Goal: Task Accomplishment & Management: Manage account settings

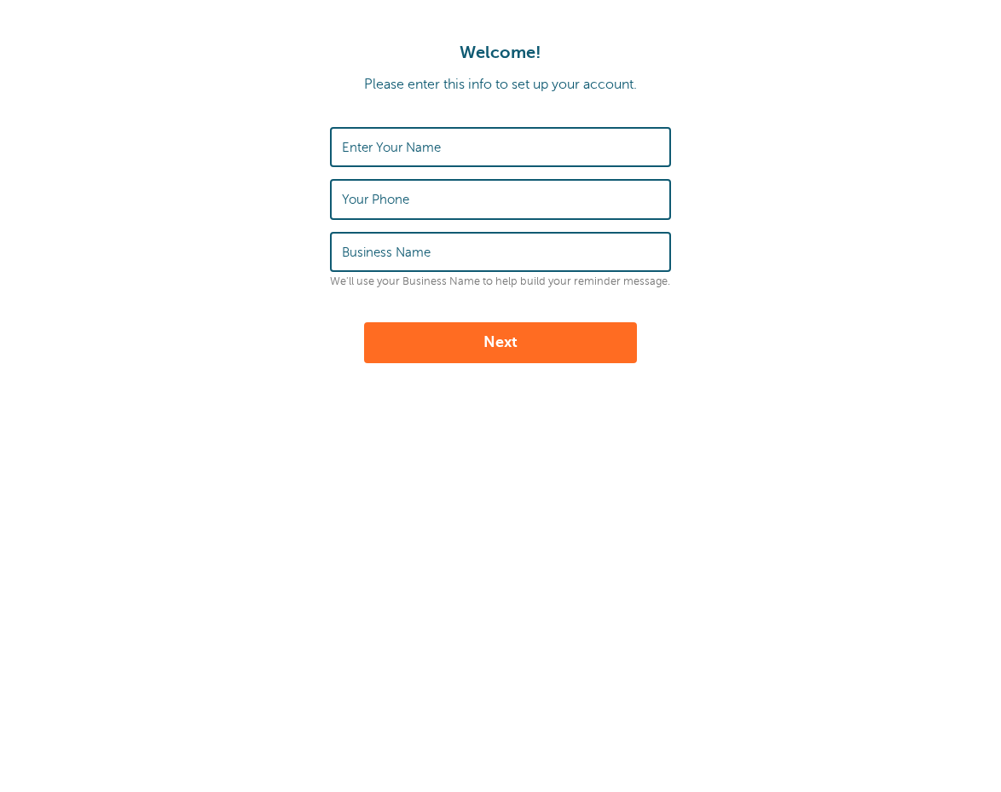
click at [426, 148] on label "Enter Your Name" at bounding box center [391, 147] width 99 height 15
click at [426, 148] on input "Enter Your Name" at bounding box center [500, 147] width 317 height 37
type input "[PERSON_NAME]"
type input "Georgia Gutter Guys"
click at [368, 220] on div "Enter Your Name Alexander Jones Your Phone Business Name Georgia Gutter Guys We…" at bounding box center [500, 207] width 341 height 161
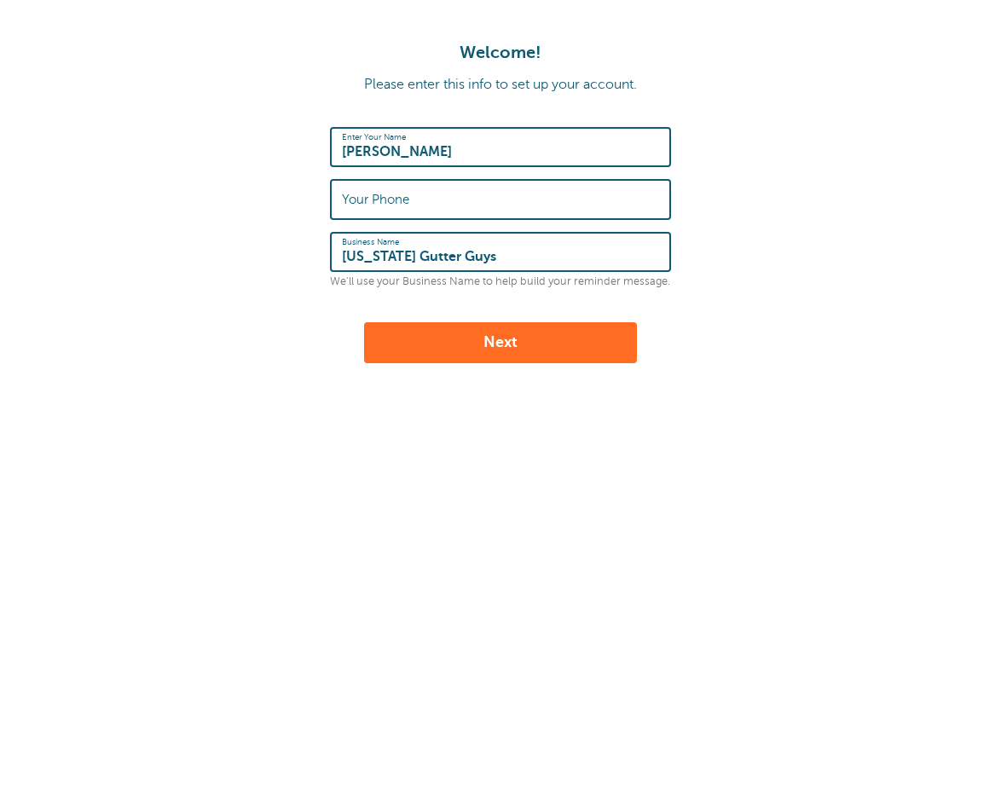
click at [368, 216] on input "Your Phone" at bounding box center [500, 199] width 317 height 37
type input "4044352466"
click at [464, 344] on button "Next" at bounding box center [500, 342] width 273 height 41
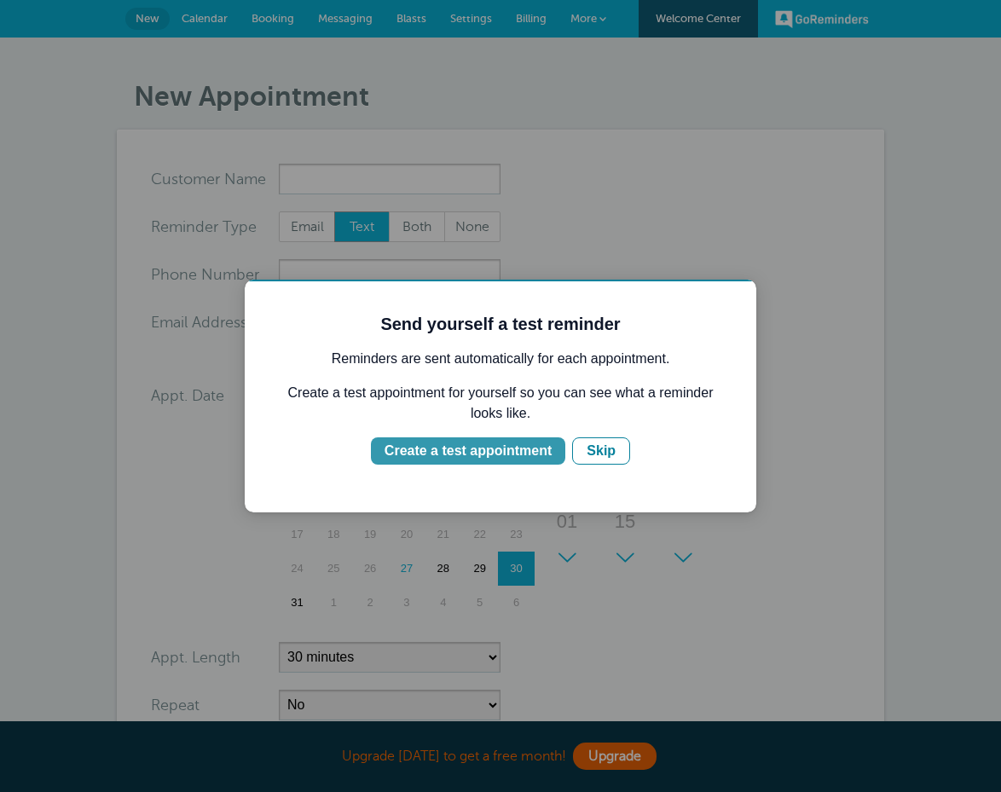
click at [485, 454] on div "Create a test appointment" at bounding box center [467, 451] width 167 height 20
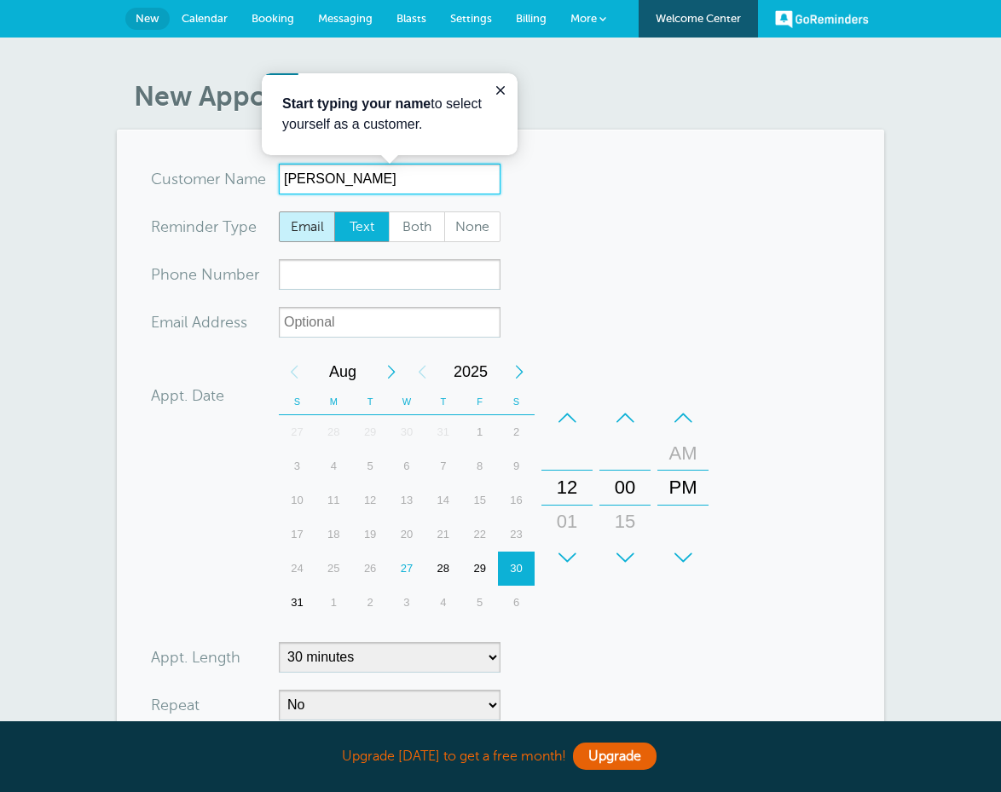
type input "Polina Jones"
click at [309, 222] on span "Email" at bounding box center [307, 226] width 55 height 29
click at [279, 211] on input "Email" at bounding box center [278, 211] width 1 height 1
radio input "true"
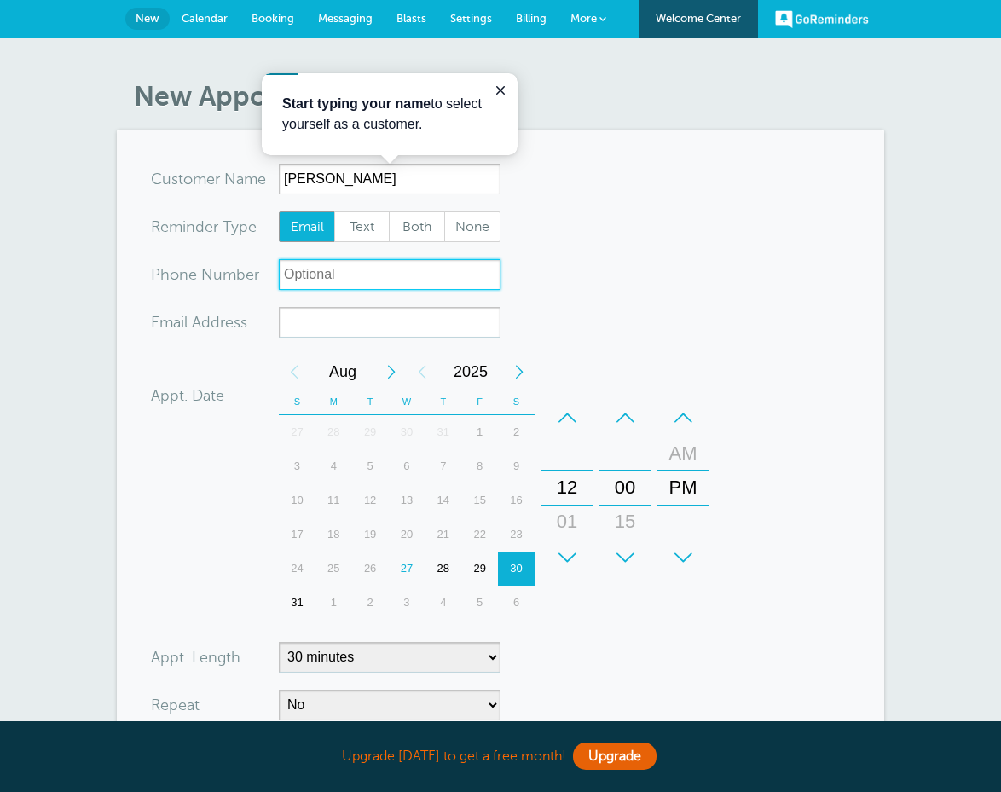
click at [304, 278] on input "xxx-no-autofill" at bounding box center [390, 274] width 222 height 31
click at [308, 184] on input "Polina Jones" at bounding box center [390, 179] width 222 height 31
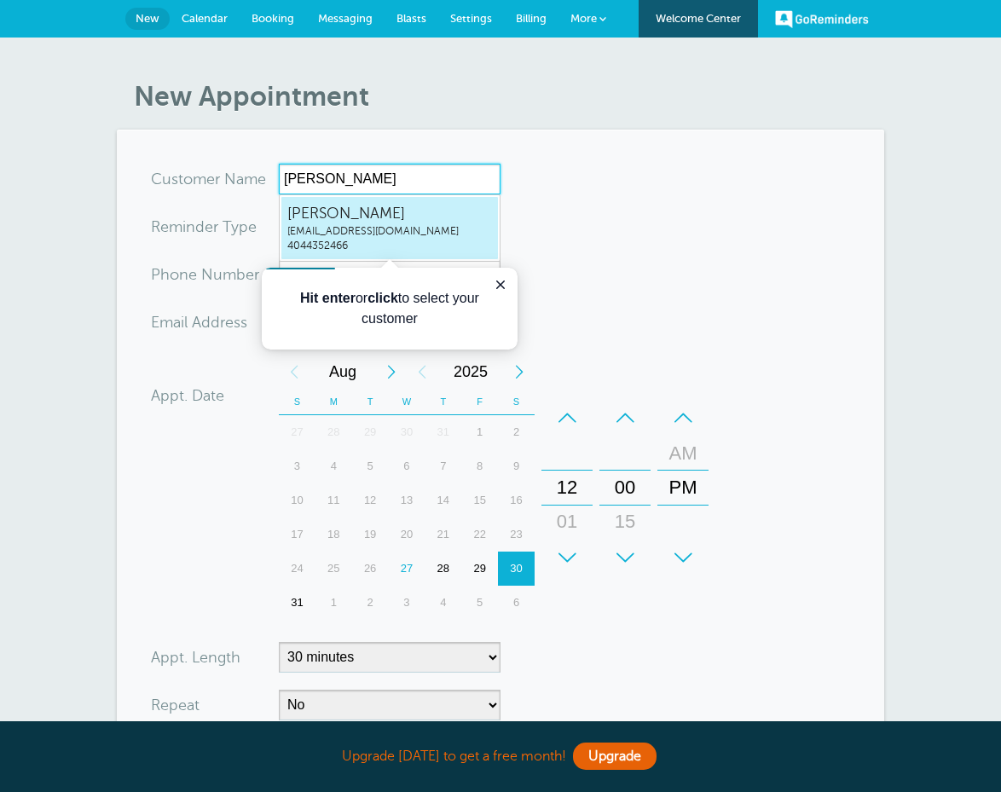
click at [391, 235] on span "admin@gagutterguys.com" at bounding box center [389, 231] width 205 height 14
type input "AlexanderJonesadmin@gagutterguys.com4044352466"
type input "Alexander Jones"
radio input "false"
radio input "true"
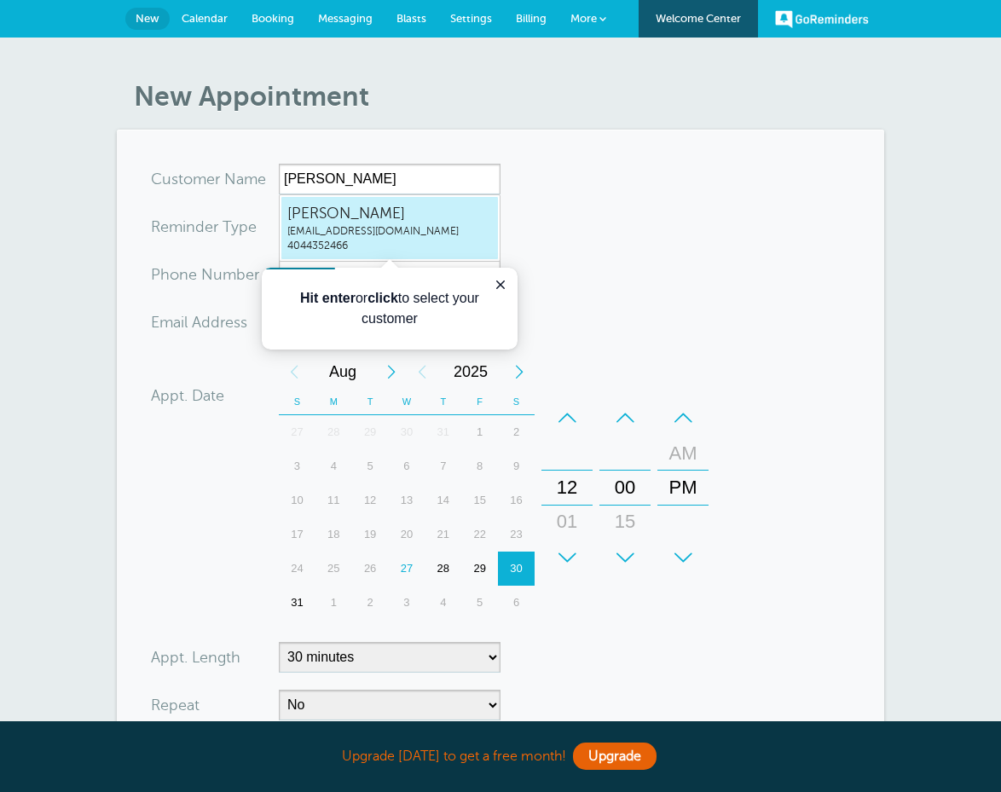
type input "4044352466"
type input "admin@gagutterguys.com"
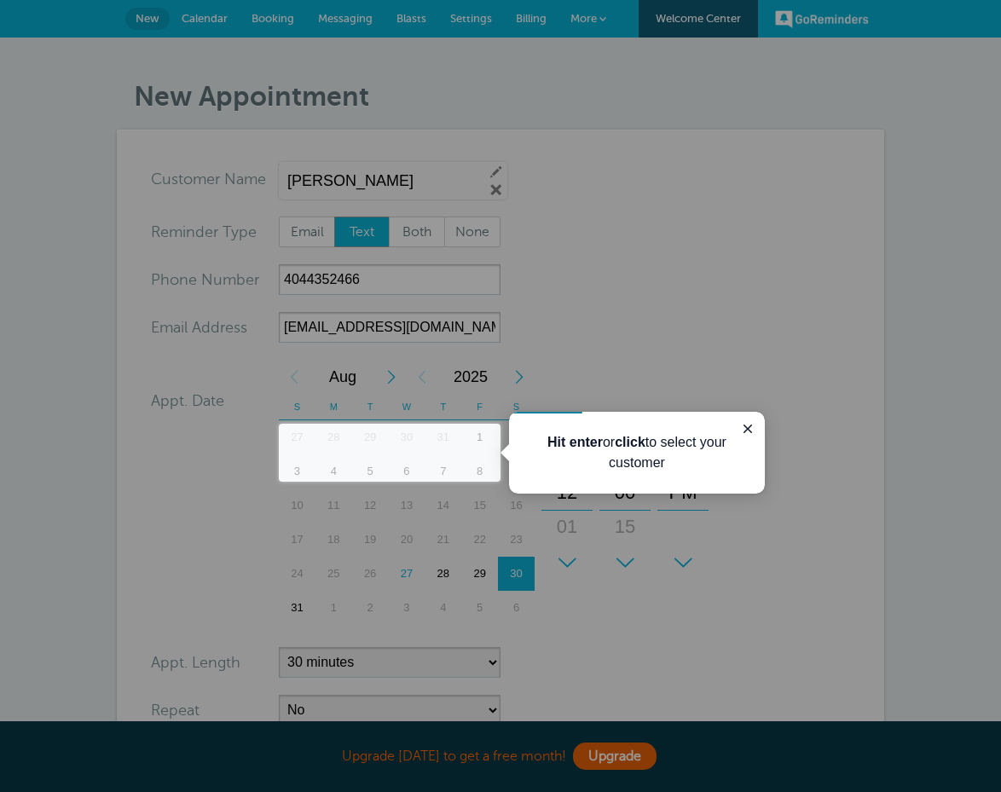
scroll to position [368, 0]
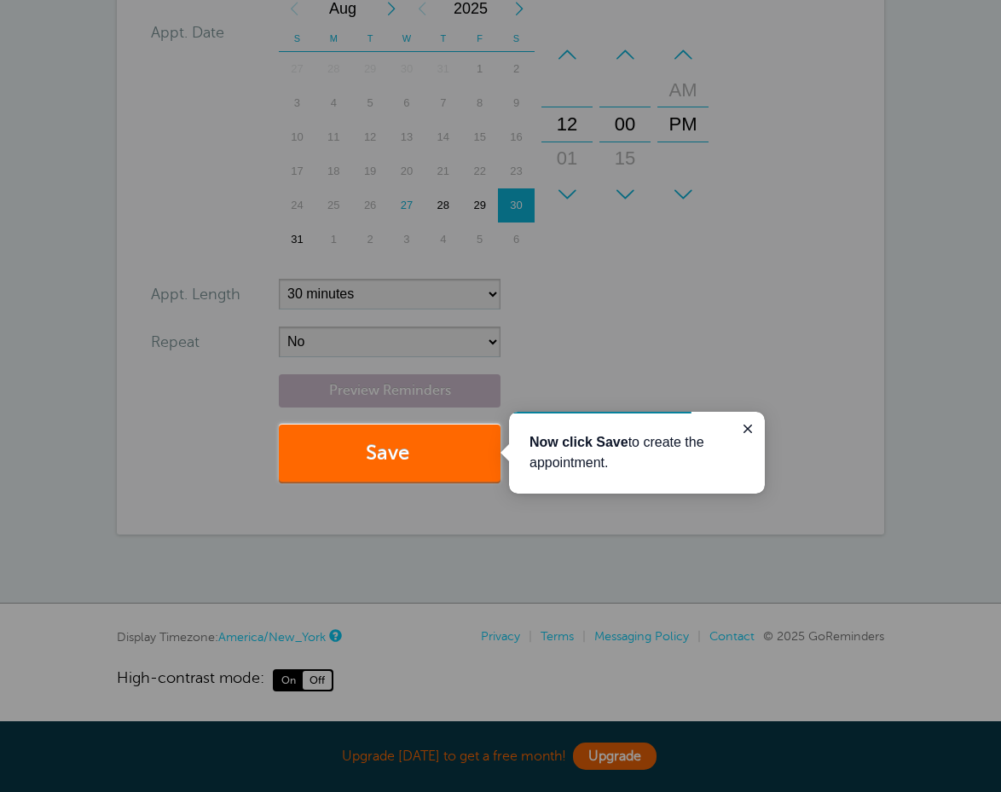
click at [124, 359] on div at bounding box center [250, 212] width 500 height 424
click at [752, 432] on icon "Close guide" at bounding box center [748, 429] width 14 height 14
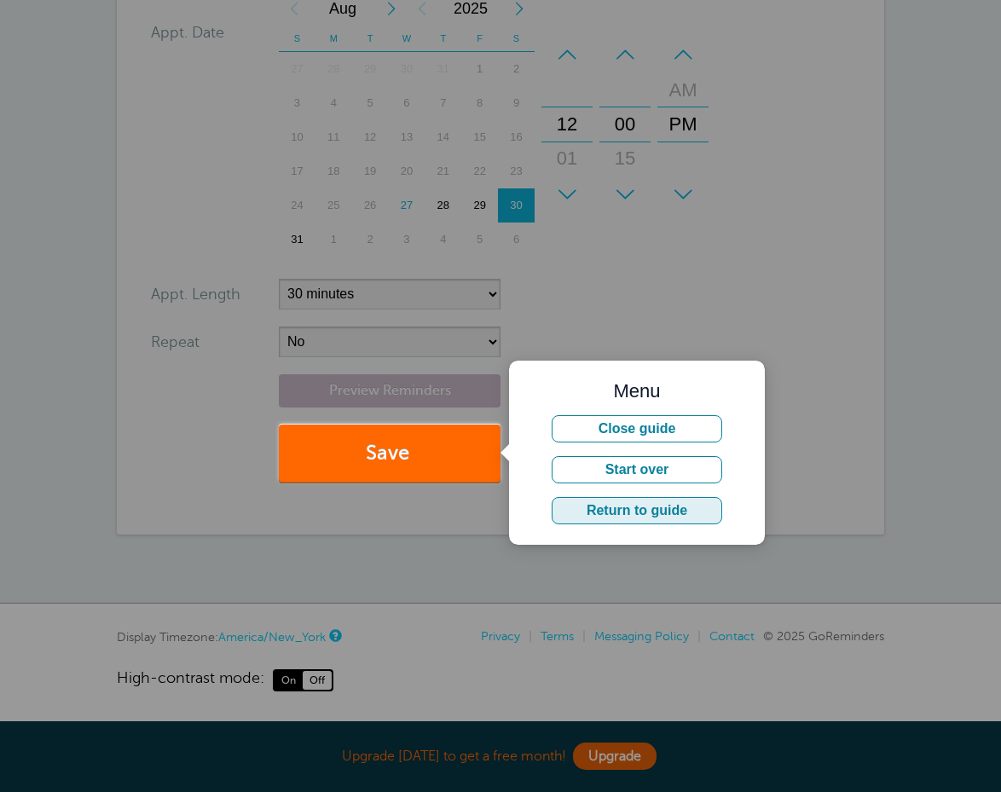
click at [658, 516] on button "Return to guide" at bounding box center [636, 510] width 170 height 27
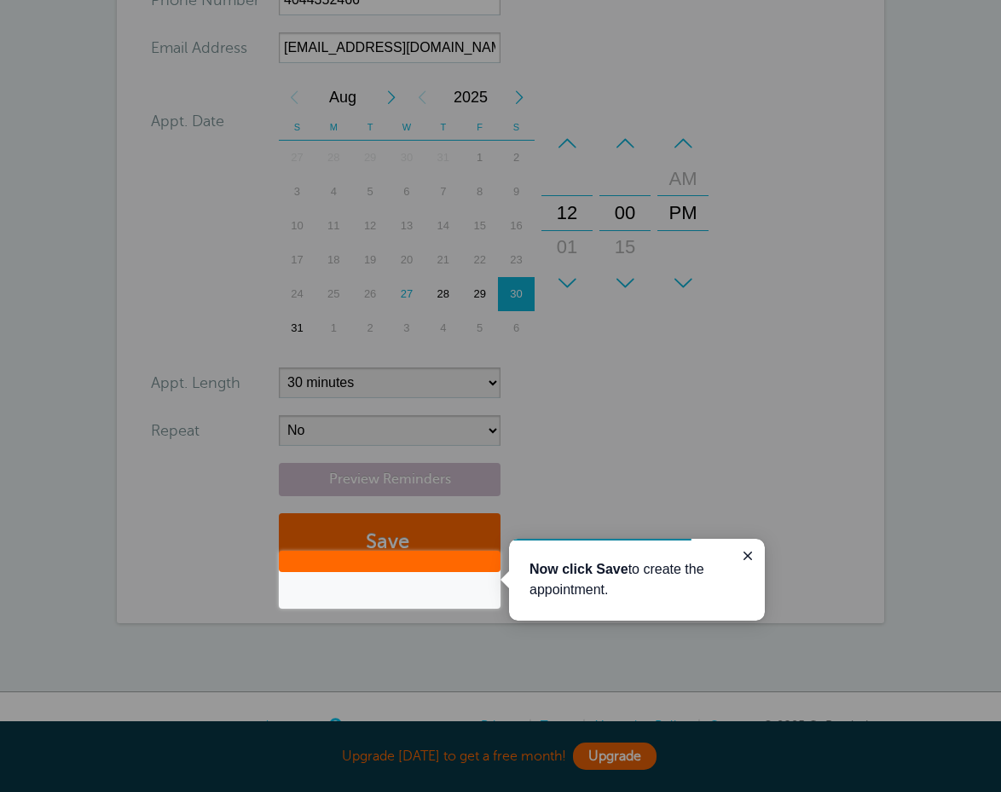
scroll to position [238, 0]
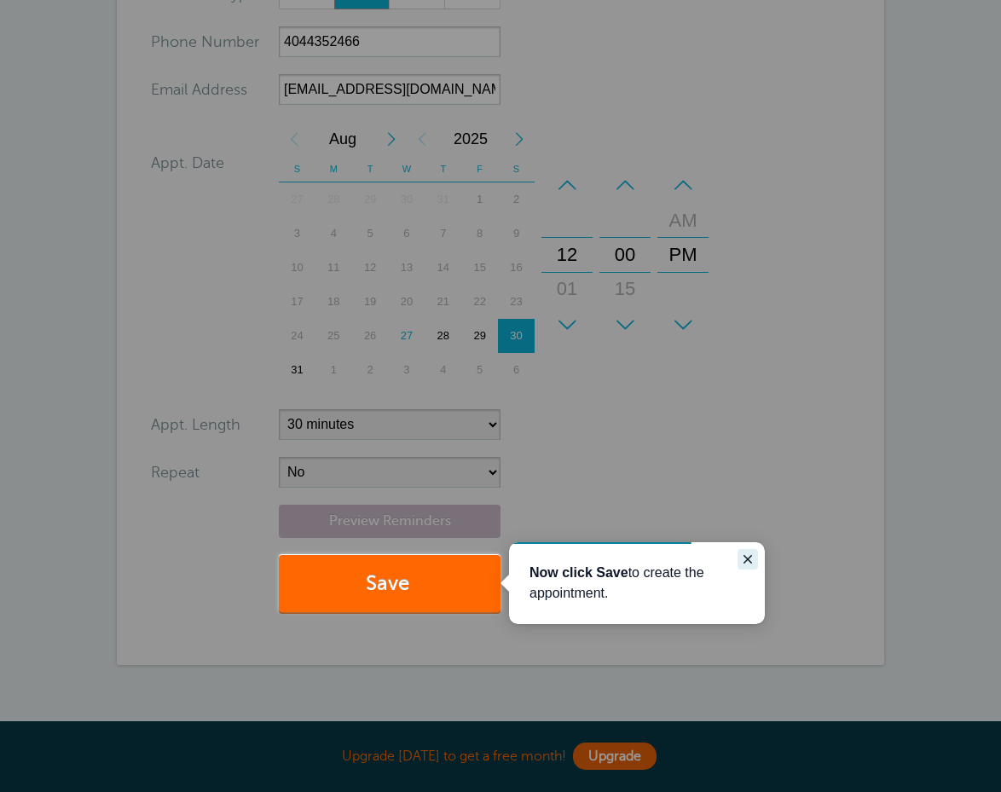
click at [744, 551] on button "Close guide" at bounding box center [747, 559] width 20 height 20
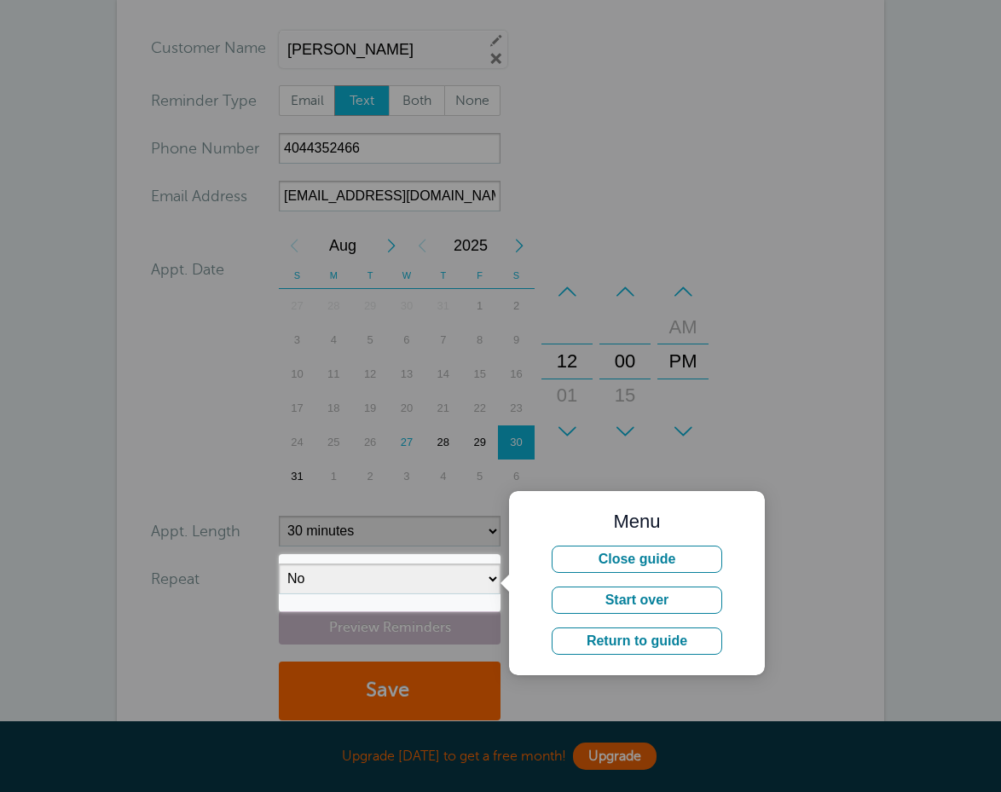
scroll to position [56, 0]
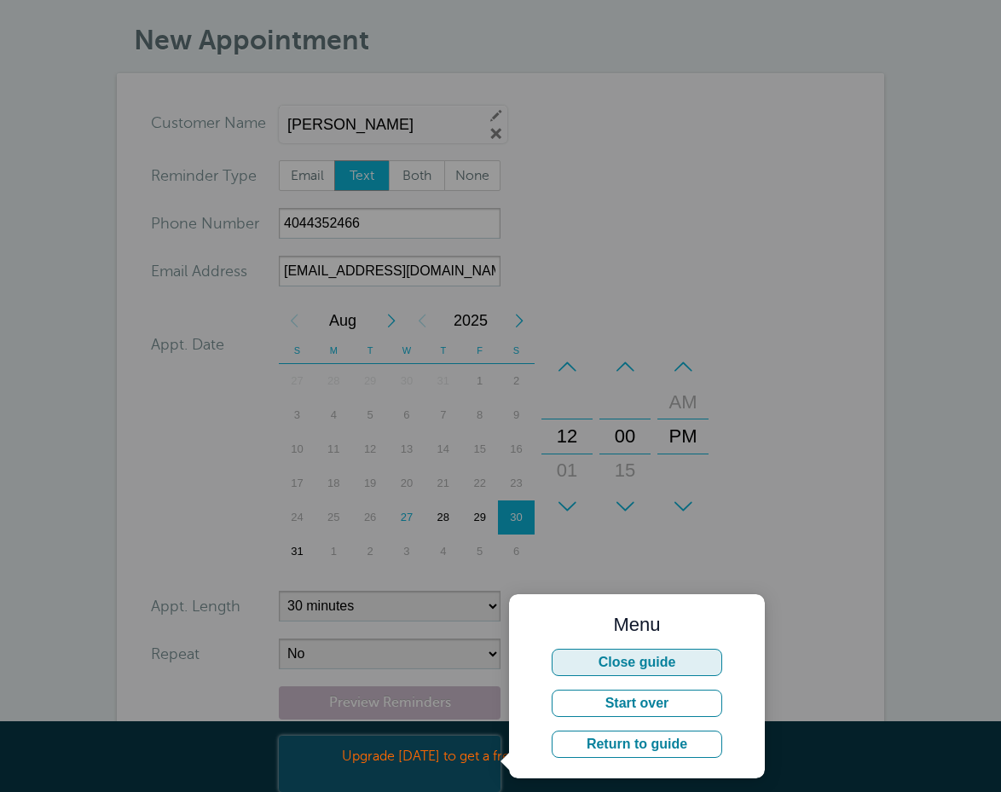
click at [629, 671] on button "Close guide" at bounding box center [636, 662] width 170 height 27
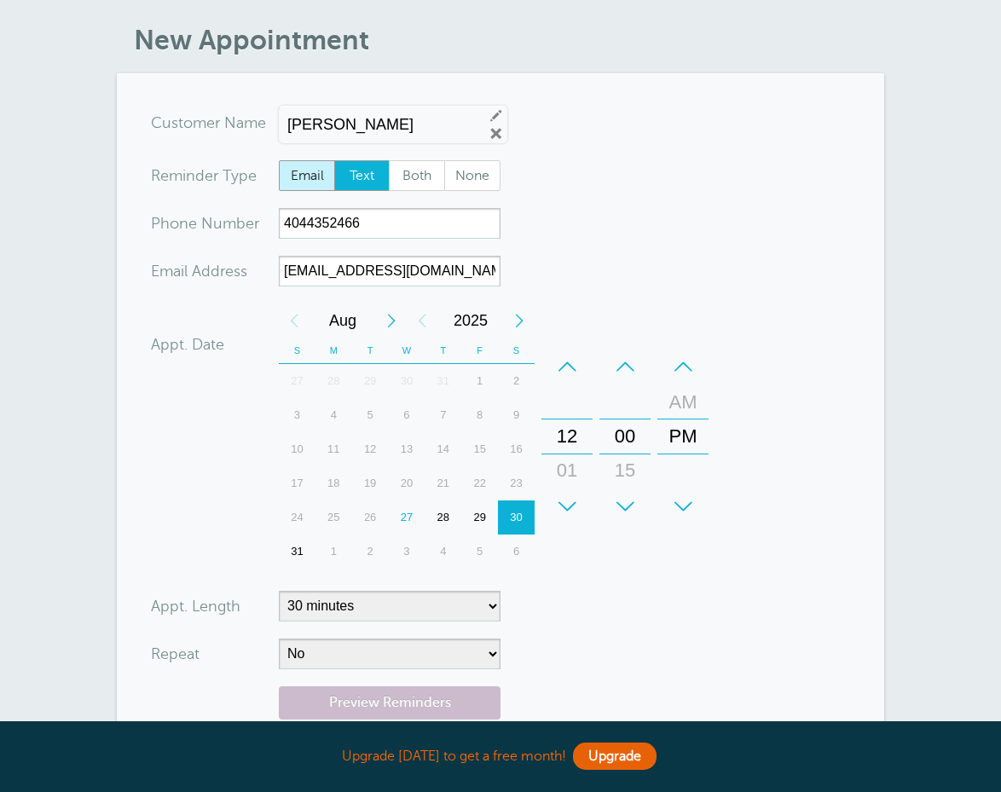
click at [306, 178] on span "Email" at bounding box center [307, 175] width 55 height 29
click at [316, 176] on span "Email" at bounding box center [307, 175] width 55 height 29
click at [279, 160] on input "Email" at bounding box center [278, 159] width 1 height 1
radio input "true"
click at [432, 163] on span "Both" at bounding box center [416, 175] width 55 height 29
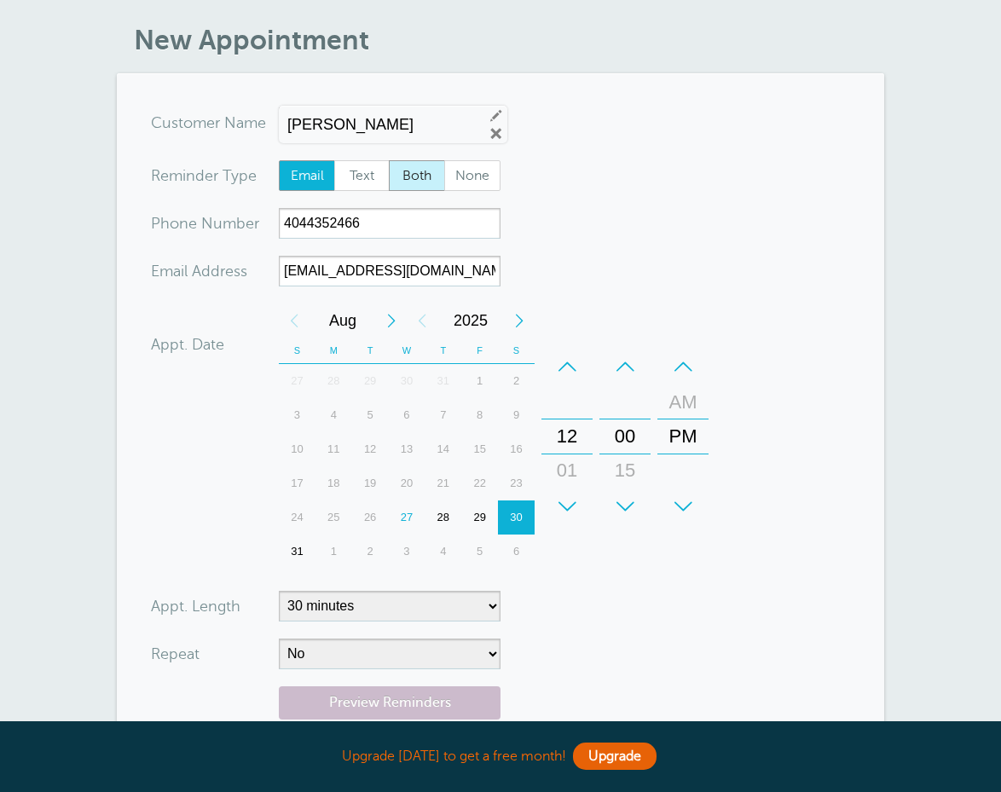
click at [389, 160] on input "Both" at bounding box center [388, 159] width 1 height 1
radio input "true"
click at [307, 258] on input "admin@gagutterguys.com" at bounding box center [390, 271] width 222 height 31
click at [304, 277] on input "admin@gagutterguys.com" at bounding box center [390, 271] width 222 height 31
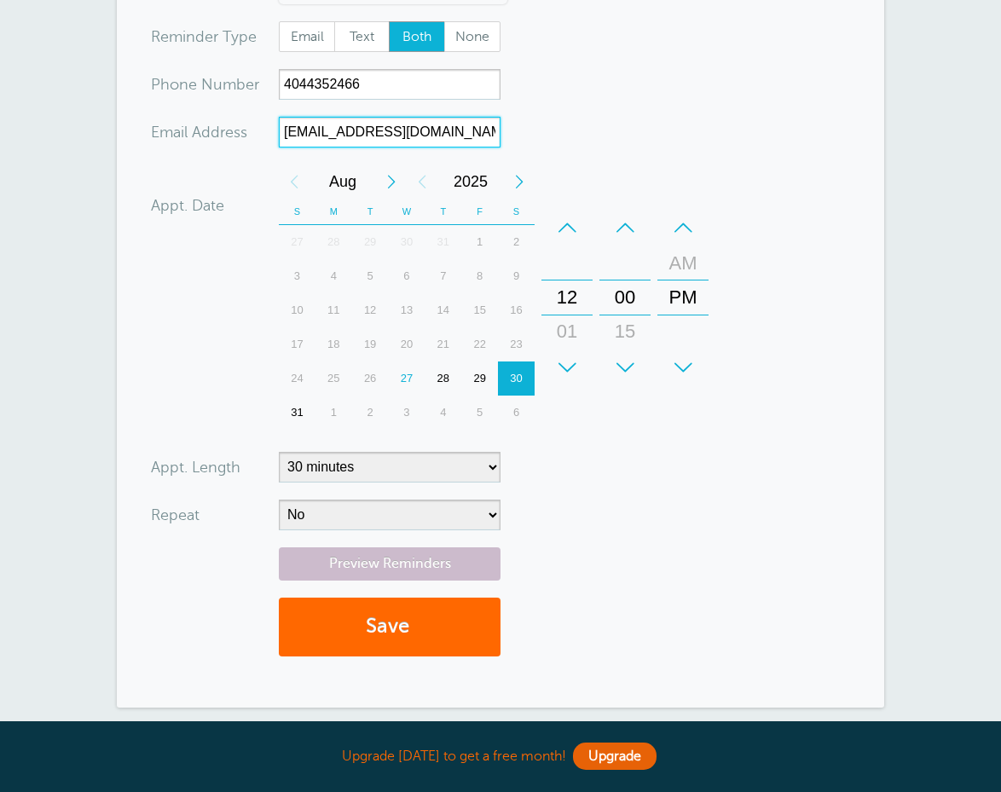
scroll to position [198, 0]
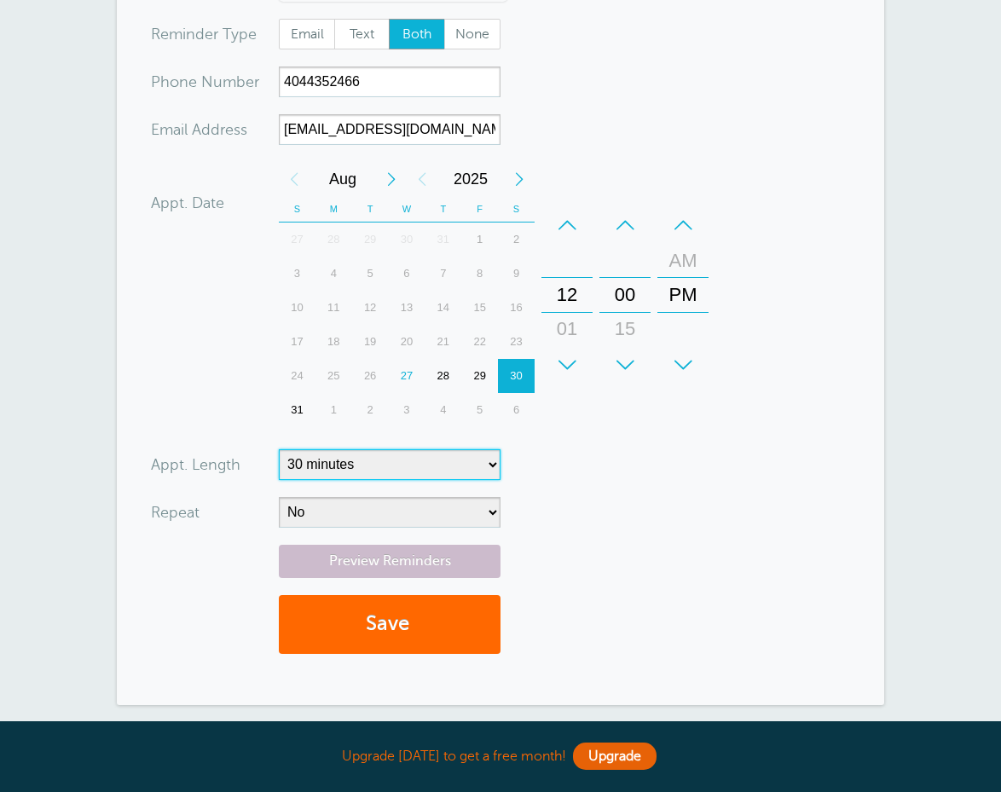
select select "120"
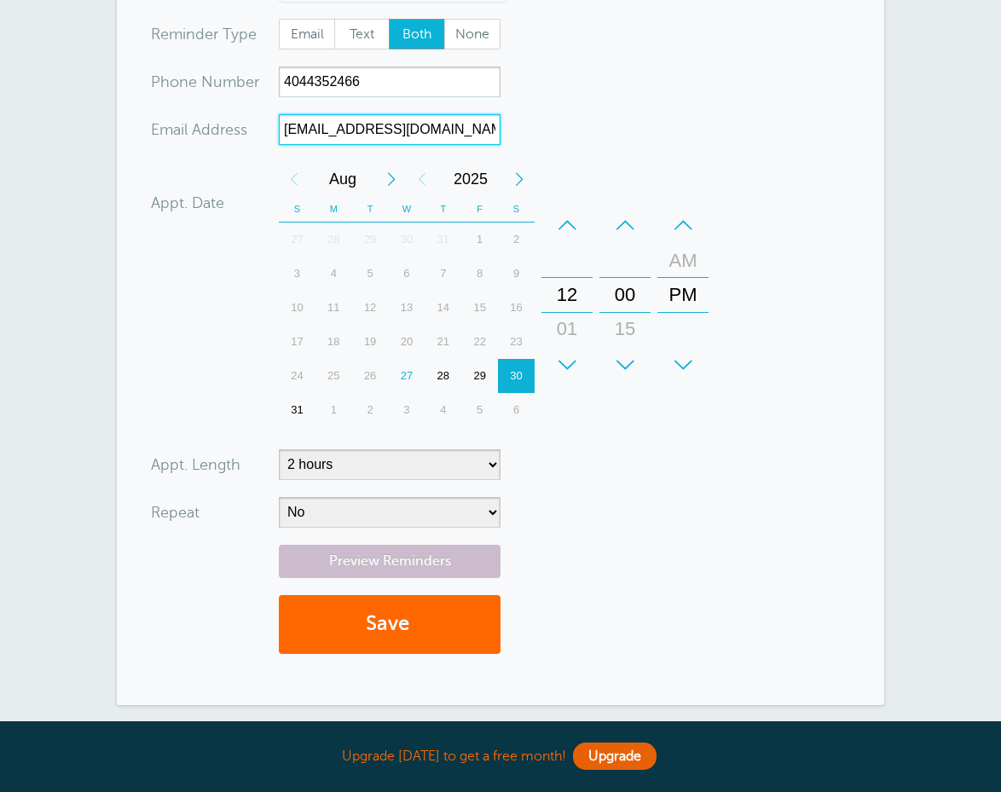
click at [304, 132] on input "admin@gagutterguys.com" at bounding box center [390, 129] width 222 height 31
type input "alec@gagutterguys.com"
click at [596, 144] on form "You are creating a new customer. To use an existing customer select one from th…" at bounding box center [500, 318] width 699 height 704
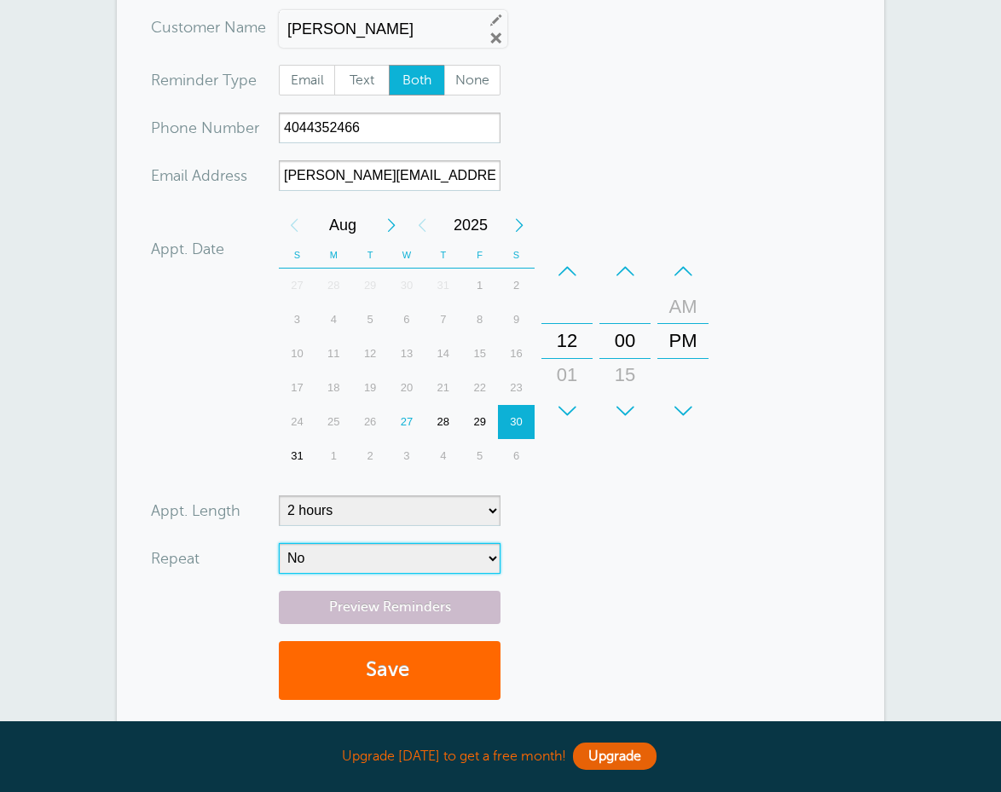
scroll to position [202, 0]
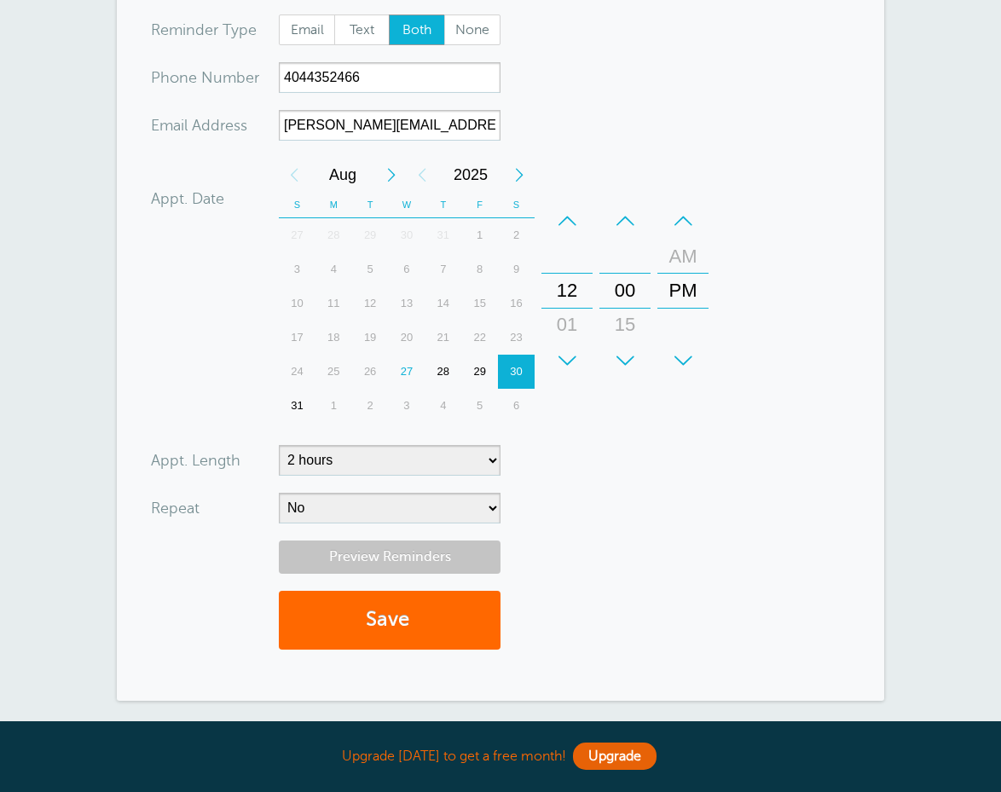
click at [395, 549] on link "Preview Reminders" at bounding box center [390, 556] width 222 height 33
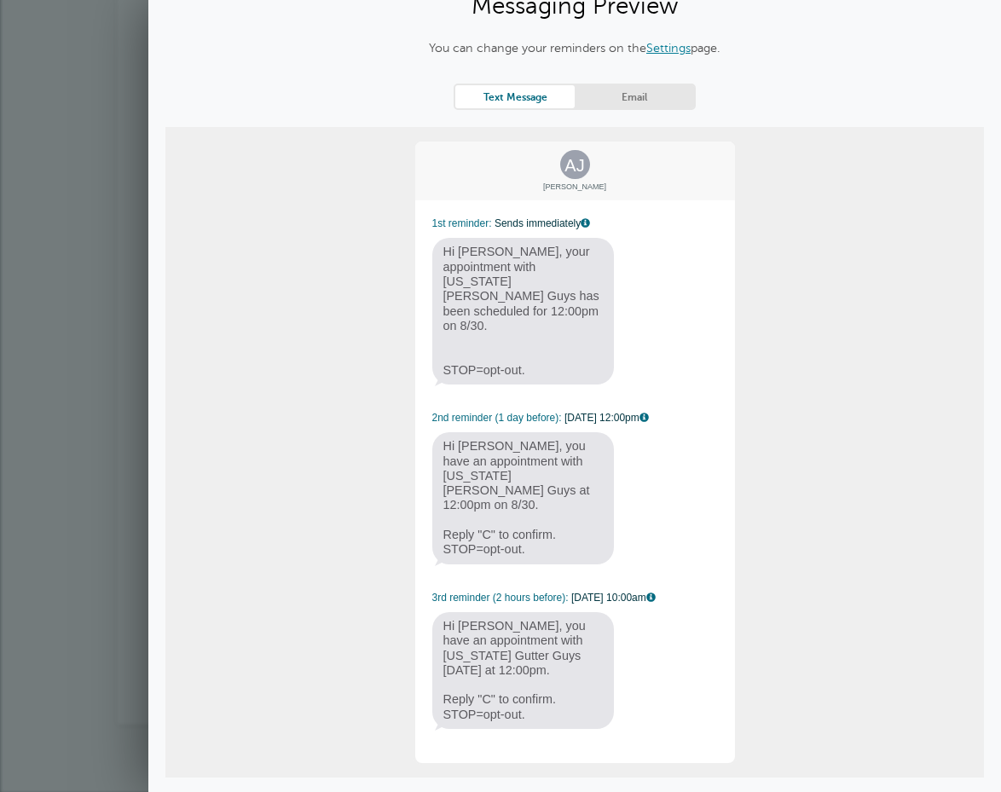
scroll to position [68, 0]
click at [580, 791] on span "Close" at bounding box center [572, 805] width 61 height 20
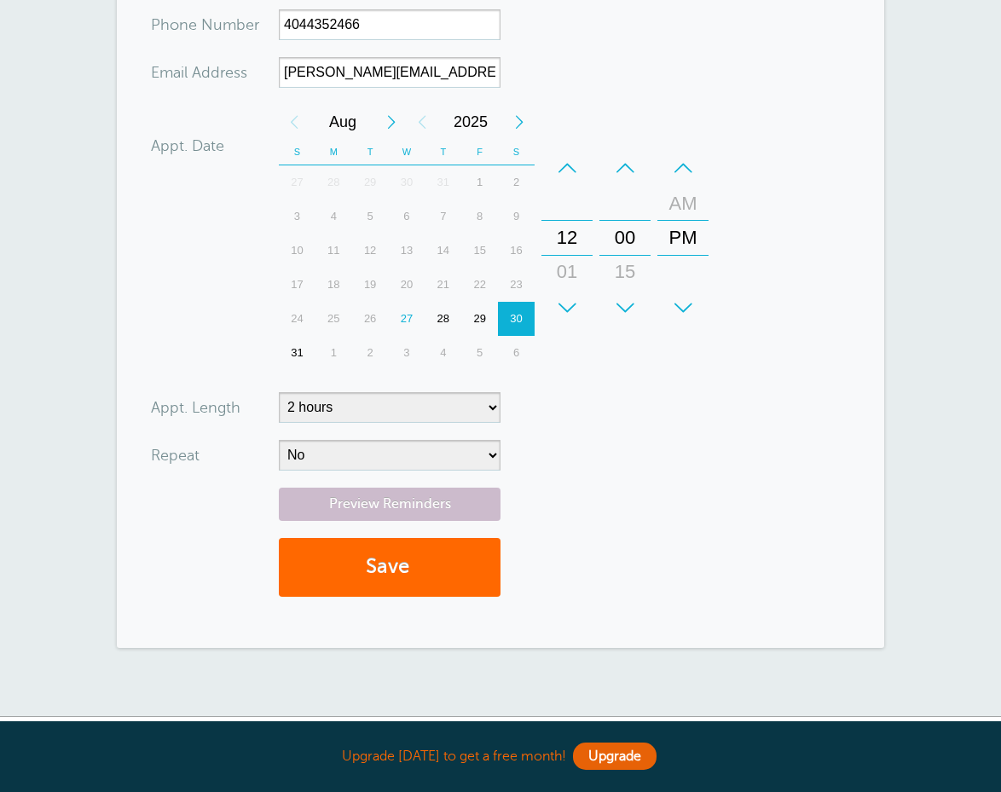
scroll to position [255, 0]
click at [407, 321] on div "27" at bounding box center [407, 319] width 37 height 34
click at [563, 165] on div "–" at bounding box center [566, 168] width 51 height 34
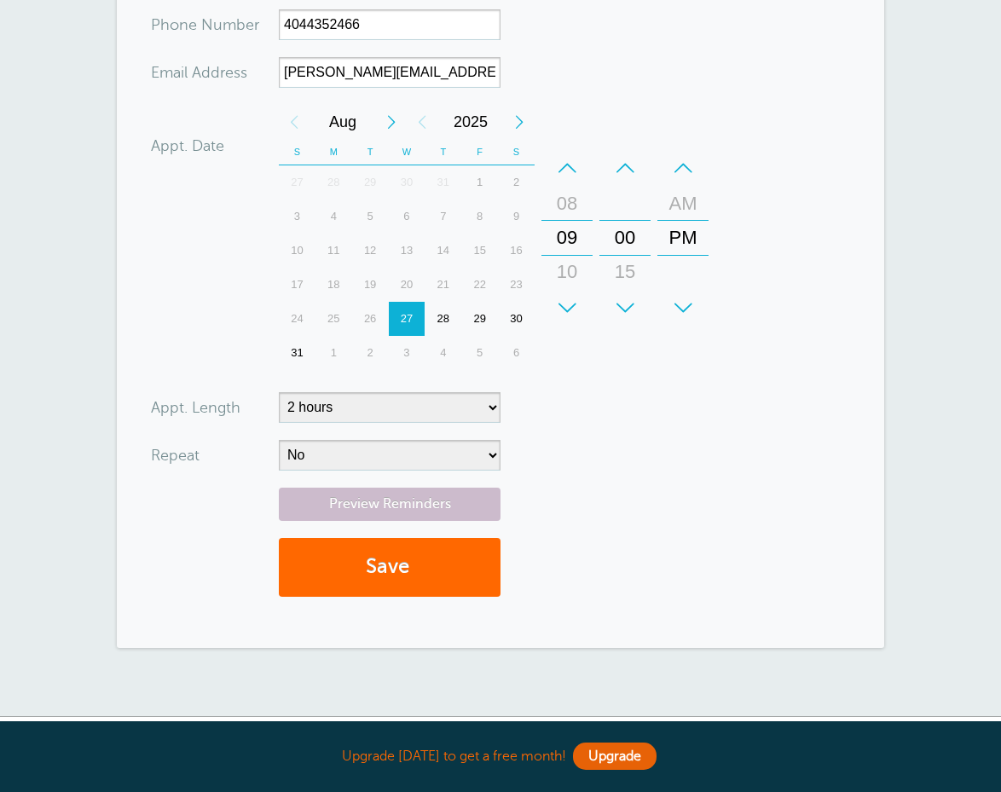
click at [686, 161] on div "–" at bounding box center [682, 168] width 51 height 34
click at [375, 574] on button "Save" at bounding box center [390, 567] width 222 height 59
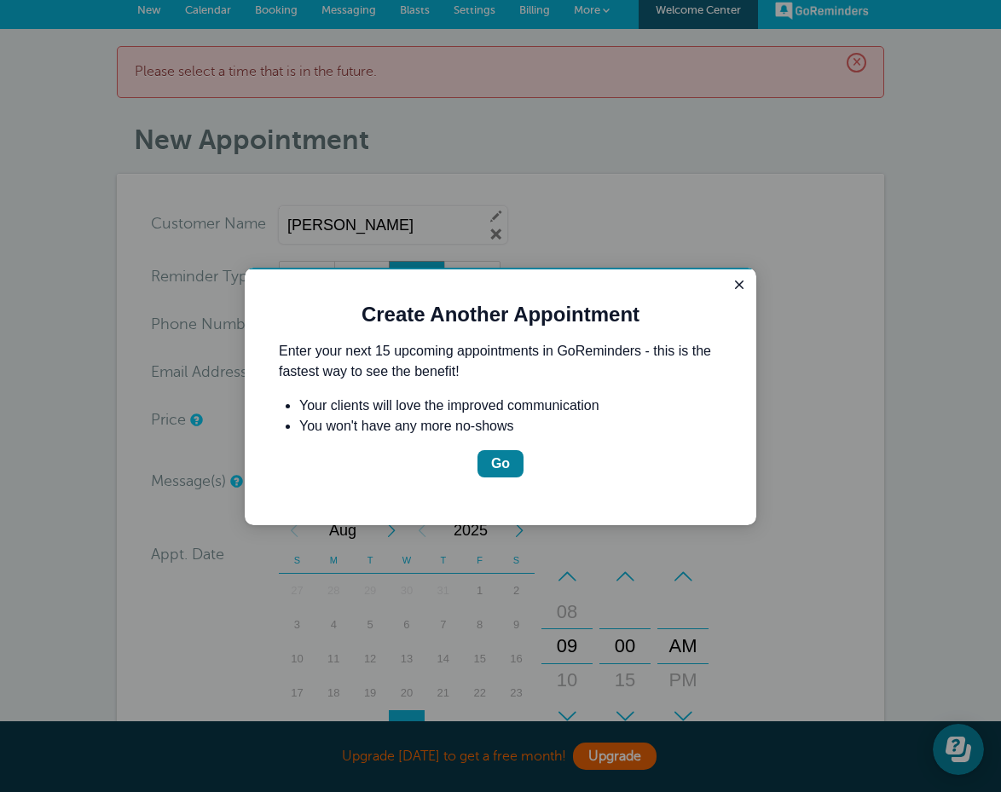
scroll to position [9, 0]
click at [733, 287] on icon "Close guide" at bounding box center [739, 285] width 14 height 14
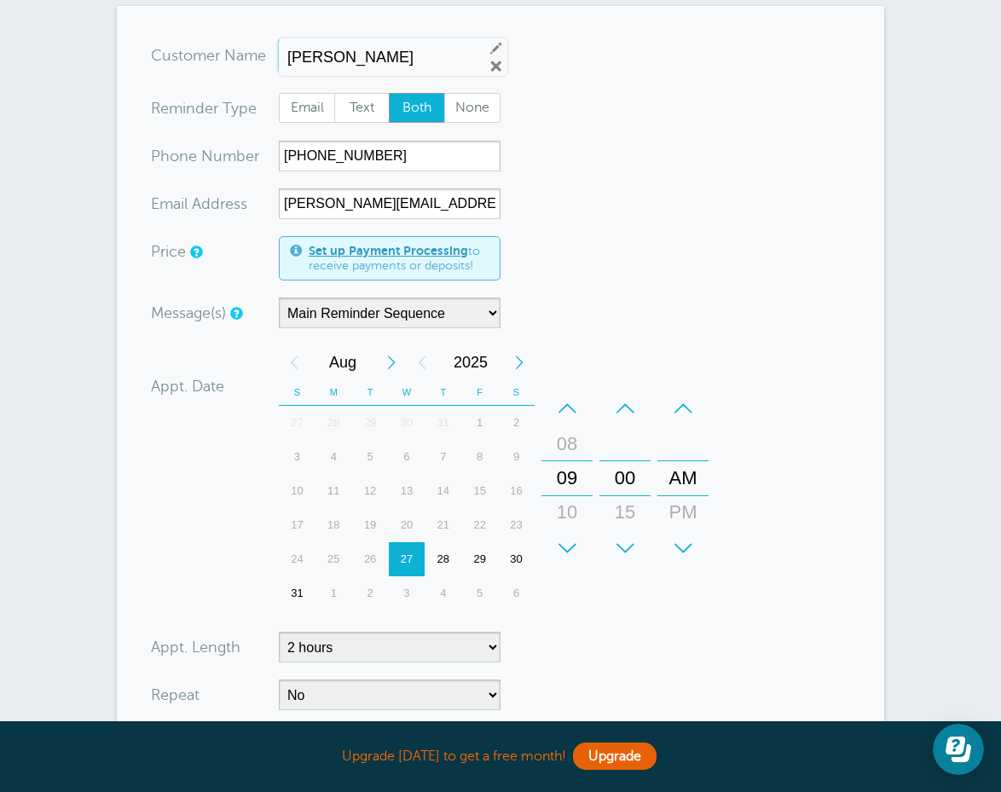
scroll to position [176, 0]
click at [566, 549] on div "+" at bounding box center [566, 548] width 51 height 34
click at [566, 550] on div "+" at bounding box center [566, 548] width 51 height 34
click at [568, 547] on div "+" at bounding box center [566, 548] width 51 height 34
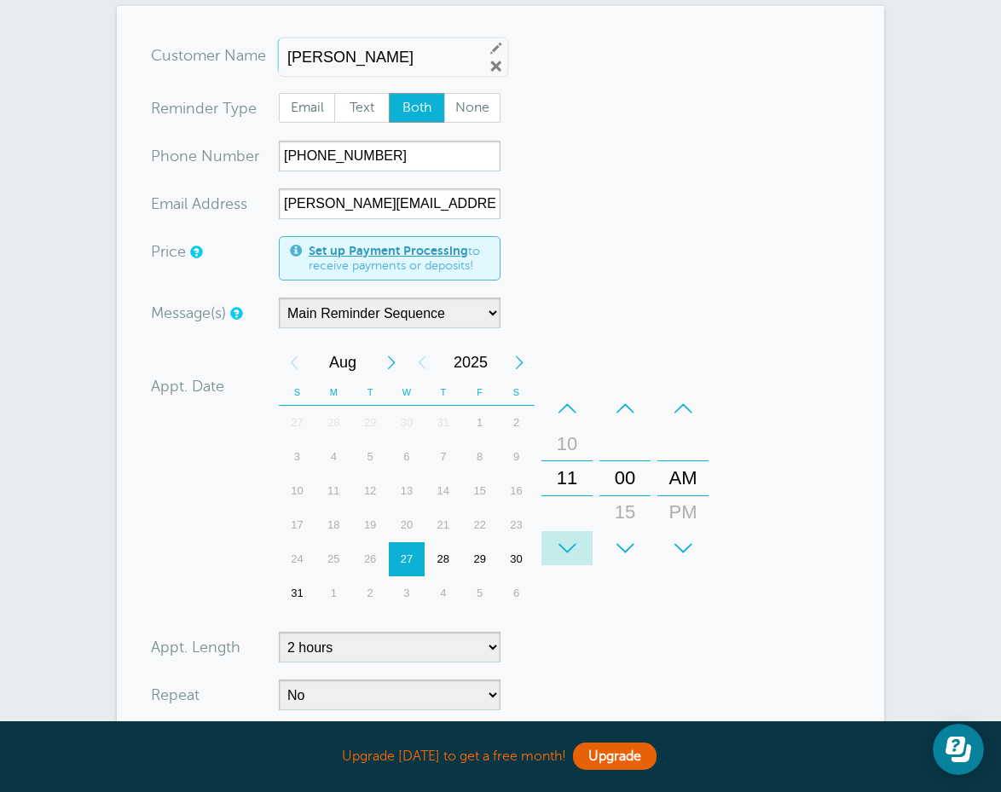
click at [568, 547] on div "+" at bounding box center [566, 548] width 51 height 34
click at [629, 547] on div "+" at bounding box center [624, 548] width 51 height 34
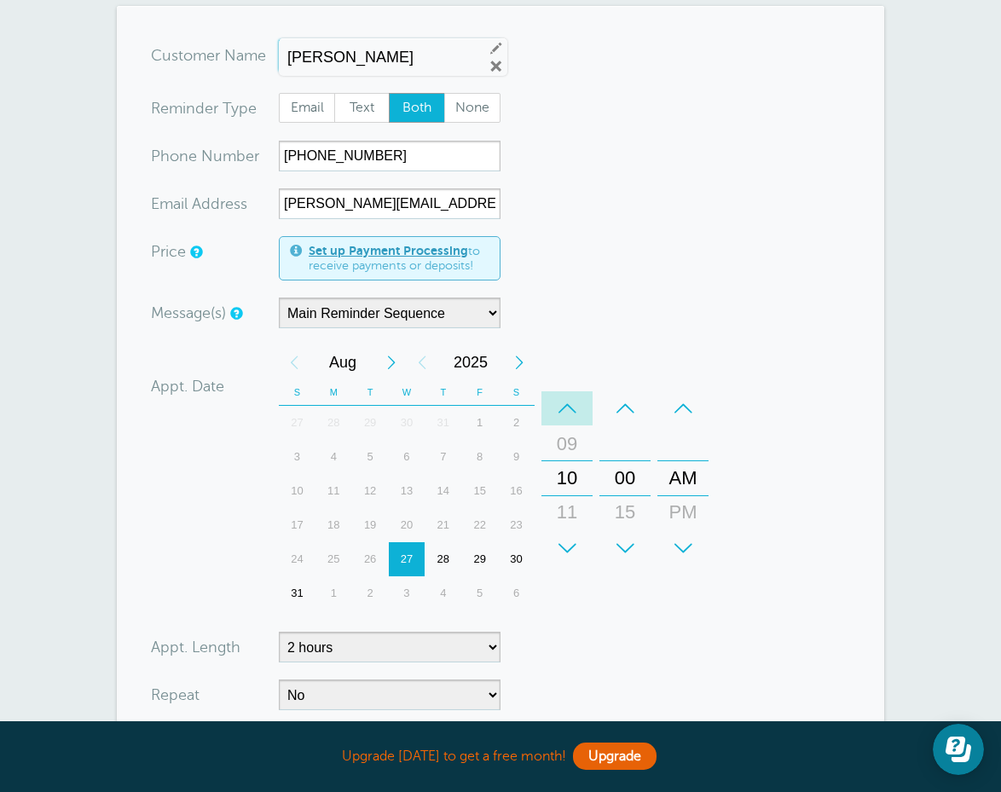
click at [561, 399] on div "–" at bounding box center [566, 408] width 51 height 34
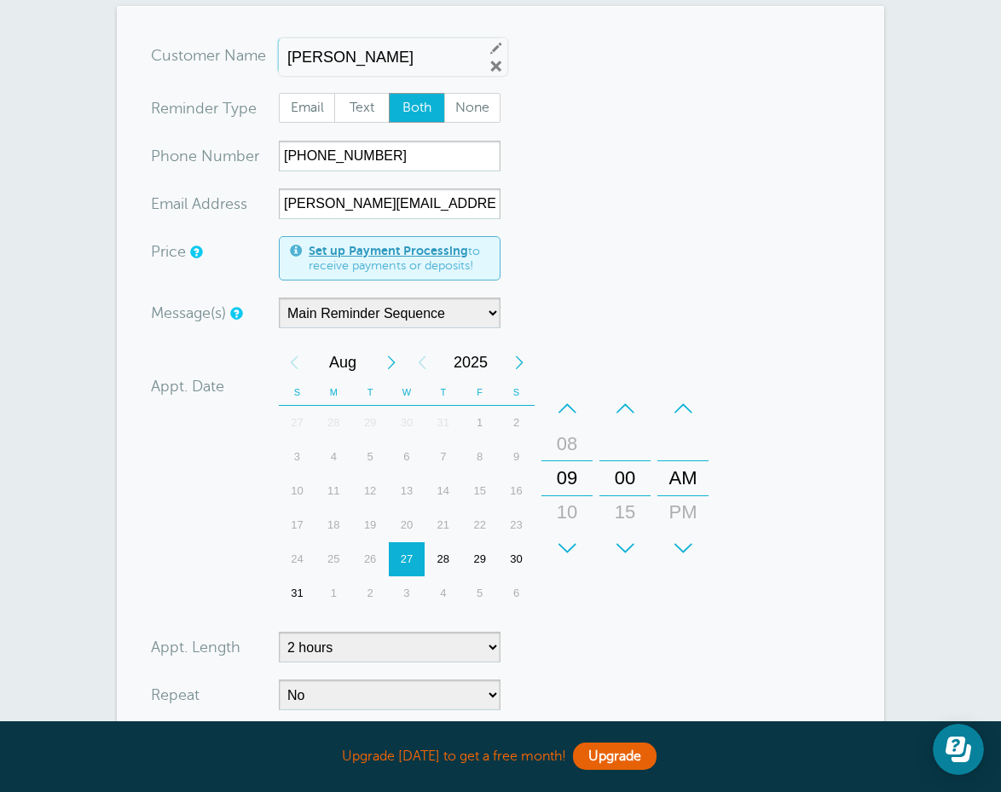
click at [561, 399] on div "–" at bounding box center [566, 408] width 51 height 34
click at [558, 550] on div "+" at bounding box center [566, 548] width 51 height 34
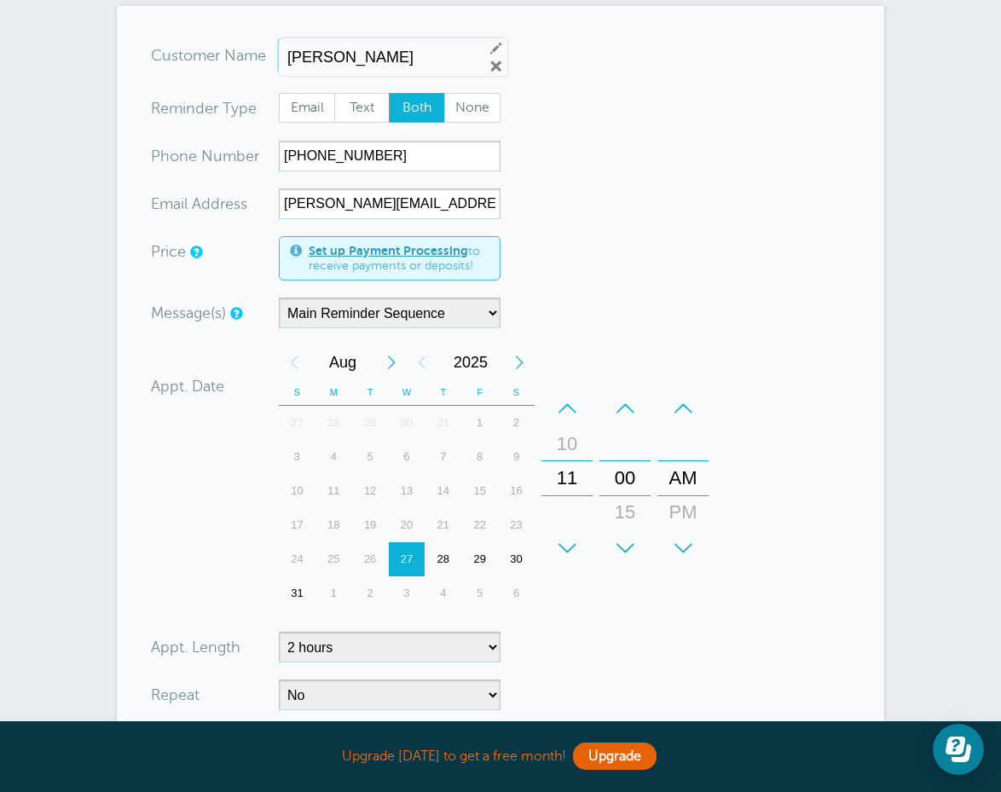
click at [440, 563] on div "28" at bounding box center [442, 559] width 37 height 34
click at [407, 563] on div "27" at bounding box center [407, 559] width 37 height 34
click at [632, 539] on div "+" at bounding box center [624, 548] width 51 height 34
click at [566, 544] on div "+" at bounding box center [566, 548] width 51 height 34
click at [566, 545] on div "+" at bounding box center [566, 548] width 51 height 34
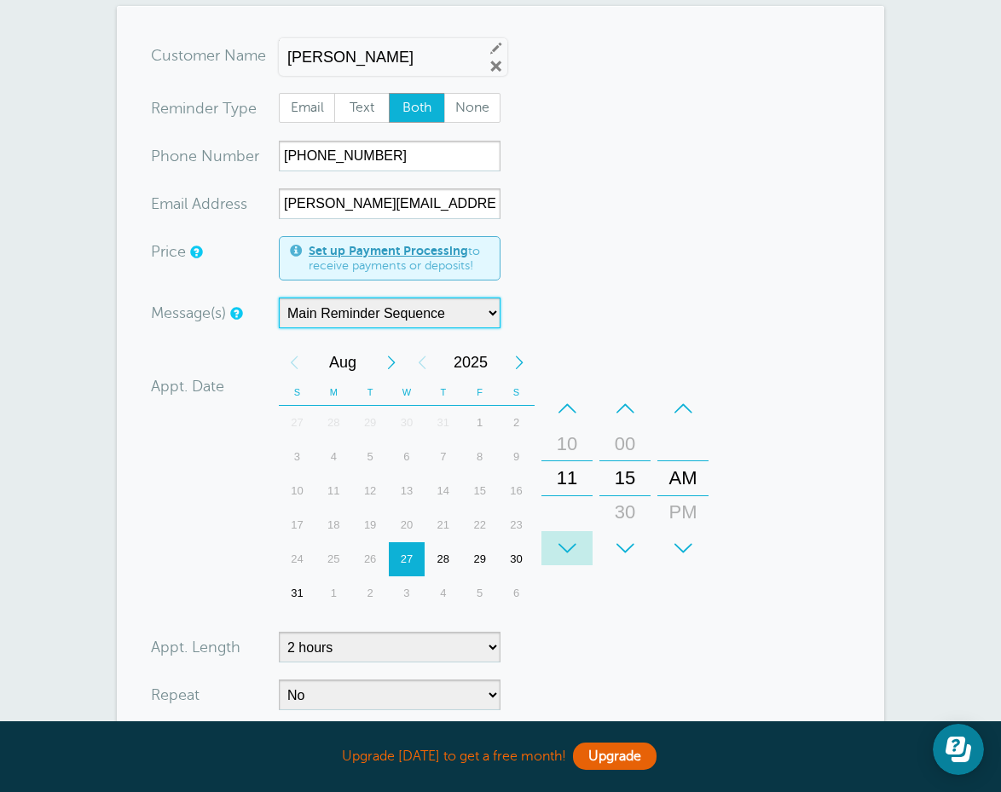
click at [566, 545] on div "+" at bounding box center [566, 548] width 51 height 34
click at [566, 550] on div "+" at bounding box center [566, 548] width 51 height 34
click at [567, 406] on div "–" at bounding box center [566, 408] width 51 height 34
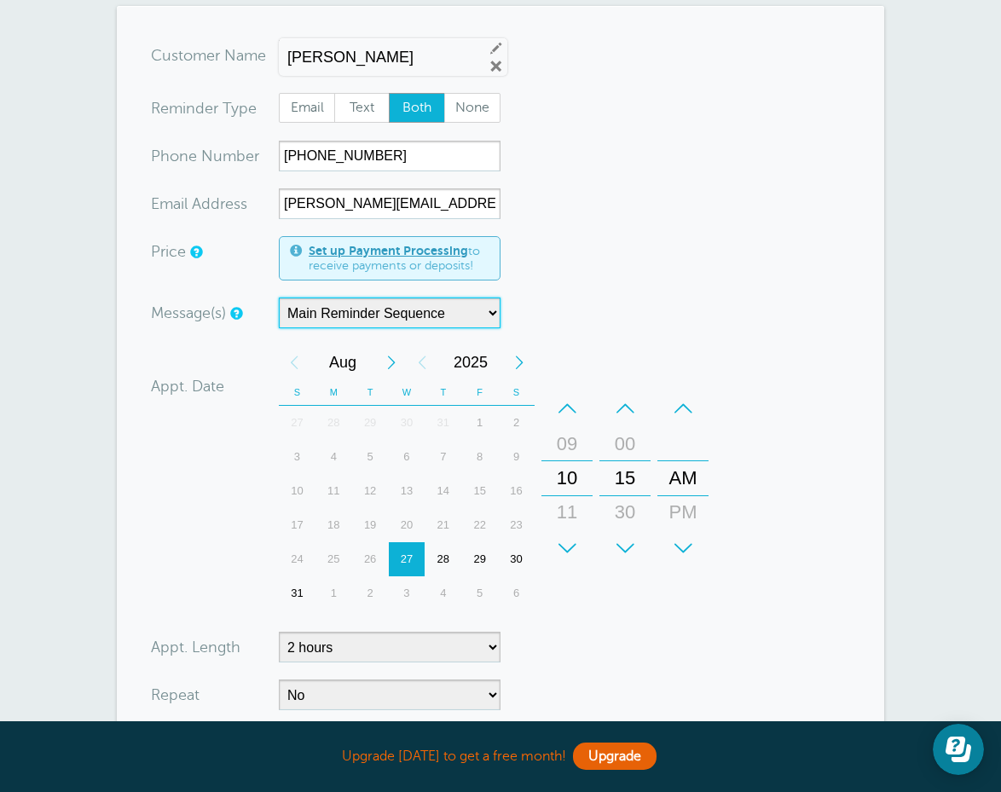
click at [567, 406] on div "–" at bounding box center [566, 408] width 51 height 34
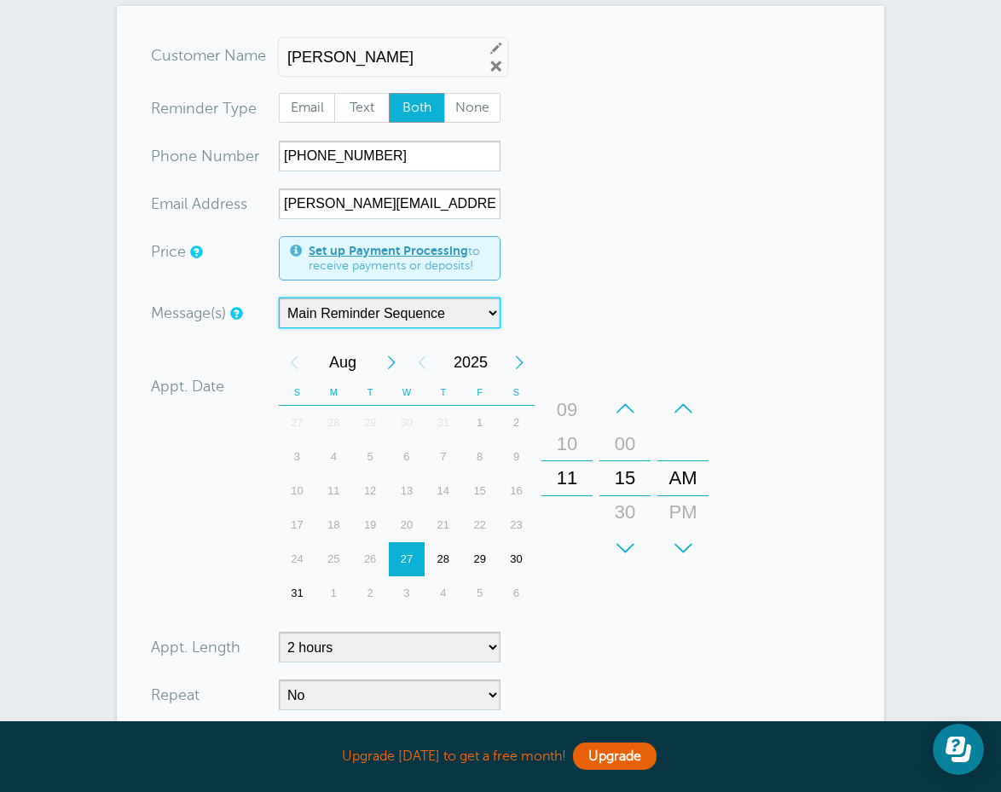
drag, startPoint x: 570, startPoint y: 469, endPoint x: 568, endPoint y: 506, distance: 37.5
click at [568, 495] on div "11" at bounding box center [566, 478] width 41 height 34
drag, startPoint x: 564, startPoint y: 455, endPoint x: 583, endPoint y: 629, distance: 174.9
click at [583, 629] on form "You are creating a new customer. To use an existing customer select one from th…" at bounding box center [500, 463] width 699 height 847
drag, startPoint x: 573, startPoint y: 471, endPoint x: 576, endPoint y: 658, distance: 186.7
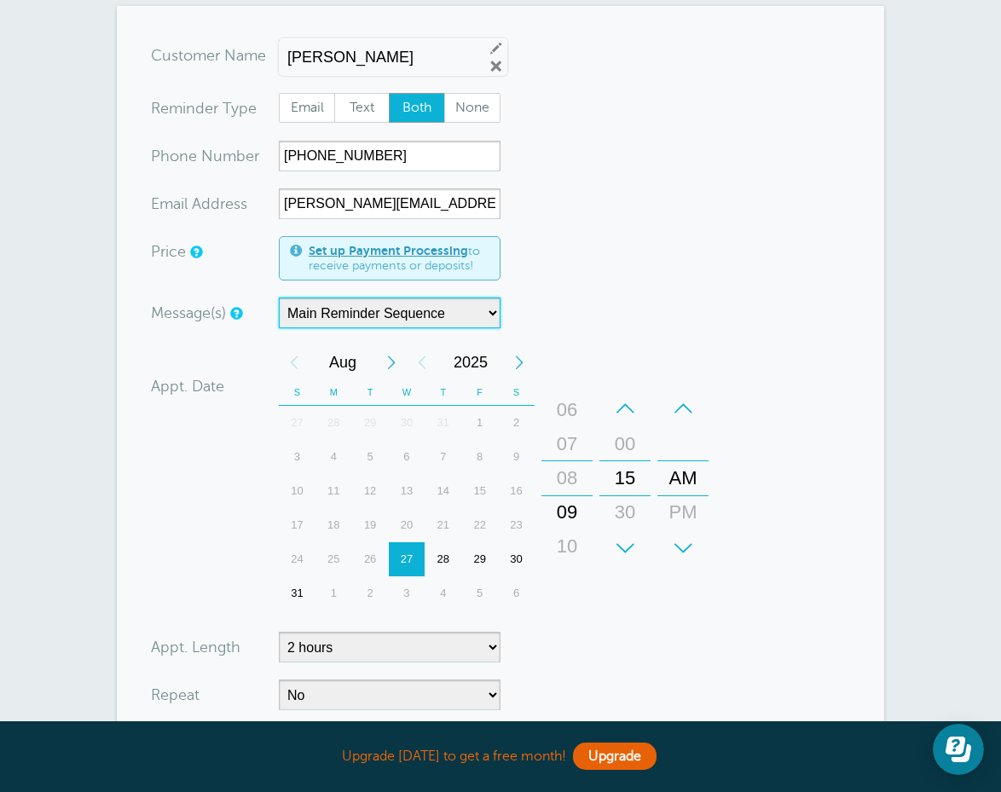
click at [576, 658] on form "You are creating a new customer. To use an existing customer select one from th…" at bounding box center [500, 463] width 699 height 847
click at [568, 428] on div "08" at bounding box center [566, 444] width 41 height 34
click at [563, 444] on div "08" at bounding box center [566, 444] width 41 height 34
click at [685, 511] on div "PM" at bounding box center [682, 512] width 41 height 34
click at [563, 557] on div "+" at bounding box center [566, 548] width 51 height 34
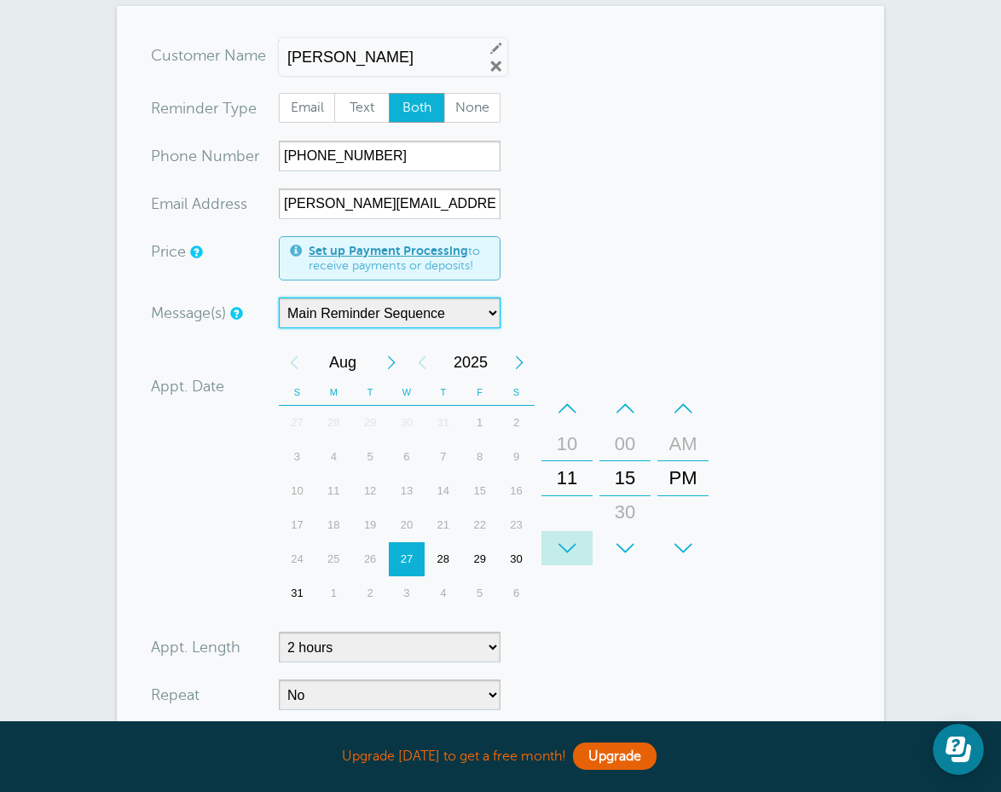
click at [563, 557] on div "+" at bounding box center [566, 548] width 51 height 34
click at [620, 543] on div "+" at bounding box center [624, 548] width 51 height 34
click at [627, 408] on div "–" at bounding box center [624, 408] width 51 height 34
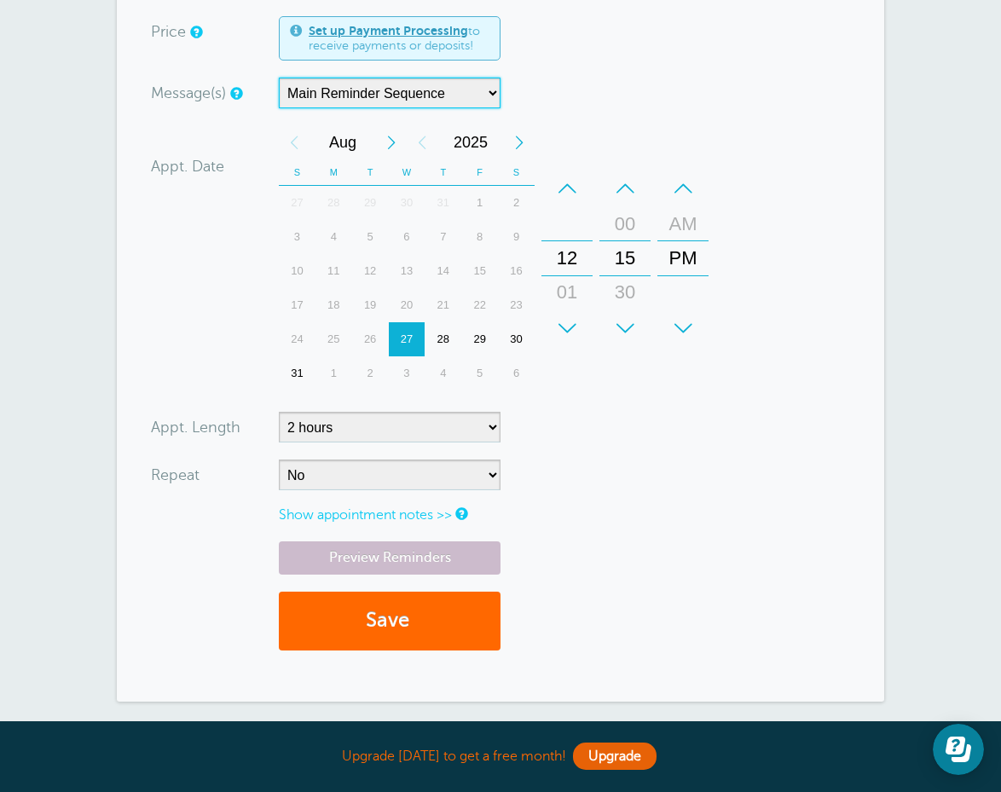
scroll to position [501, 0]
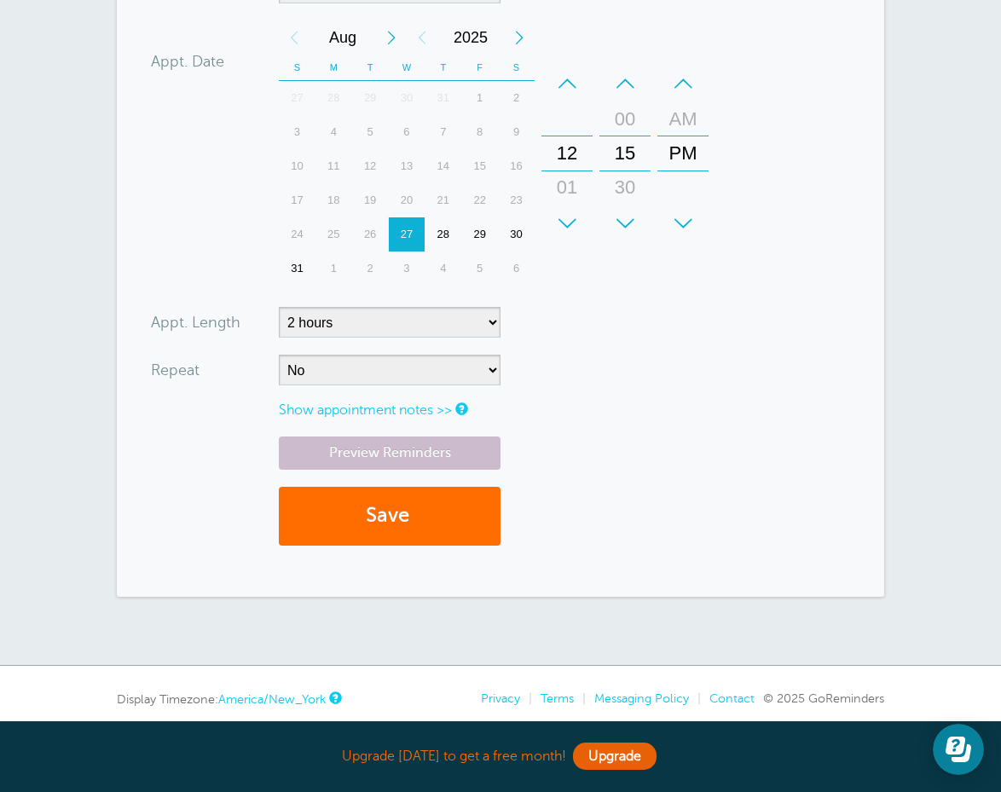
click at [404, 520] on button "Save" at bounding box center [390, 516] width 222 height 59
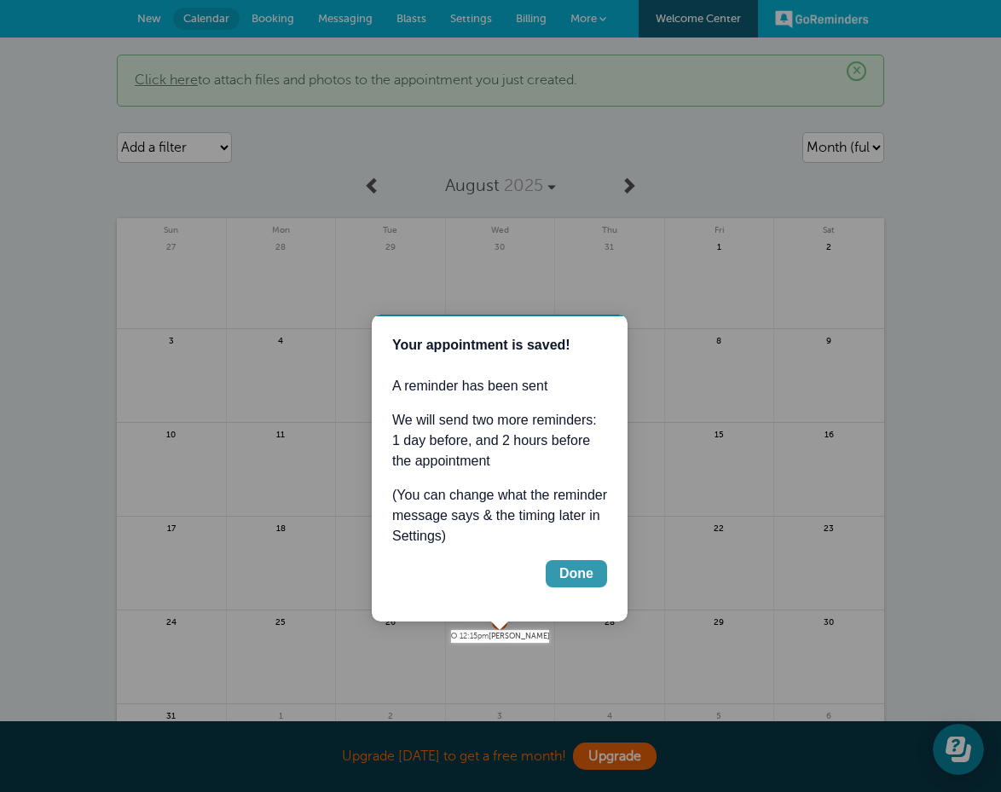
click at [563, 574] on div "Done" at bounding box center [576, 573] width 34 height 20
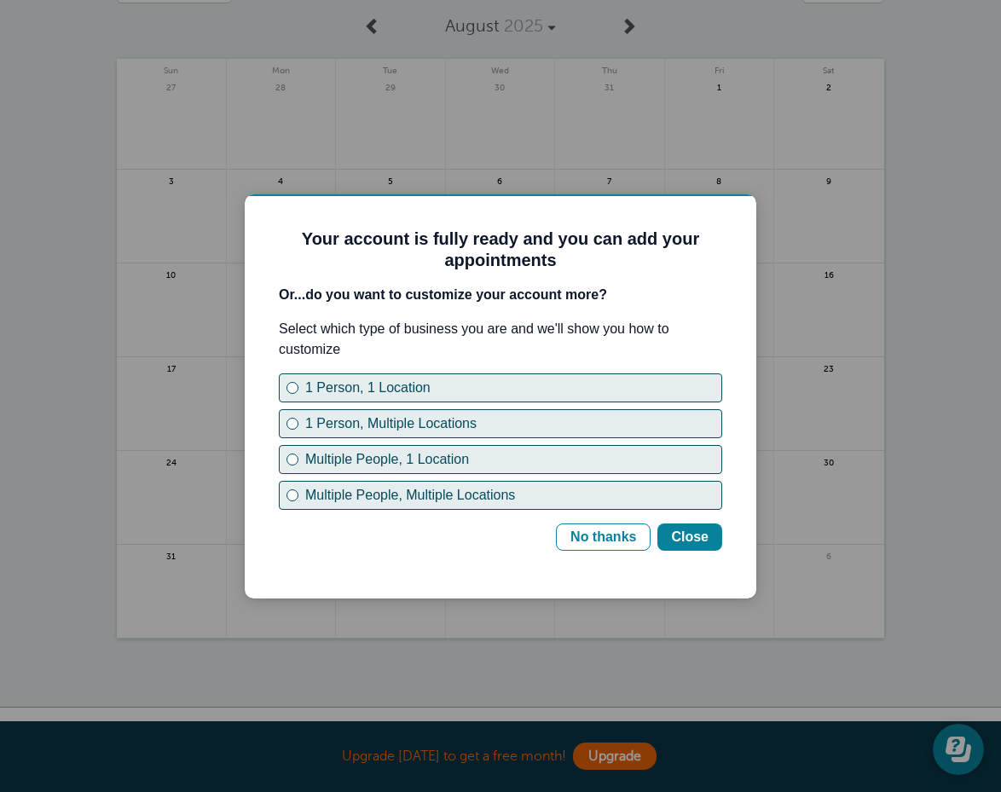
scroll to position [159, 0]
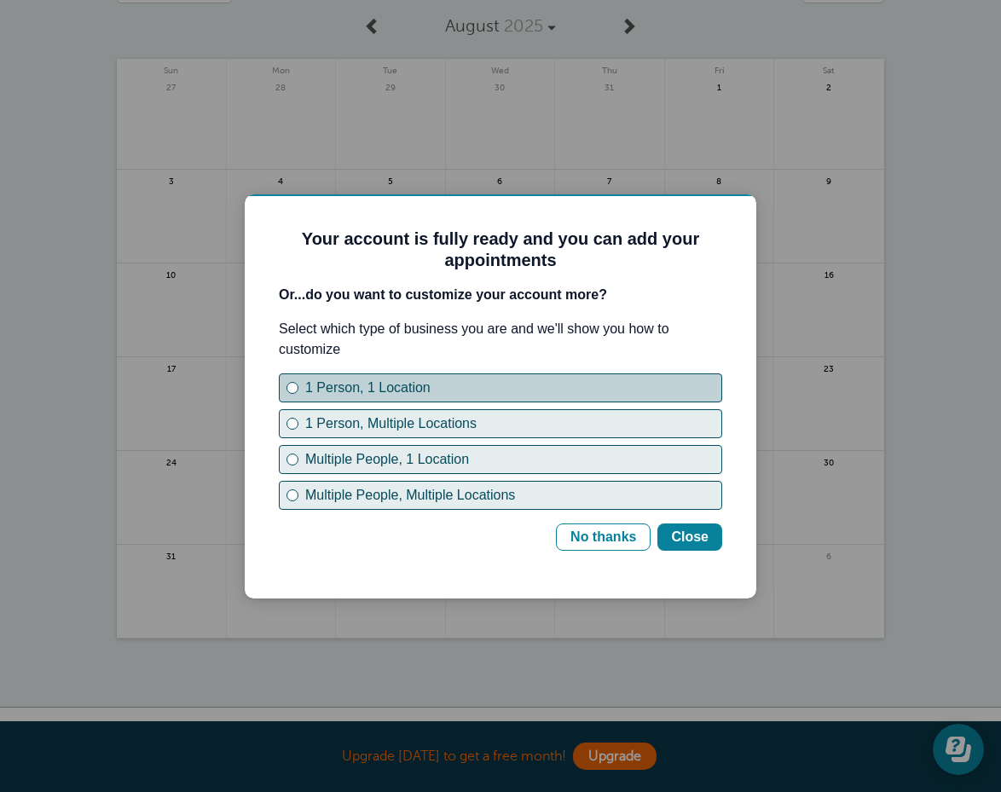
click at [300, 387] on button "1 Person, 1 Location" at bounding box center [500, 387] width 443 height 29
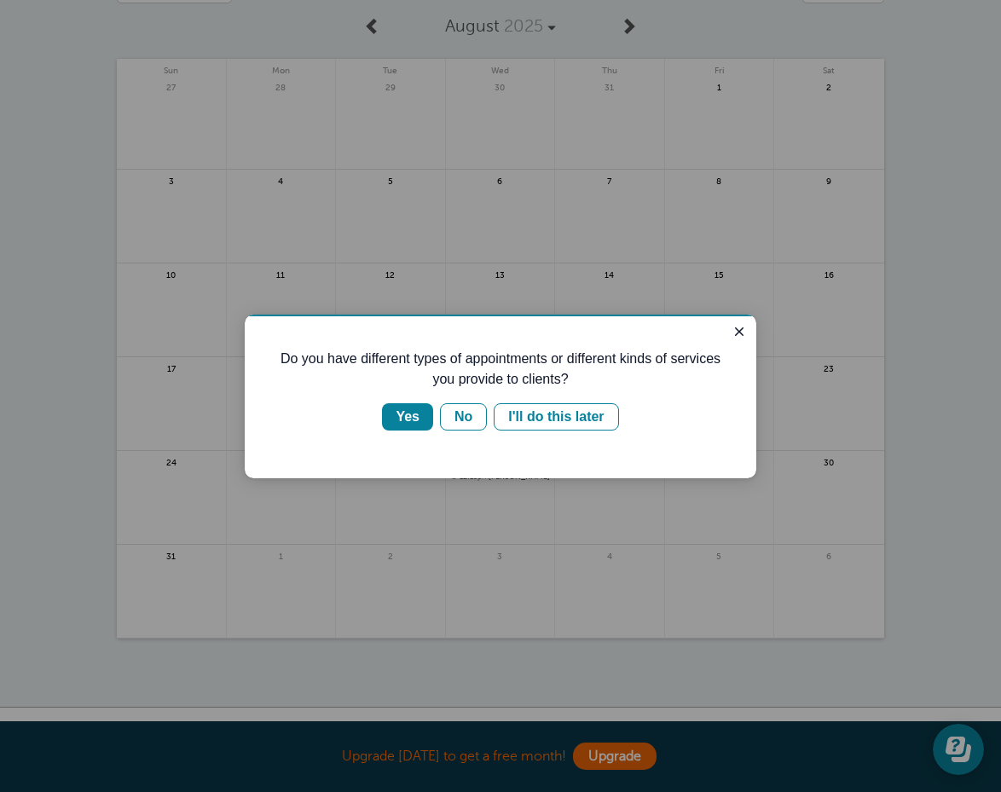
scroll to position [0, 0]
click at [387, 428] on button "Yes" at bounding box center [407, 416] width 51 height 27
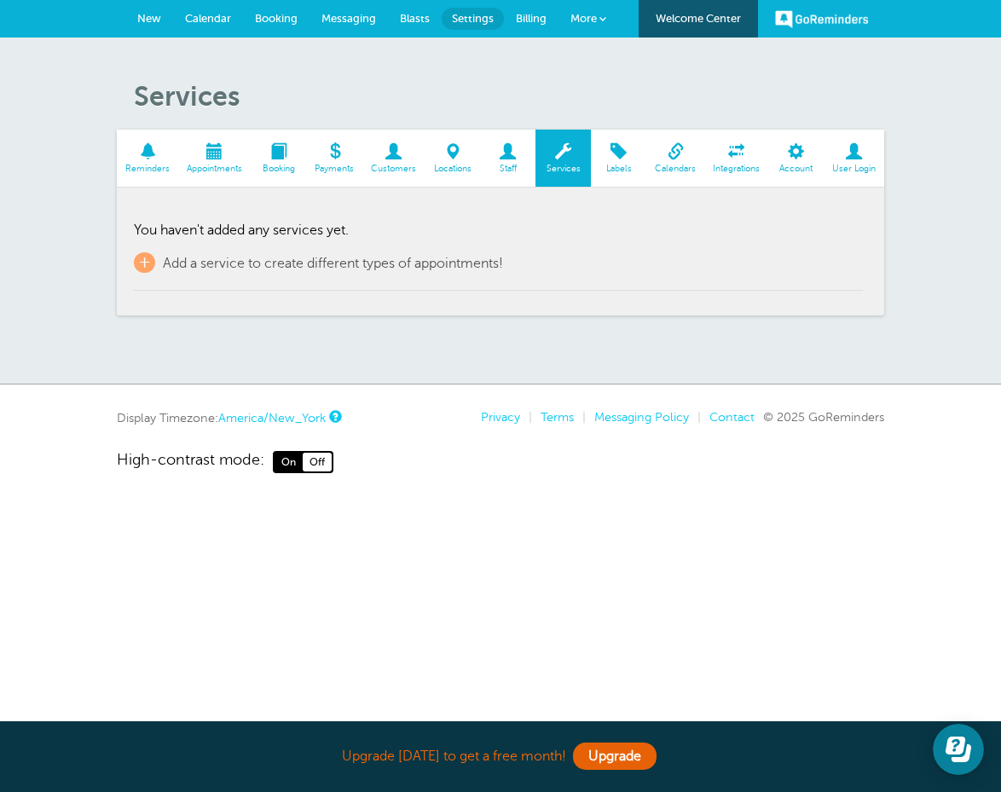
click at [380, 152] on span at bounding box center [393, 151] width 62 height 16
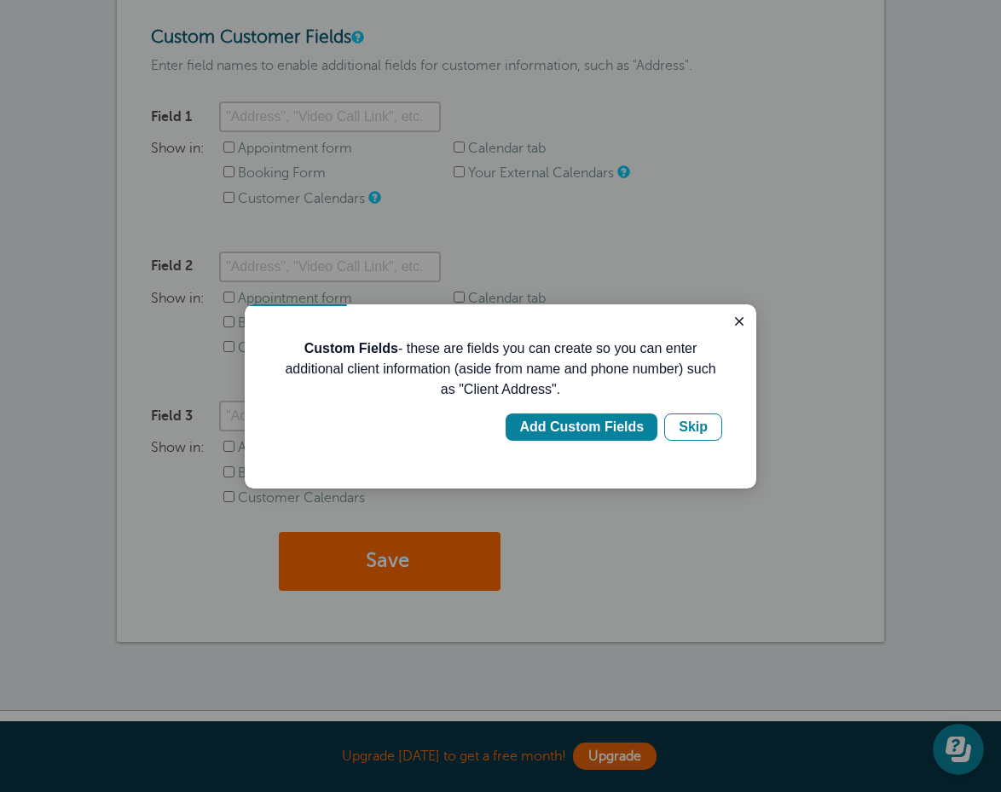
scroll to position [196, 0]
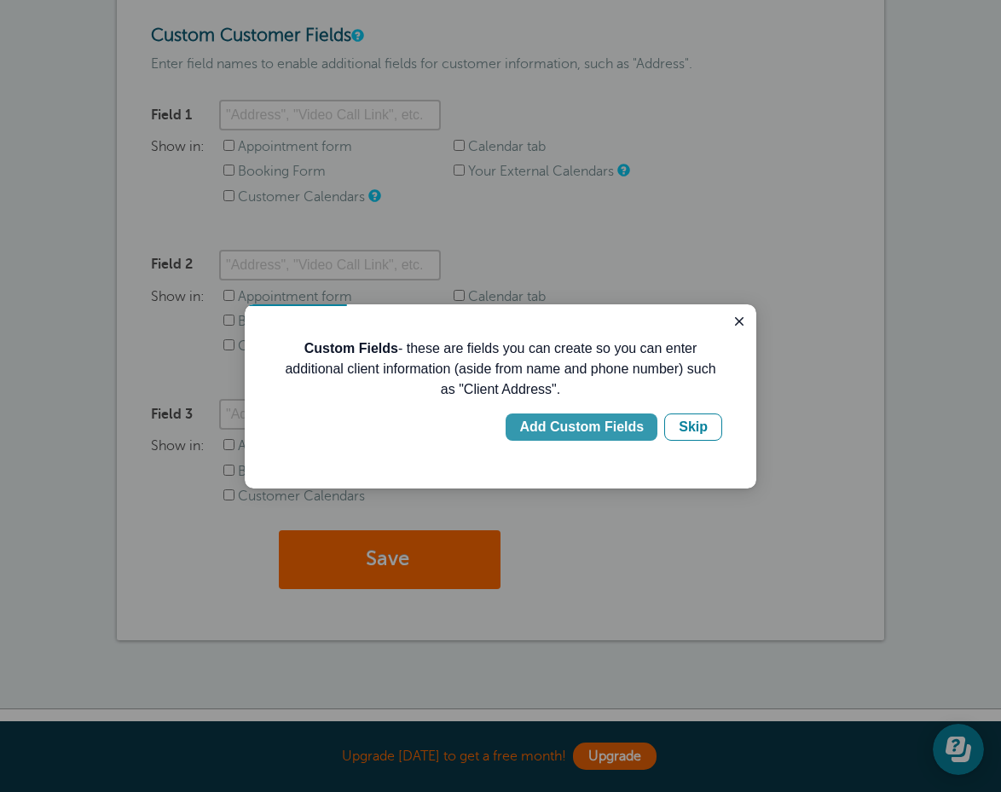
click at [595, 425] on div "Add Custom Fields" at bounding box center [581, 427] width 124 height 20
type input "Client Address"
checkbox input "true"
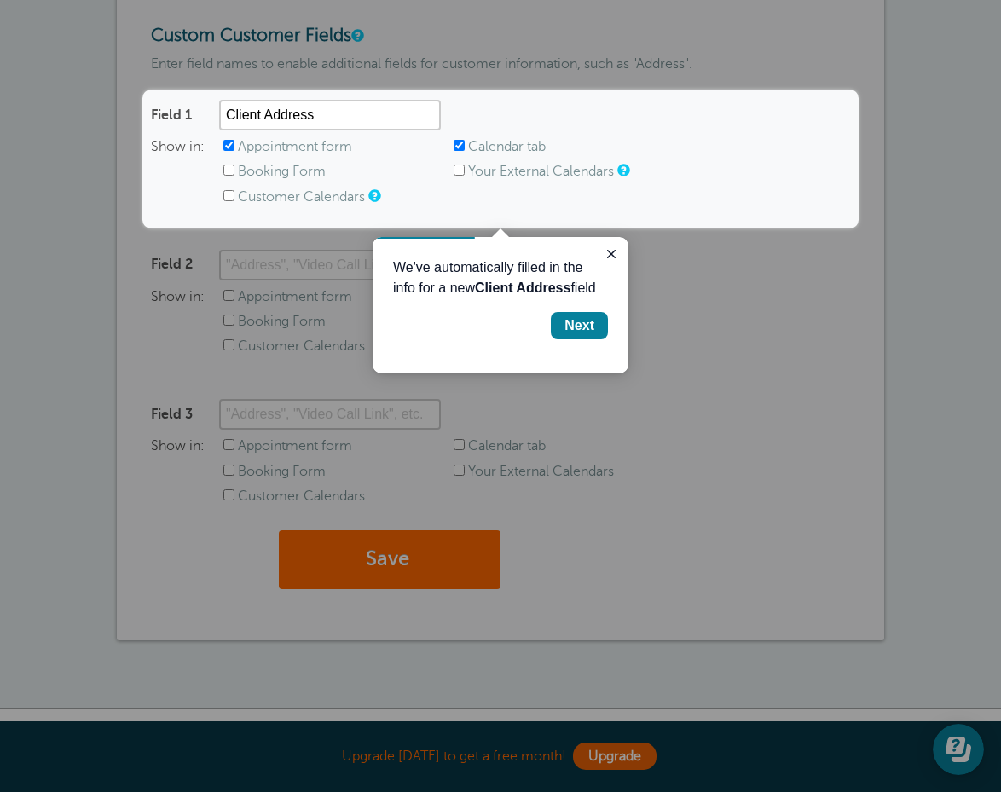
click at [455, 170] on input "Your External Calendars" at bounding box center [458, 169] width 11 height 11
checkbox input "true"
click at [227, 141] on input "Appointment form" at bounding box center [228, 145] width 11 height 11
click at [228, 147] on input "Appointment form" at bounding box center [228, 145] width 11 height 11
checkbox input "true"
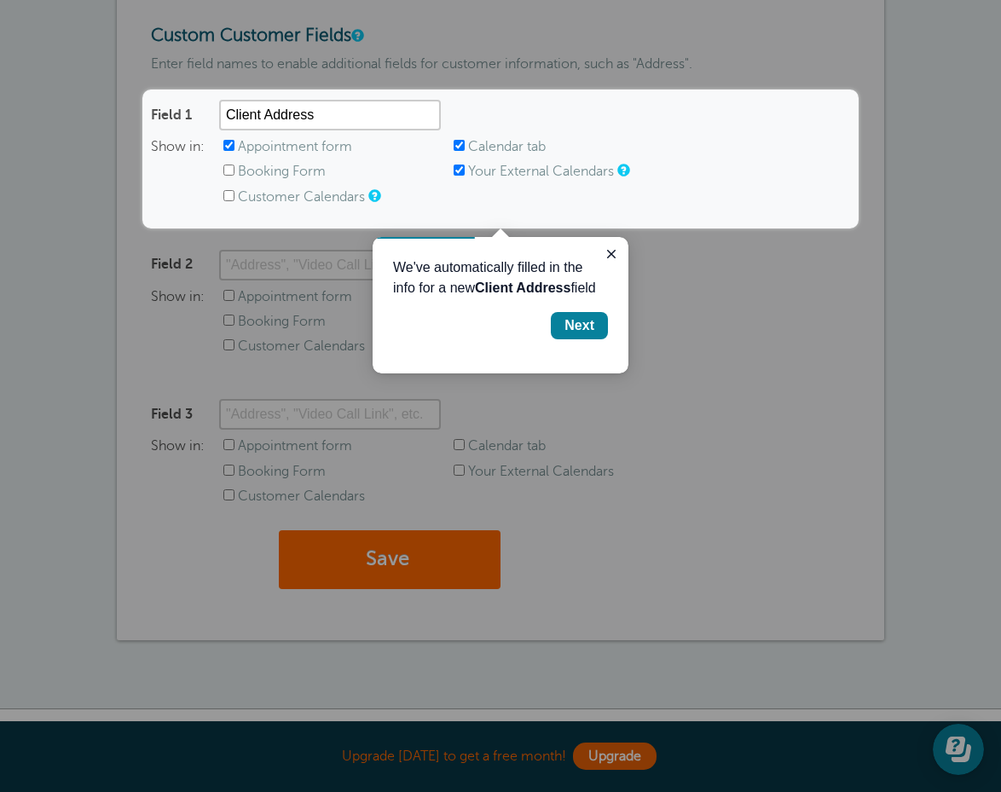
click at [157, 367] on div at bounding box center [571, 509] width 858 height 563
click at [583, 324] on div "Next" at bounding box center [579, 325] width 30 height 20
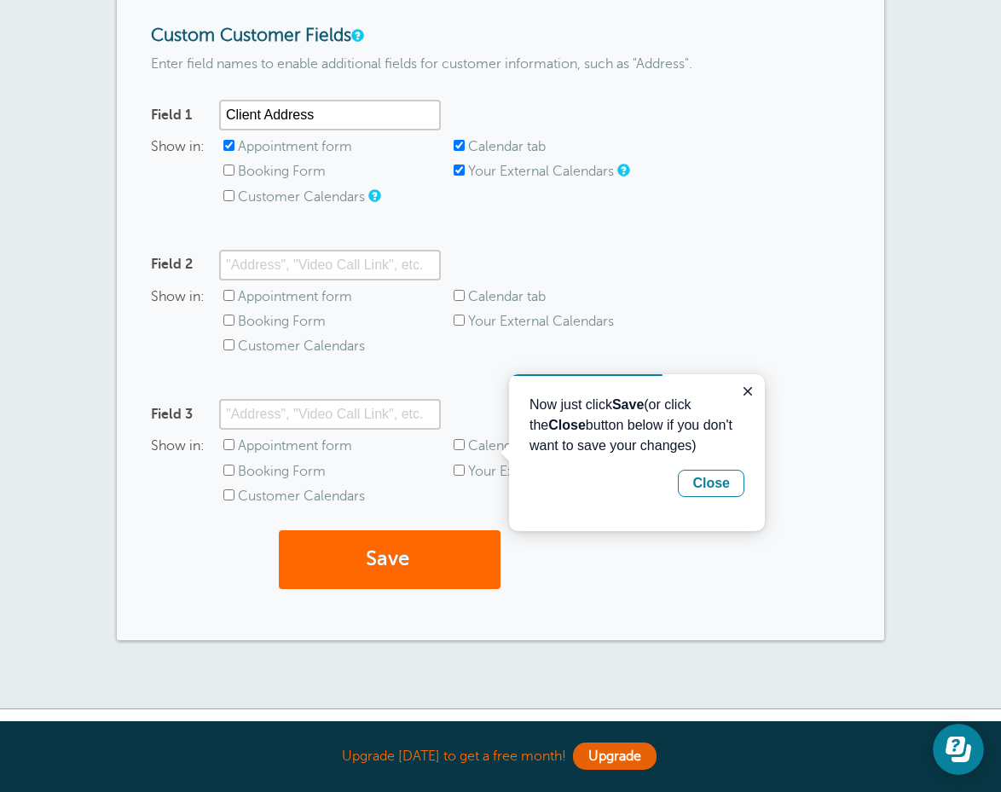
scroll to position [299, 0]
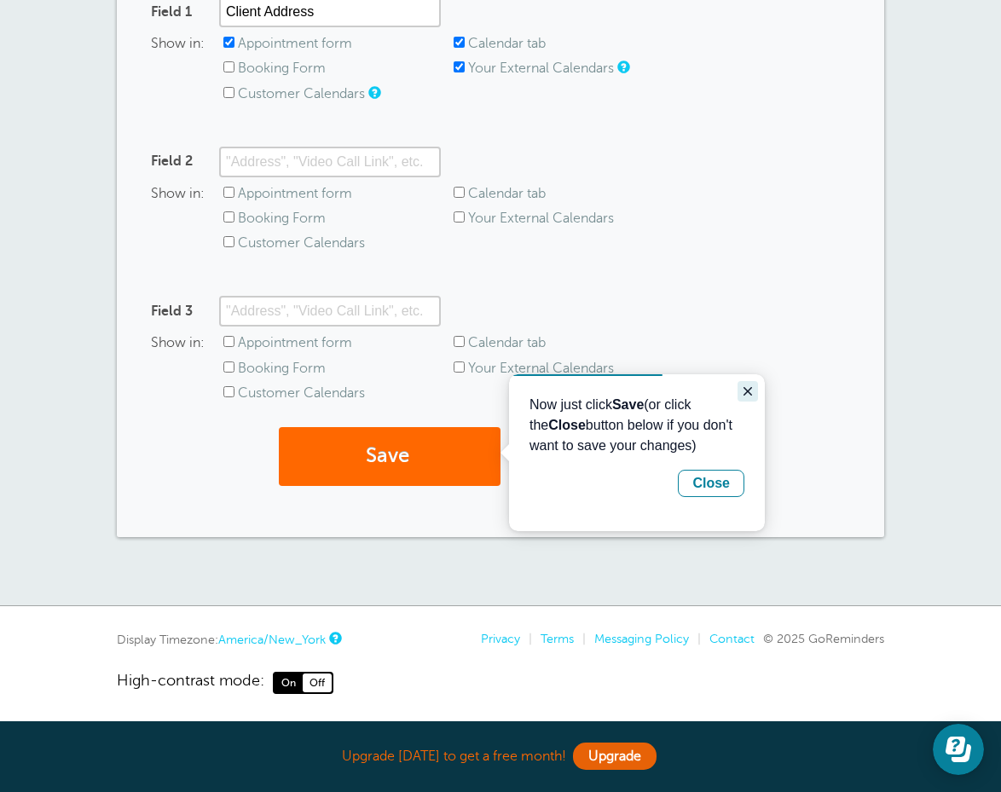
click at [747, 384] on icon "Close guide" at bounding box center [748, 391] width 14 height 14
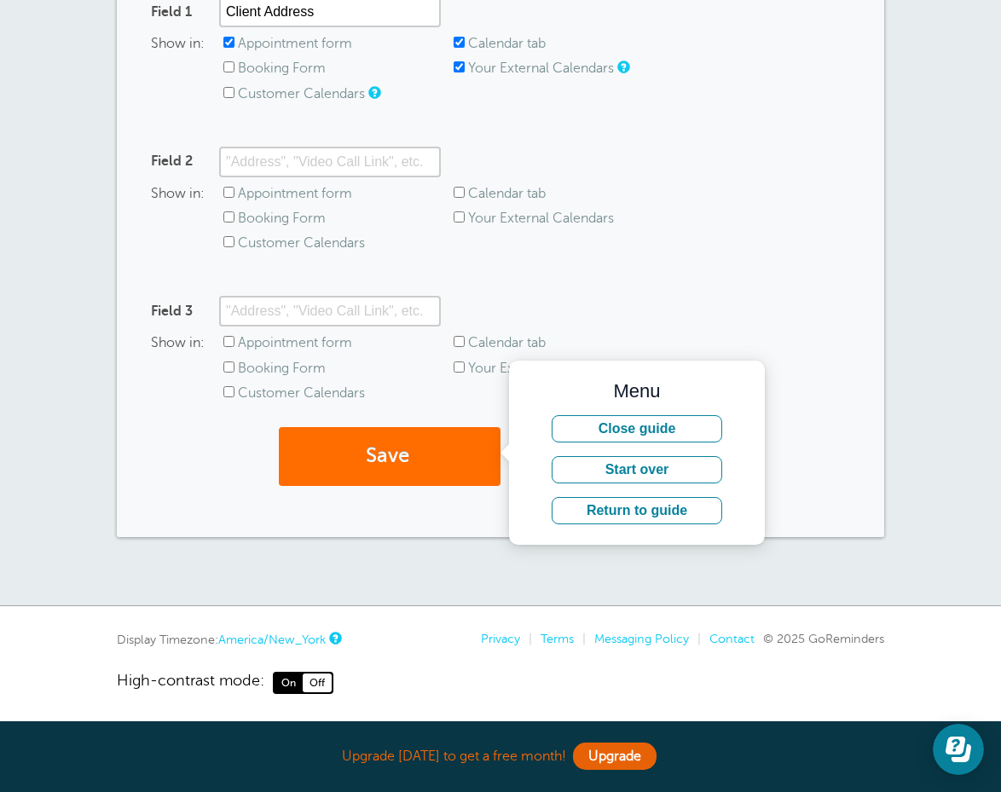
click at [378, 465] on button "Save" at bounding box center [390, 456] width 222 height 59
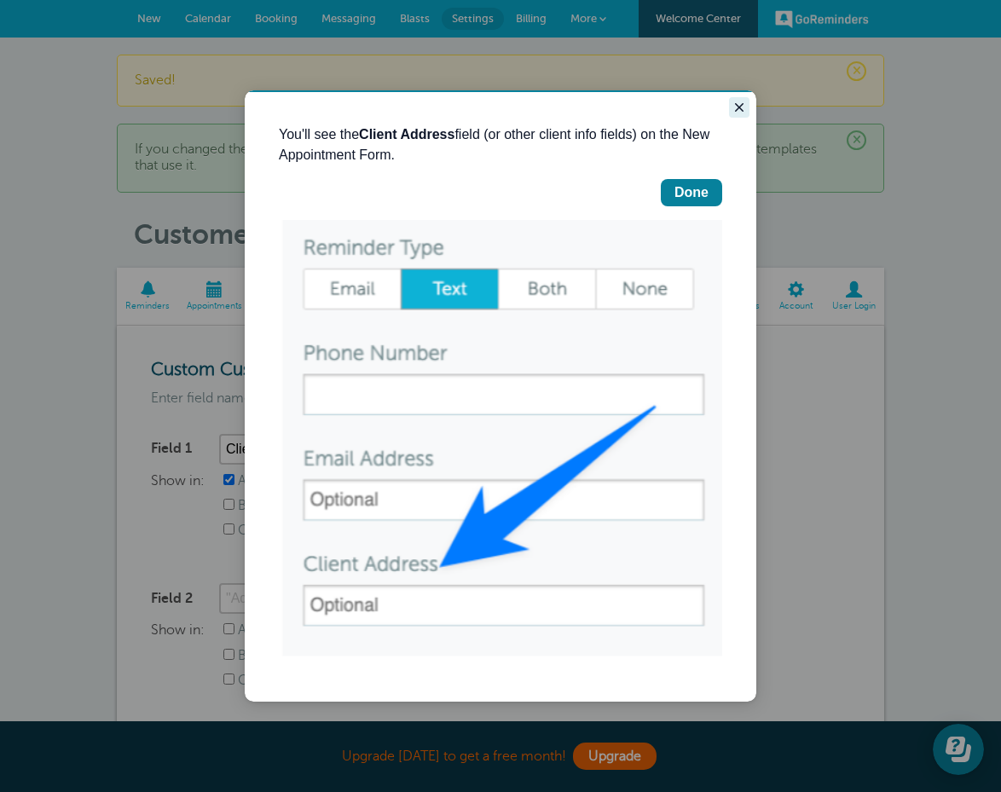
click at [742, 107] on icon "Close guide" at bounding box center [739, 108] width 14 height 14
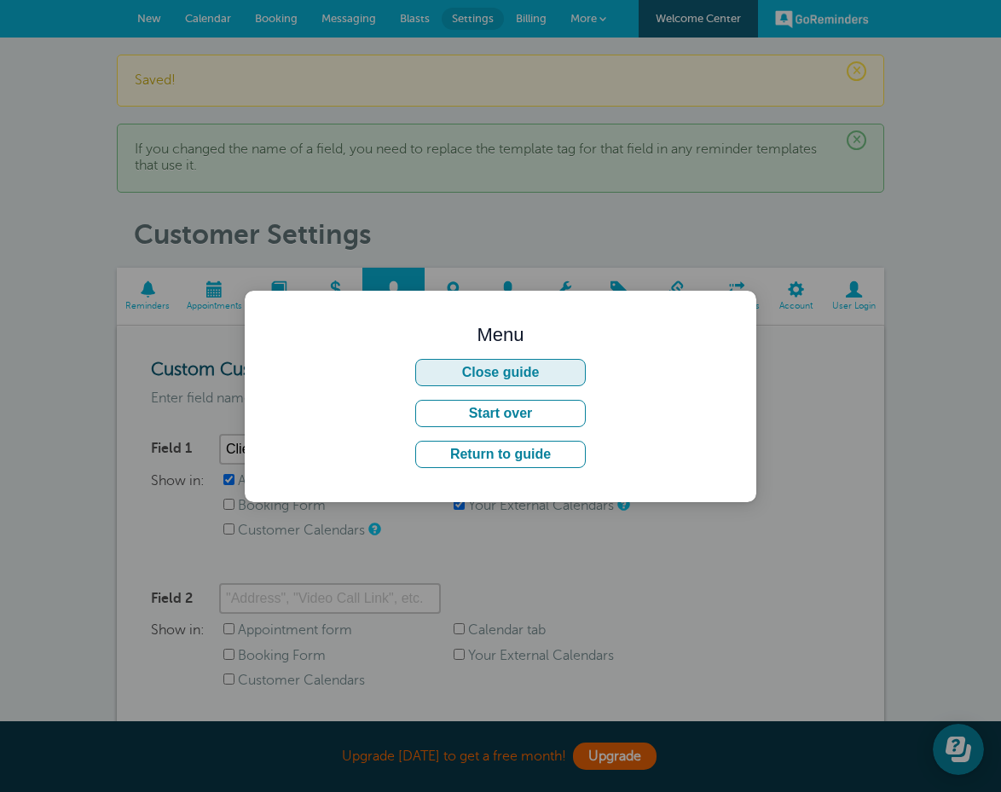
click at [513, 371] on button "Close guide" at bounding box center [500, 372] width 170 height 27
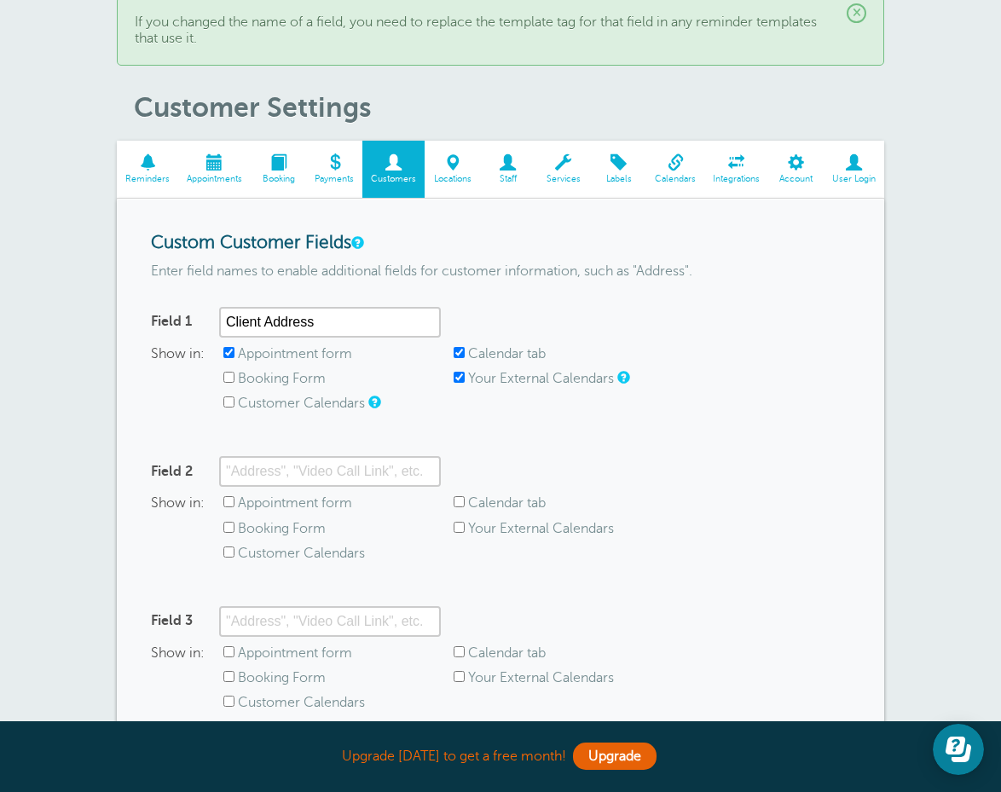
scroll to position [125, 0]
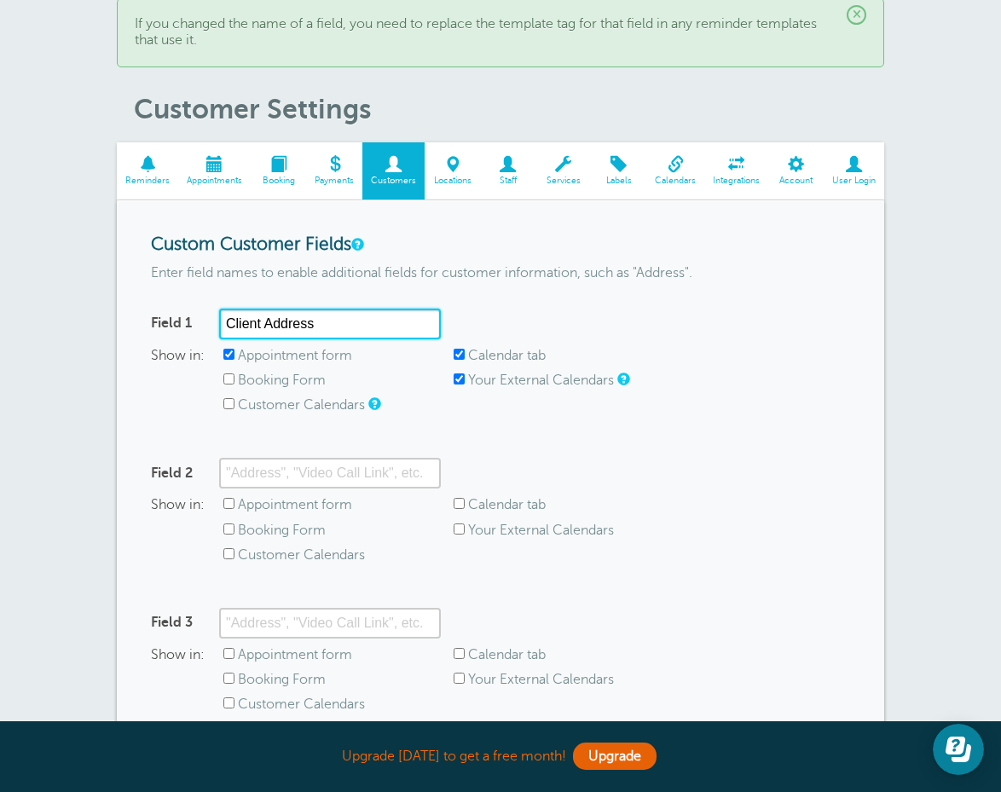
click at [428, 323] on input "Client Address" at bounding box center [330, 324] width 222 height 31
click at [353, 315] on input "Client Address" at bounding box center [330, 324] width 222 height 31
drag, startPoint x: 326, startPoint y: 315, endPoint x: 140, endPoint y: 314, distance: 186.7
click at [140, 314] on div "Custom Customer Fields Enter field names to enable additional fields for custom…" at bounding box center [500, 524] width 767 height 649
type input "6"
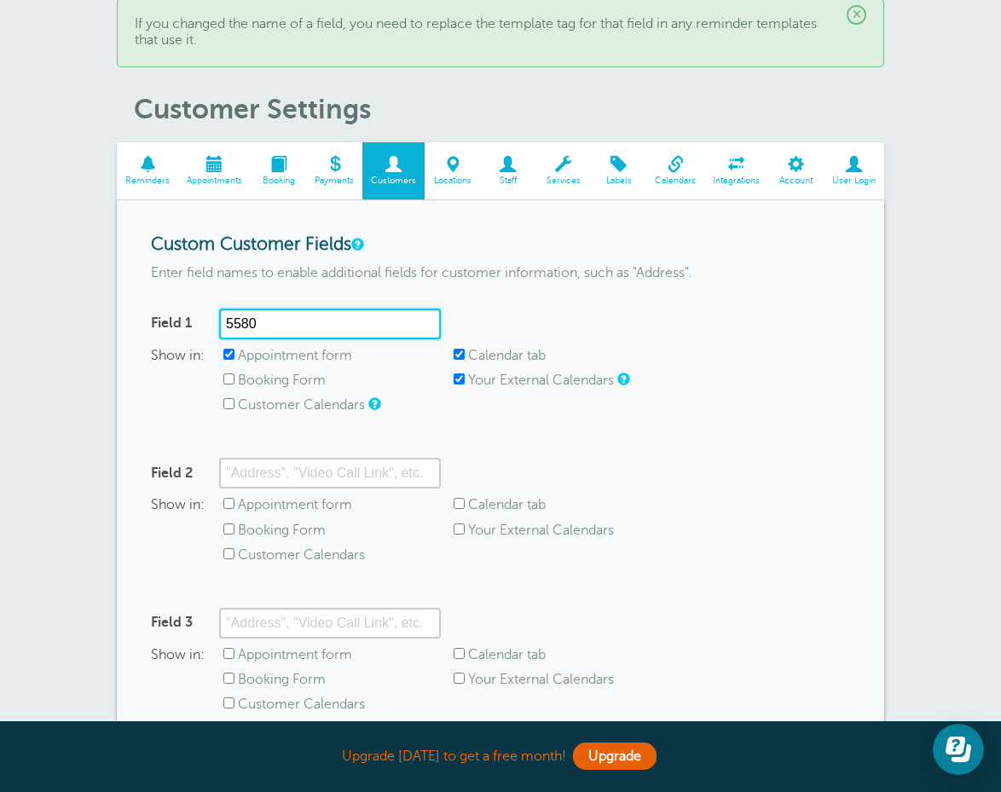
type input "5580"
click at [710, 312] on div "Field 1 5580 Show in: Appointment form Calendar tab Booking Form Your External …" at bounding box center [500, 370] width 699 height 123
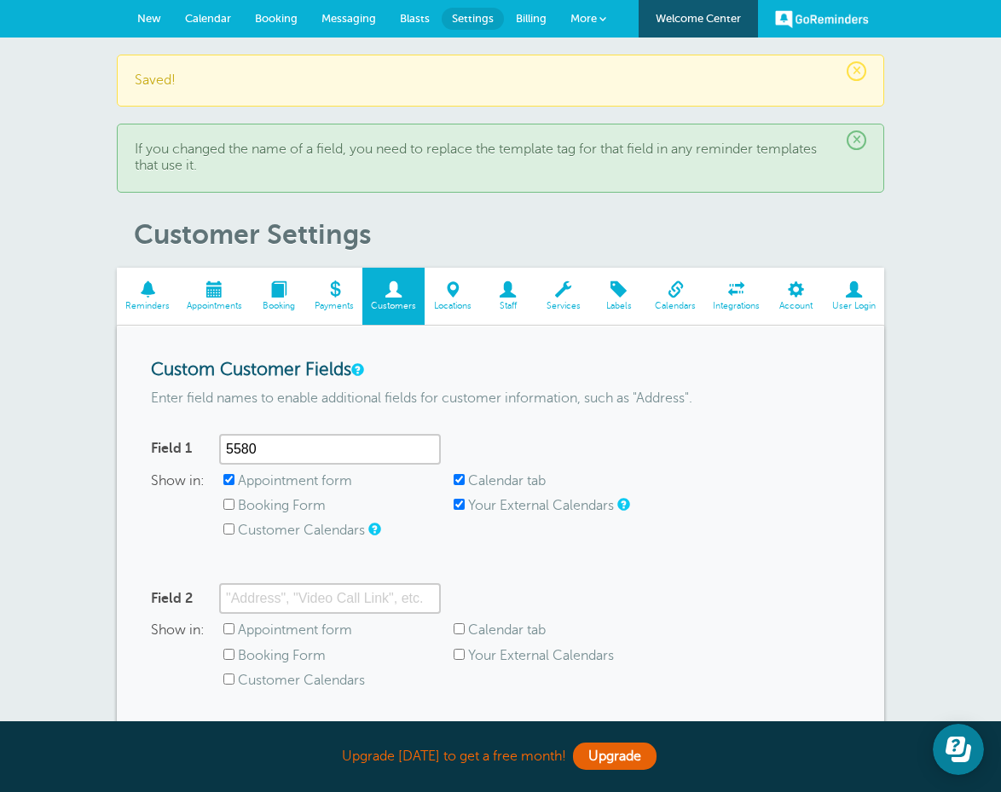
scroll to position [0, 0]
click at [859, 129] on div "× If you changed the name of a field, you need to replace the template tag for …" at bounding box center [500, 158] width 767 height 68
click at [144, 305] on span "Reminders" at bounding box center [147, 306] width 44 height 10
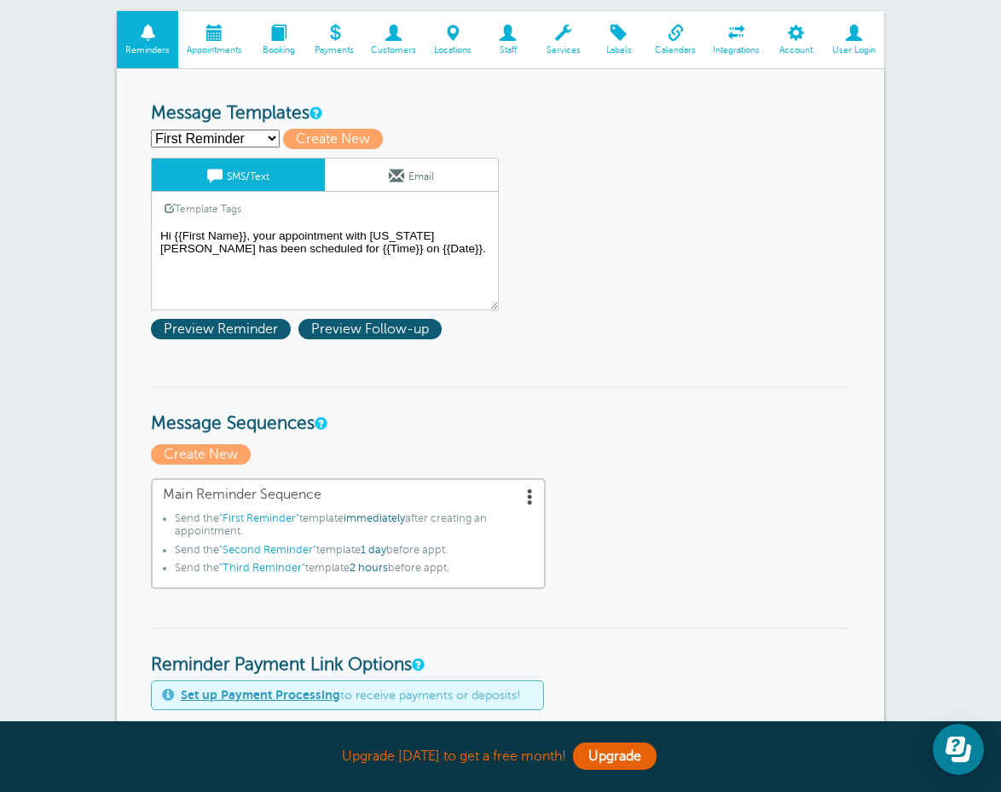
scroll to position [118, 0]
click at [306, 230] on textarea "Hi {{First Name}}, your appointment with [US_STATE][PERSON_NAME] has been sched…" at bounding box center [325, 267] width 348 height 85
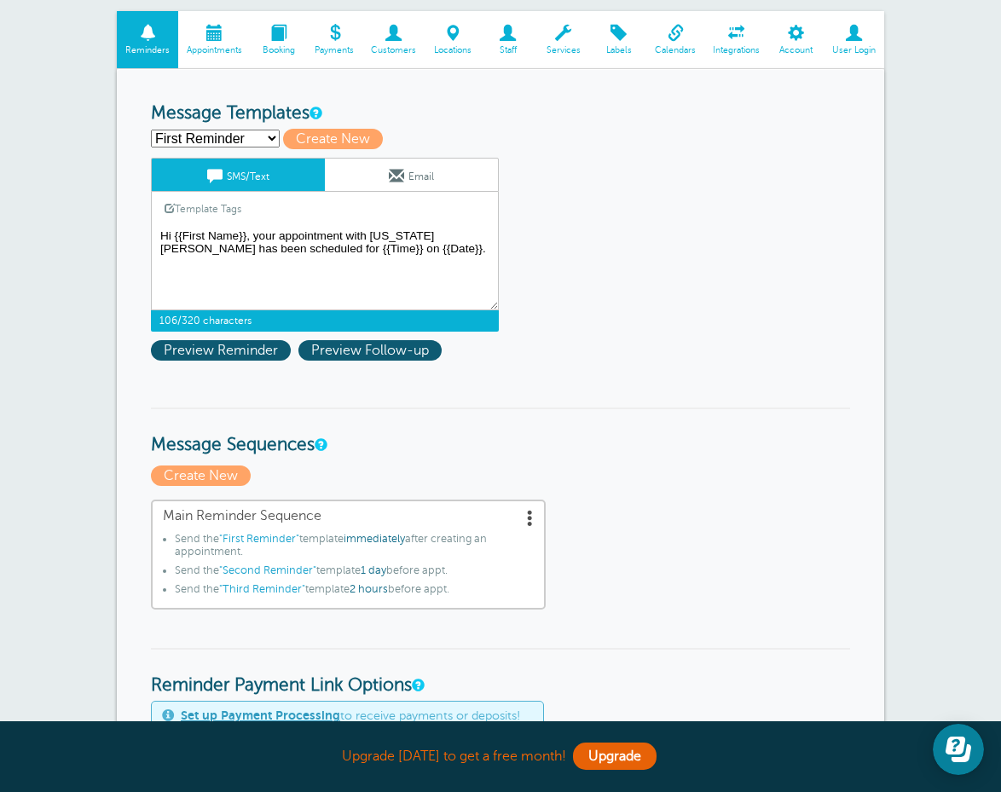
click at [306, 230] on textarea "Hi {{First Name}}, your appointment with [US_STATE][PERSON_NAME] has been sched…" at bounding box center [325, 267] width 348 height 85
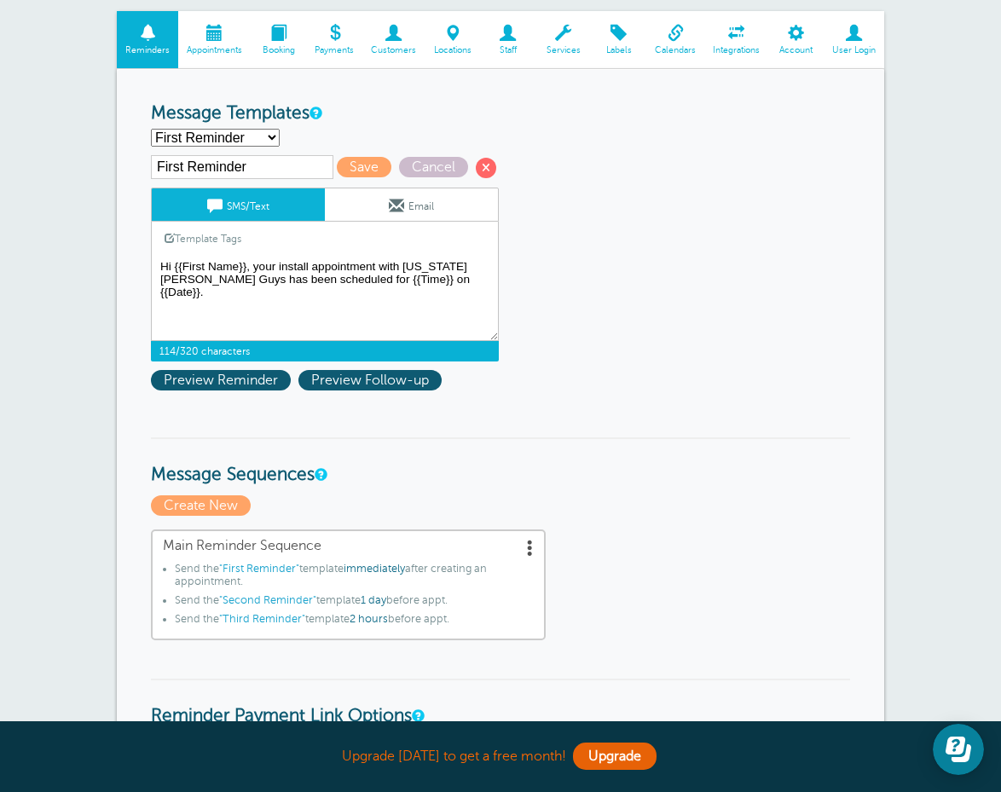
click at [433, 277] on textarea "Hi {{First Name}}, your appointment with [US_STATE][PERSON_NAME] has been sched…" at bounding box center [325, 298] width 348 height 85
click at [303, 272] on textarea "Hi {{First Name}}, your appointment with [US_STATE][PERSON_NAME] has been sched…" at bounding box center [325, 298] width 348 height 85
click at [464, 277] on textarea "Hi {{First Name}}, your appointment with [US_STATE][PERSON_NAME] has been sched…" at bounding box center [325, 298] width 348 height 85
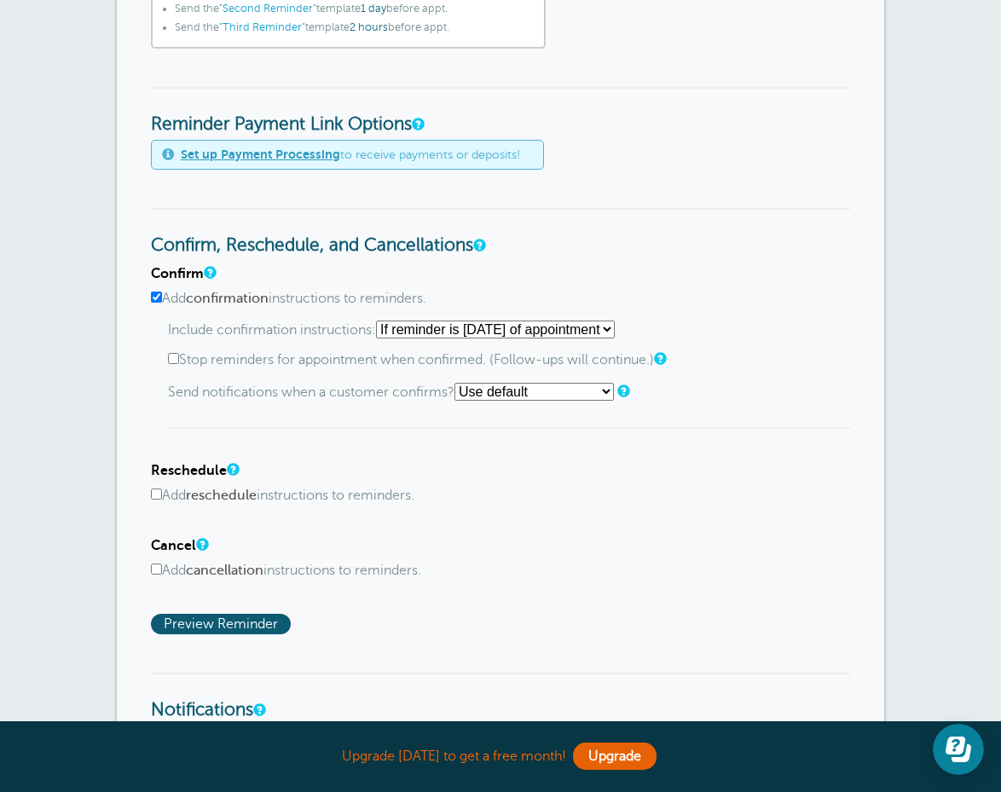
scroll to position [713, 0]
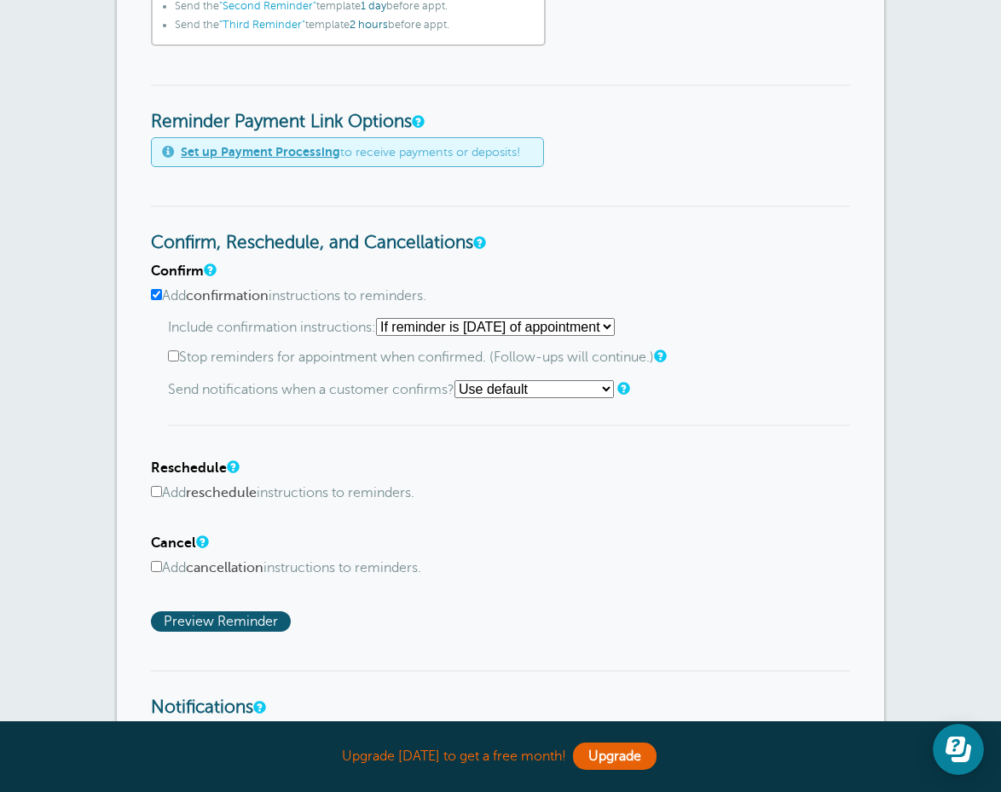
type textarea "Hi {{First Name}}, your install appointment with [US_STATE][PERSON_NAME] has be…"
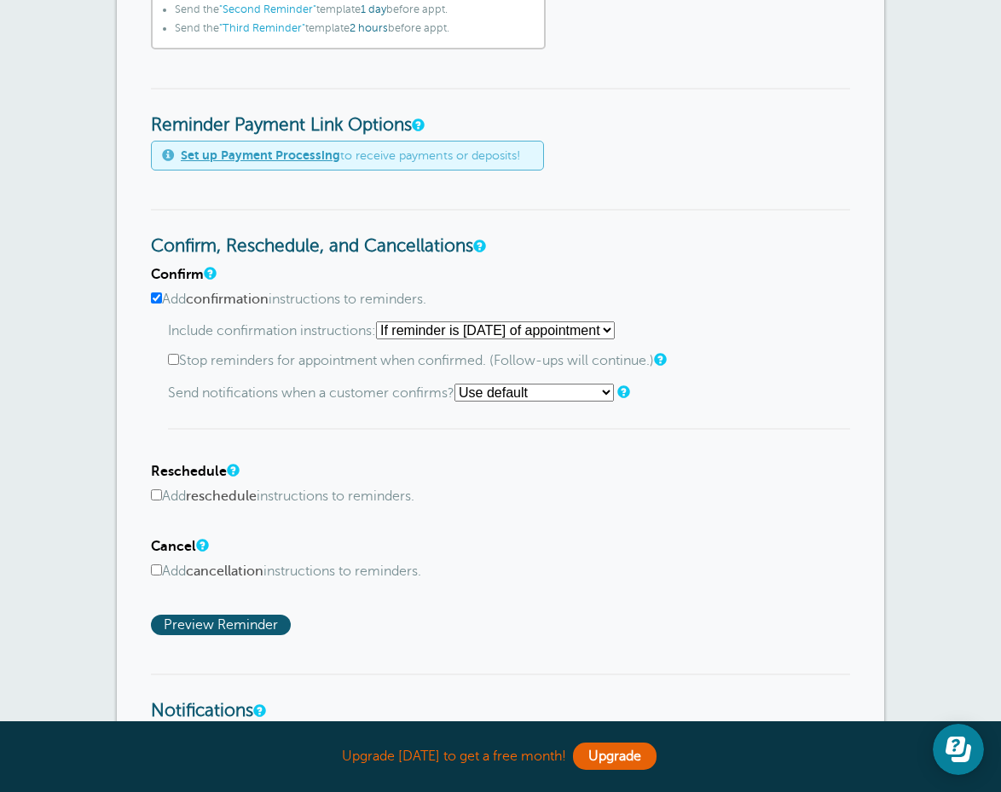
click at [160, 489] on input "Add reschedule instructions to reminders." at bounding box center [156, 494] width 11 height 11
checkbox input "true"
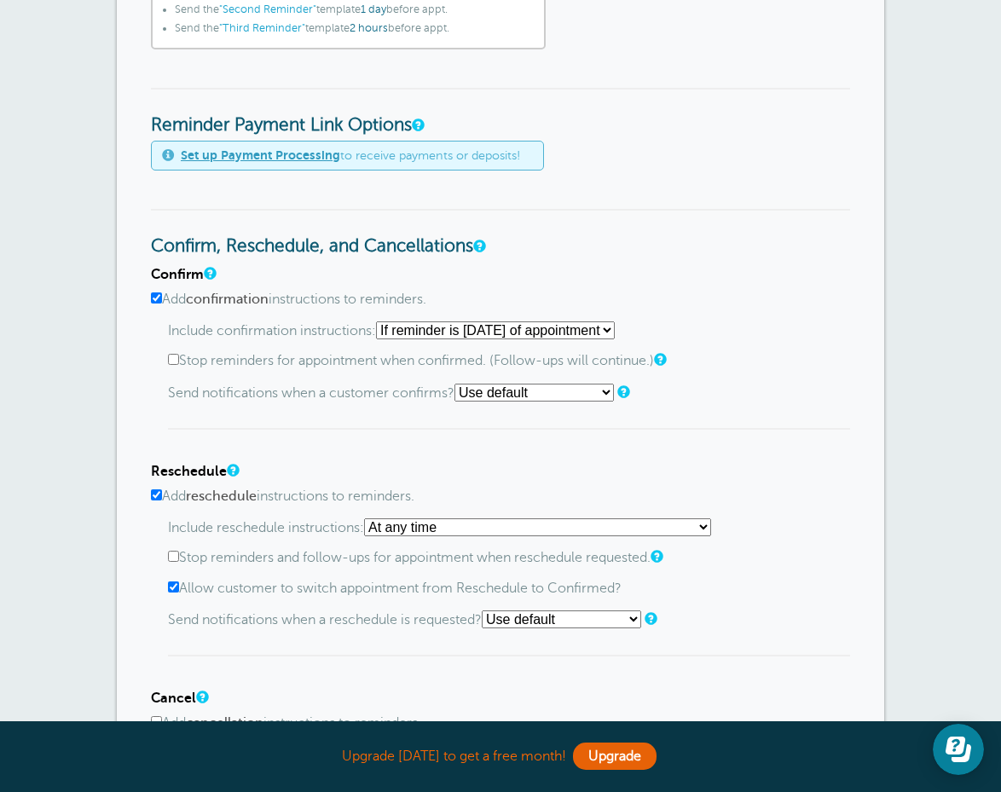
click at [171, 557] on input "Stop reminders and follow-ups for appointment when reschedule requested." at bounding box center [173, 556] width 11 height 11
checkbox input "true"
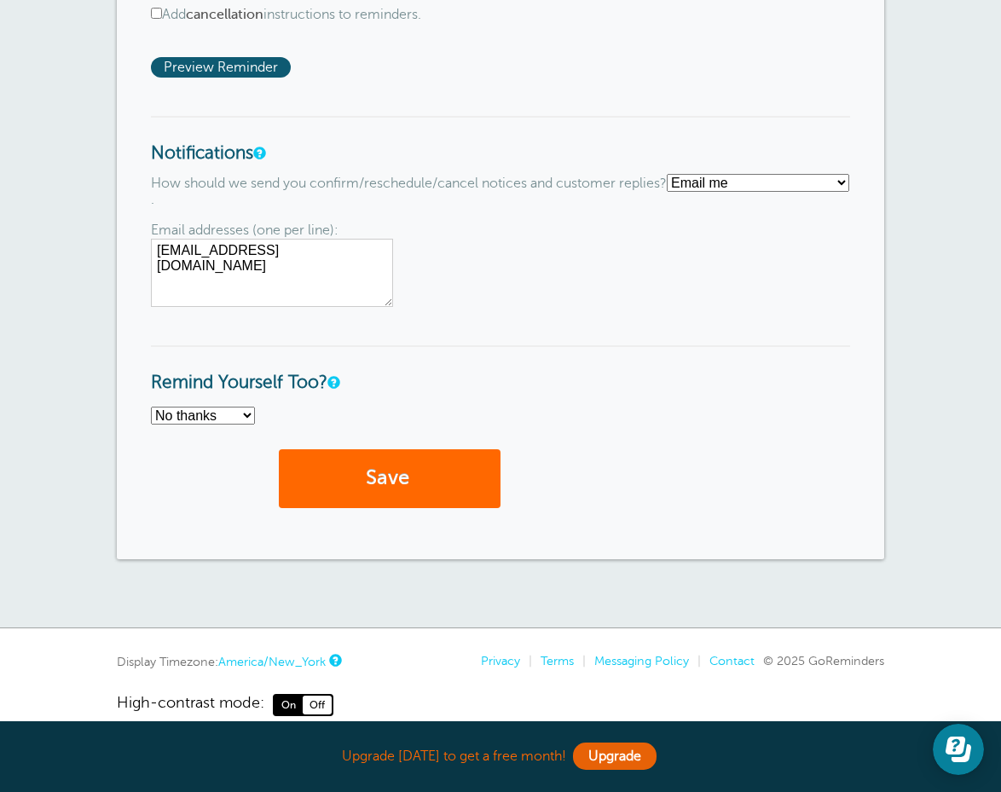
scroll to position [1416, 0]
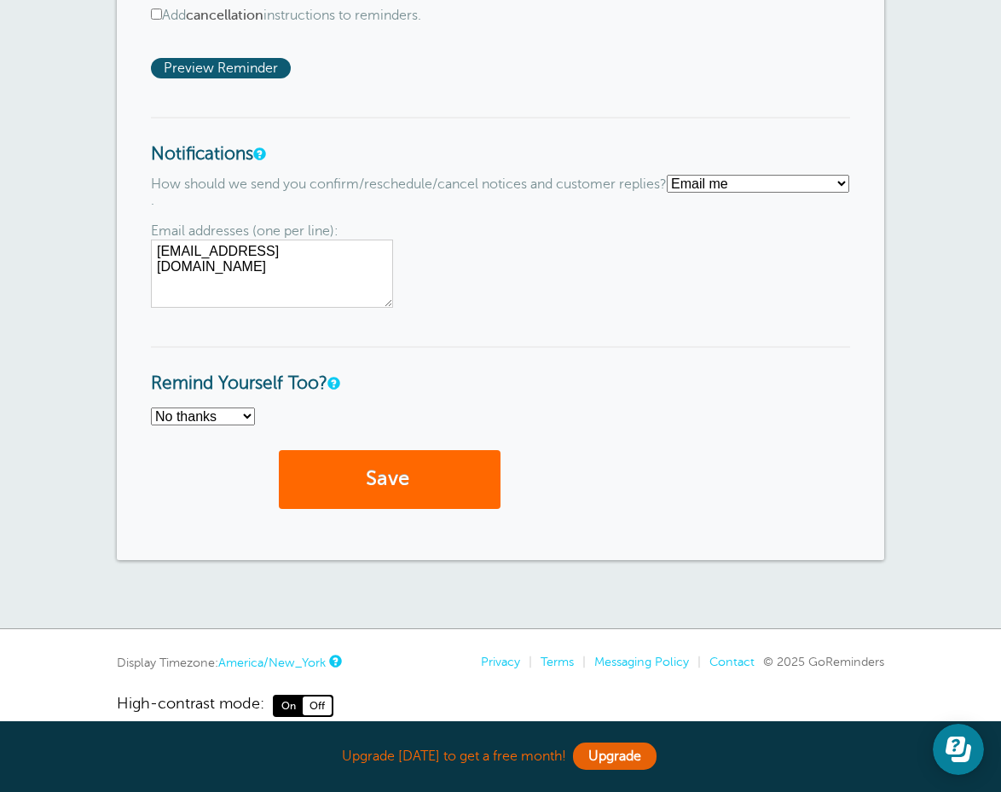
select select "4"
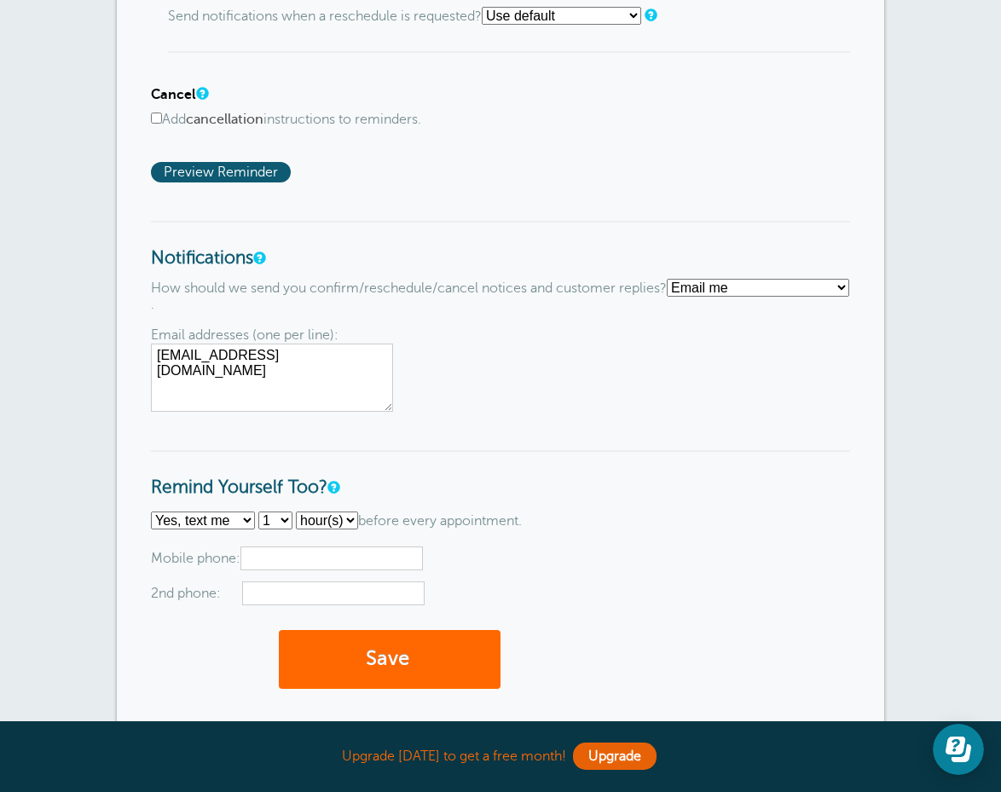
scroll to position [1313, 0]
click at [294, 546] on input "4044352466" at bounding box center [331, 558] width 182 height 24
type input "4044352466"
click at [358, 581] on input "text" at bounding box center [333, 593] width 182 height 24
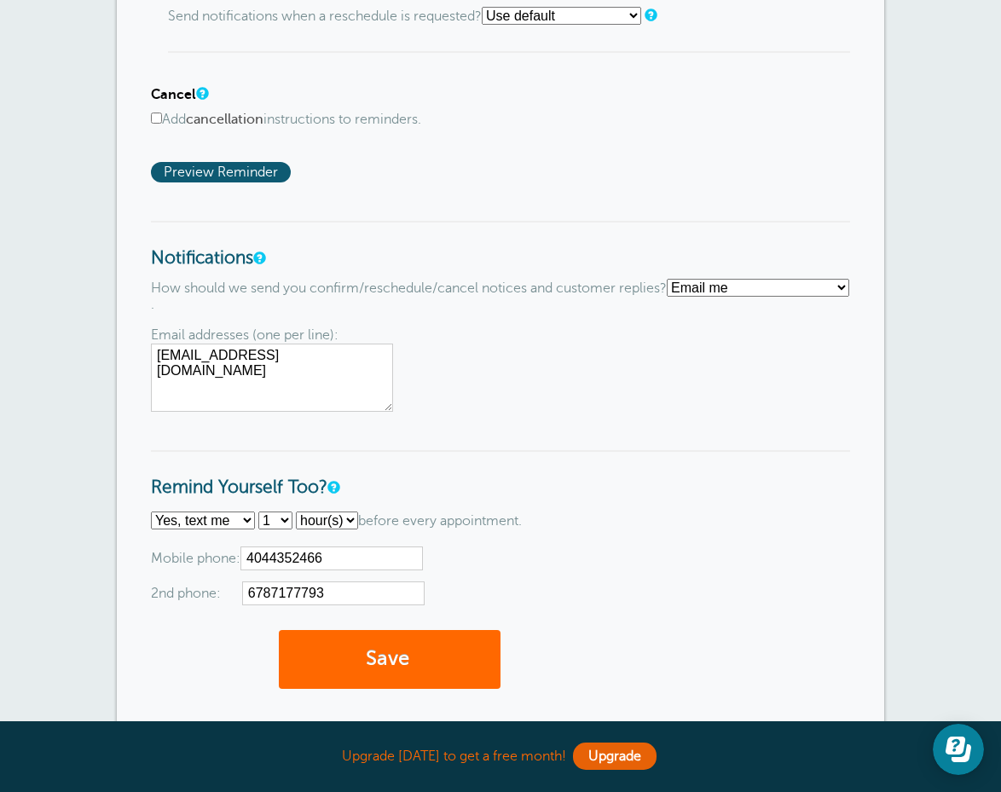
type input "6787177793"
click at [568, 630] on div "Save" at bounding box center [500, 668] width 699 height 76
click at [355, 343] on textarea "[EMAIL_ADDRESS][DOMAIN_NAME]" at bounding box center [272, 377] width 242 height 68
type textarea "[EMAIL_ADDRESS][DOMAIN_NAME] [PERSON_NAME][EMAIL_ADDRESS][DOMAIN_NAME]"
click at [422, 645] on button "Save" at bounding box center [390, 659] width 222 height 59
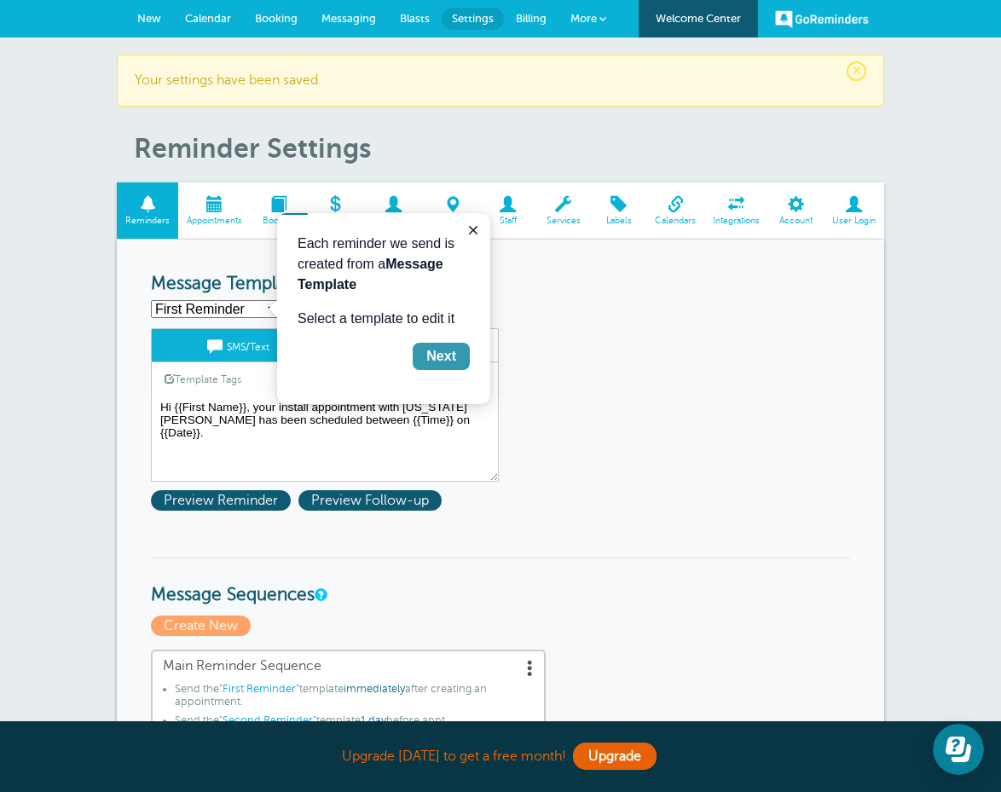
click at [421, 355] on button "Next" at bounding box center [441, 356] width 57 height 27
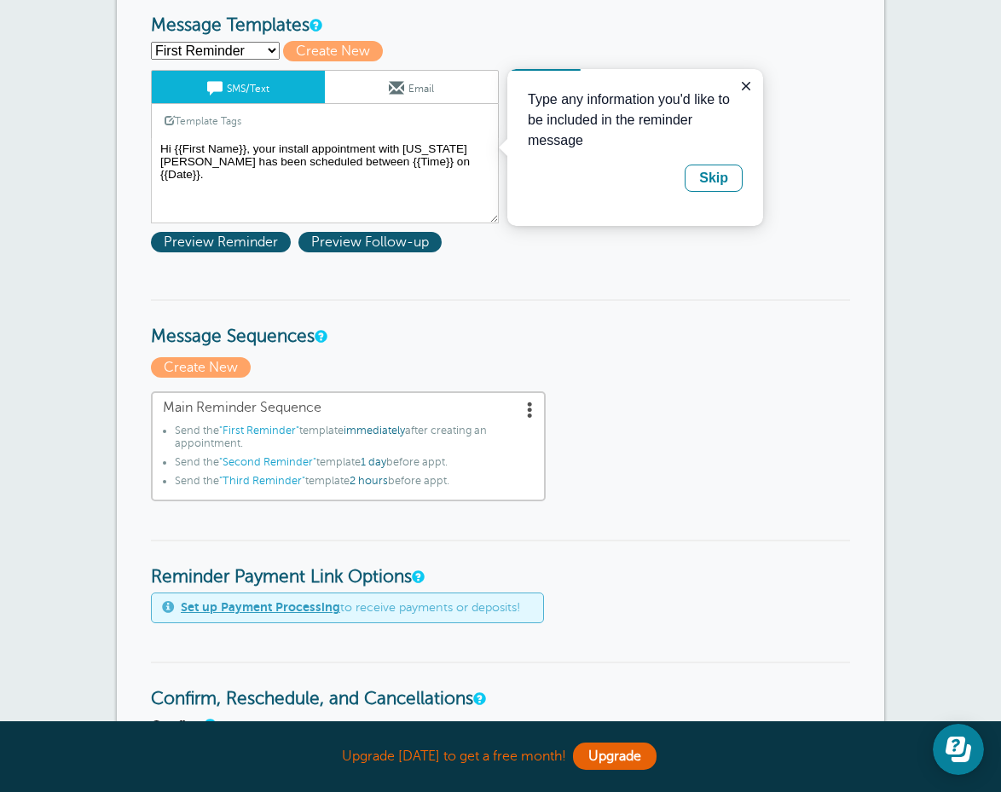
scroll to position [259, 0]
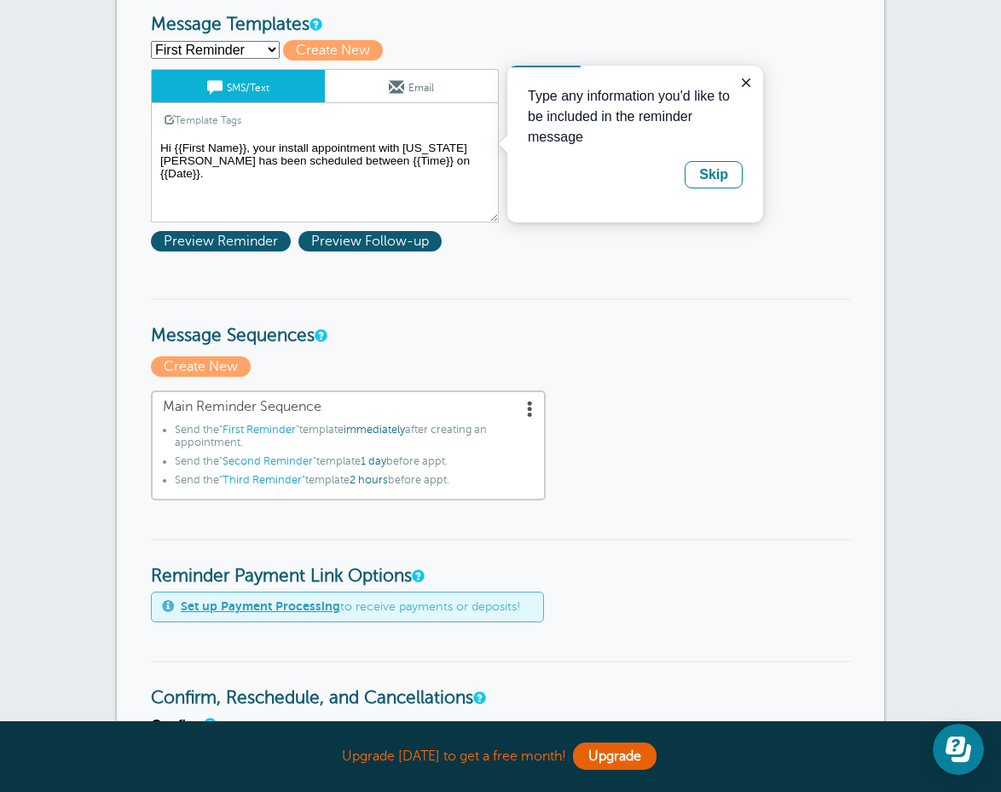
click at [392, 82] on span at bounding box center [396, 86] width 15 height 15
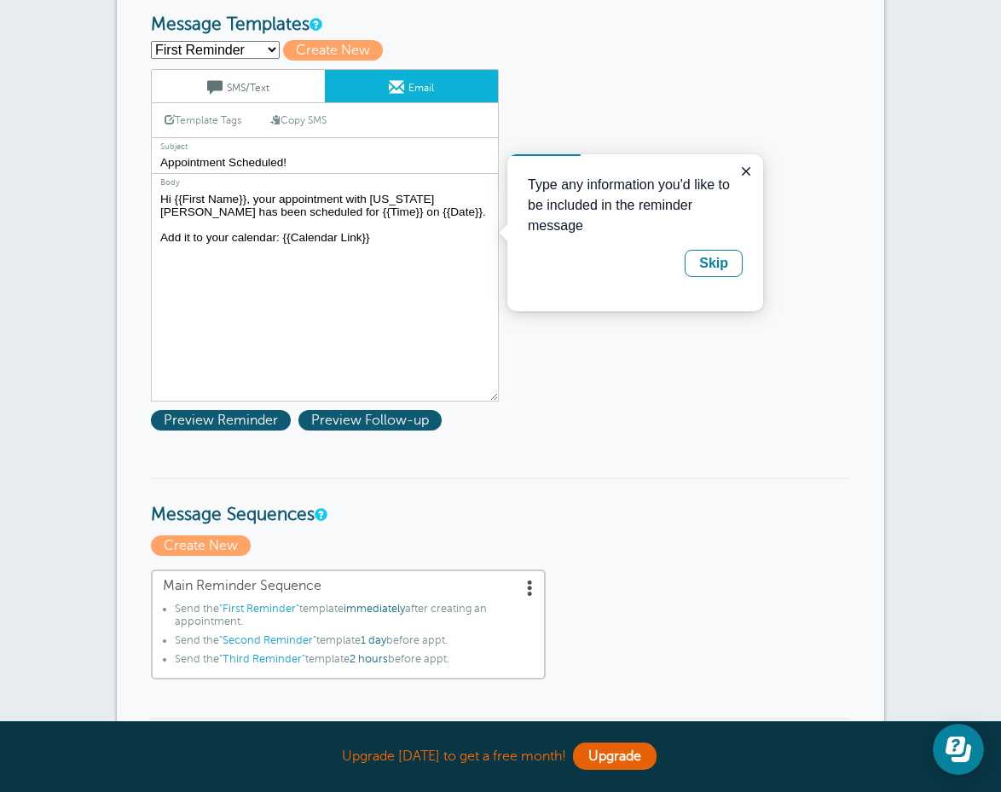
click at [268, 95] on link "SMS/Text" at bounding box center [238, 86] width 173 height 32
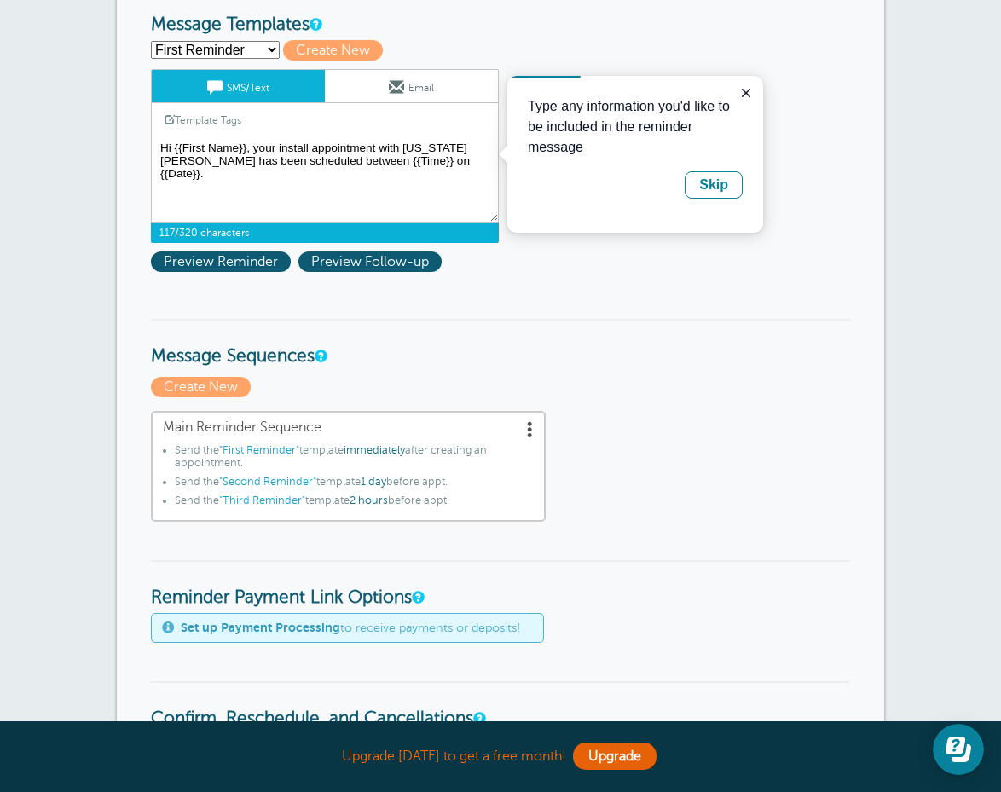
drag, startPoint x: 459, startPoint y: 162, endPoint x: 147, endPoint y: 133, distance: 312.4
click at [418, 89] on link "Email" at bounding box center [411, 86] width 173 height 32
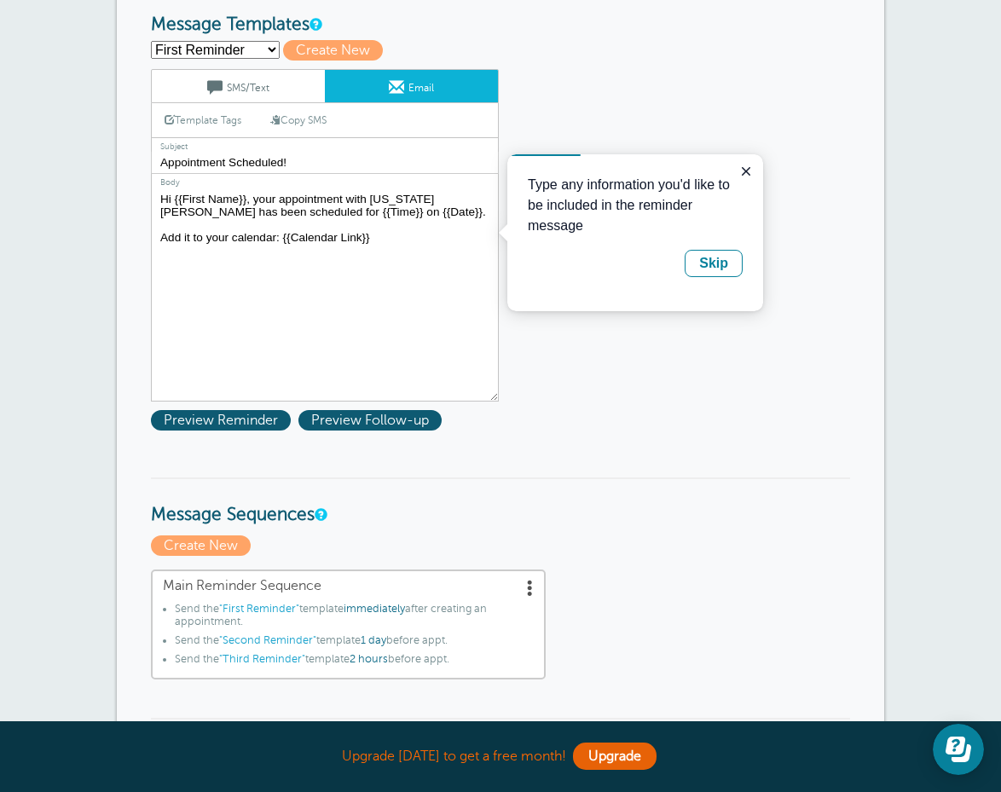
drag, startPoint x: 413, startPoint y: 222, endPoint x: 166, endPoint y: 187, distance: 248.8
click at [166, 188] on textarea "Hi {{First Name}}, your appointment with [US_STATE][PERSON_NAME] has been sched…" at bounding box center [325, 294] width 348 height 213
paste textarea "install appointment with [US_STATE][PERSON_NAME] has been scheduled between {{T…"
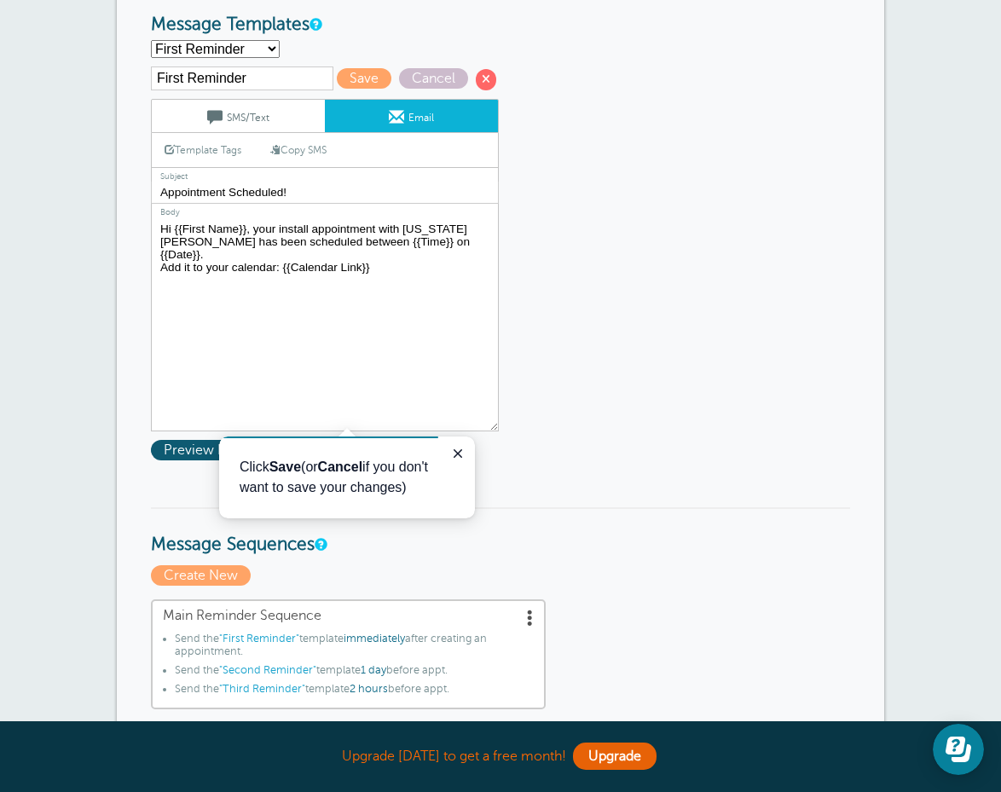
click at [470, 239] on textarea "Hi {{First Name}}, your appointment with [US_STATE][PERSON_NAME] has been sched…" at bounding box center [325, 324] width 348 height 213
type textarea "Hi {{First Name}}, your install appointment with [US_STATE][PERSON_NAME] has be…"
click at [282, 128] on link "SMS/Text" at bounding box center [238, 116] width 173 height 32
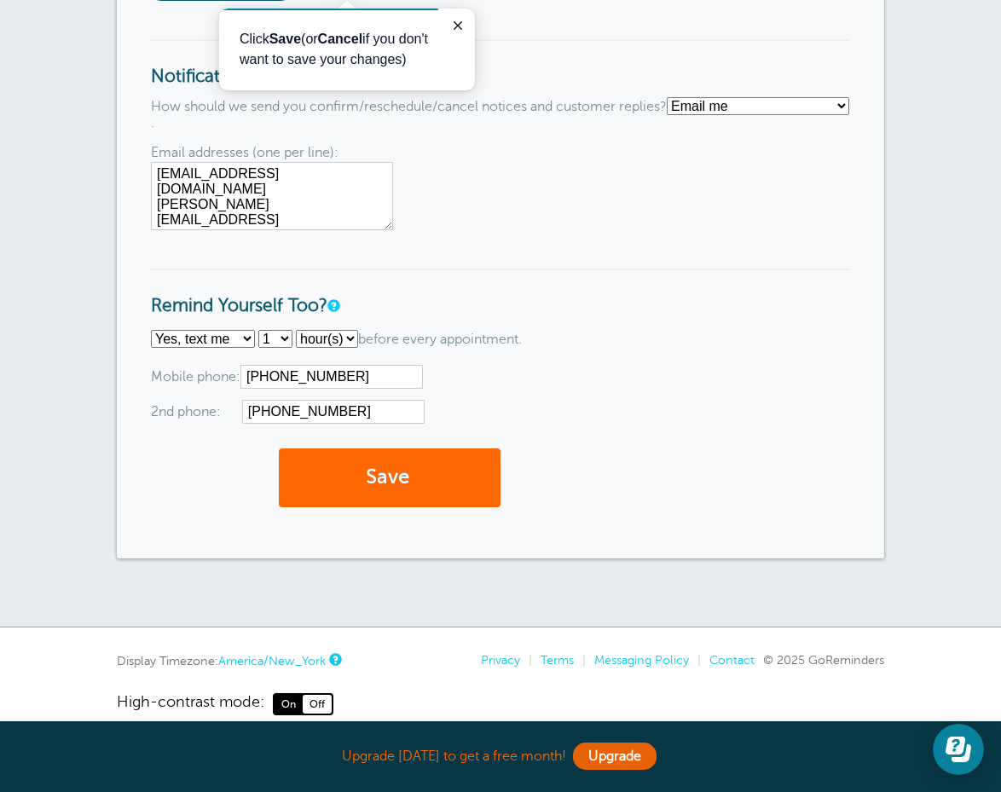
scroll to position [1524, 0]
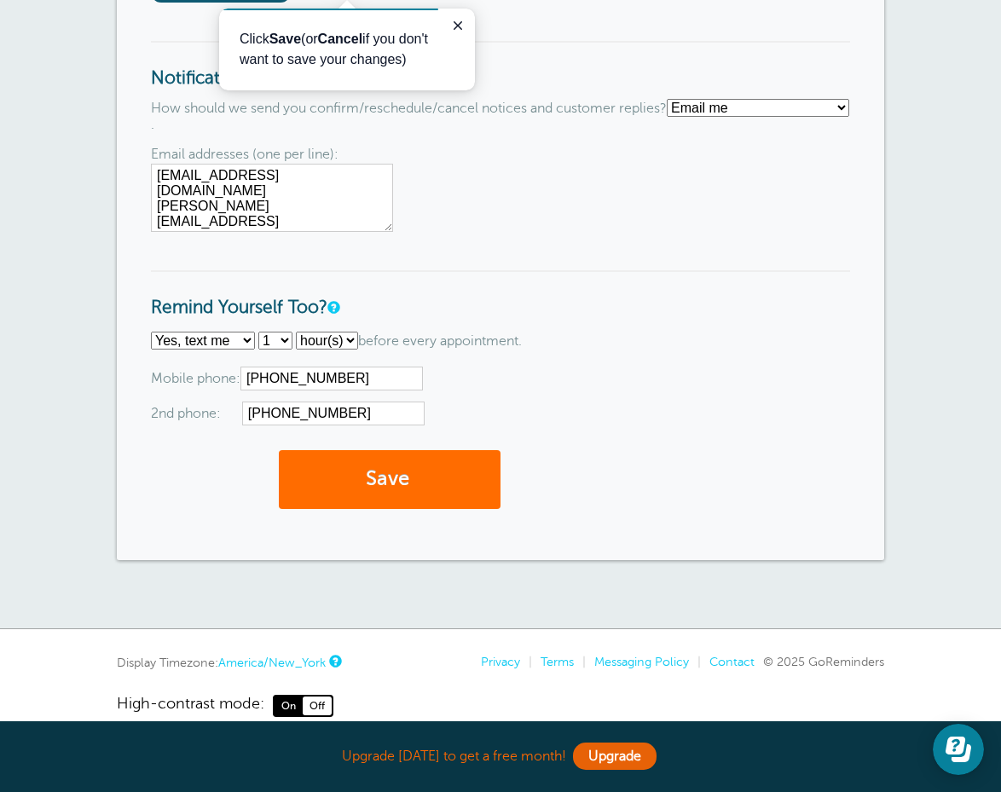
click at [420, 450] on button "Save" at bounding box center [390, 479] width 222 height 59
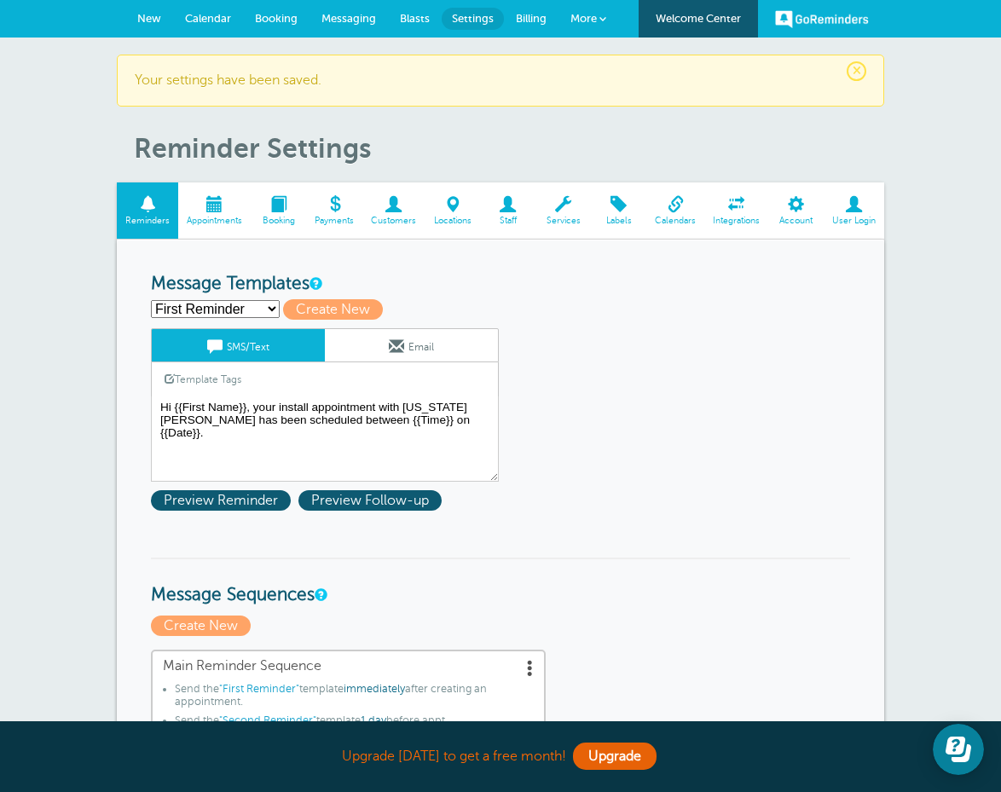
click at [220, 210] on span at bounding box center [214, 204] width 72 height 16
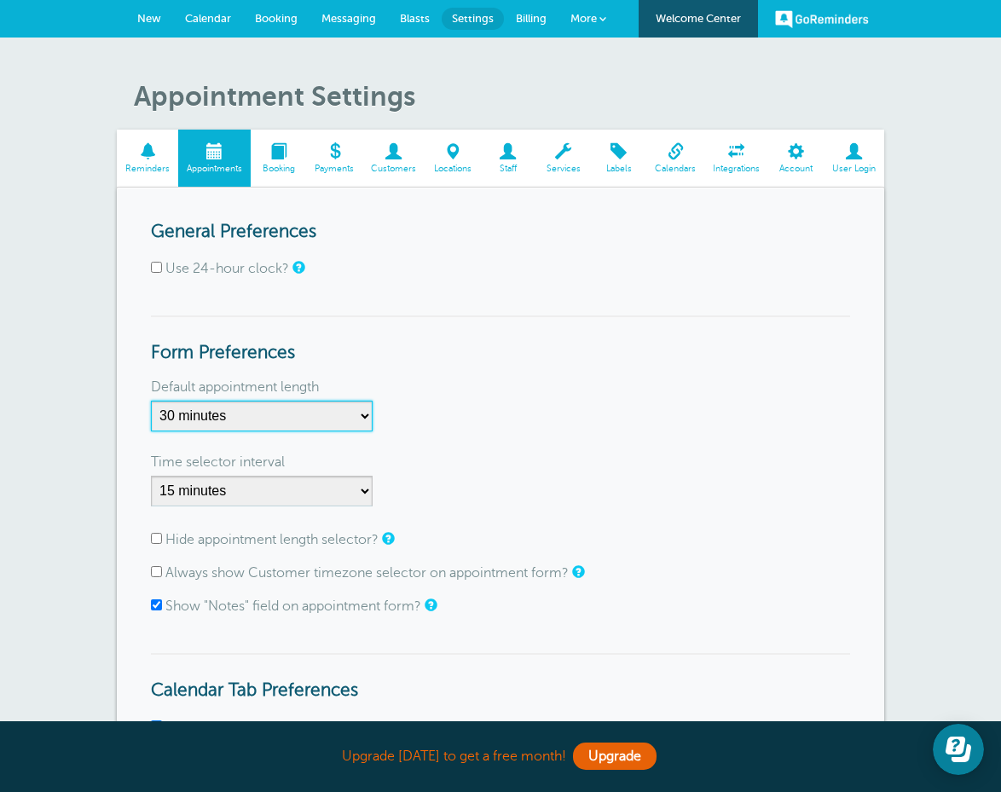
select select "120"
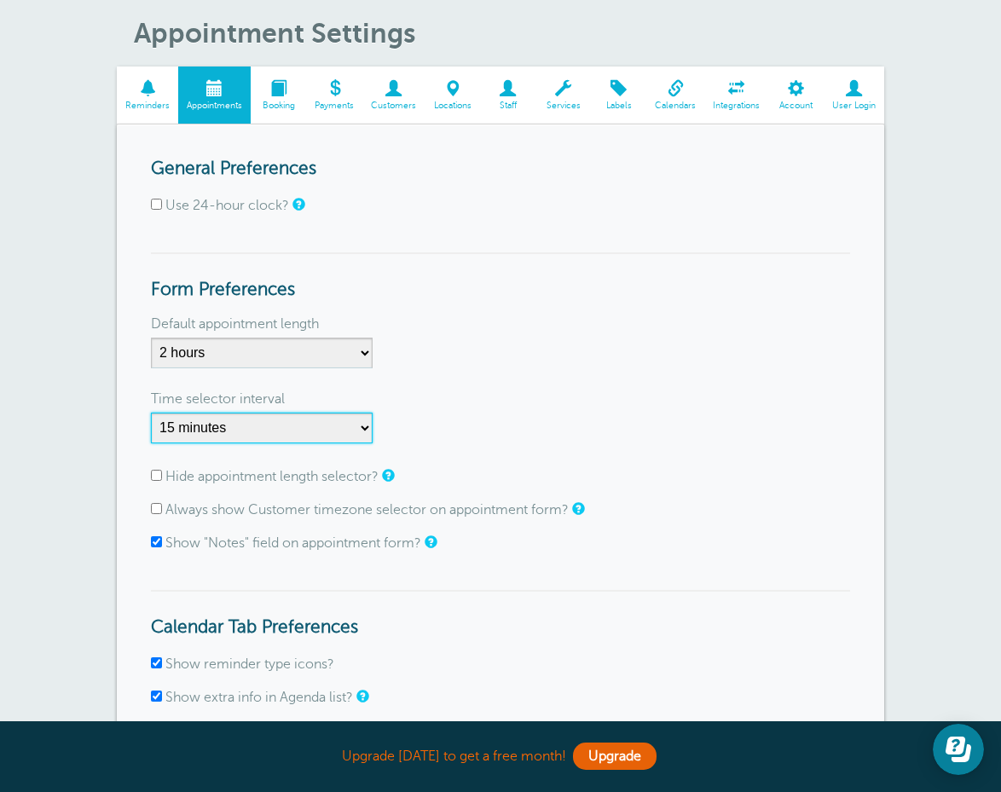
scroll to position [63, 0]
click at [154, 474] on input "Hide appointment length selector?" at bounding box center [156, 475] width 11 height 11
checkbox input "true"
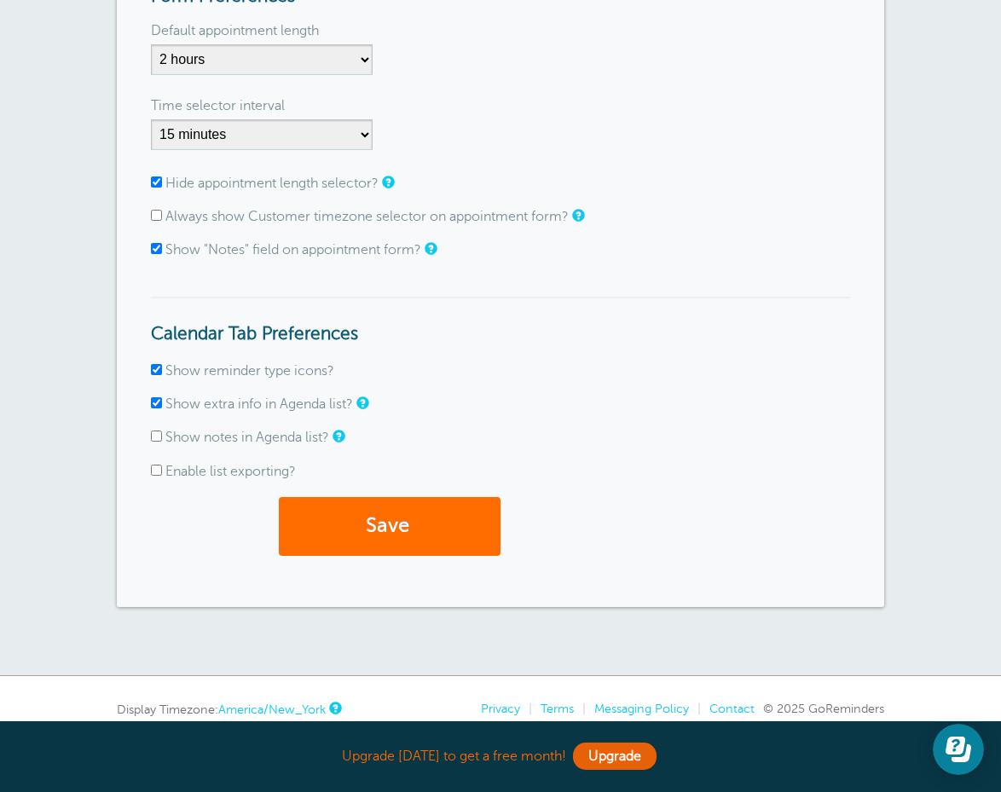
scroll to position [372, 0]
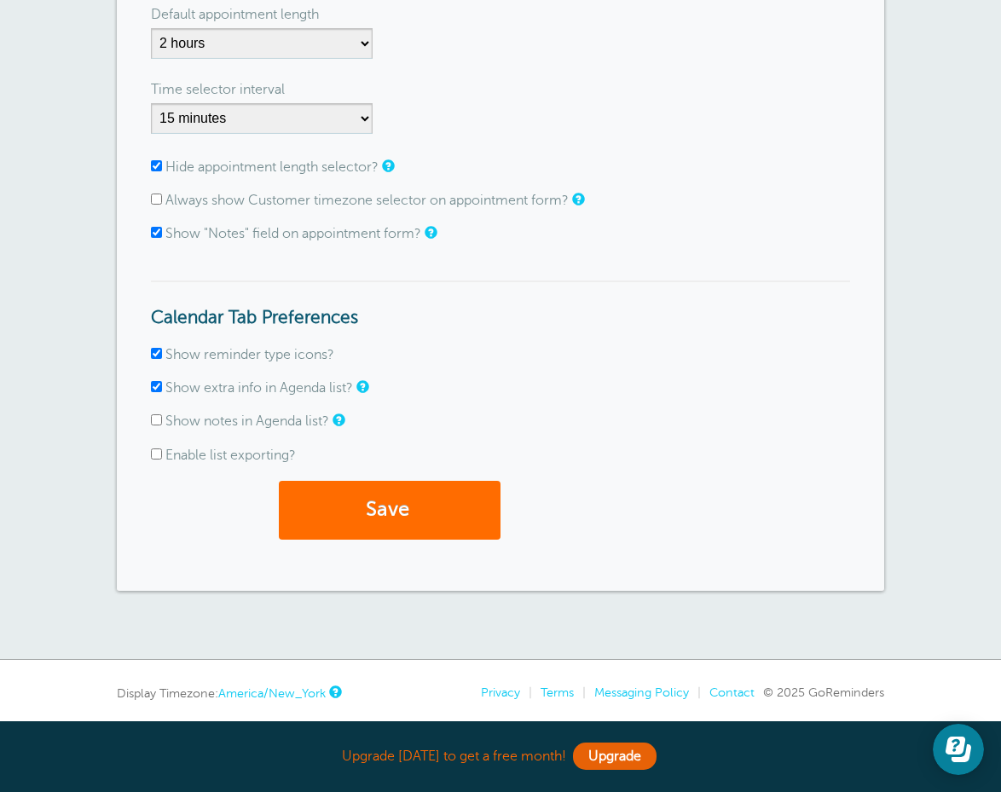
click at [398, 497] on button "Save" at bounding box center [390, 510] width 222 height 59
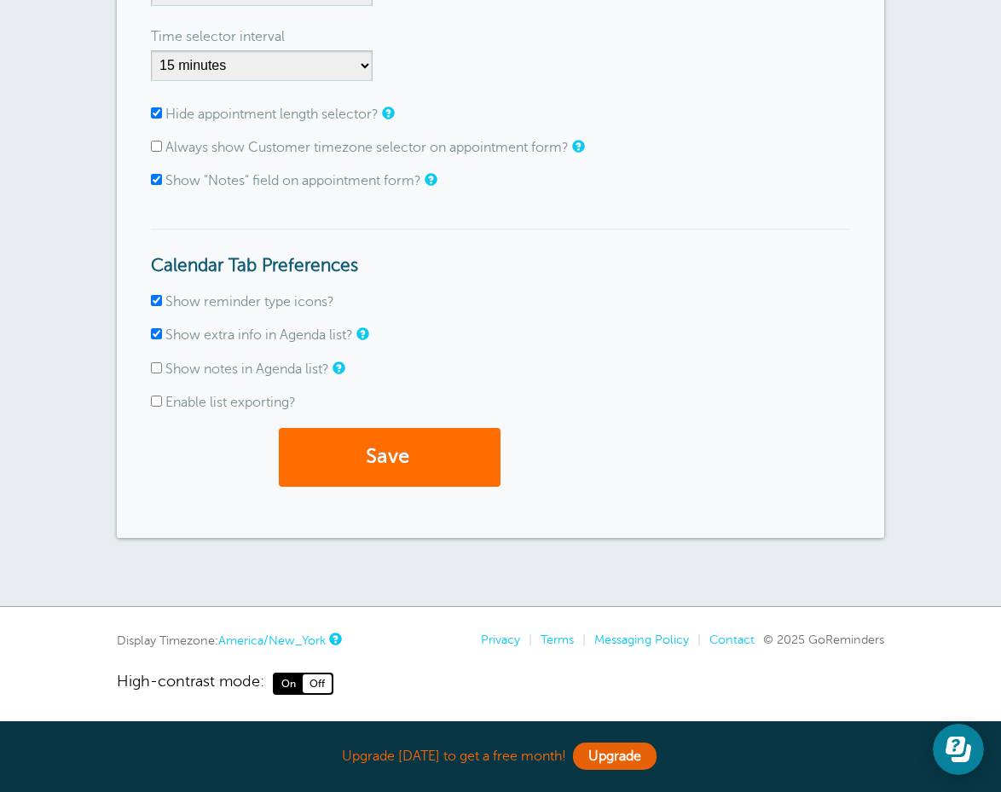
scroll to position [476, 0]
click at [400, 459] on button "Save" at bounding box center [390, 458] width 222 height 59
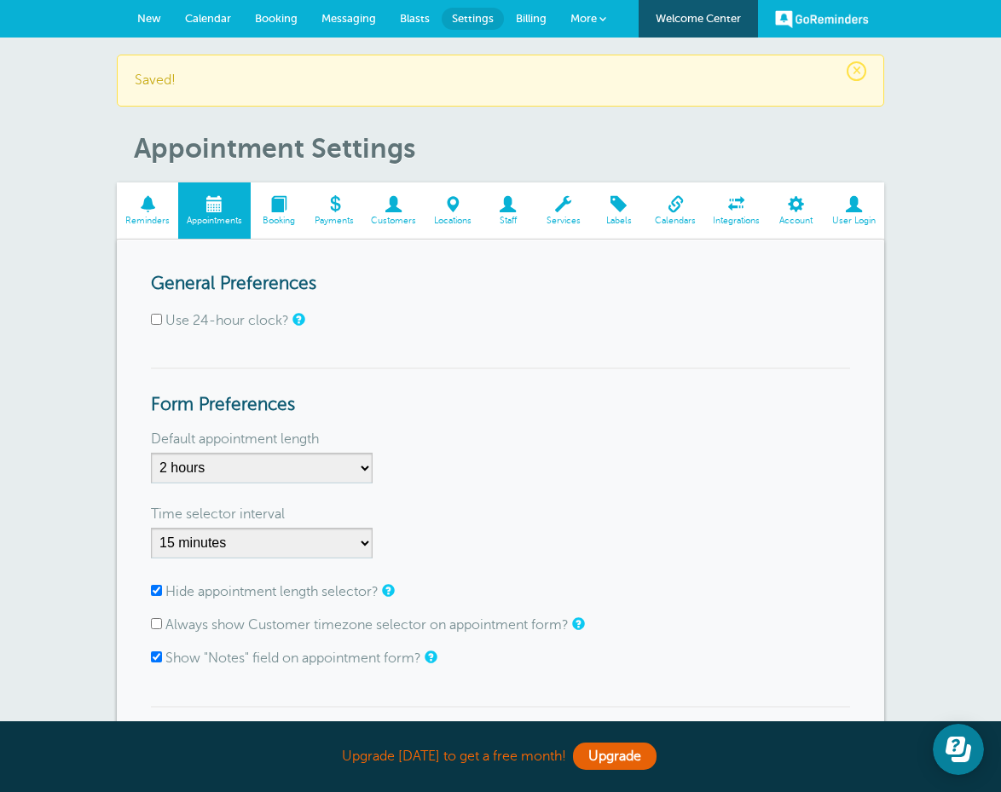
click at [274, 216] on span "Booking" at bounding box center [278, 221] width 38 height 10
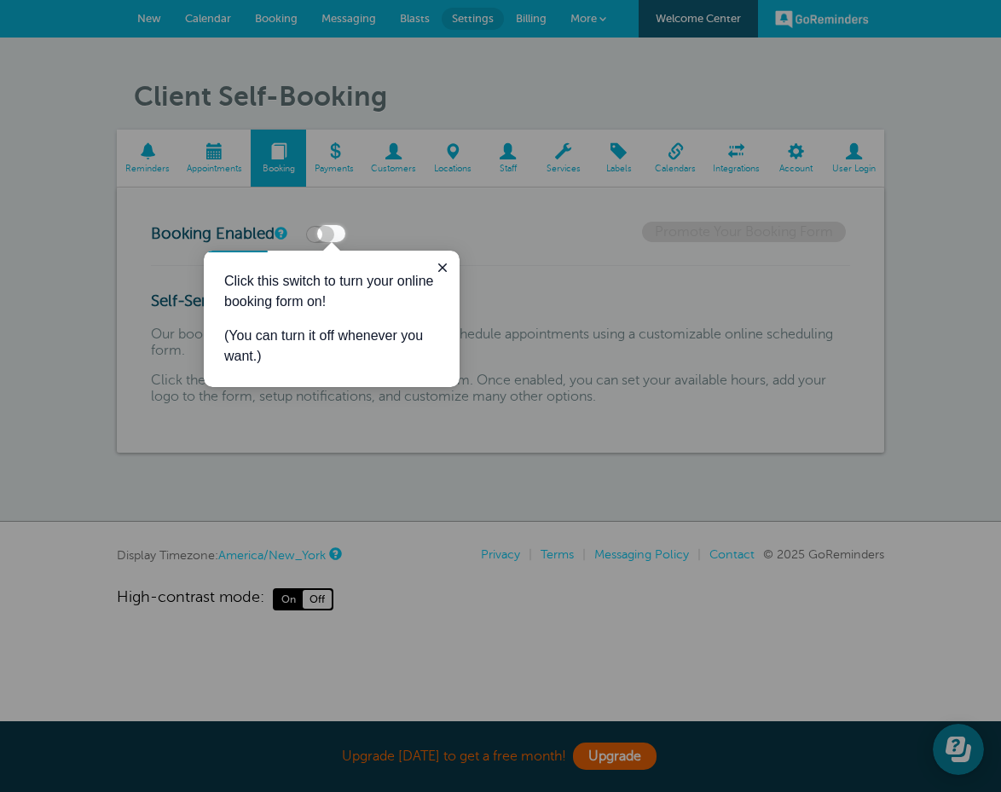
click at [453, 265] on div "Click this switch to turn your online booking form on! (You can turn it off whe…" at bounding box center [332, 319] width 256 height 136
click at [440, 267] on icon "Close guide" at bounding box center [443, 268] width 14 height 14
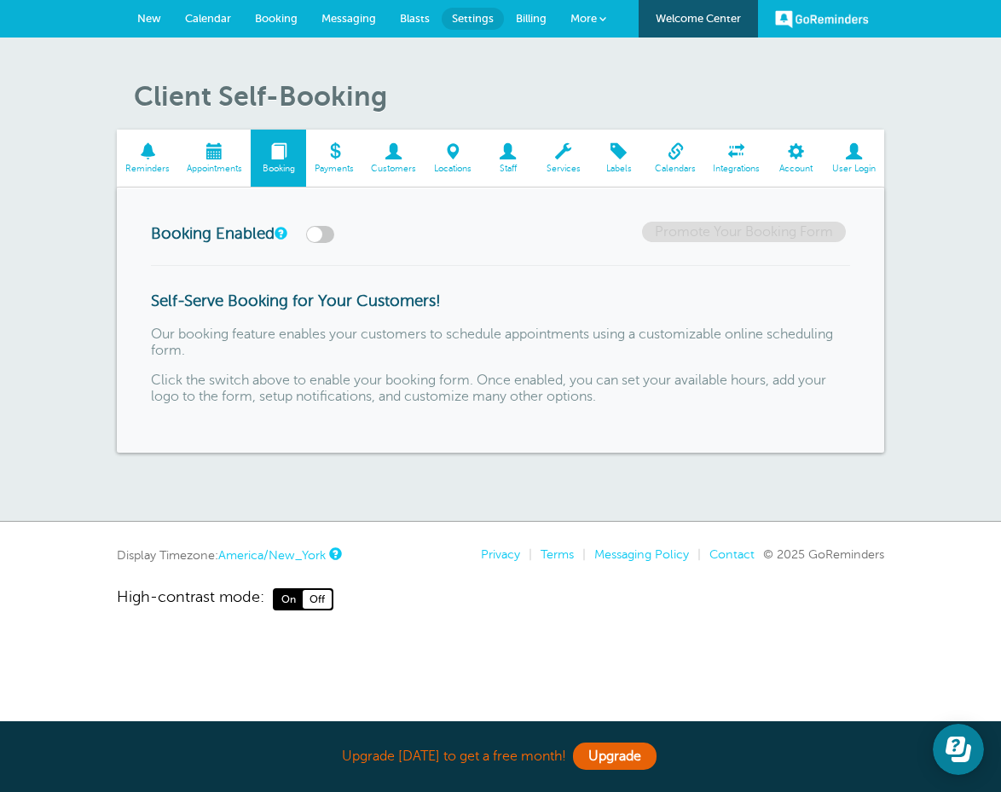
click at [389, 152] on span at bounding box center [393, 151] width 62 height 16
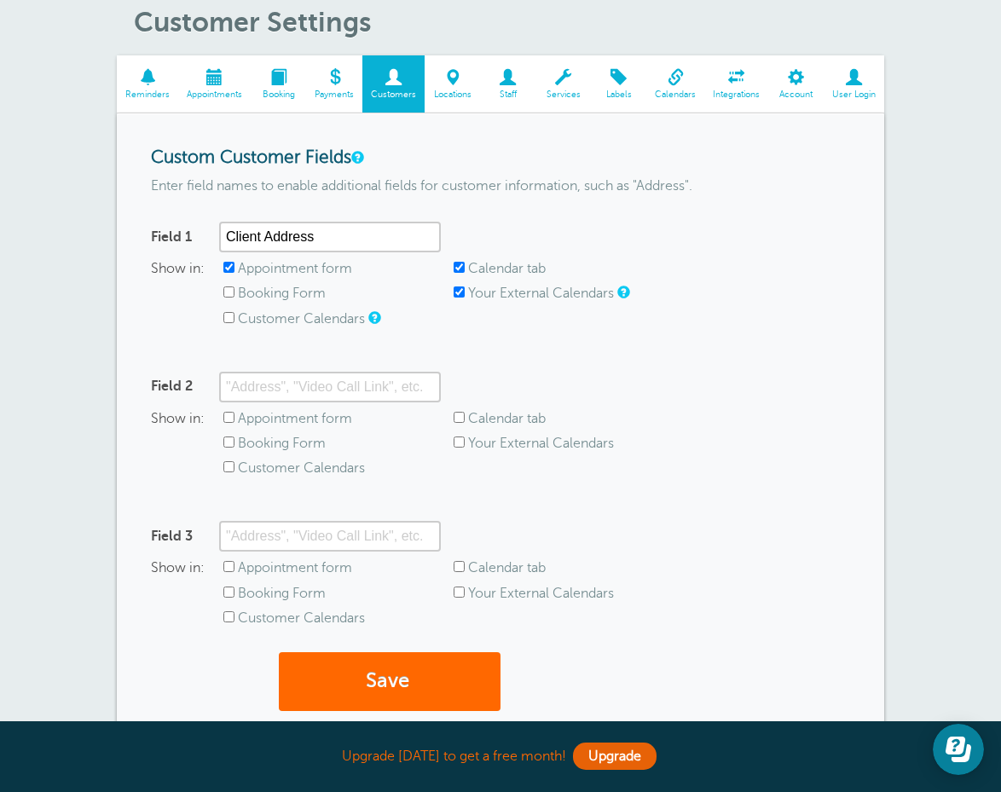
scroll to position [69, 0]
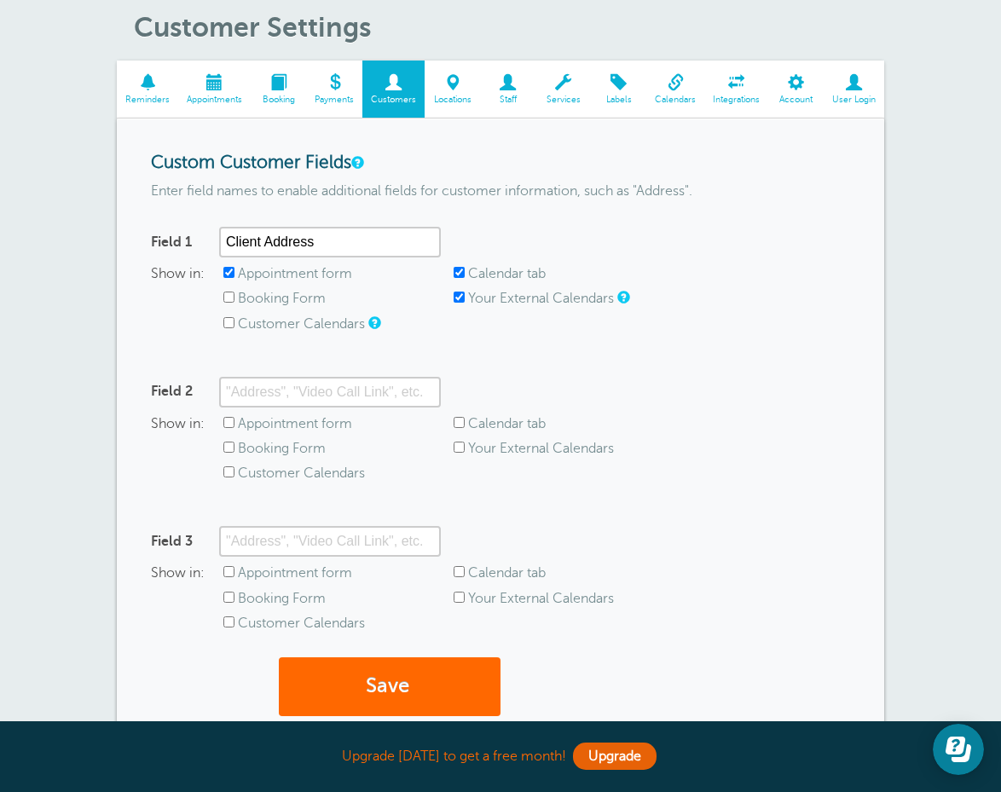
click at [502, 77] on span at bounding box center [507, 82] width 55 height 16
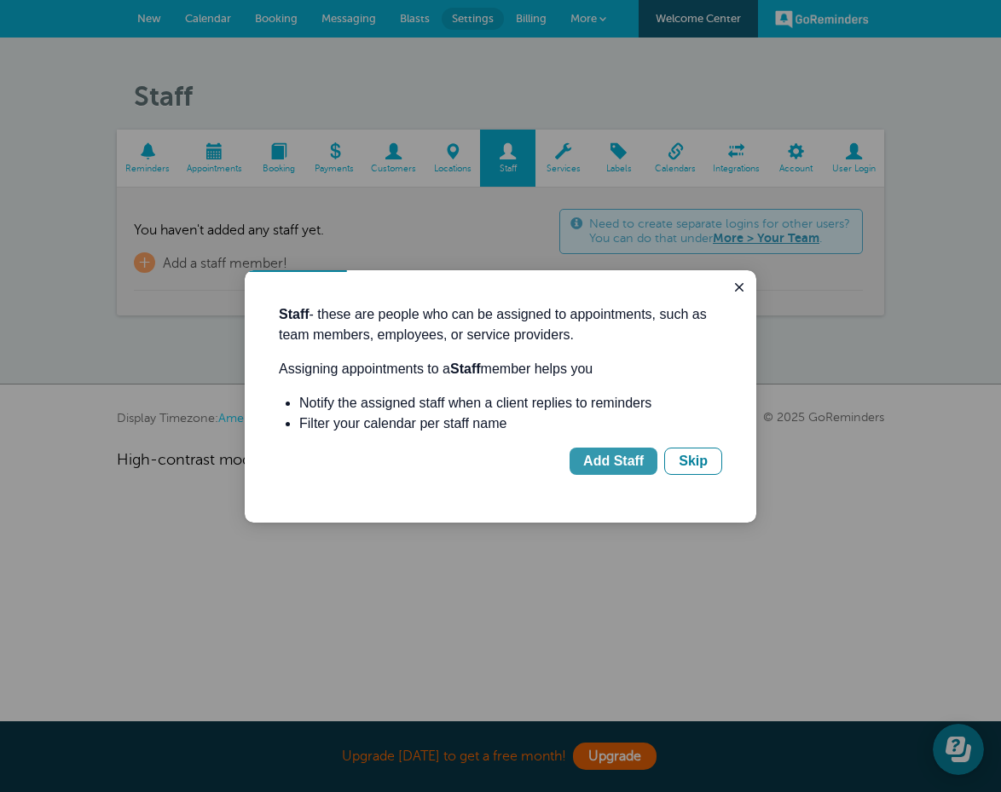
click at [602, 468] on div "Add Staff" at bounding box center [613, 461] width 61 height 20
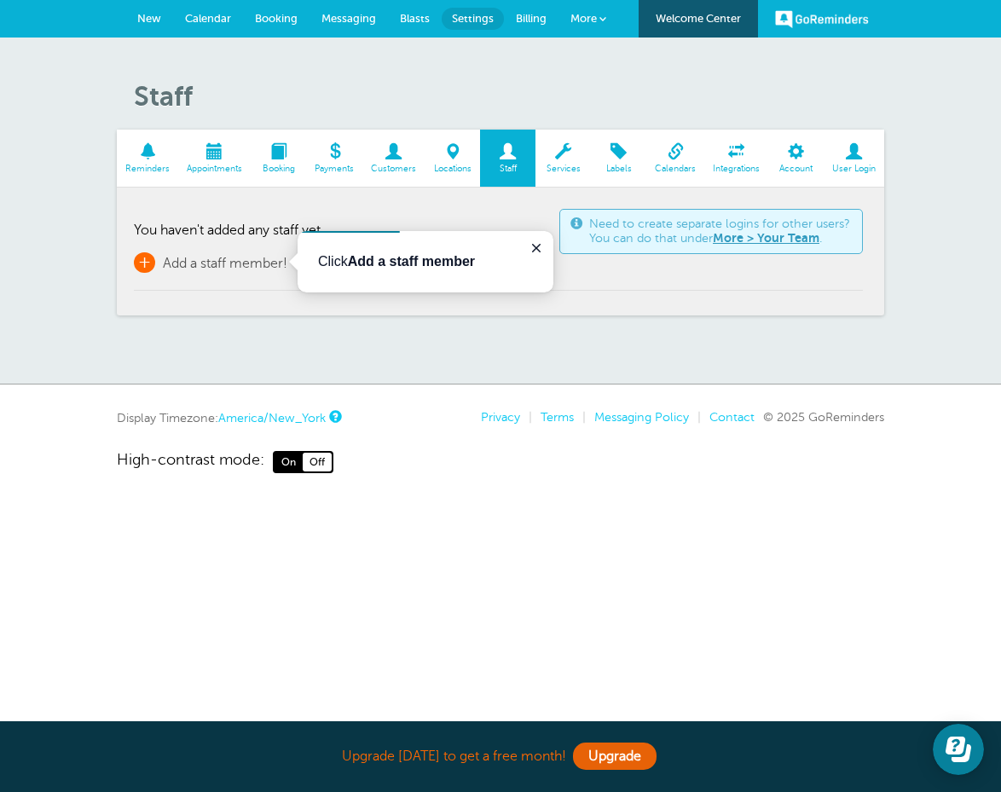
click at [145, 268] on span "+" at bounding box center [144, 262] width 21 height 20
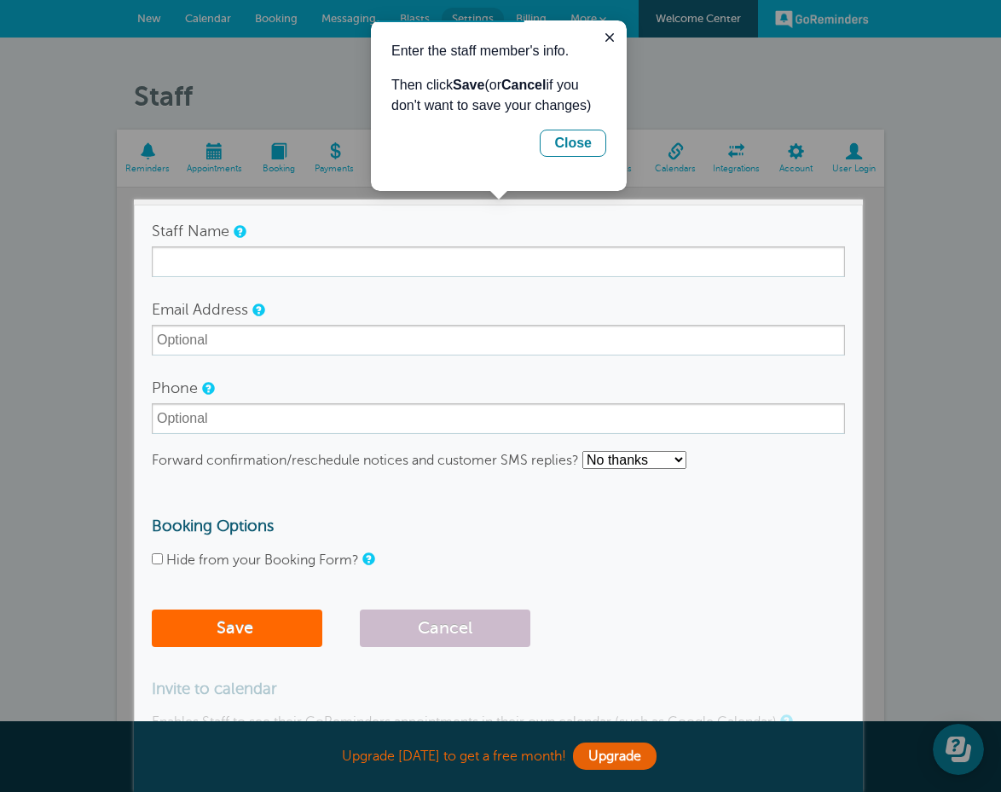
scroll to position [4, 0]
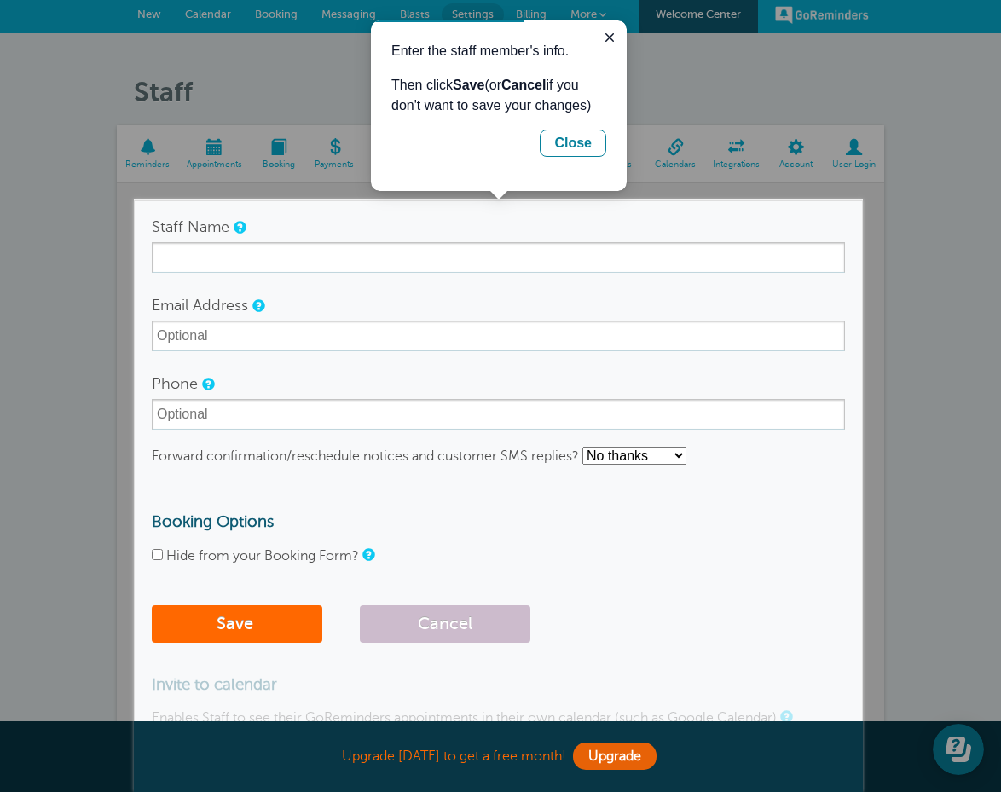
click at [192, 274] on form "Staff Name Email Address Phone Forward confirmation/reschedule notices and cust…" at bounding box center [498, 431] width 693 height 440
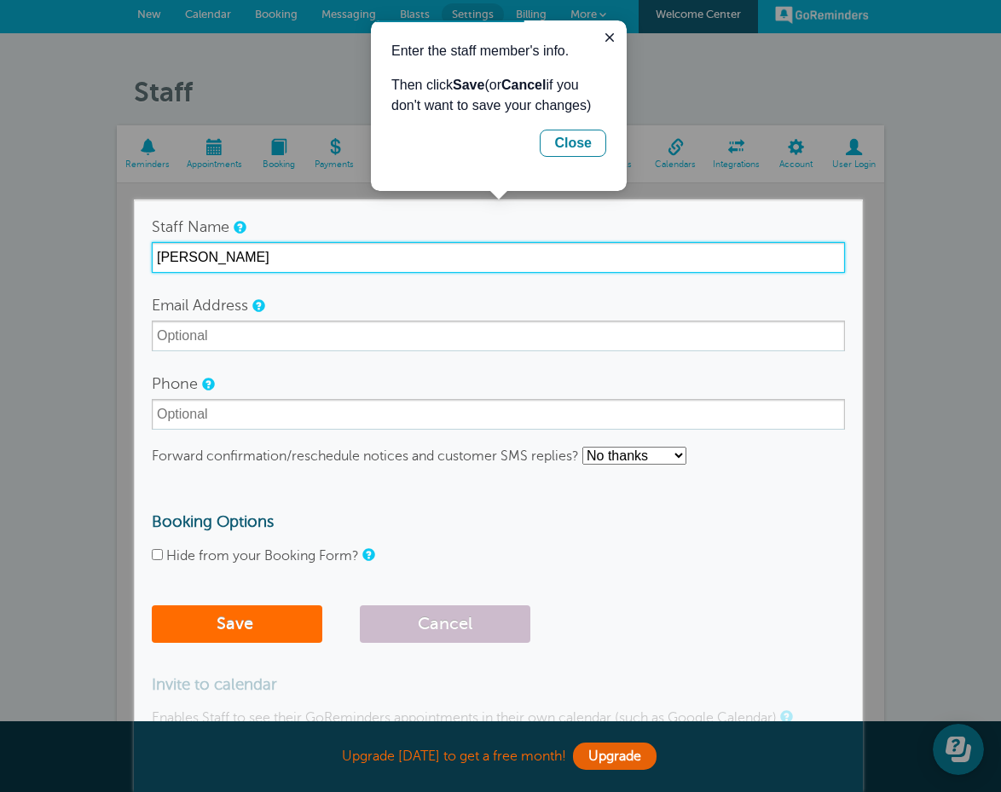
type input "[PERSON_NAME]"
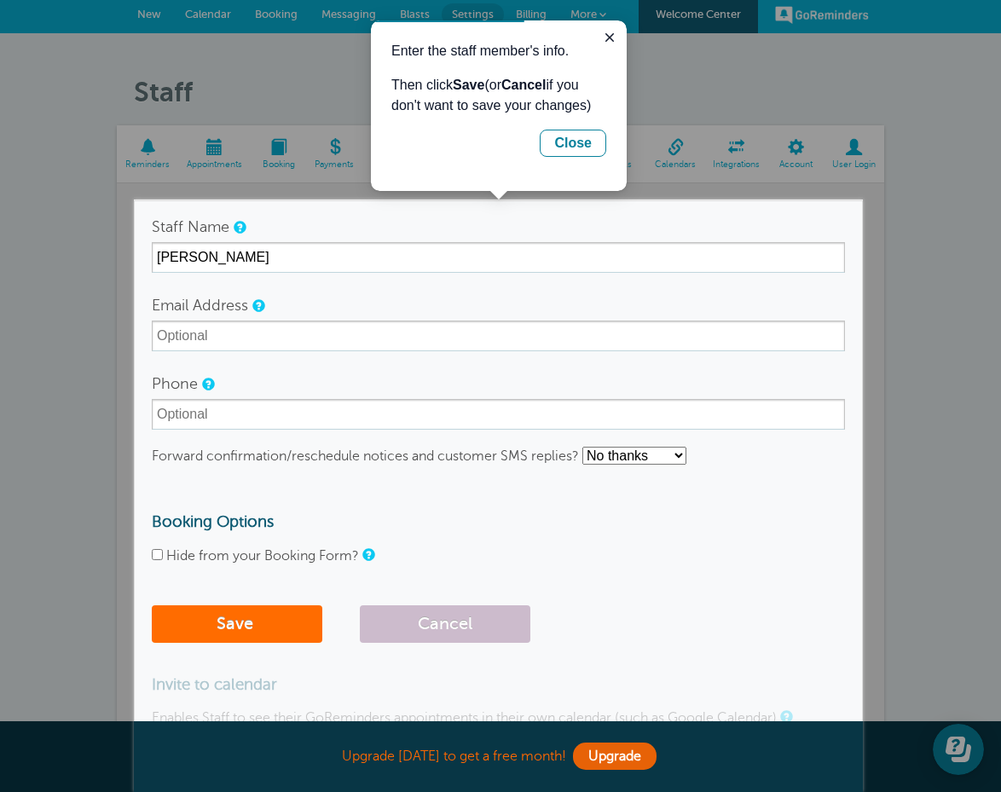
click at [241, 630] on button "Save" at bounding box center [237, 624] width 170 height 38
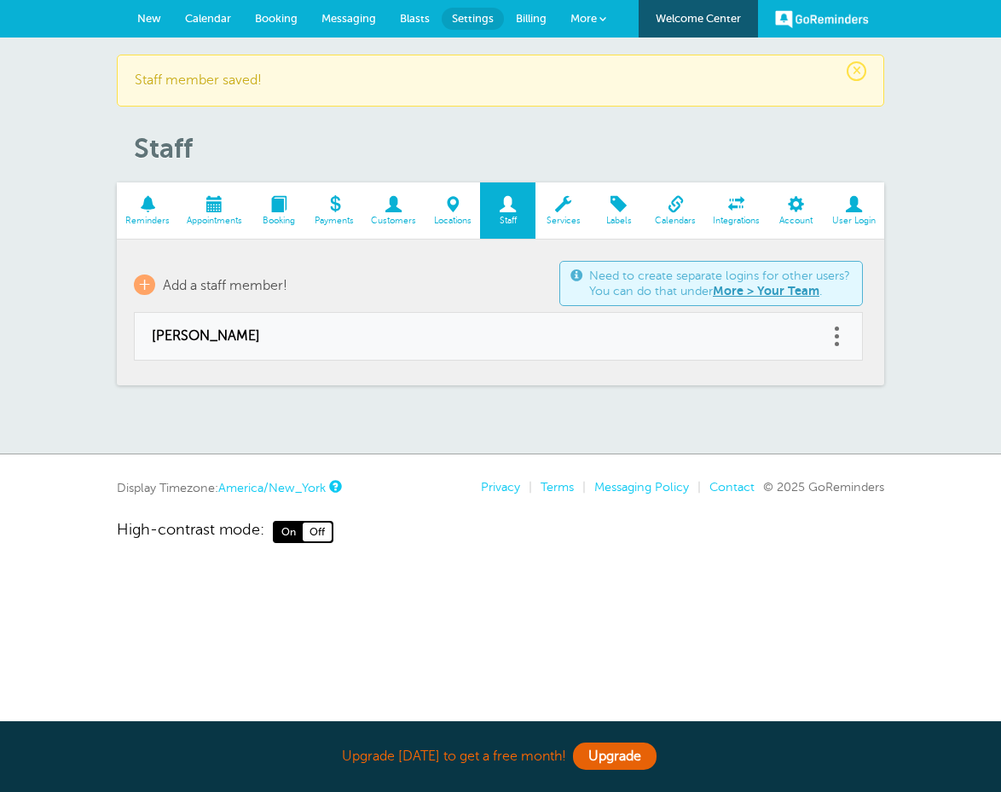
click at [799, 348] on td "[PERSON_NAME]" at bounding box center [481, 337] width 694 height 48
click at [141, 283] on span "+" at bounding box center [144, 284] width 21 height 20
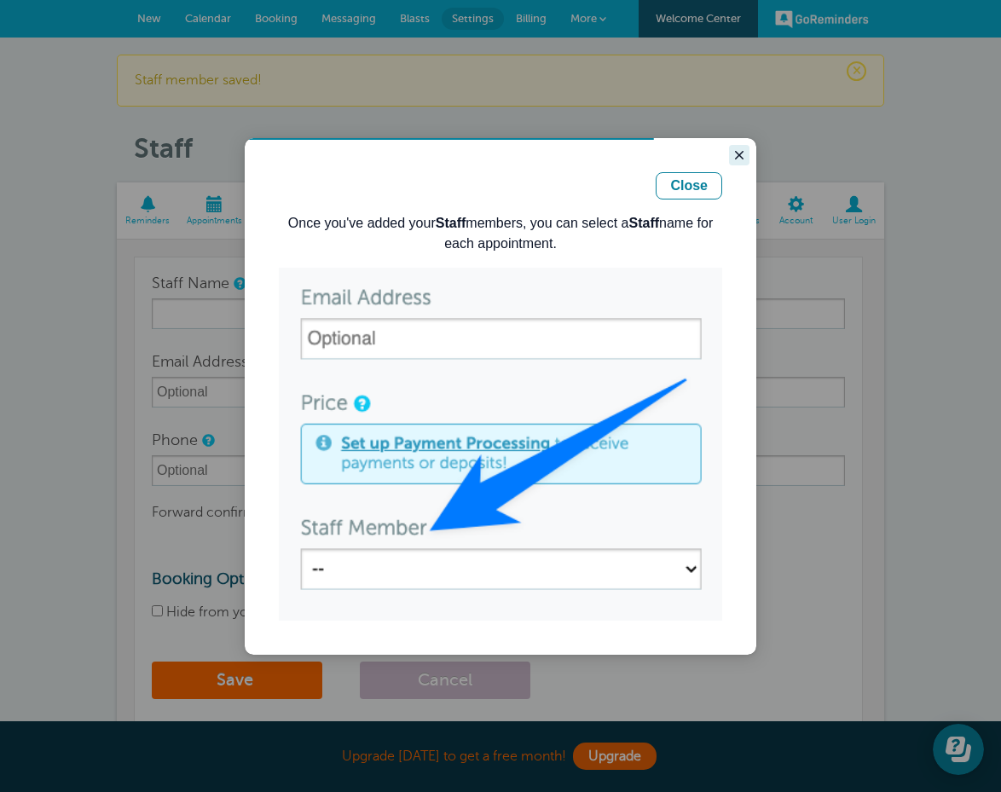
drag, startPoint x: 737, startPoint y: 159, endPoint x: 976, endPoint y: 297, distance: 275.7
click at [737, 159] on icon "Close guide" at bounding box center [739, 155] width 14 height 14
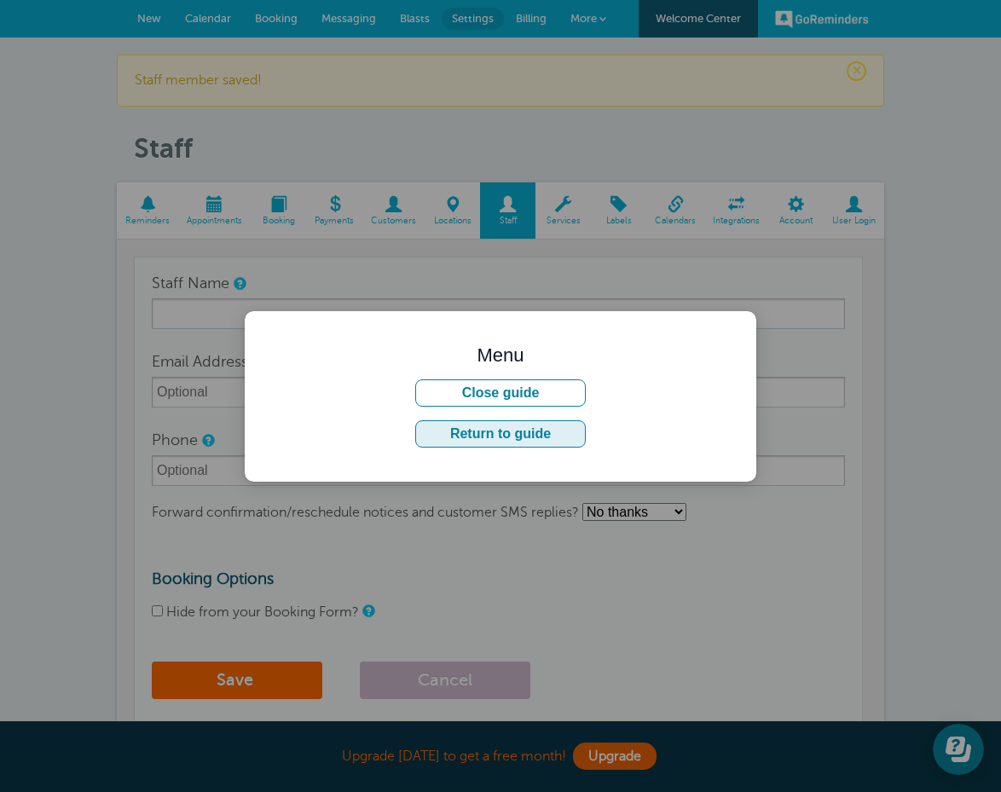
click at [493, 430] on button "Return to guide" at bounding box center [500, 433] width 170 height 27
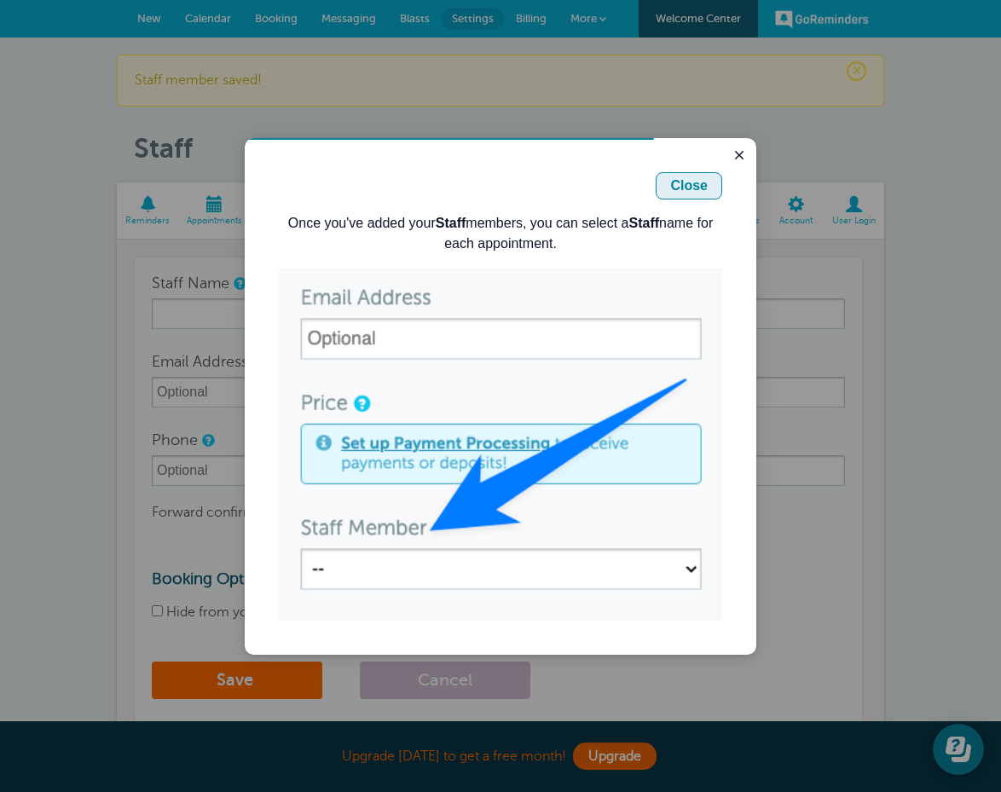
click at [673, 175] on button "Close" at bounding box center [688, 185] width 66 height 27
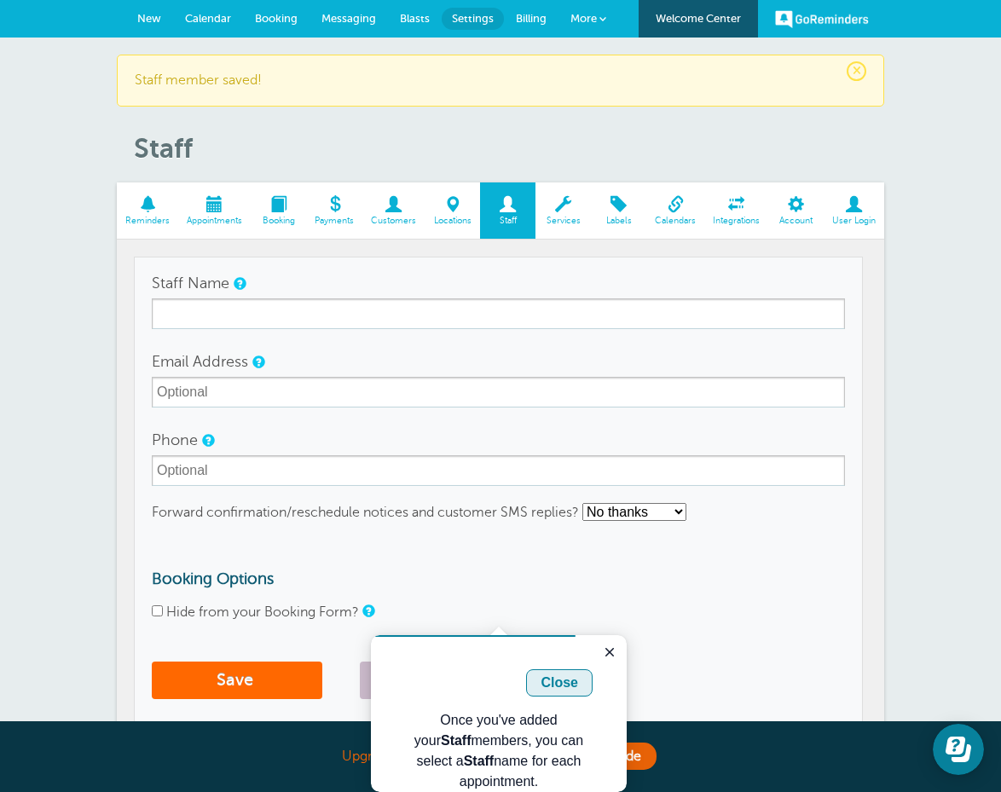
scroll to position [104, 0]
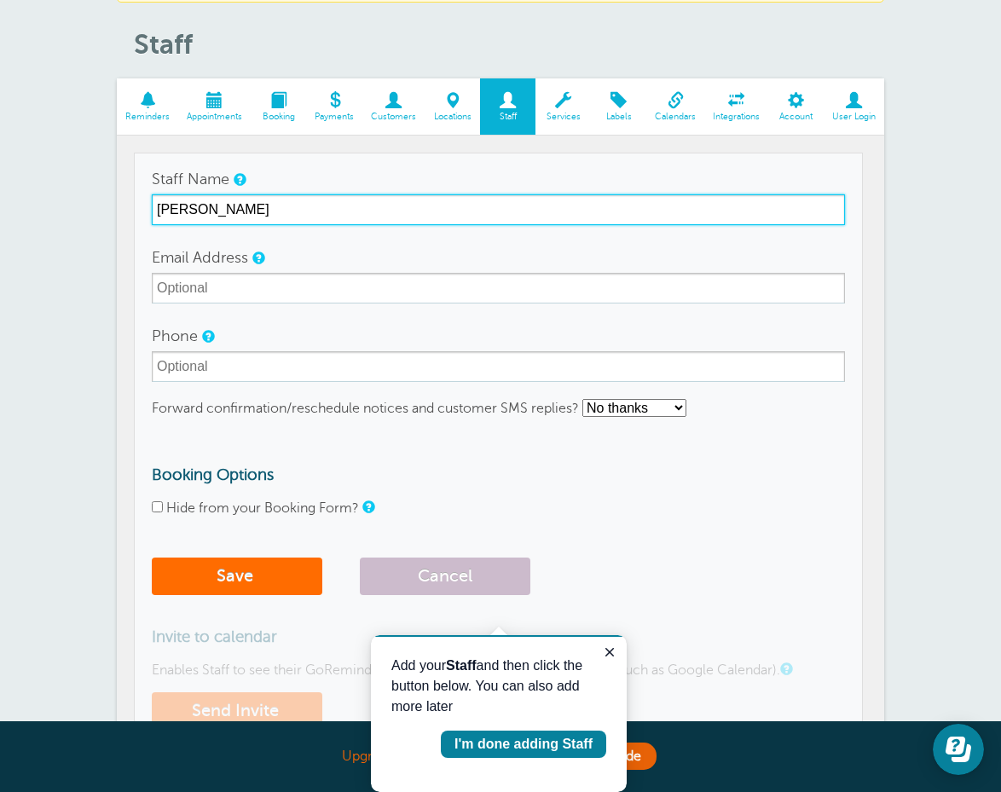
type input "[PERSON_NAME]"
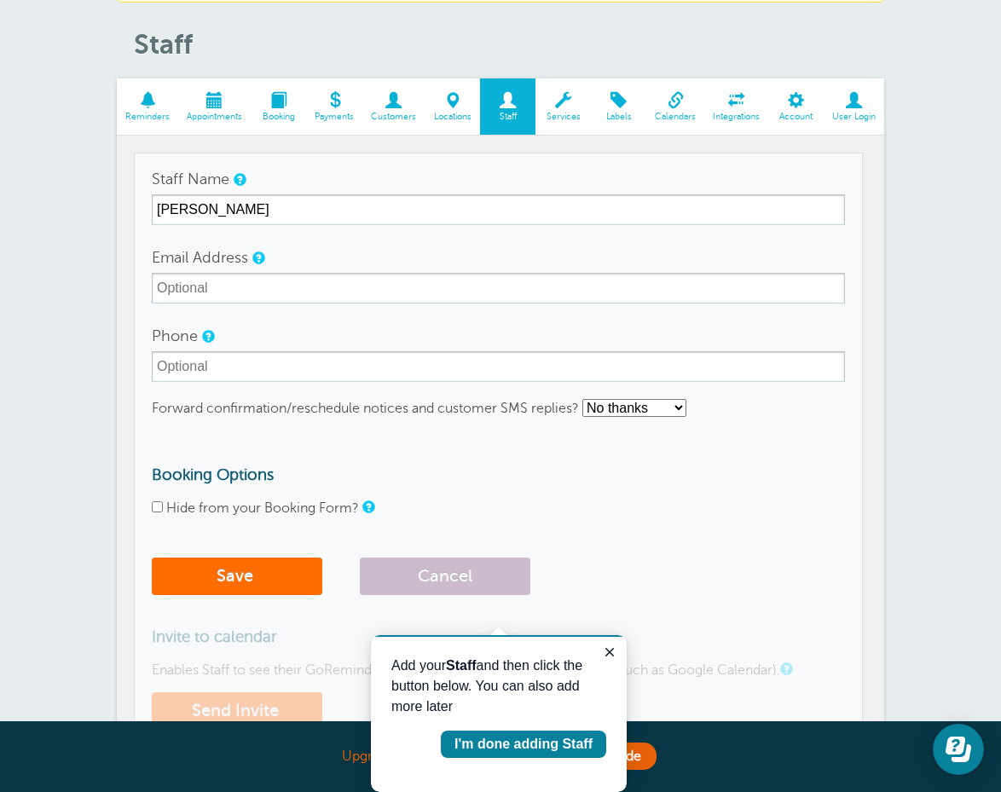
click at [296, 568] on button "Save" at bounding box center [237, 576] width 170 height 38
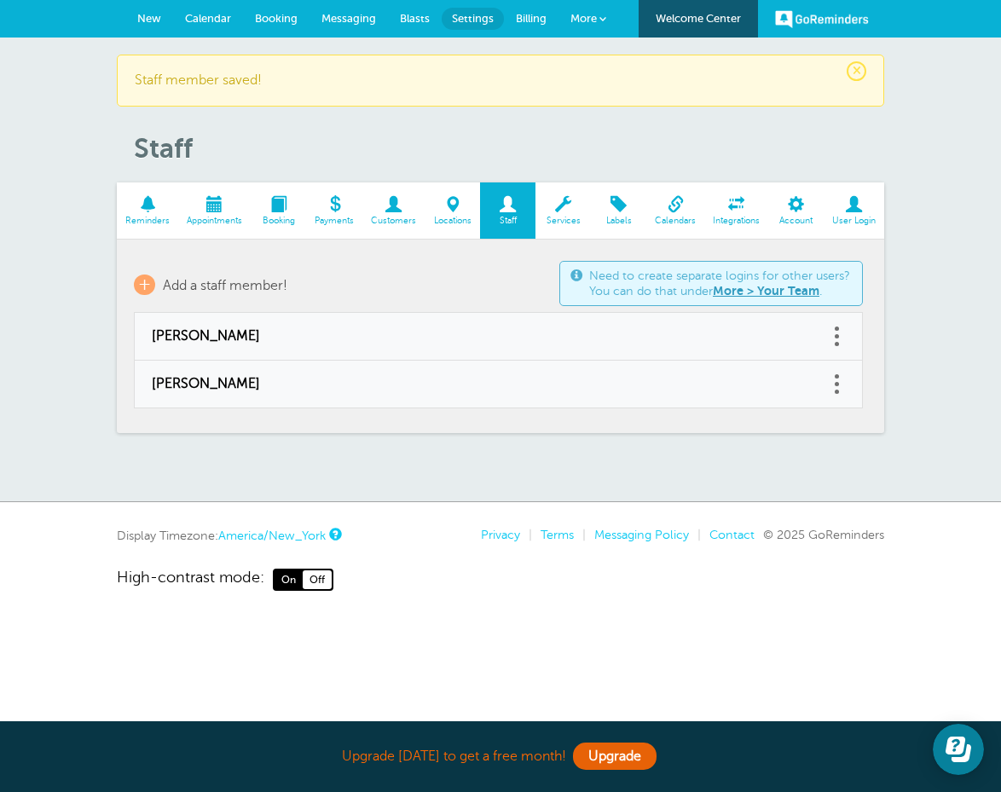
click at [274, 18] on span "Booking" at bounding box center [276, 18] width 43 height 13
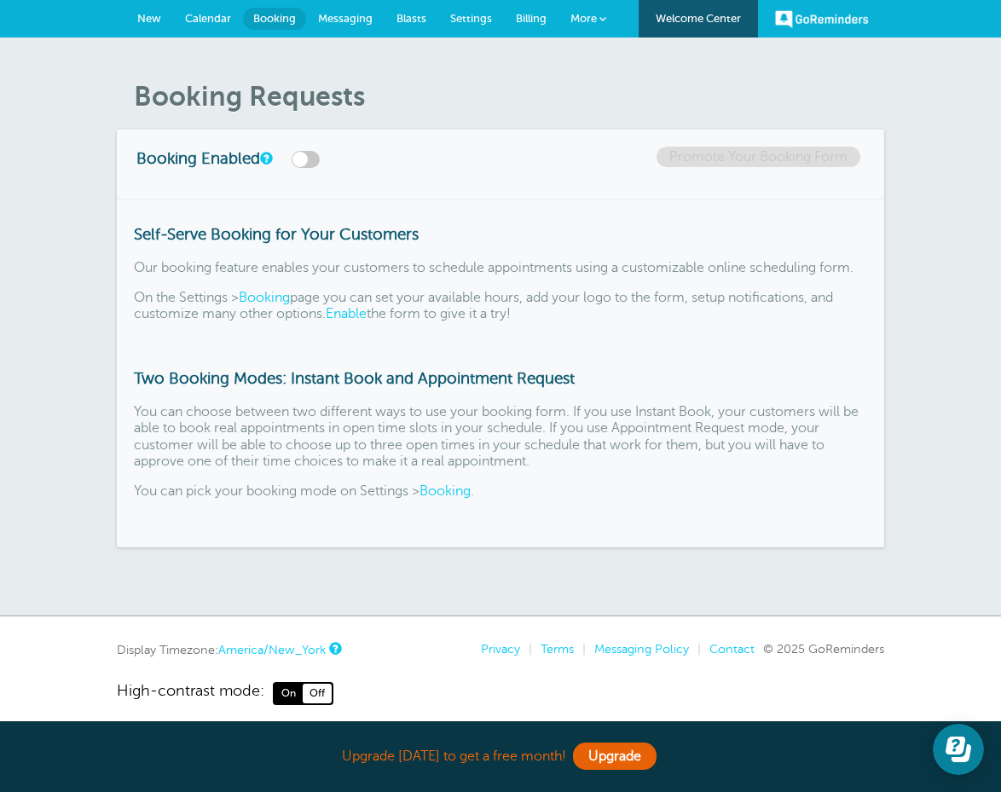
click at [209, 19] on span "Calendar" at bounding box center [208, 18] width 46 height 13
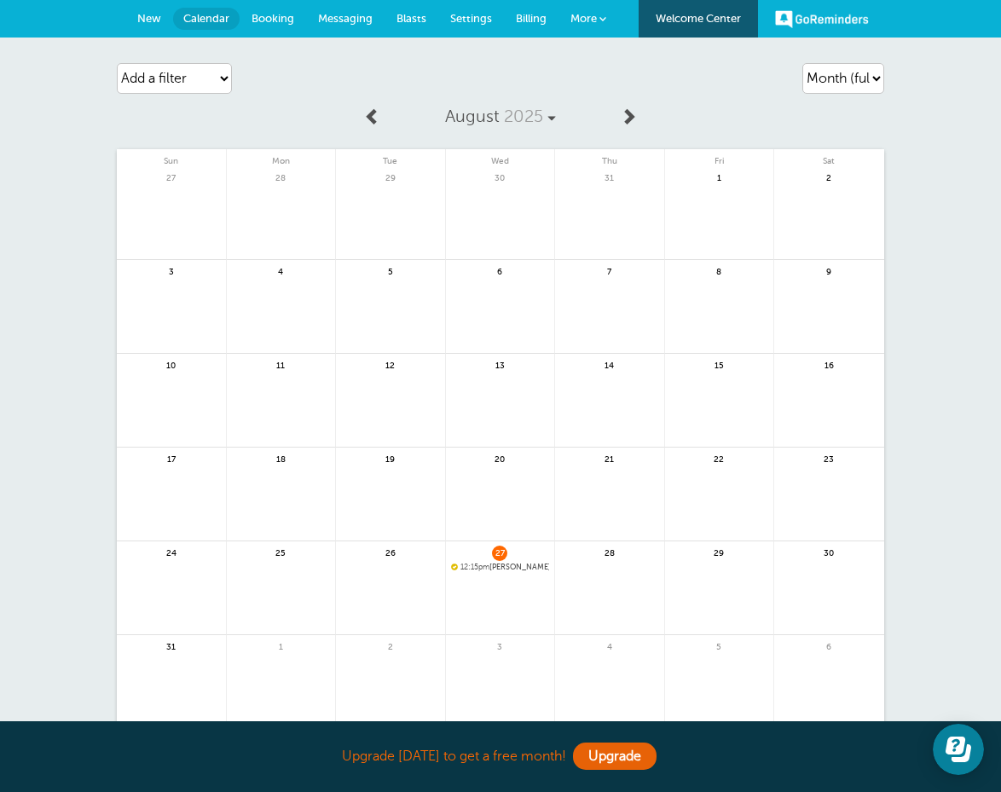
click at [584, 16] on span "More" at bounding box center [583, 18] width 26 height 13
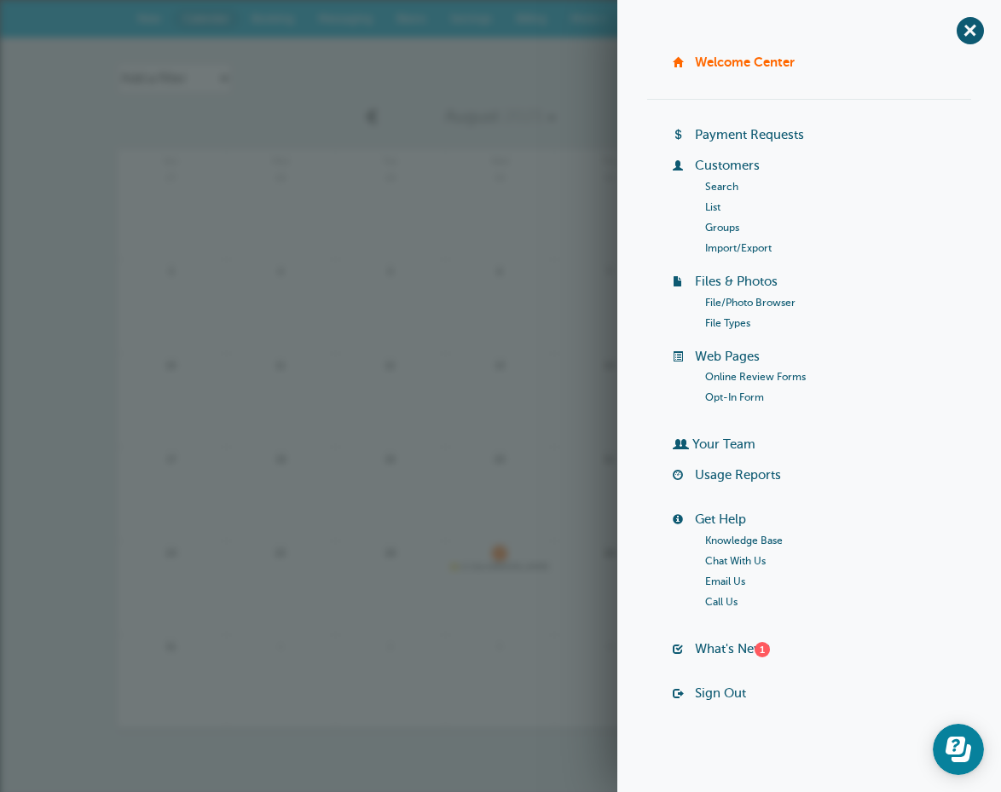
click at [436, 418] on link at bounding box center [390, 410] width 109 height 74
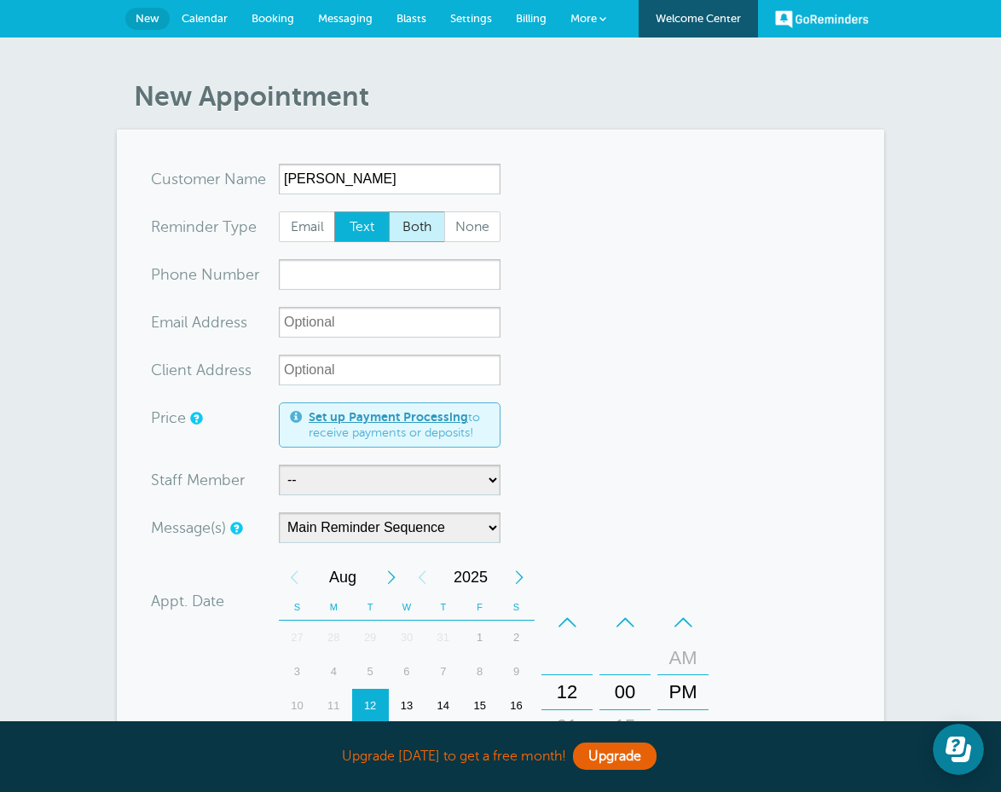
type input "Polina Jones"
click at [429, 218] on span "Both" at bounding box center [416, 226] width 55 height 29
click at [389, 211] on input "Both" at bounding box center [388, 211] width 1 height 1
radio input "true"
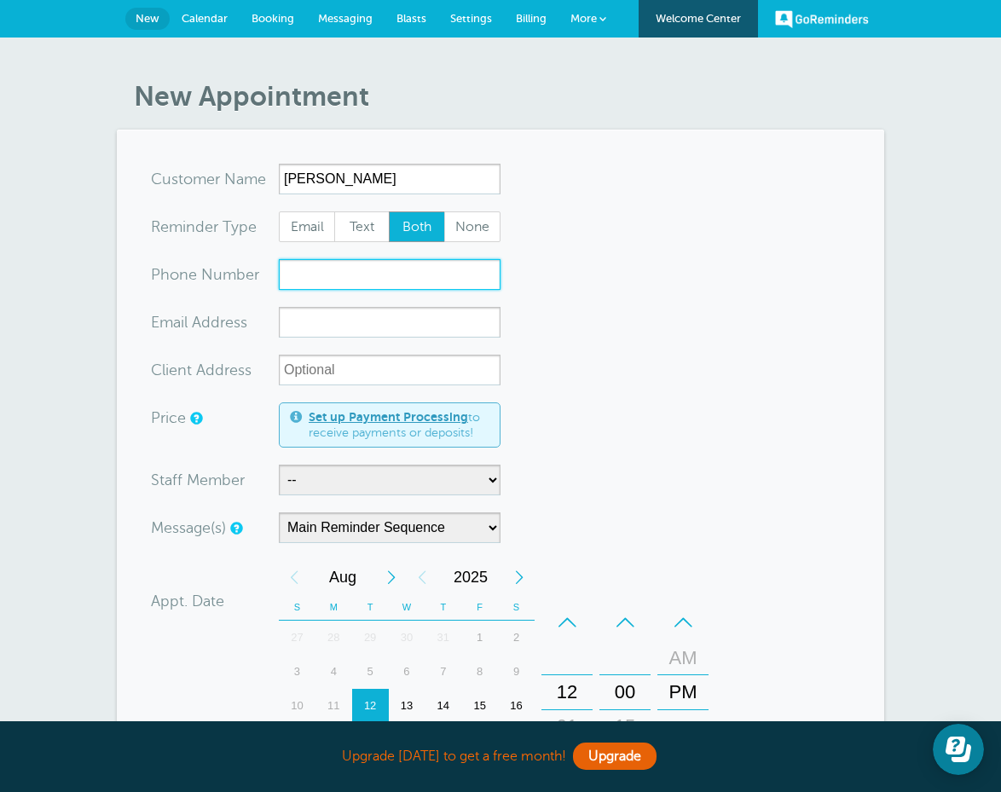
click at [286, 279] on input "xxx-no-autofill" at bounding box center [390, 274] width 222 height 31
type input "7703349268"
click at [314, 341] on form "You are creating a new customer. To use an existing customer select one from th…" at bounding box center [500, 609] width 699 height 890
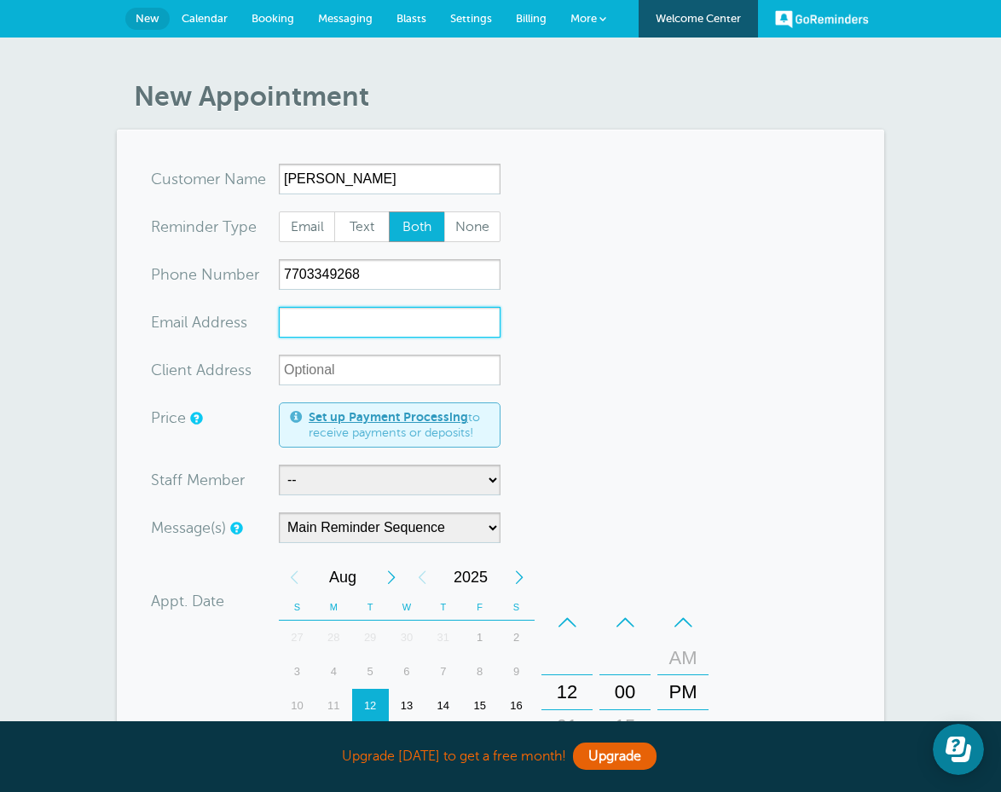
click at [307, 325] on input "xx-no-autofill" at bounding box center [390, 322] width 222 height 31
type input "p"
type input "pkhait20@gmail.com"
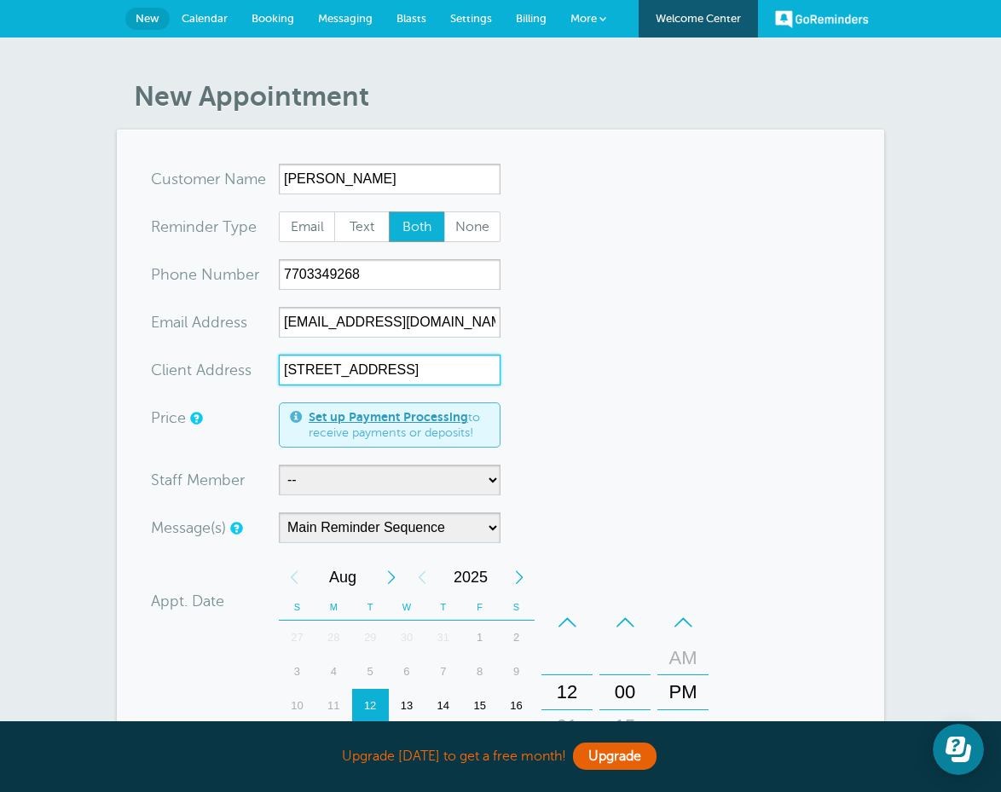
type input "1012 Moonglade Park"
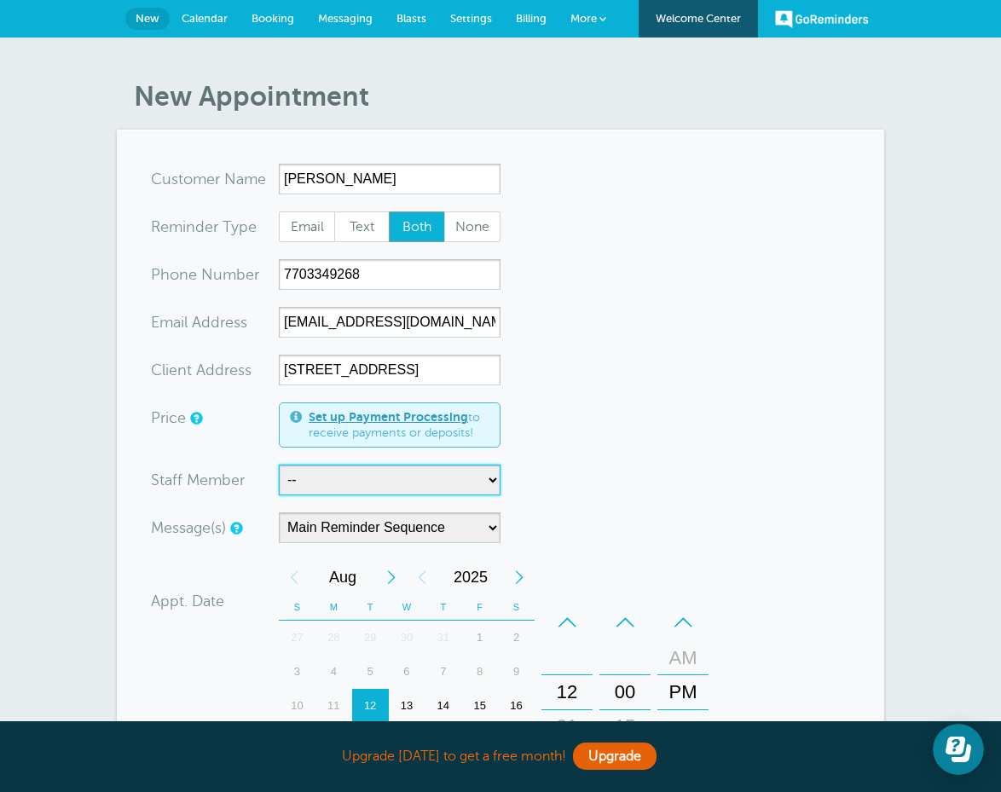
select select "21490"
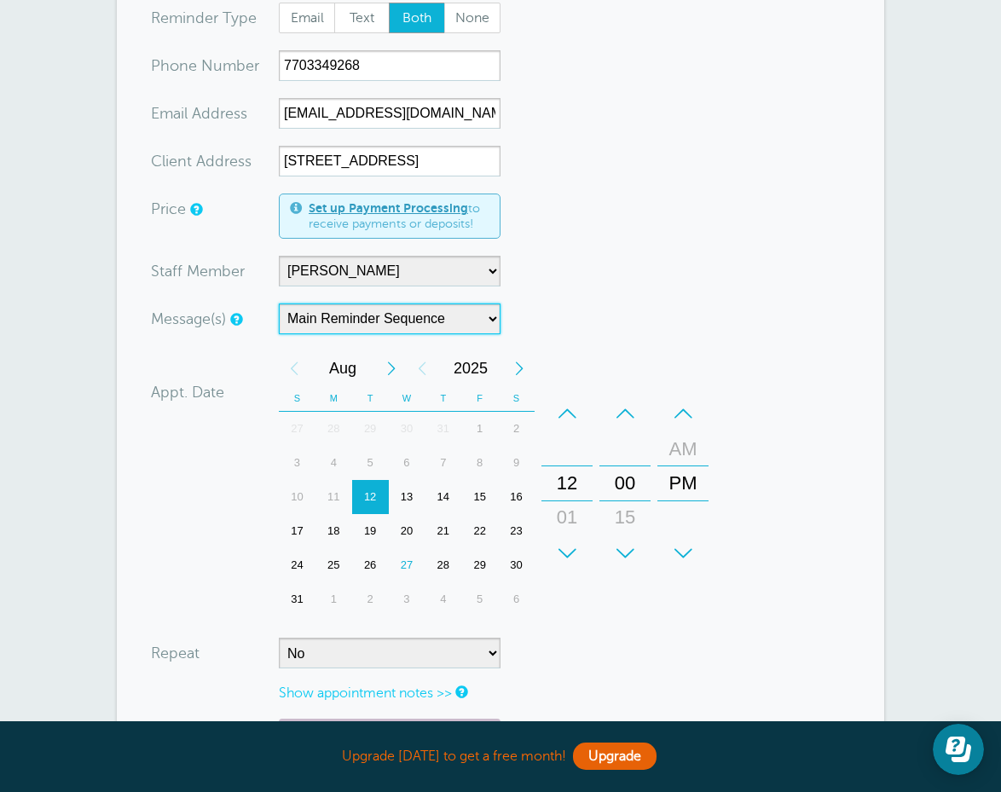
scroll to position [210, 0]
click at [408, 558] on div "27" at bounding box center [407, 564] width 37 height 34
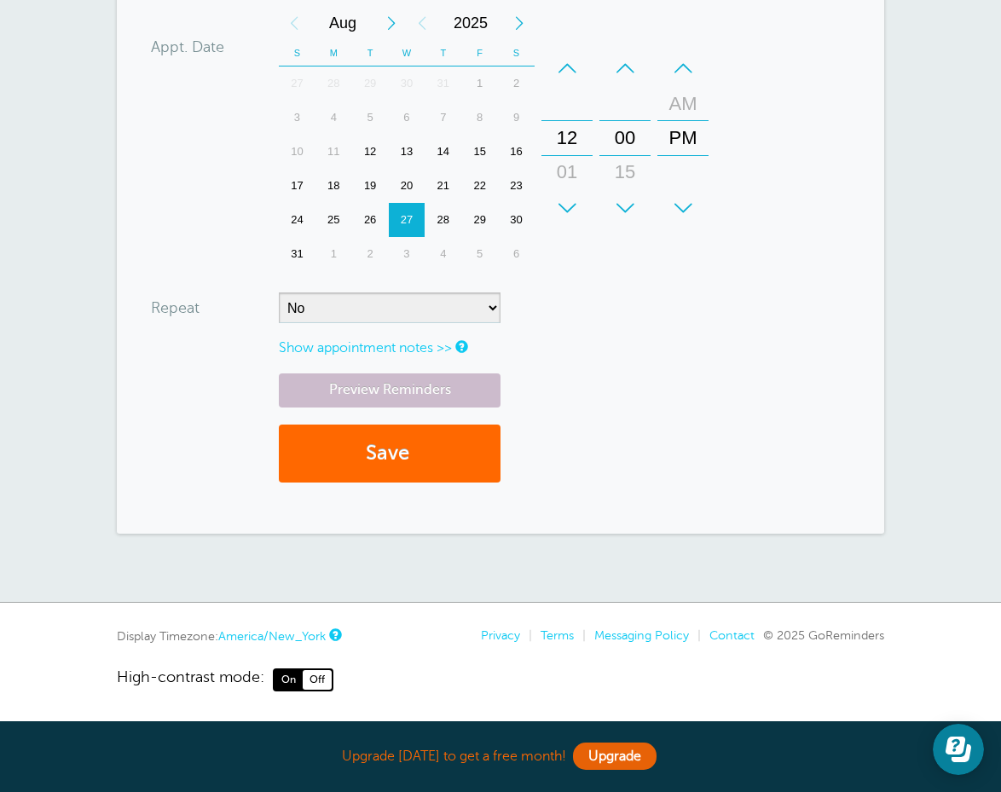
scroll to position [553, 0]
click at [627, 208] on div "+" at bounding box center [624, 209] width 51 height 34
click at [626, 171] on div "30" at bounding box center [624, 173] width 41 height 34
click at [420, 349] on link "Show appointment notes >>" at bounding box center [365, 348] width 173 height 15
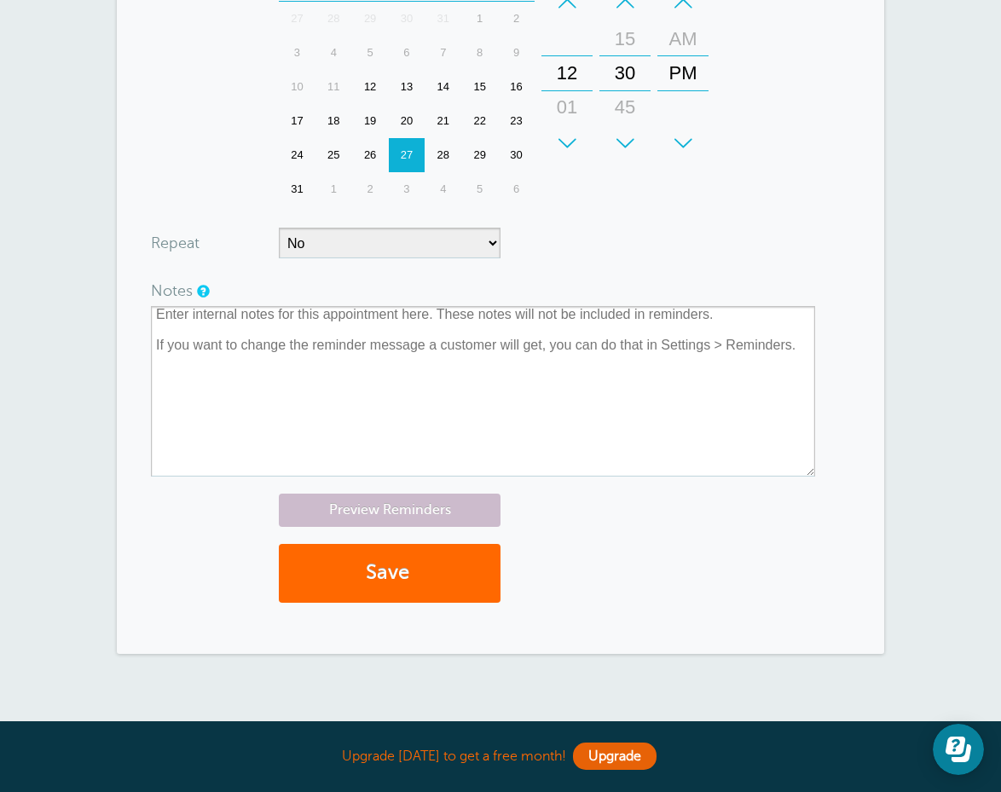
scroll to position [620, 0]
click at [383, 580] on button "Save" at bounding box center [390, 572] width 222 height 59
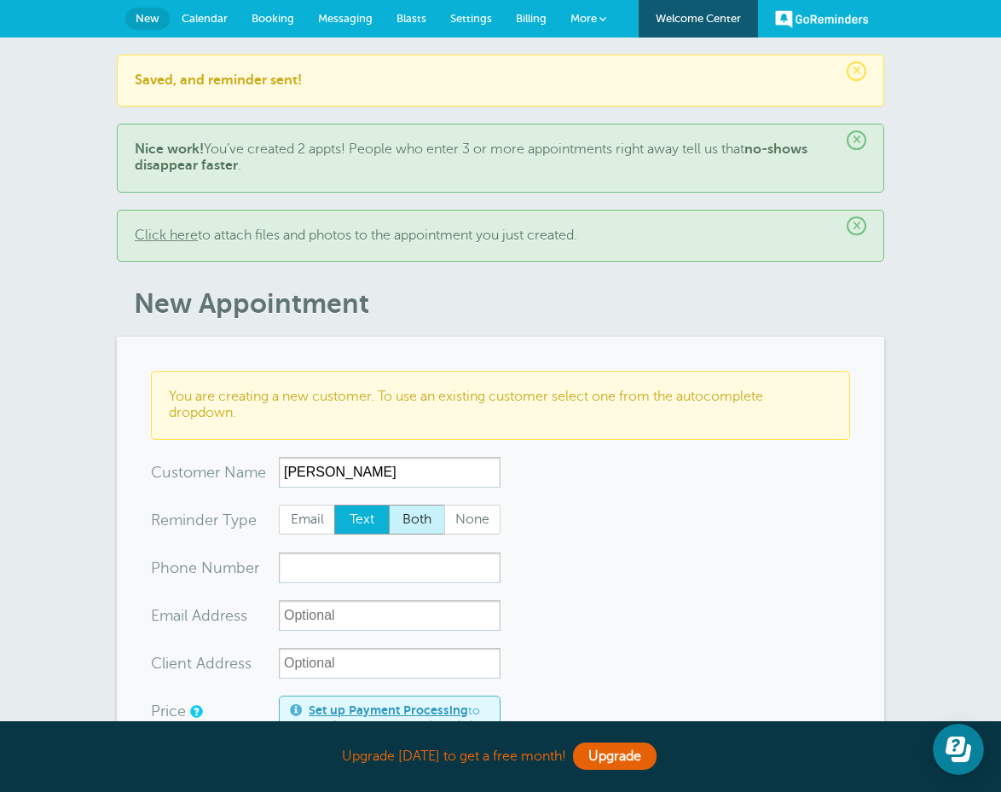
type input "rebecca ward"
click at [418, 516] on span "Both" at bounding box center [416, 519] width 55 height 29
click at [389, 505] on input "Both" at bounding box center [388, 504] width 1 height 1
radio input "true"
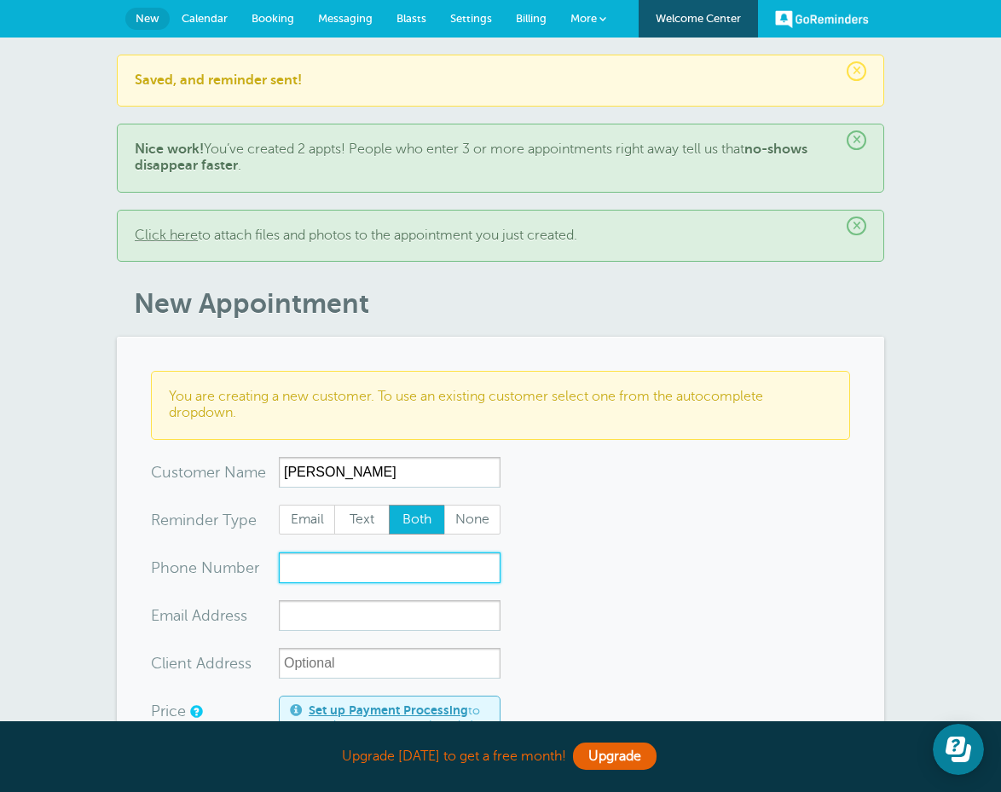
click at [333, 554] on input "xxx-no-autofill" at bounding box center [390, 567] width 222 height 31
type input "6787177793"
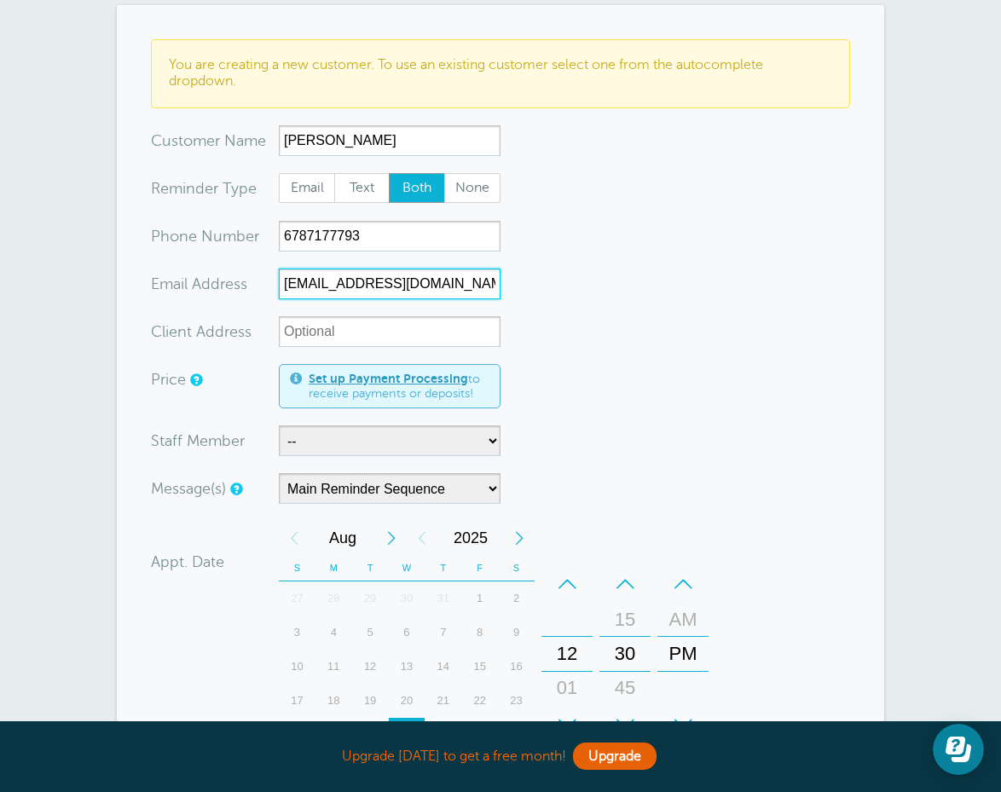
scroll to position [332, 0]
type input "reward18@me.com"
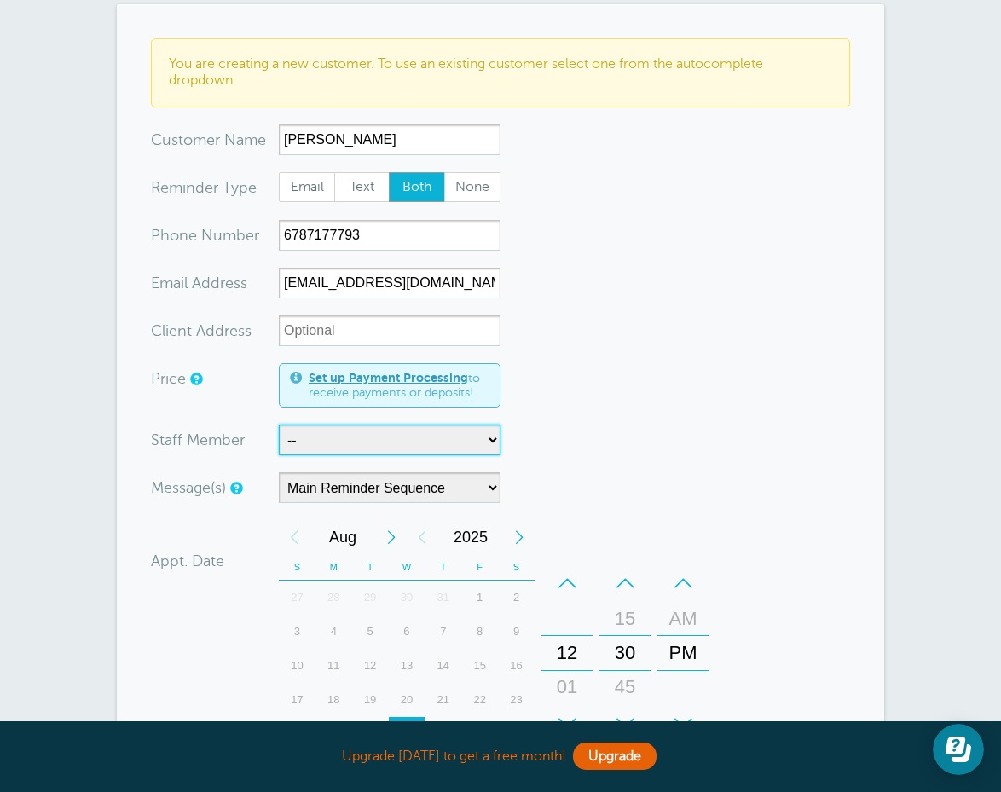
select select "21491"
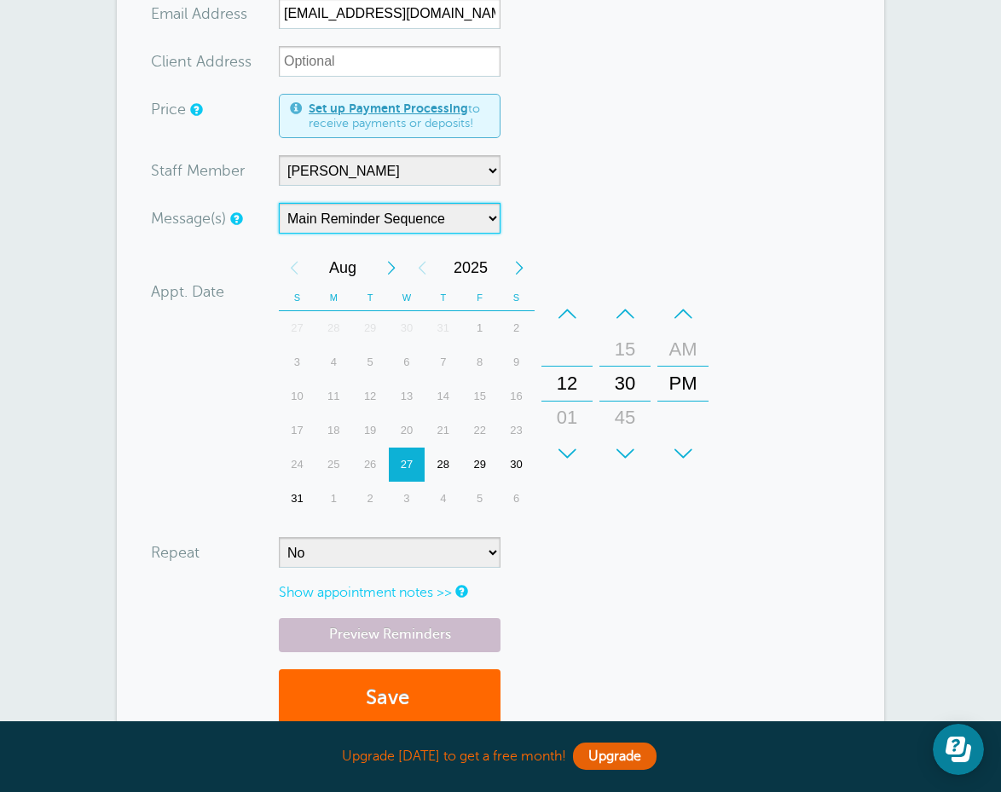
scroll to position [603, 0]
click at [511, 456] on div "30" at bounding box center [516, 464] width 37 height 34
click at [294, 499] on div "31" at bounding box center [297, 498] width 37 height 34
click at [366, 494] on div "2" at bounding box center [370, 498] width 37 height 34
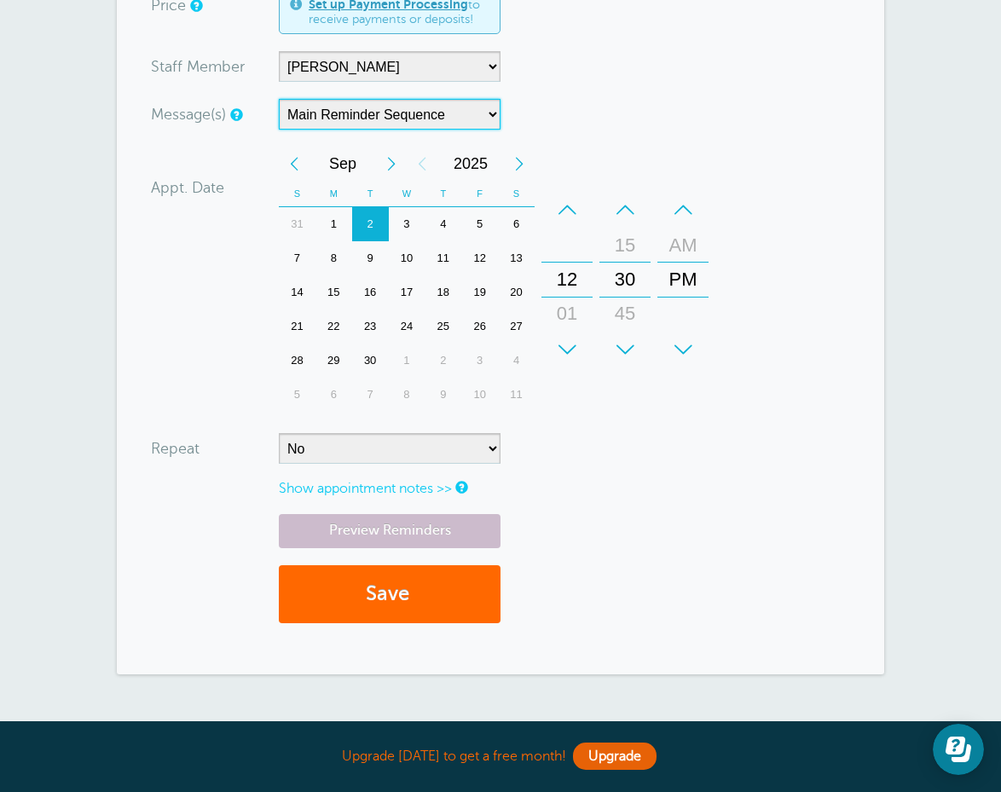
scroll to position [706, 0]
click at [388, 590] on button "Save" at bounding box center [390, 594] width 222 height 59
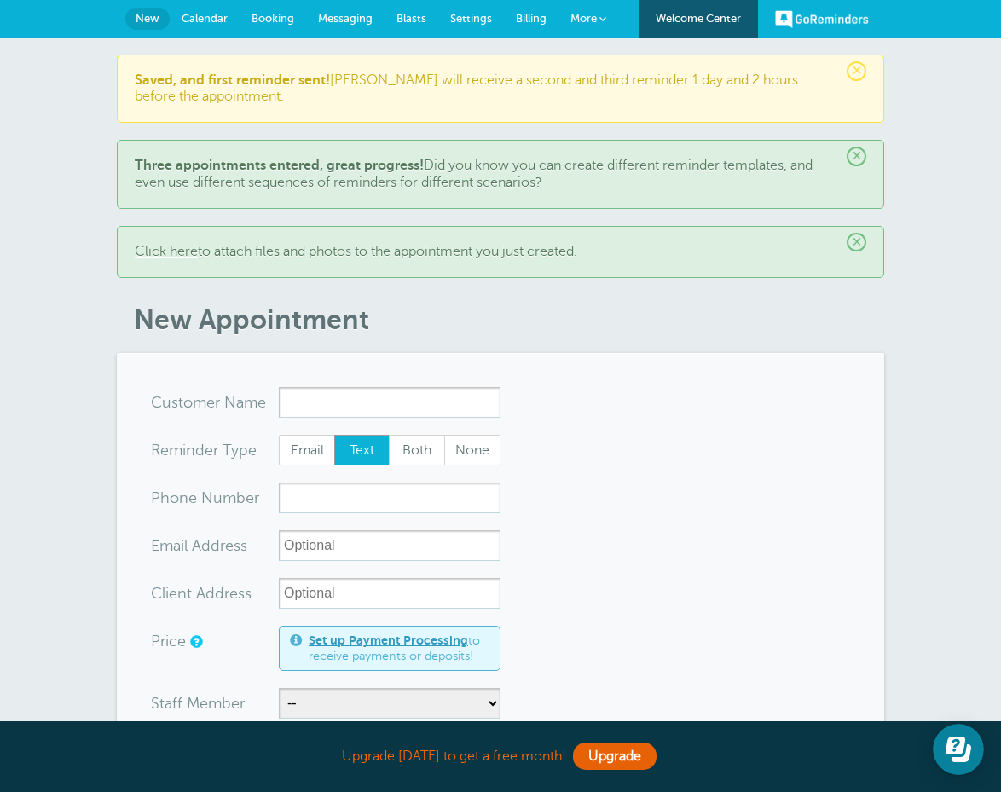
click at [344, 24] on span "Messaging" at bounding box center [345, 18] width 55 height 13
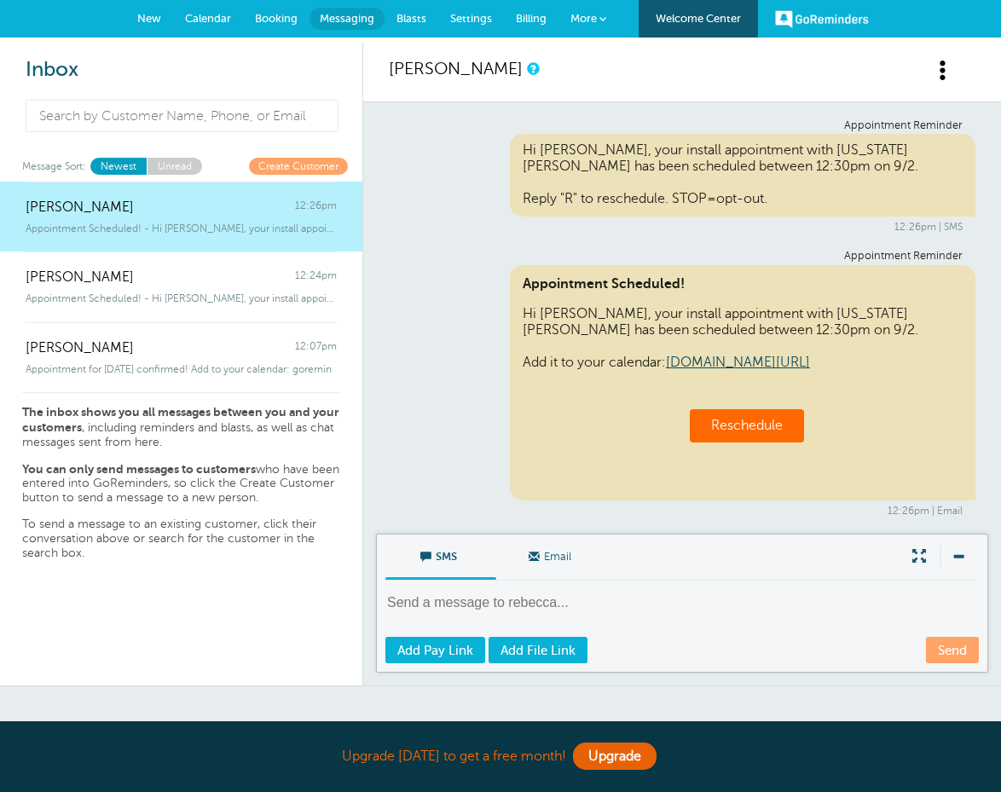
click at [287, 21] on span "Booking" at bounding box center [276, 18] width 43 height 13
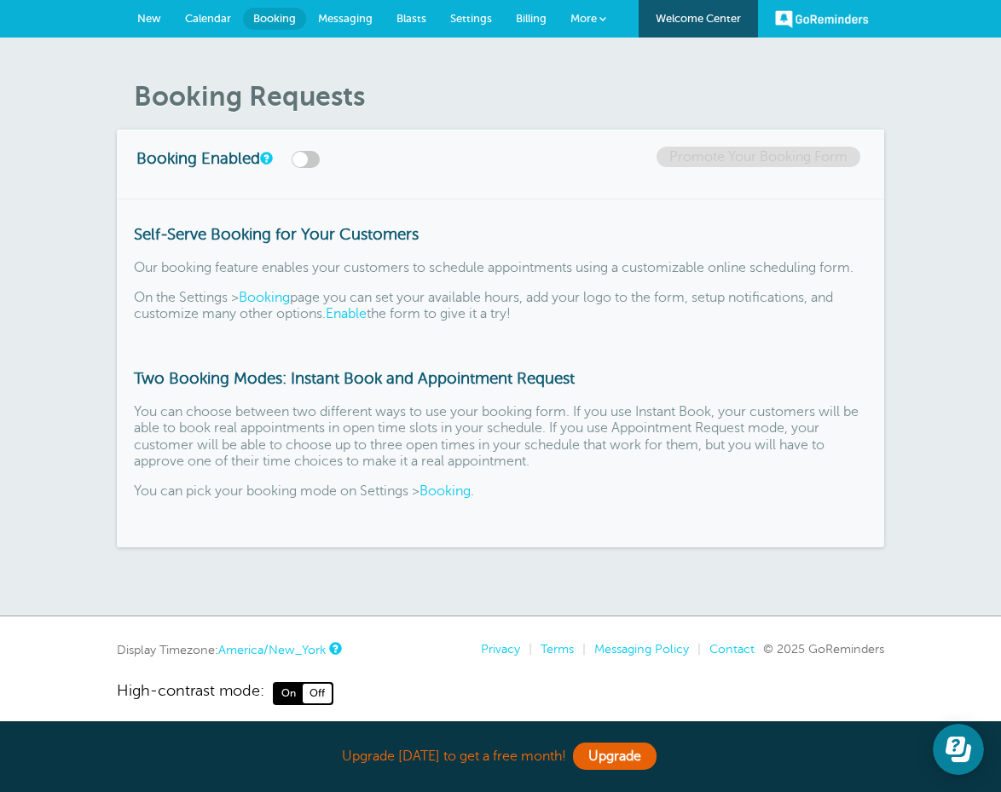
click at [208, 17] on span "Calendar" at bounding box center [208, 18] width 46 height 13
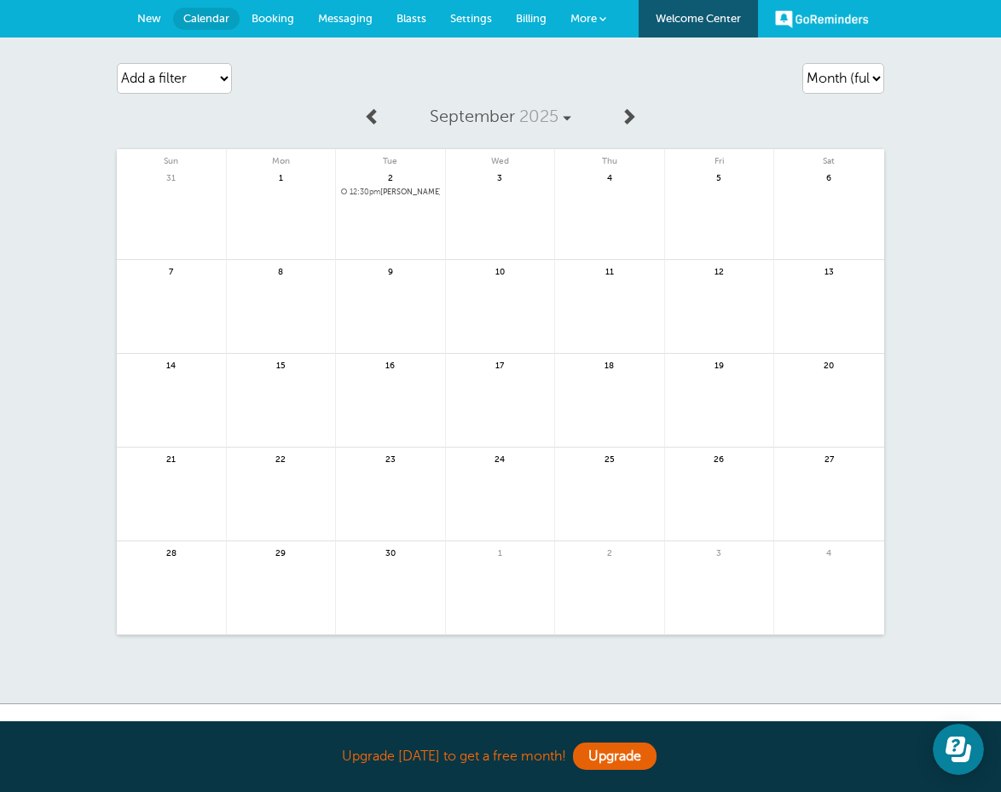
click at [335, 16] on span "Messaging" at bounding box center [345, 18] width 55 height 13
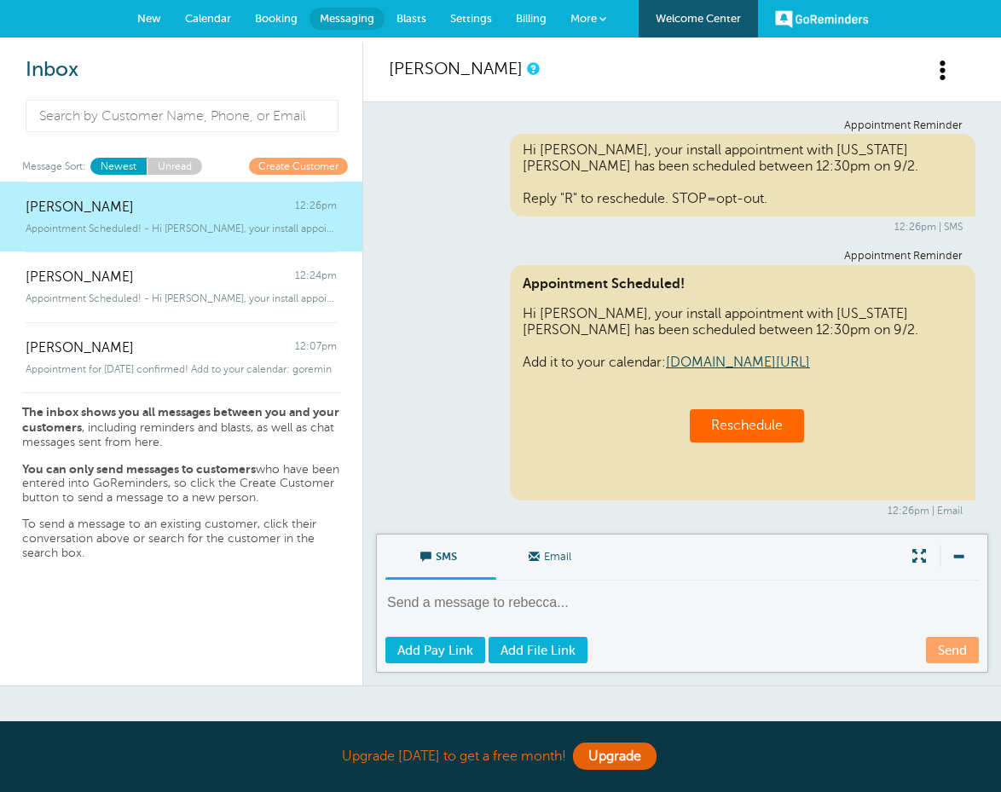
click at [152, 29] on link "New" at bounding box center [149, 19] width 48 height 38
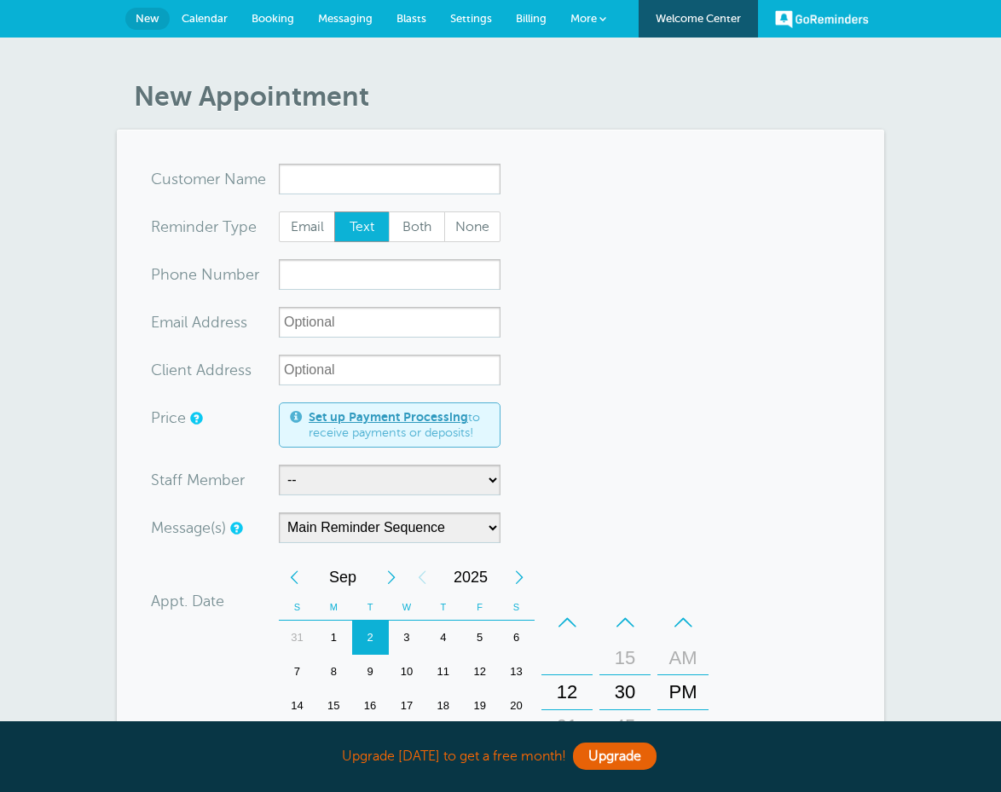
click at [214, 13] on span "Calendar" at bounding box center [205, 18] width 46 height 13
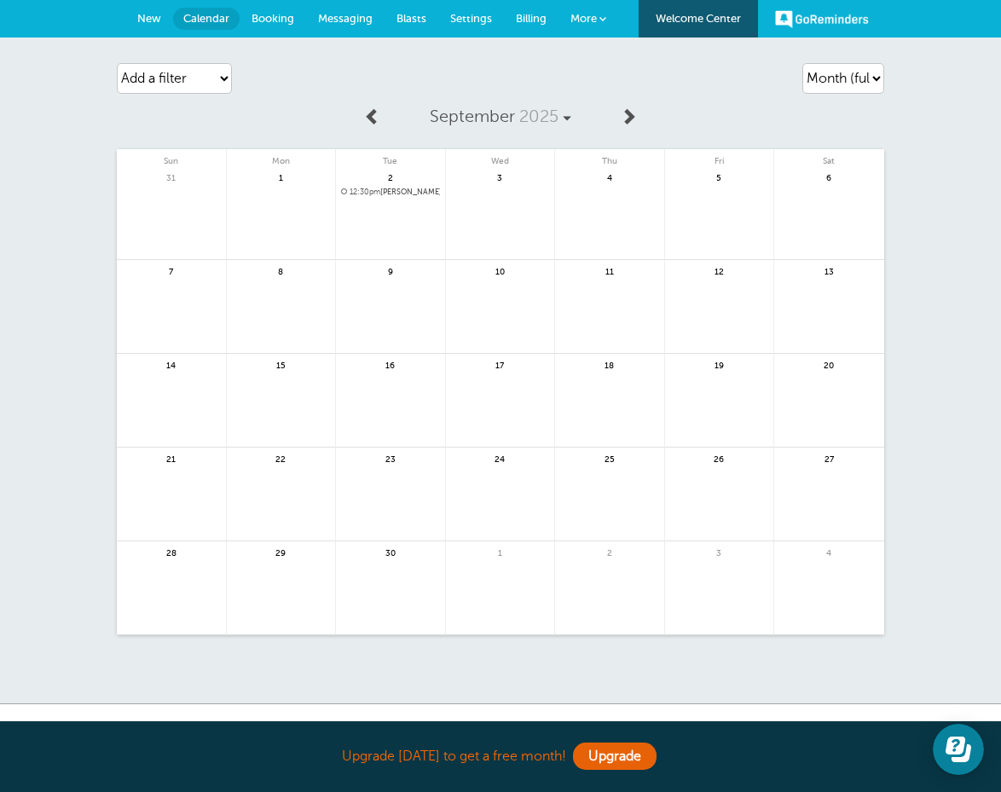
click at [705, 28] on link "Welcome Center" at bounding box center [697, 19] width 119 height 38
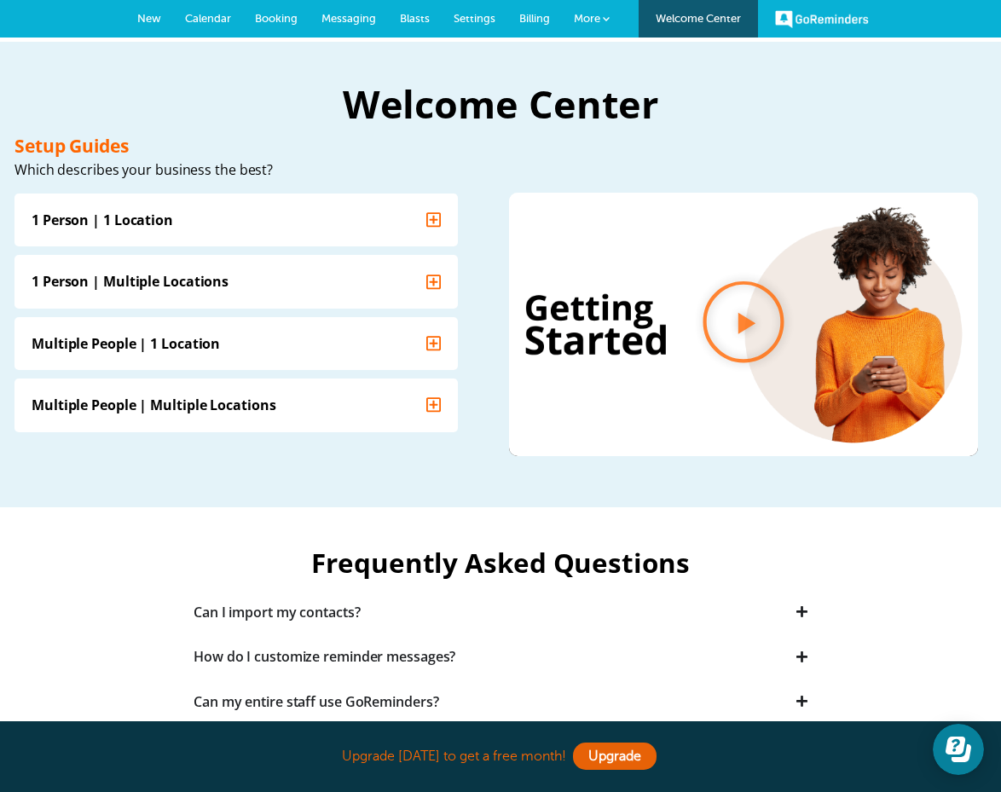
click at [603, 21] on span at bounding box center [606, 18] width 7 height 7
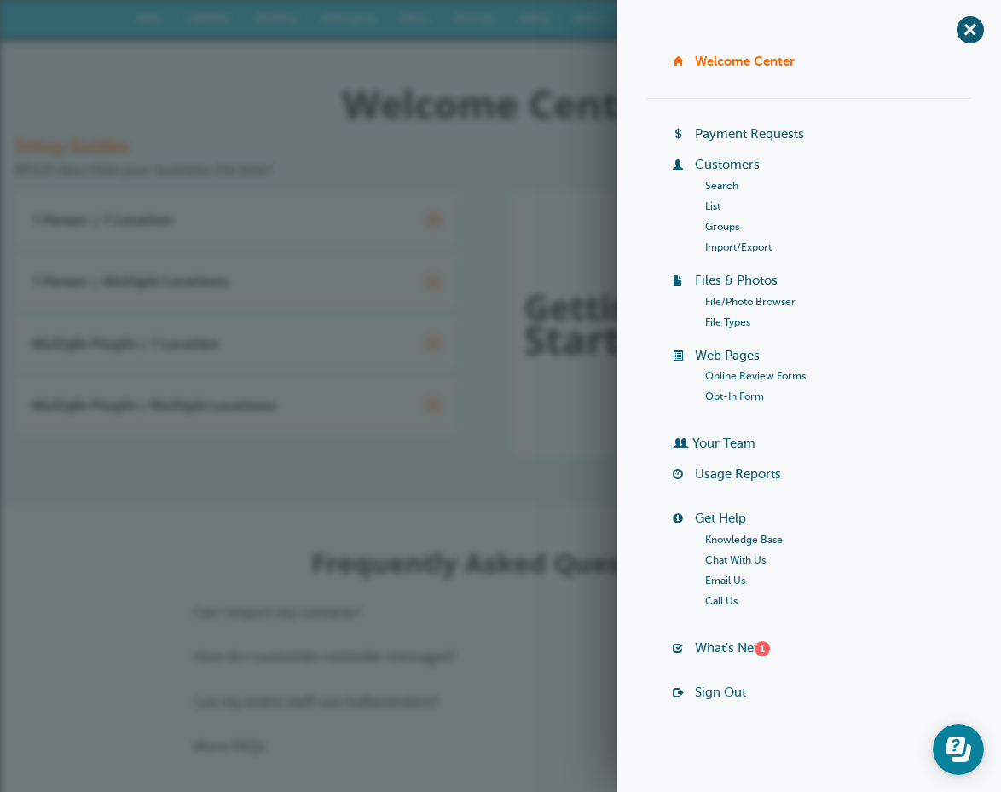
scroll to position [1, 0]
click at [759, 644] on div "1" at bounding box center [761, 648] width 15 height 15
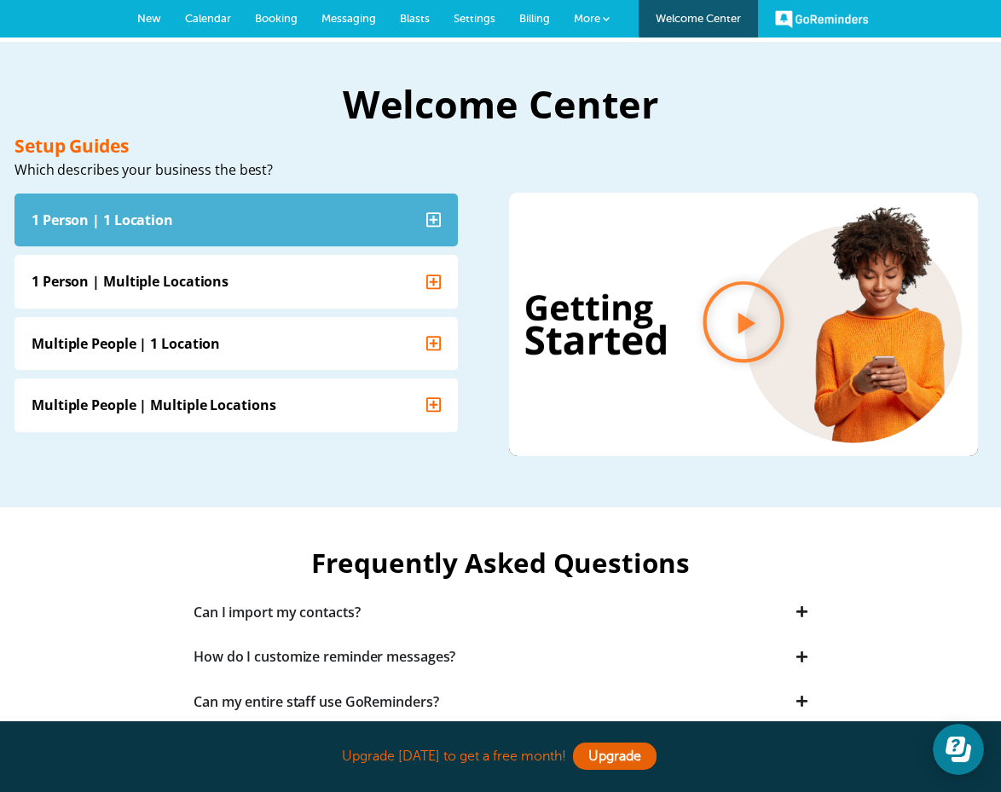
click at [32, 228] on div "1 Person | 1 Location" at bounding box center [102, 219] width 141 height 19
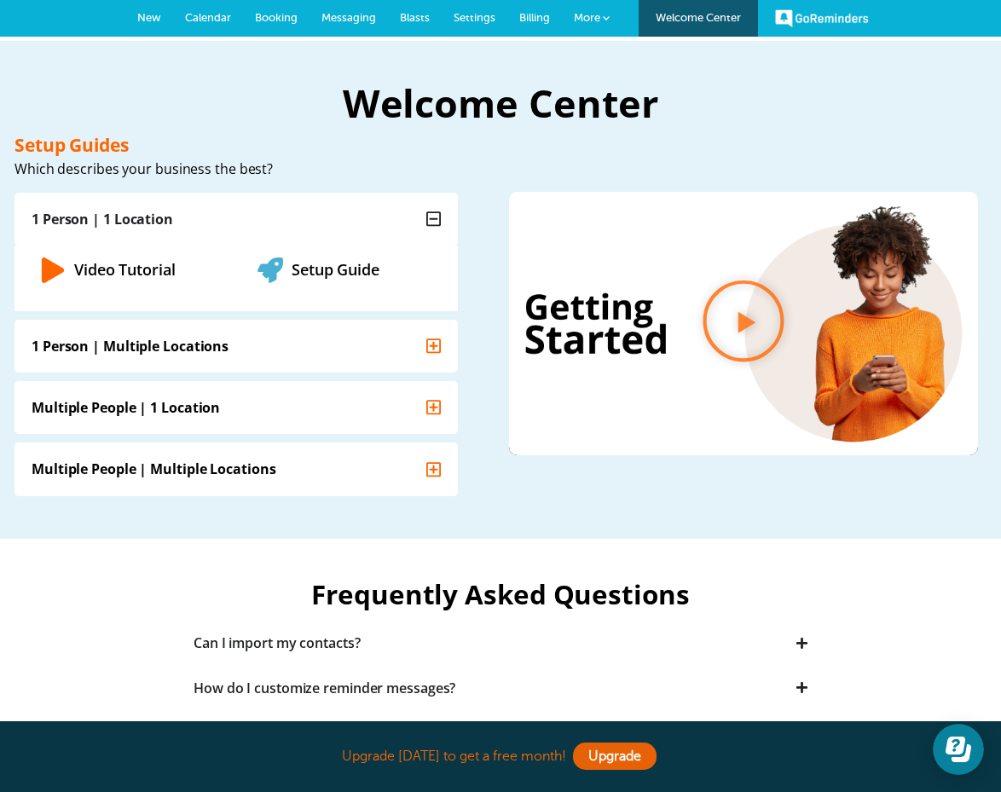
click at [146, 22] on span "New" at bounding box center [149, 17] width 24 height 13
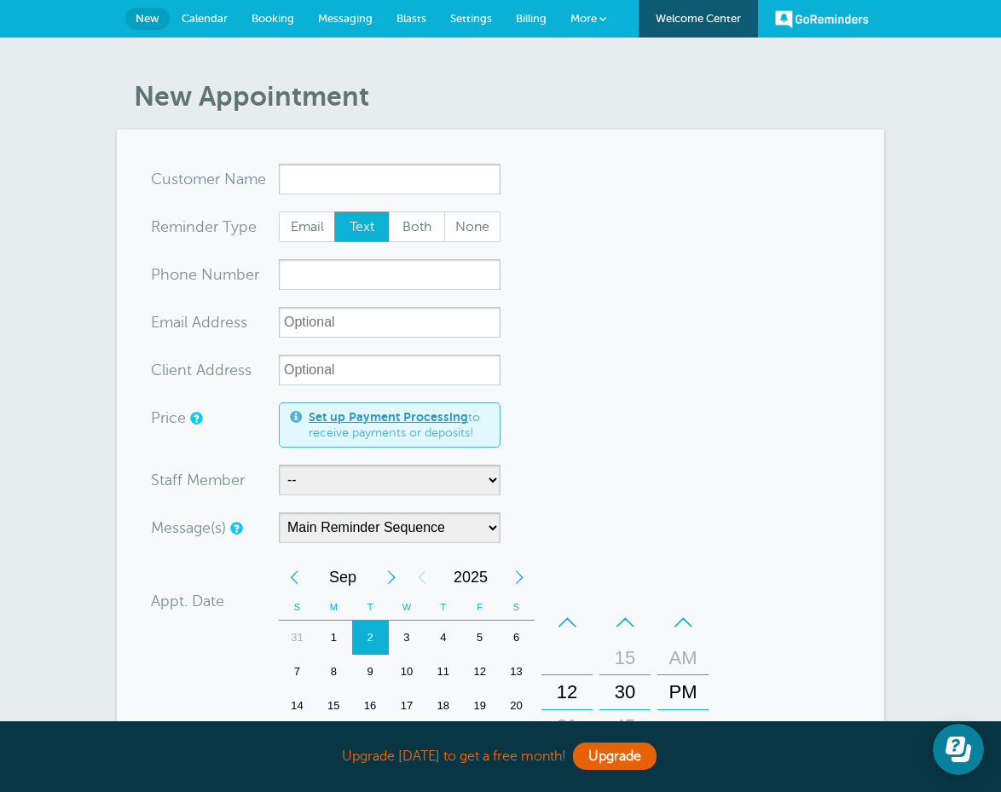
click at [213, 17] on span "Calendar" at bounding box center [205, 18] width 46 height 13
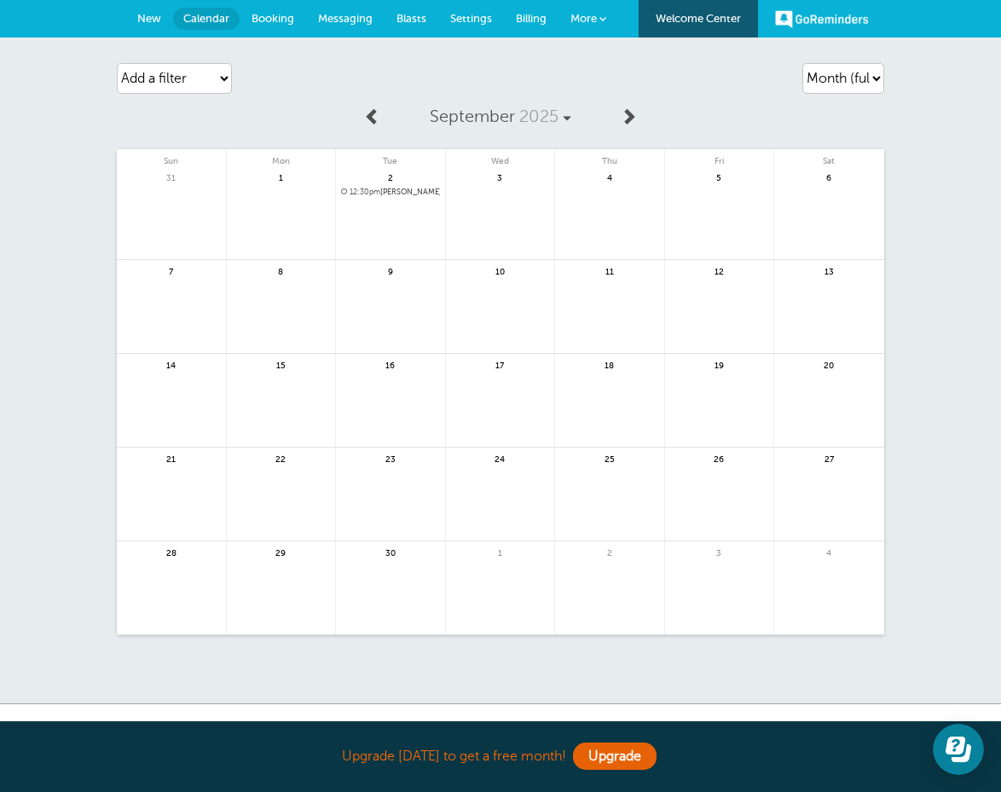
click at [372, 17] on span "Messaging" at bounding box center [345, 18] width 55 height 13
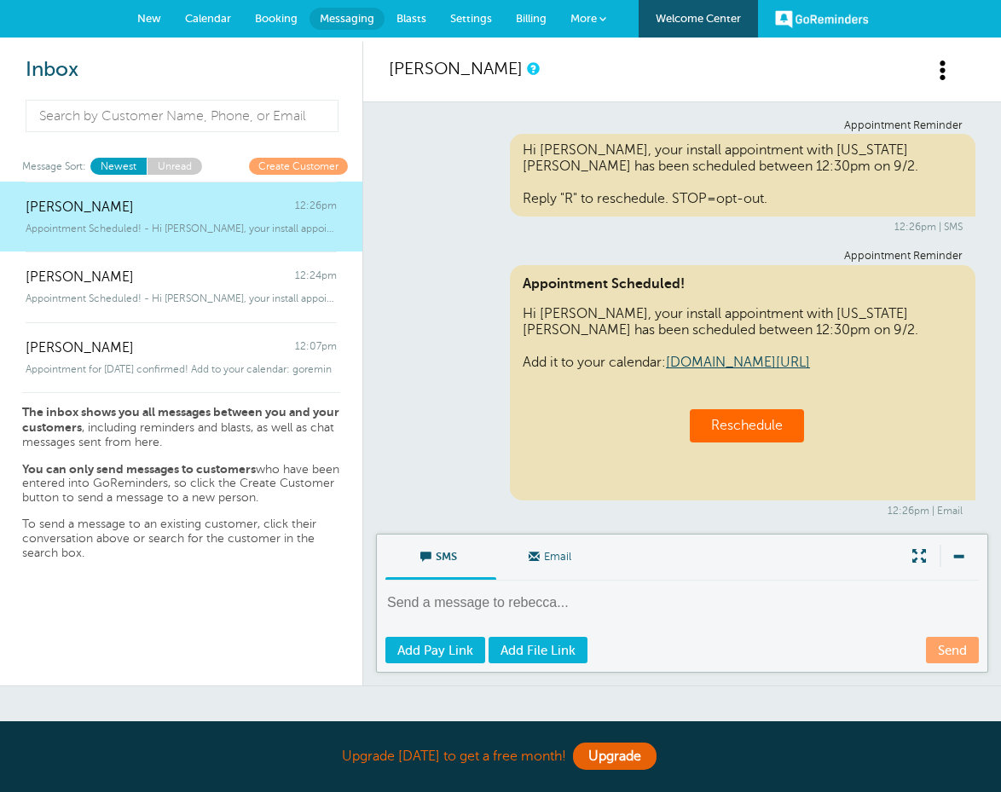
click at [410, 13] on span "Blasts" at bounding box center [411, 18] width 30 height 13
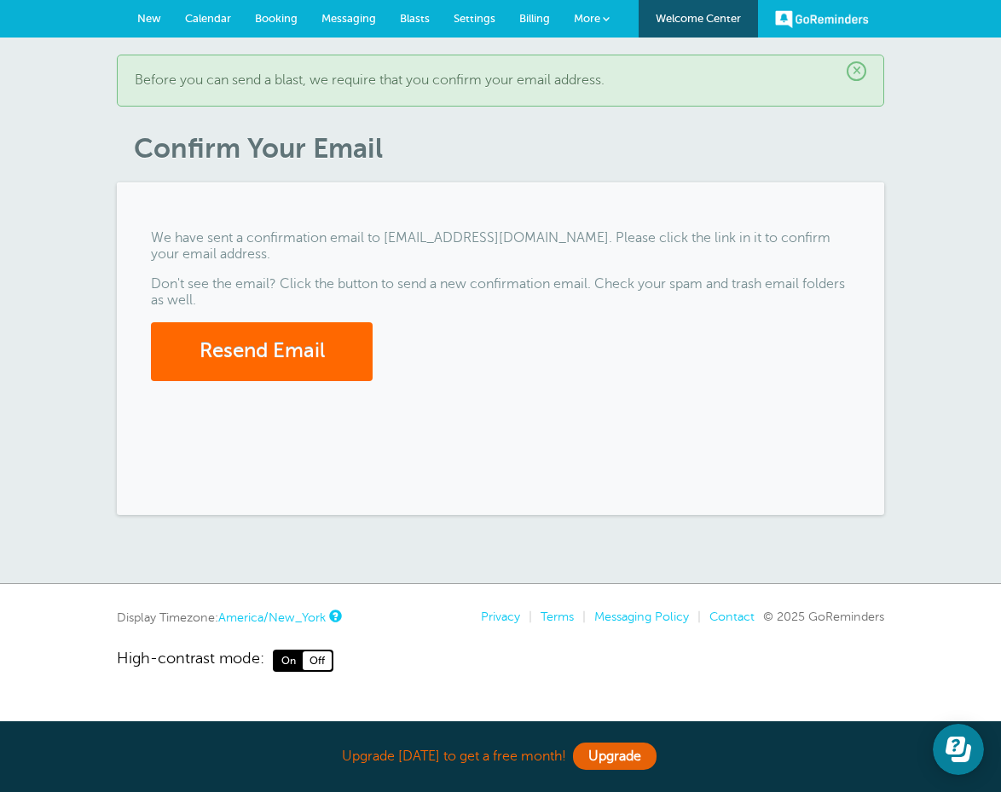
click at [147, 13] on span "New" at bounding box center [149, 18] width 24 height 13
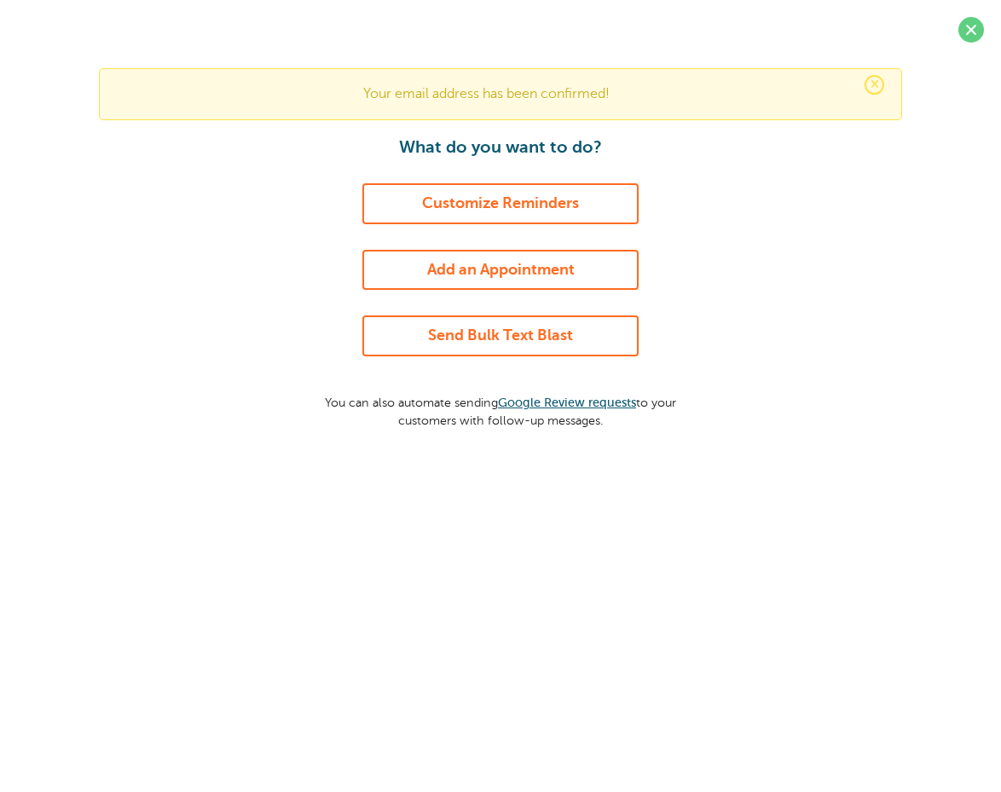
click at [516, 198] on link "Customize Reminders" at bounding box center [500, 203] width 276 height 41
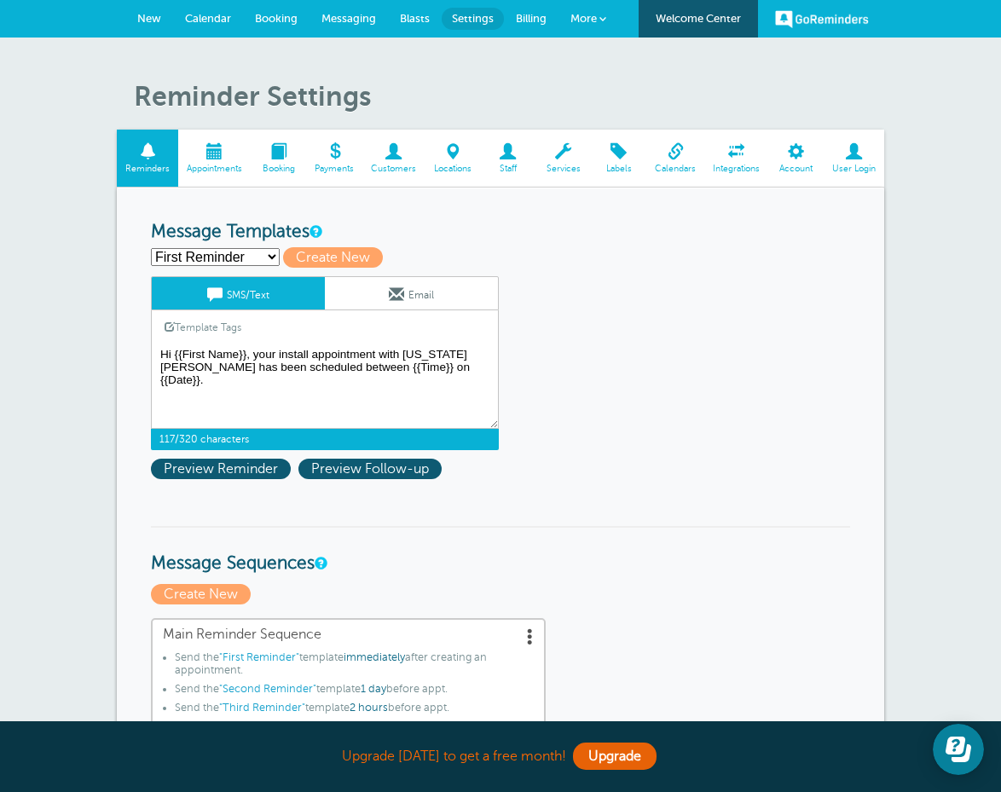
drag, startPoint x: 383, startPoint y: 365, endPoint x: 335, endPoint y: 363, distance: 47.8
click at [335, 363] on textarea "Hi {{First Name}}, your install appointment with Georgia Gutter Guys has been s…" at bounding box center [325, 385] width 348 height 85
drag, startPoint x: 344, startPoint y: 365, endPoint x: 388, endPoint y: 364, distance: 43.5
click at [388, 364] on textarea "Hi {{First Name}}, your install appointment with Georgia Gutter Guys has been s…" at bounding box center [325, 385] width 348 height 85
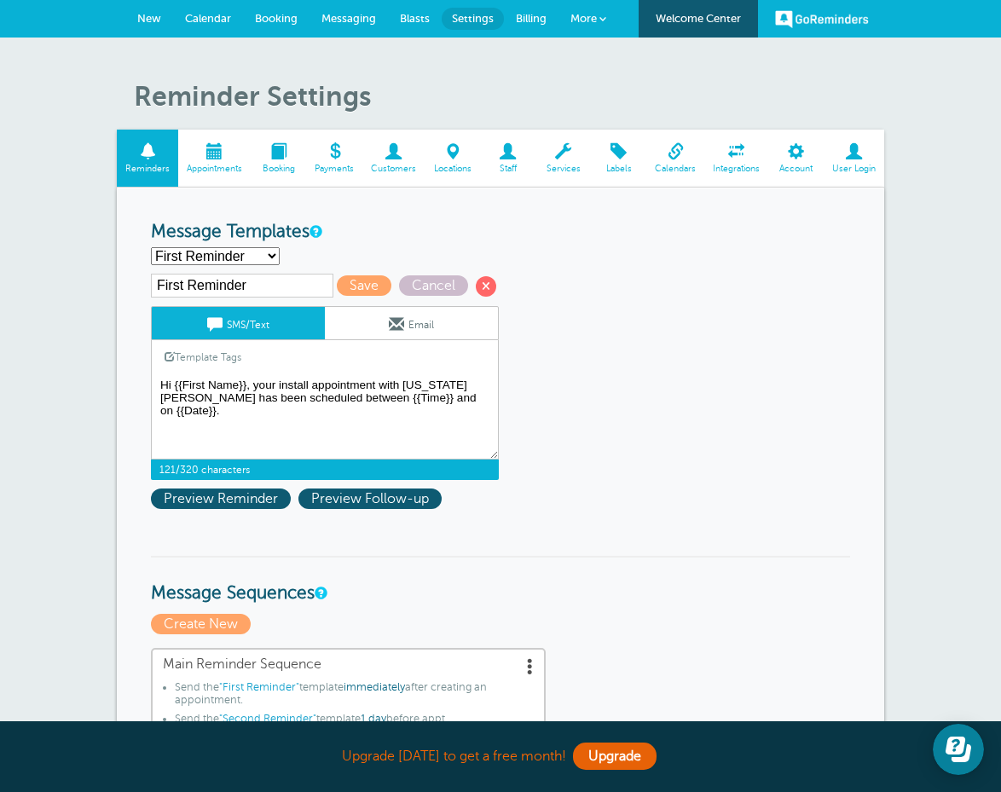
paste textarea "{{Time}}"
type textarea "Hi {{First Name}}, your install appointment with Georgia Gutter Guys has been s…"
click at [238, 493] on span "Preview Reminder" at bounding box center [221, 498] width 140 height 20
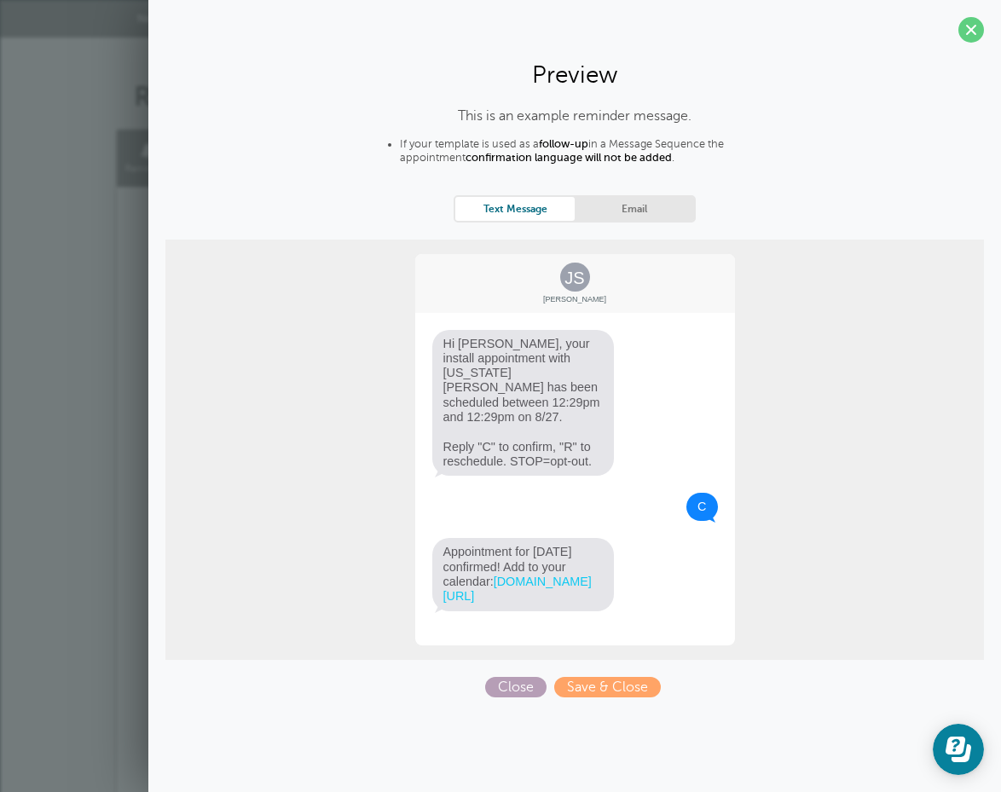
click at [505, 677] on span "Close" at bounding box center [515, 687] width 61 height 20
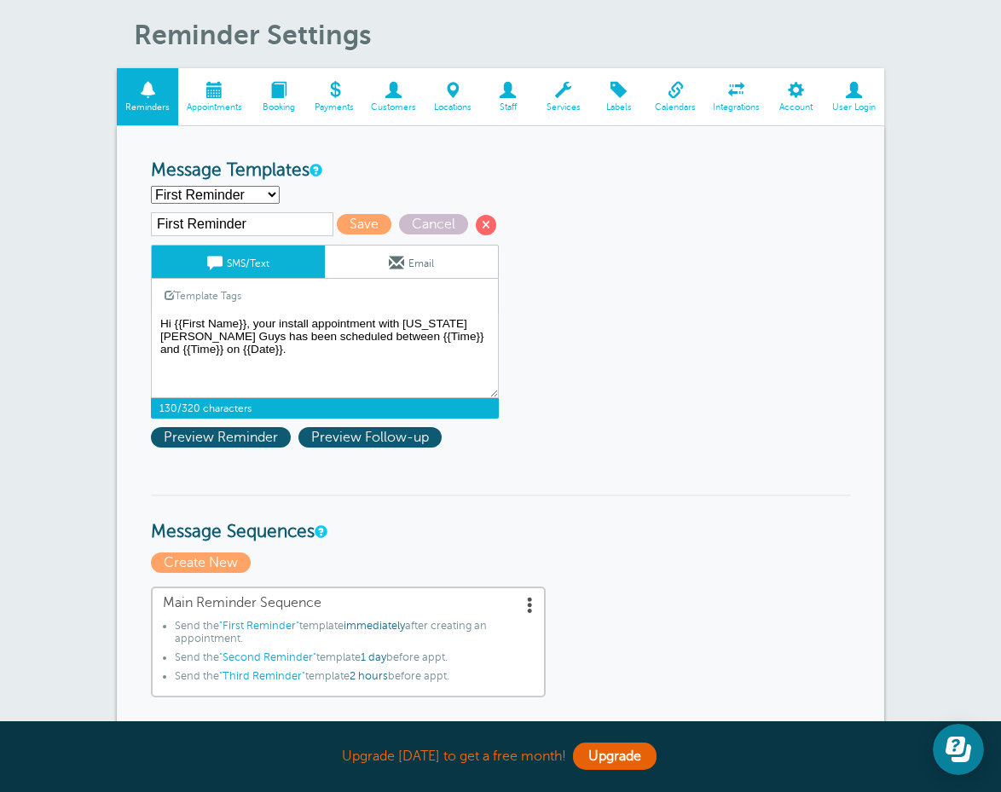
scroll to position [60, 0]
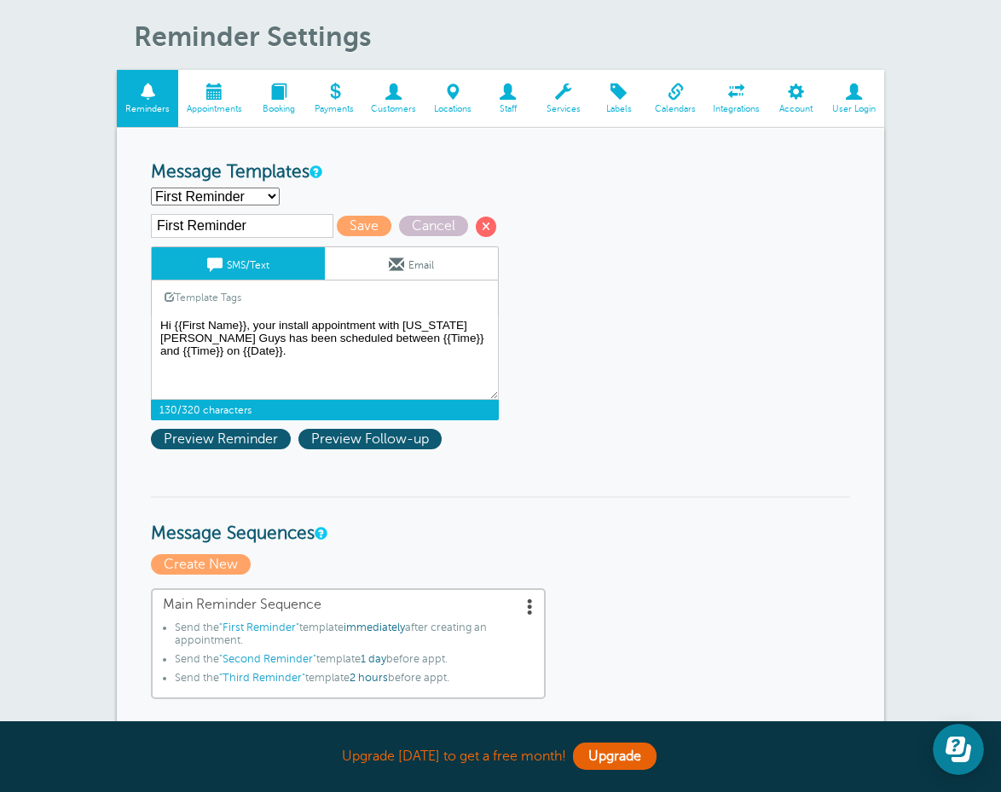
click at [381, 261] on link "Email" at bounding box center [411, 263] width 173 height 32
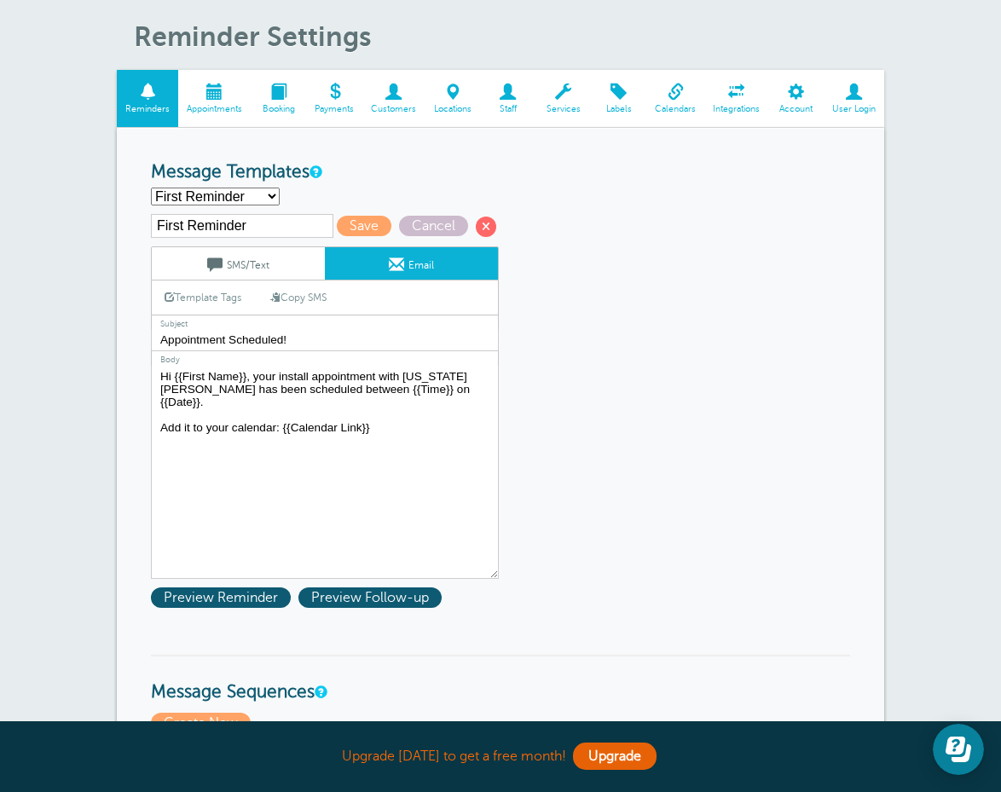
click at [274, 269] on link "SMS/Text" at bounding box center [238, 263] width 173 height 32
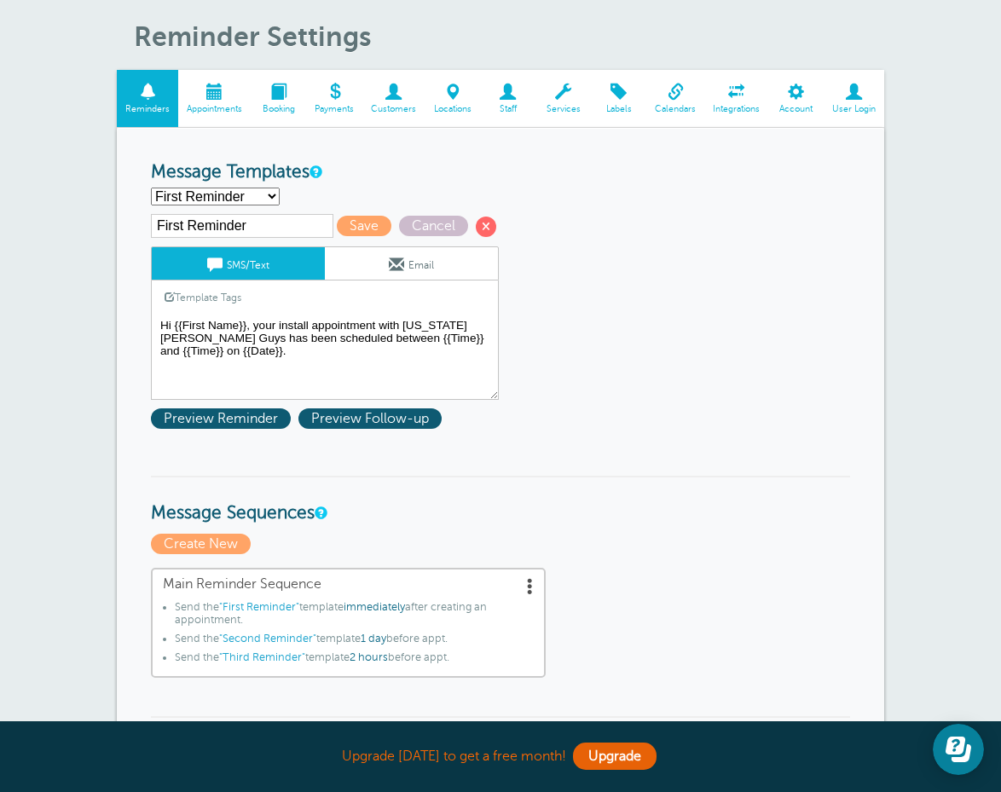
click at [310, 356] on textarea "Hi {{First Name}}, your install appointment with Georgia Gutter Guys has been s…" at bounding box center [325, 356] width 348 height 85
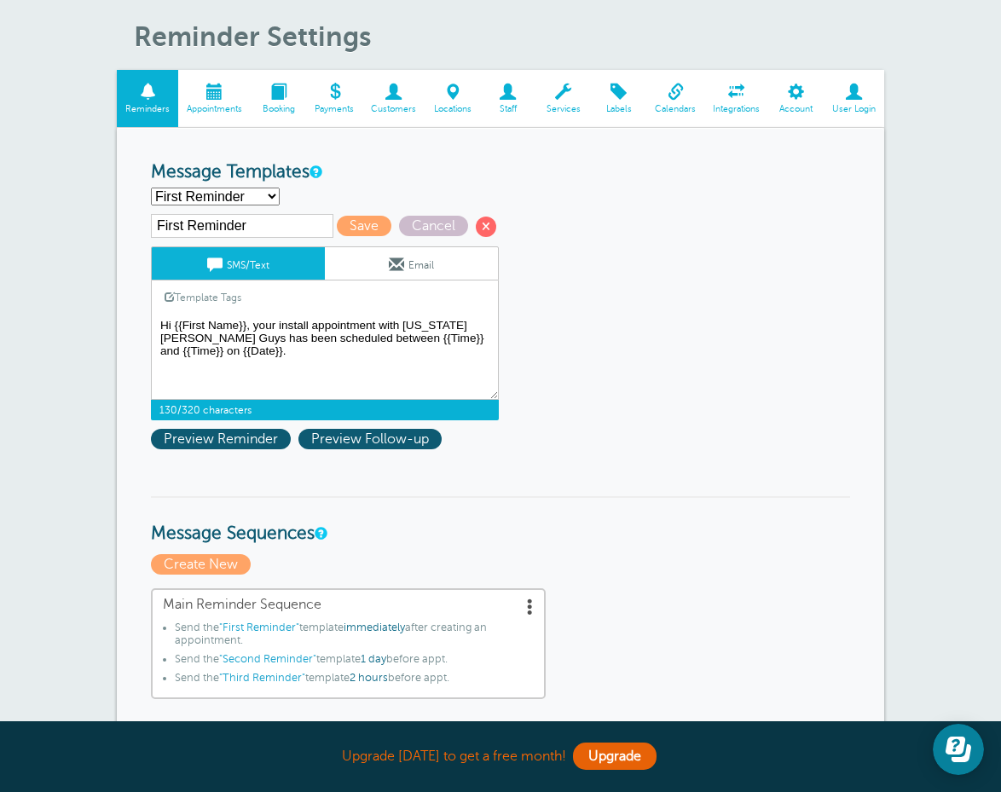
drag, startPoint x: 310, startPoint y: 356, endPoint x: 150, endPoint y: 323, distance: 163.6
click at [411, 254] on link "Email" at bounding box center [411, 263] width 173 height 32
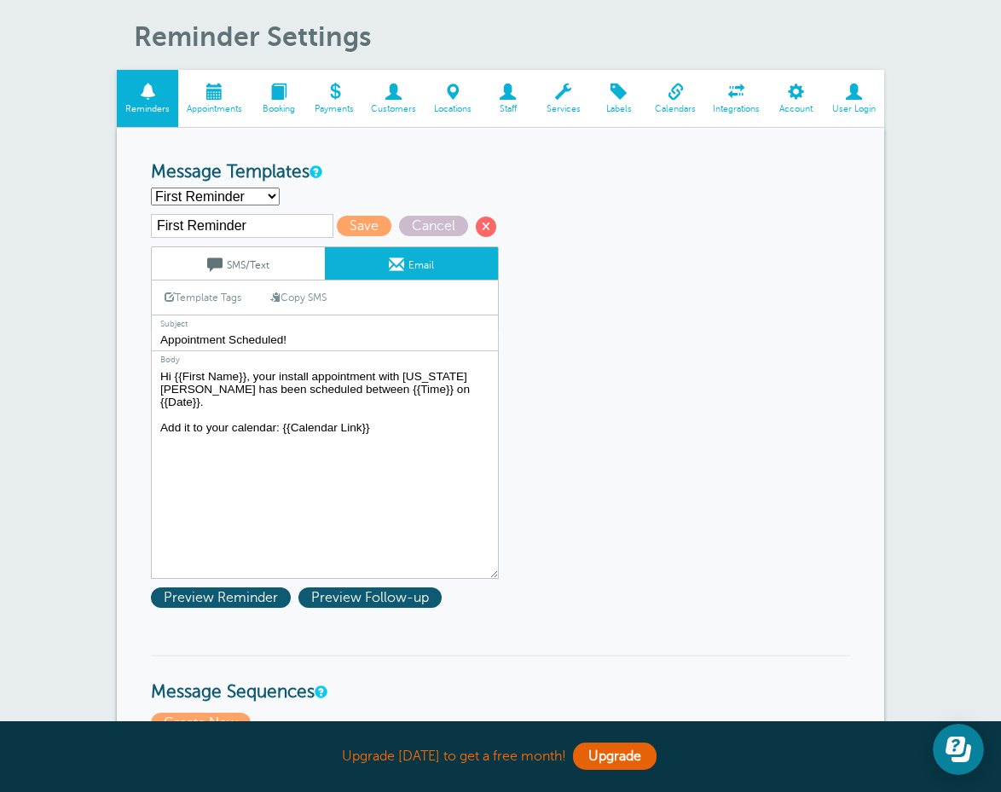
drag, startPoint x: 465, startPoint y: 386, endPoint x: 158, endPoint y: 366, distance: 308.3
click at [158, 366] on textarea "Hi {{First Name}}, your install appointment with Georgia Gutter Guys has been s…" at bounding box center [325, 472] width 348 height 213
paste textarea "and {{Time}}"
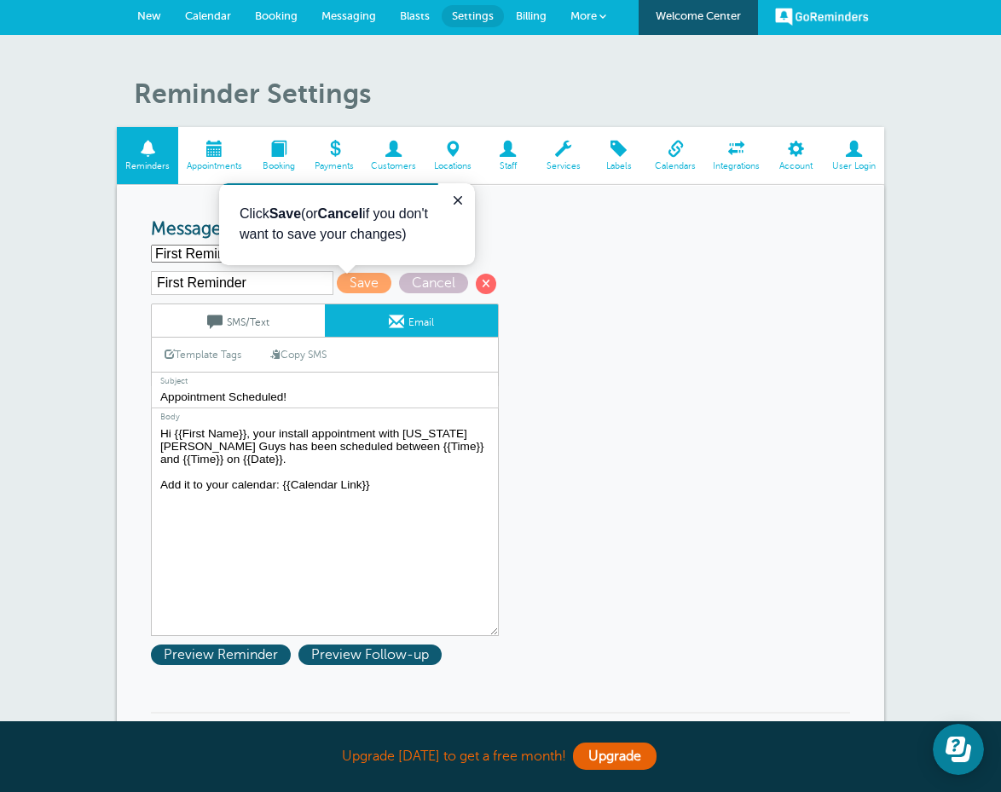
scroll to position [8, 0]
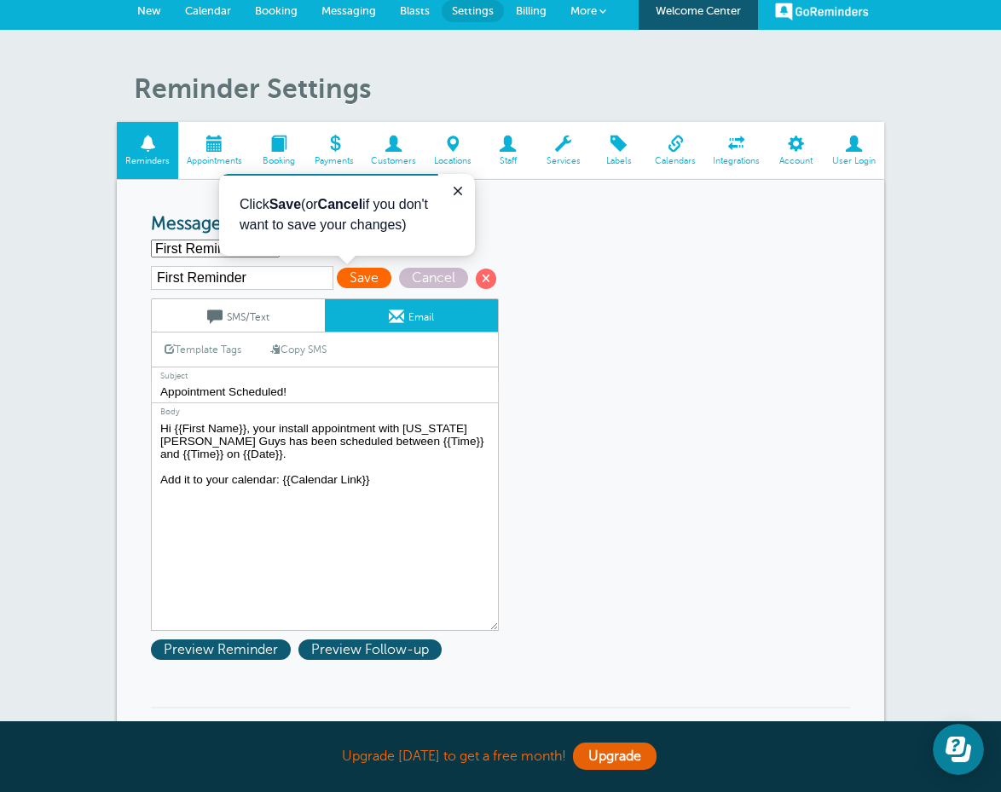
type textarea "Hi {{First Name}}, your install appointment with [US_STATE][PERSON_NAME] Guys h…"
click at [347, 276] on span "Save" at bounding box center [364, 278] width 55 height 20
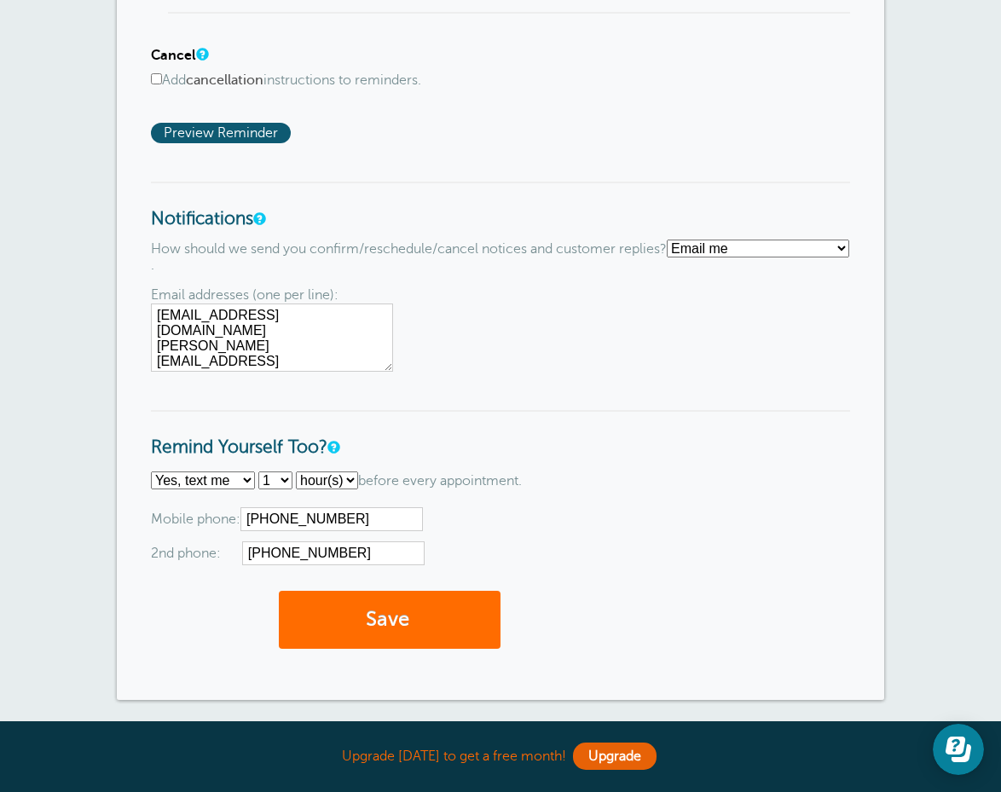
scroll to position [1357, 0]
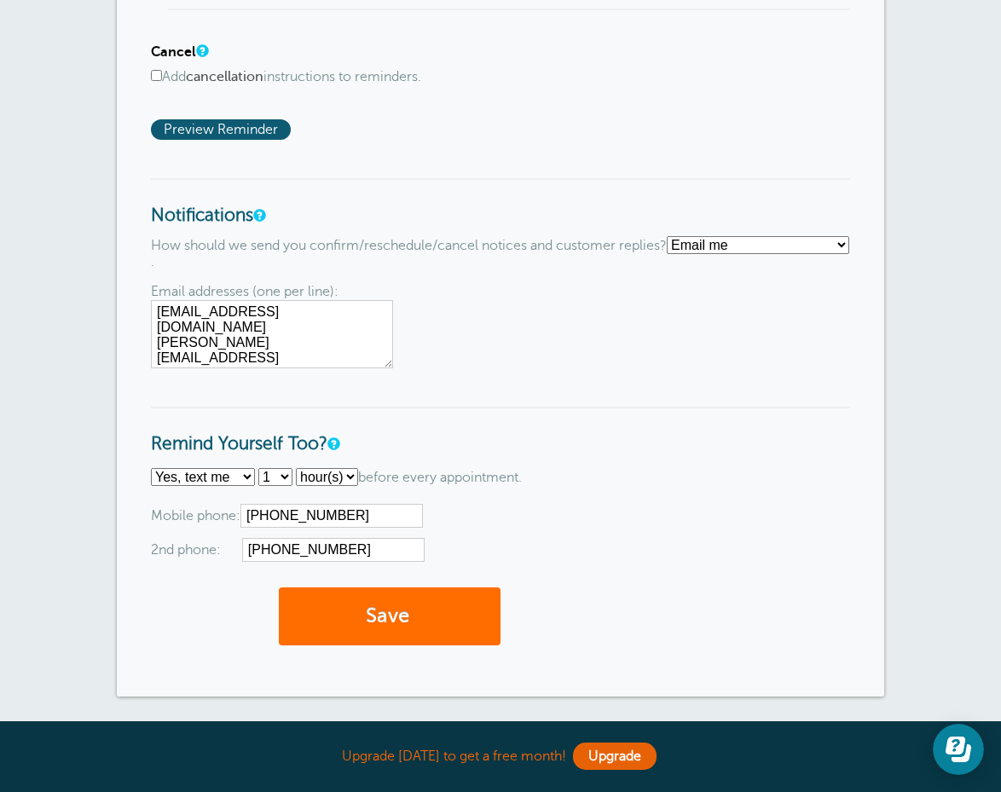
click at [382, 597] on button "Save" at bounding box center [390, 616] width 222 height 59
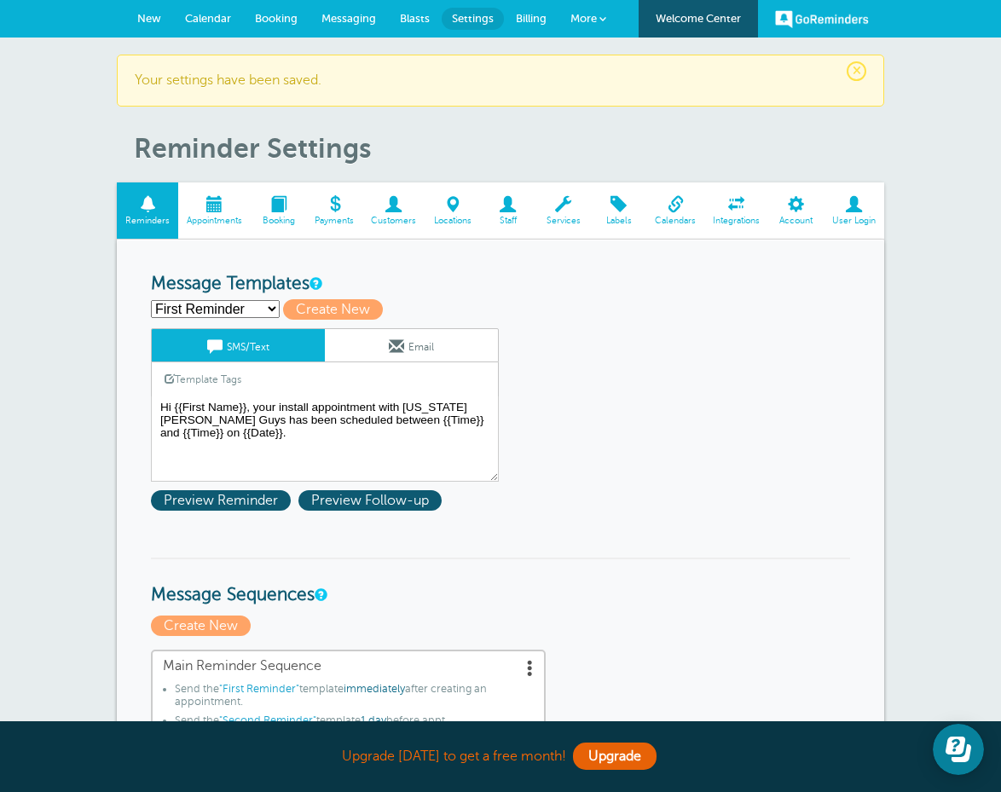
click at [216, 16] on span "Calendar" at bounding box center [208, 18] width 46 height 13
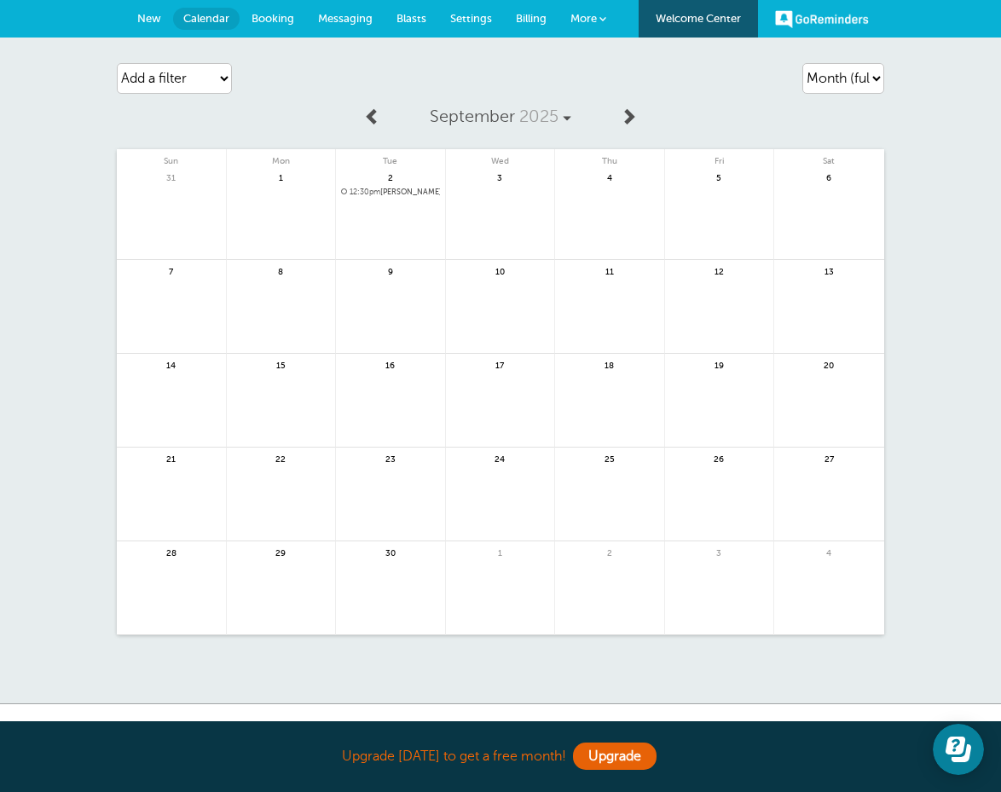
click at [277, 14] on span "Booking" at bounding box center [272, 18] width 43 height 13
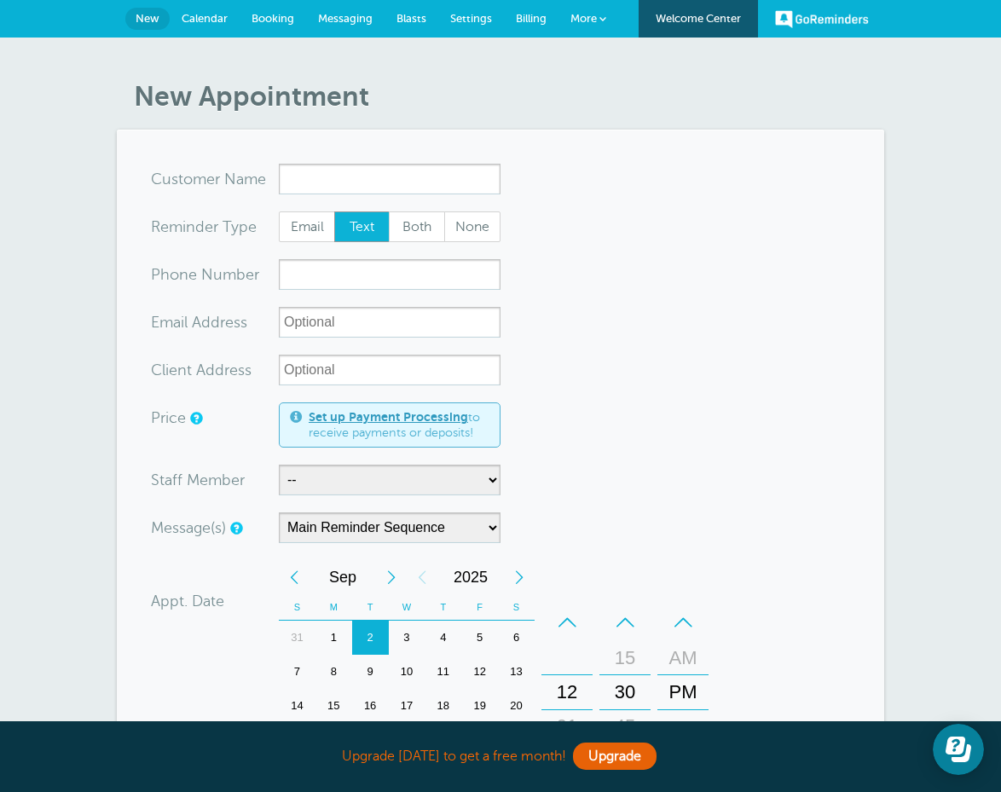
click at [209, 26] on link "Calendar" at bounding box center [205, 19] width 70 height 38
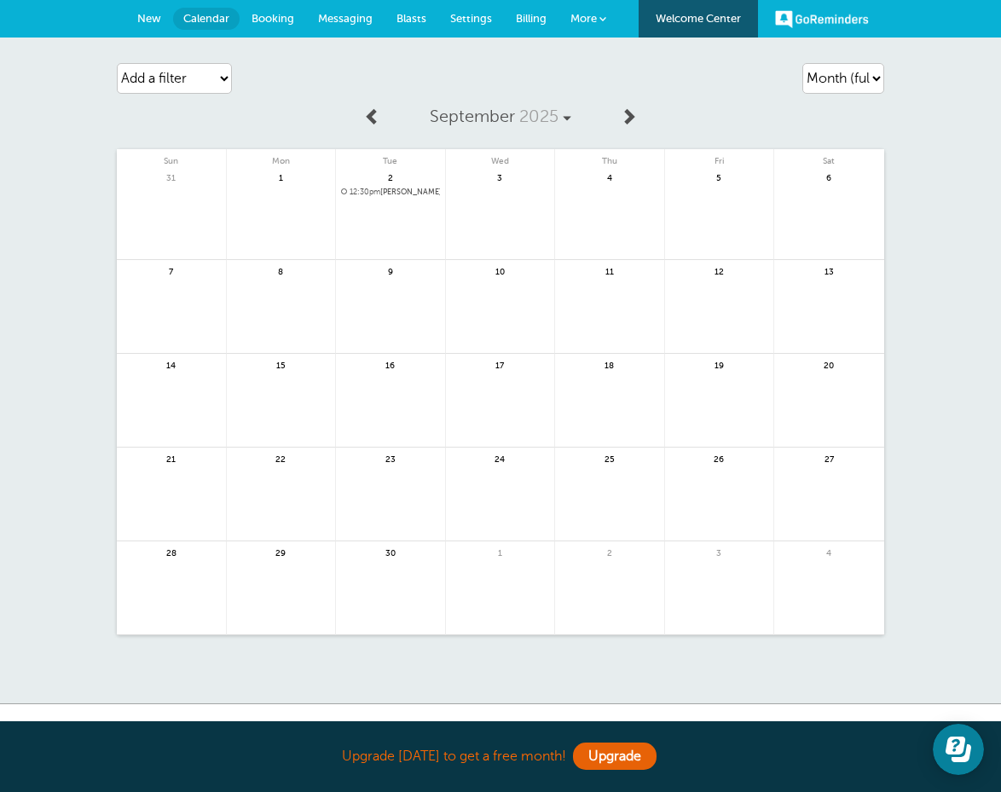
click at [396, 194] on span "12:30pm [PERSON_NAME] with [PERSON_NAME]" at bounding box center [390, 192] width 99 height 9
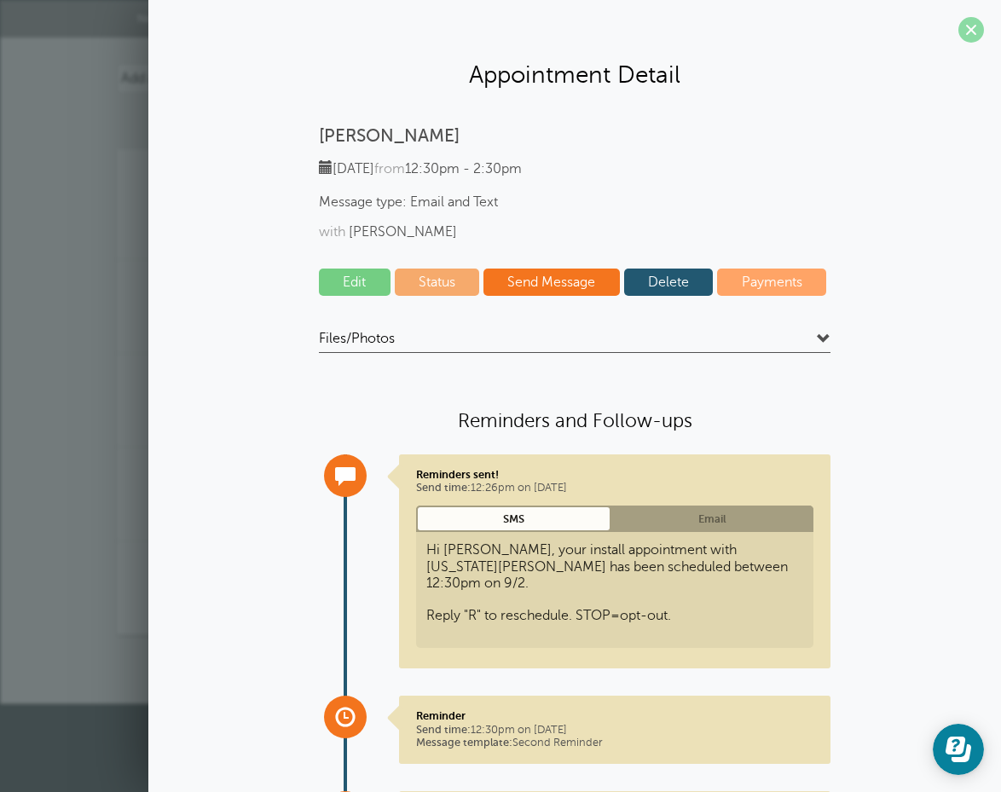
click at [979, 38] on span at bounding box center [971, 30] width 26 height 26
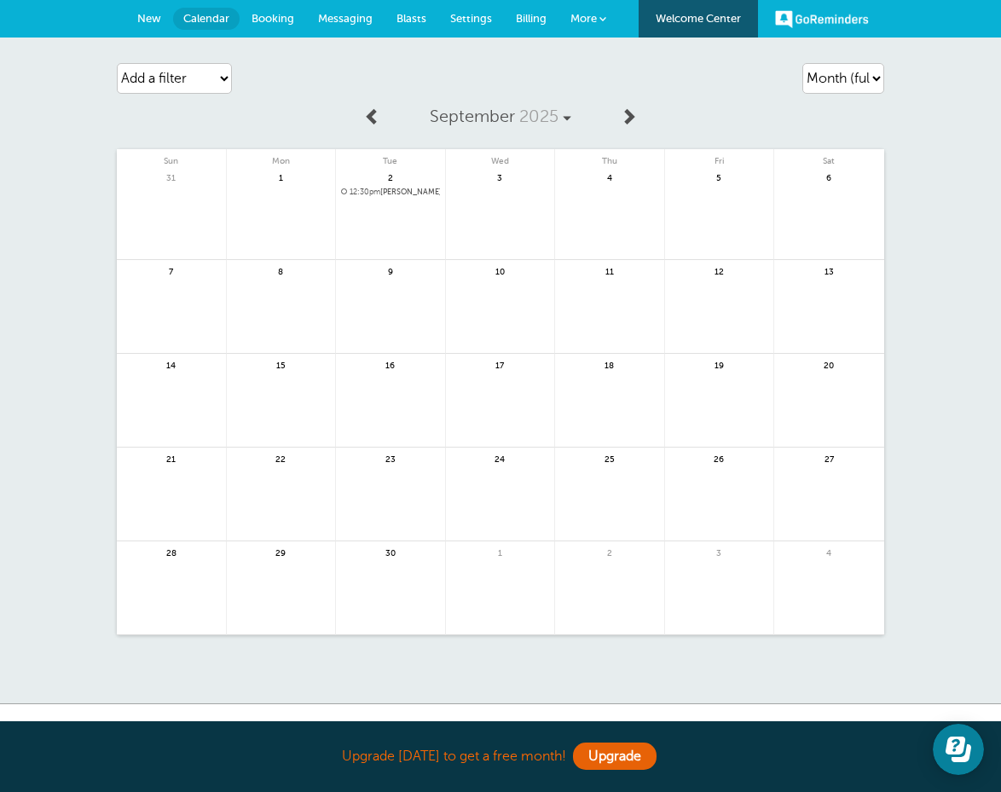
click at [151, 24] on span "New" at bounding box center [149, 18] width 24 height 13
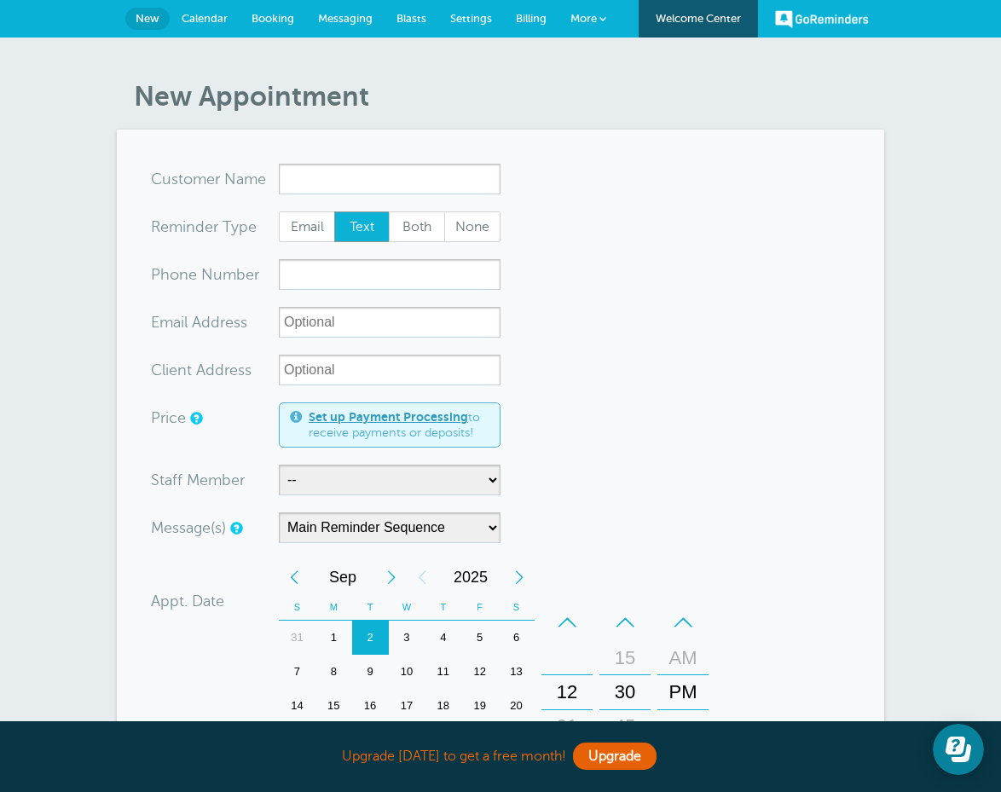
click at [343, 32] on link "Messaging" at bounding box center [345, 19] width 78 height 38
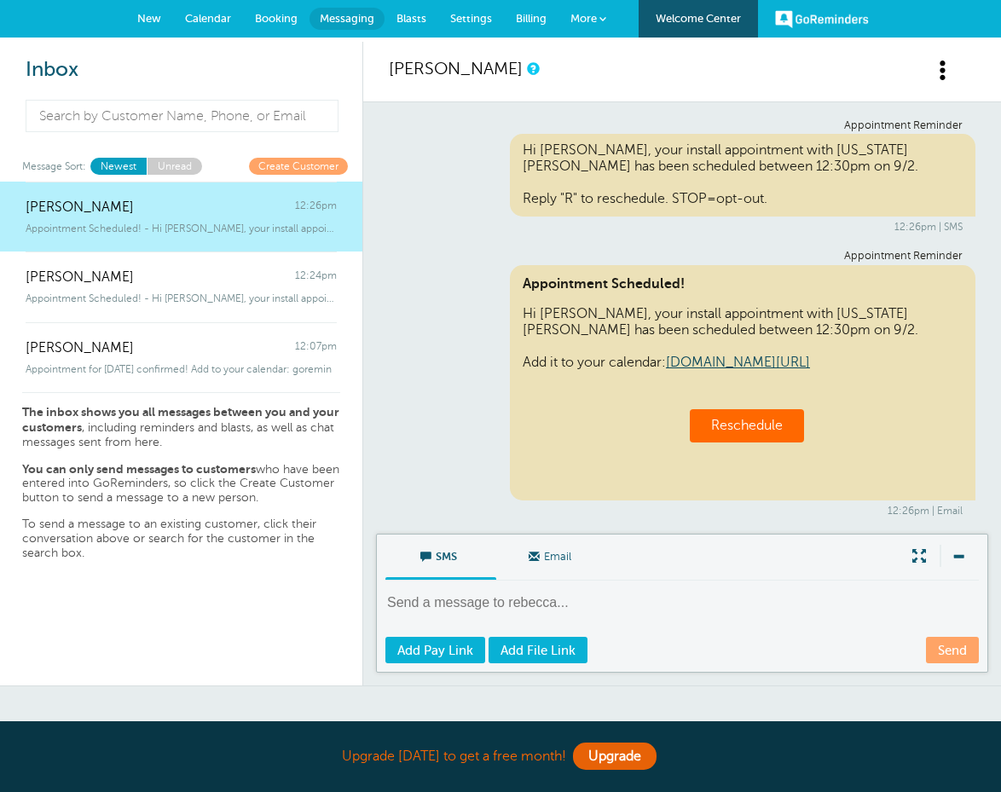
click at [942, 66] on span at bounding box center [942, 70] width 21 height 21
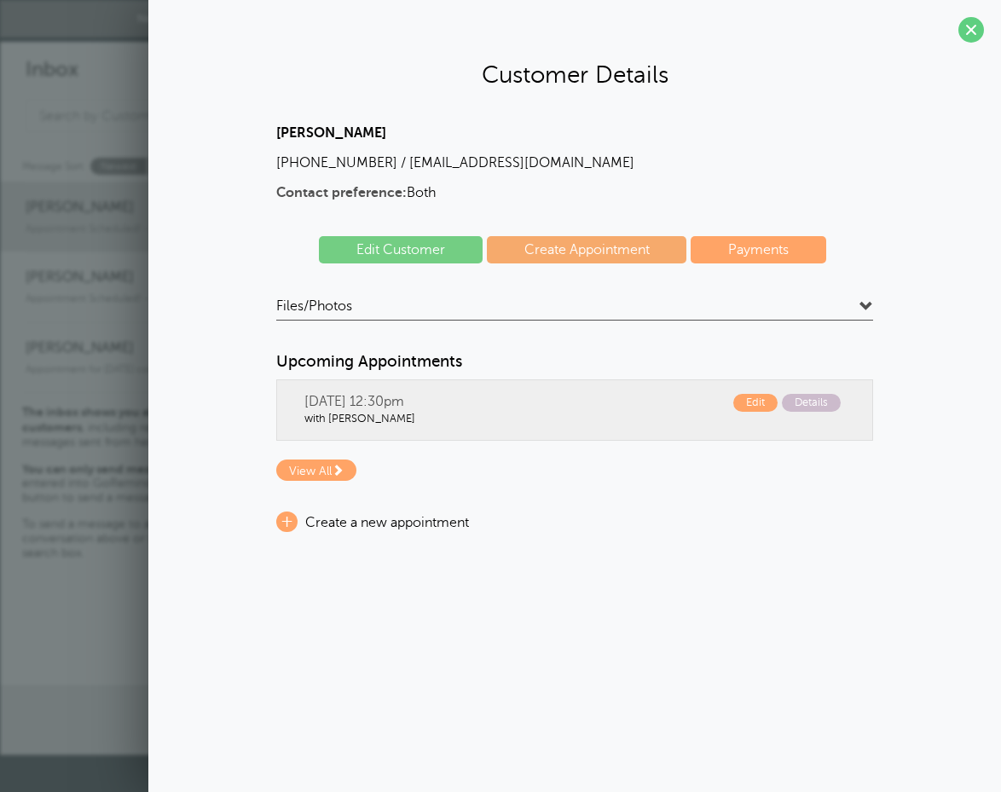
click at [873, 303] on div "[PERSON_NAME] [PHONE_NUMBER] / [EMAIL_ADDRESS][DOMAIN_NAME] Contact preference:…" at bounding box center [574, 328] width 818 height 407
click at [858, 305] on h4 "Files/Photos" at bounding box center [574, 308] width 597 height 23
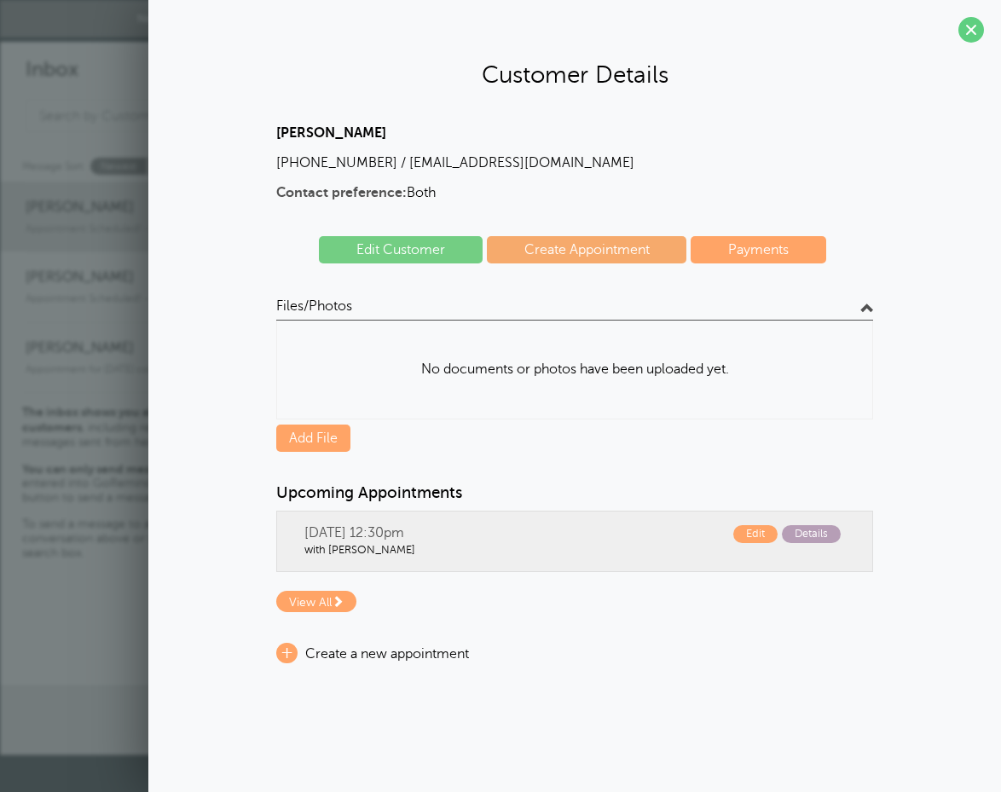
click at [812, 534] on span "Details" at bounding box center [811, 534] width 59 height 18
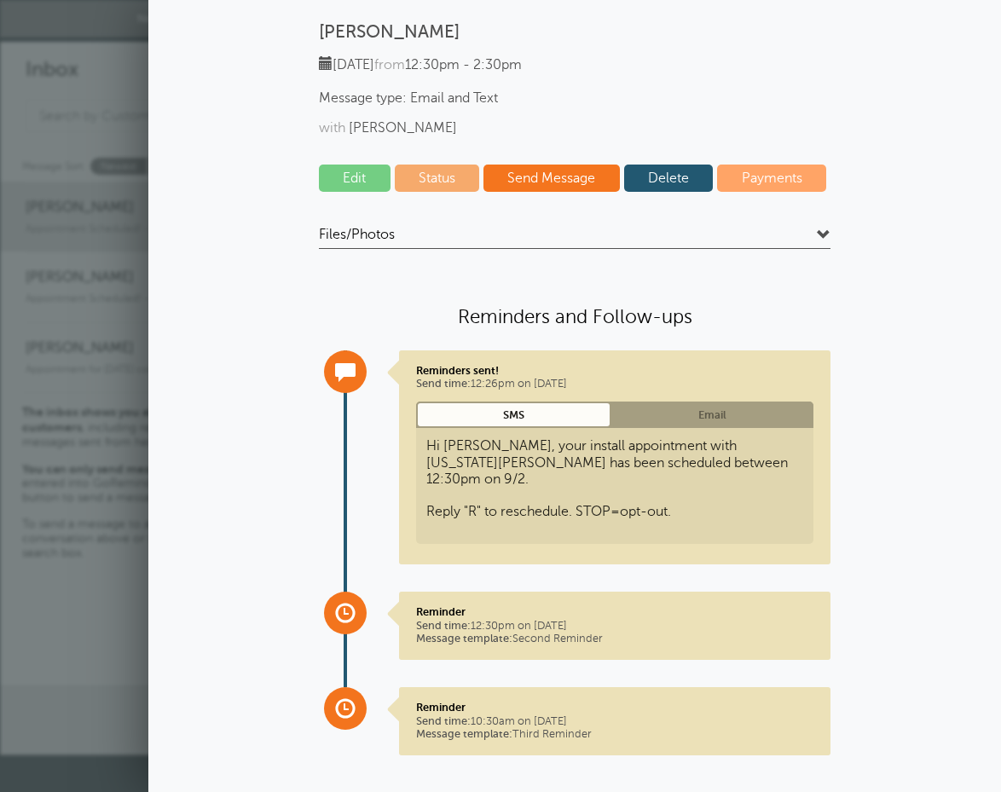
scroll to position [103, 0]
click at [635, 30] on p "[PERSON_NAME]" at bounding box center [574, 32] width 511 height 21
click at [86, 164] on span "Message Sort:" at bounding box center [54, 166] width 64 height 16
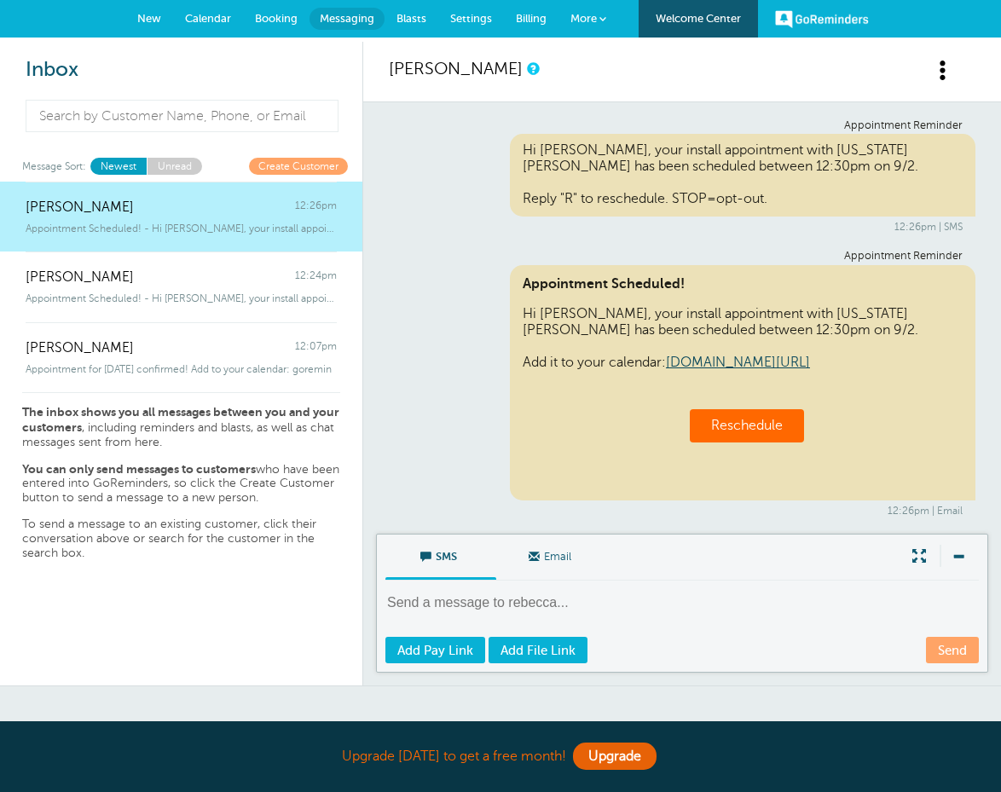
click at [248, 201] on div "[PERSON_NAME] 12:26pm" at bounding box center [181, 199] width 311 height 34
click at [943, 70] on span at bounding box center [942, 70] width 21 height 21
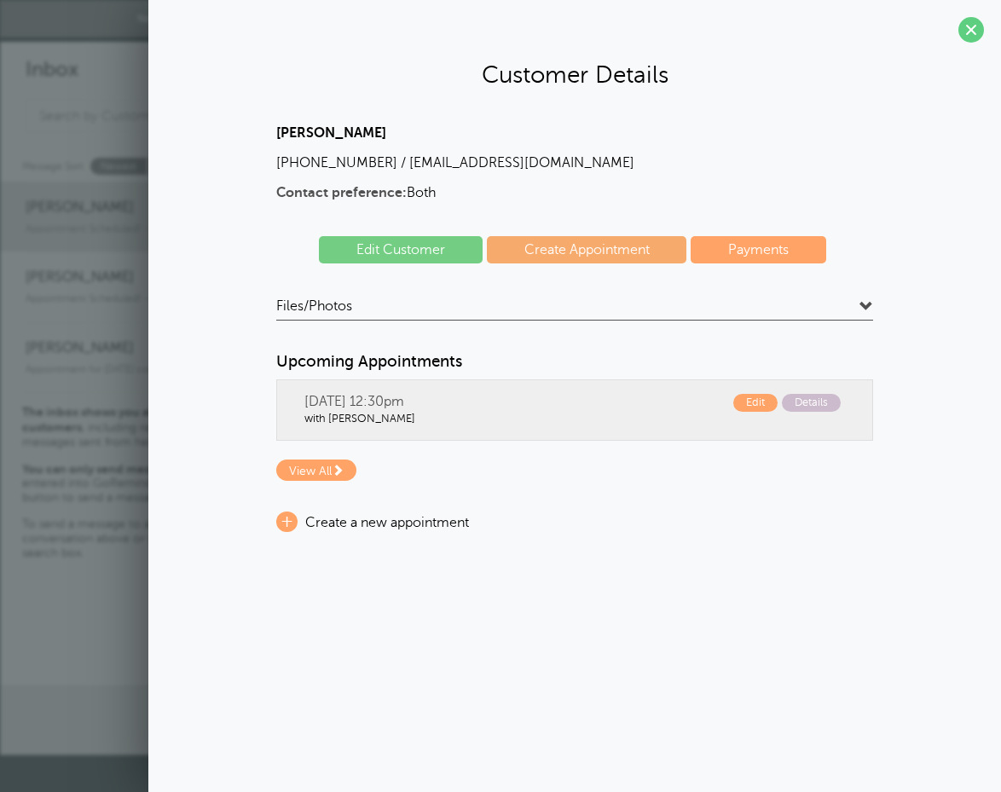
scroll to position [0, 0]
click at [977, 29] on span at bounding box center [971, 30] width 26 height 26
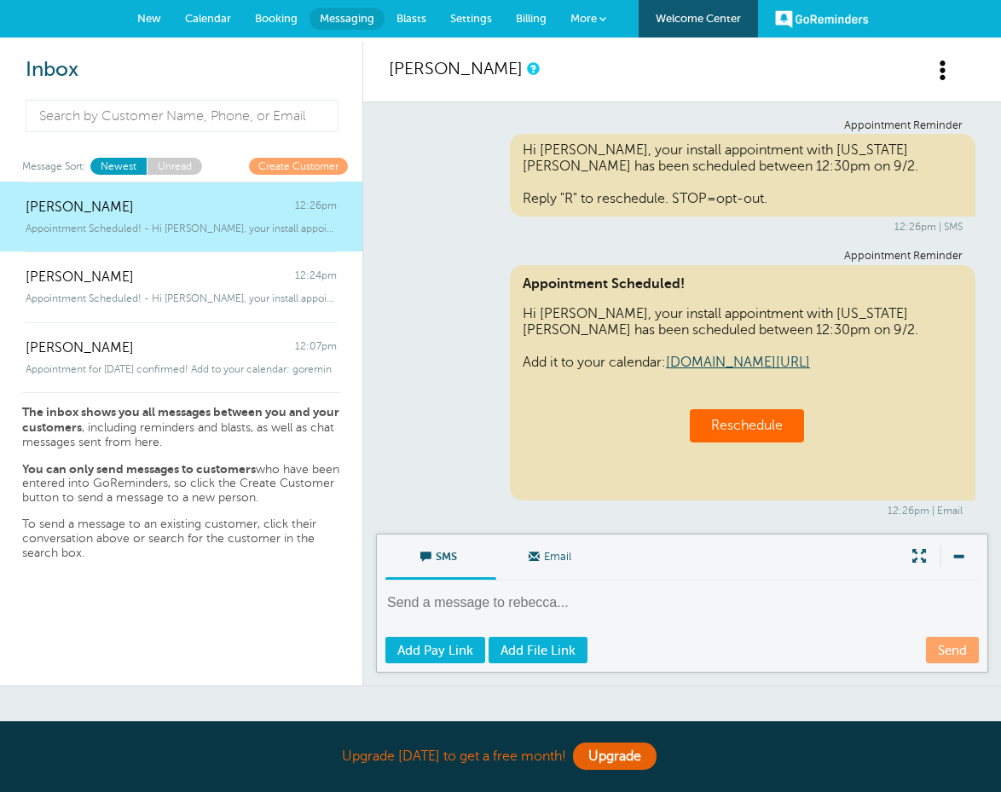
click at [944, 66] on span at bounding box center [942, 70] width 21 height 21
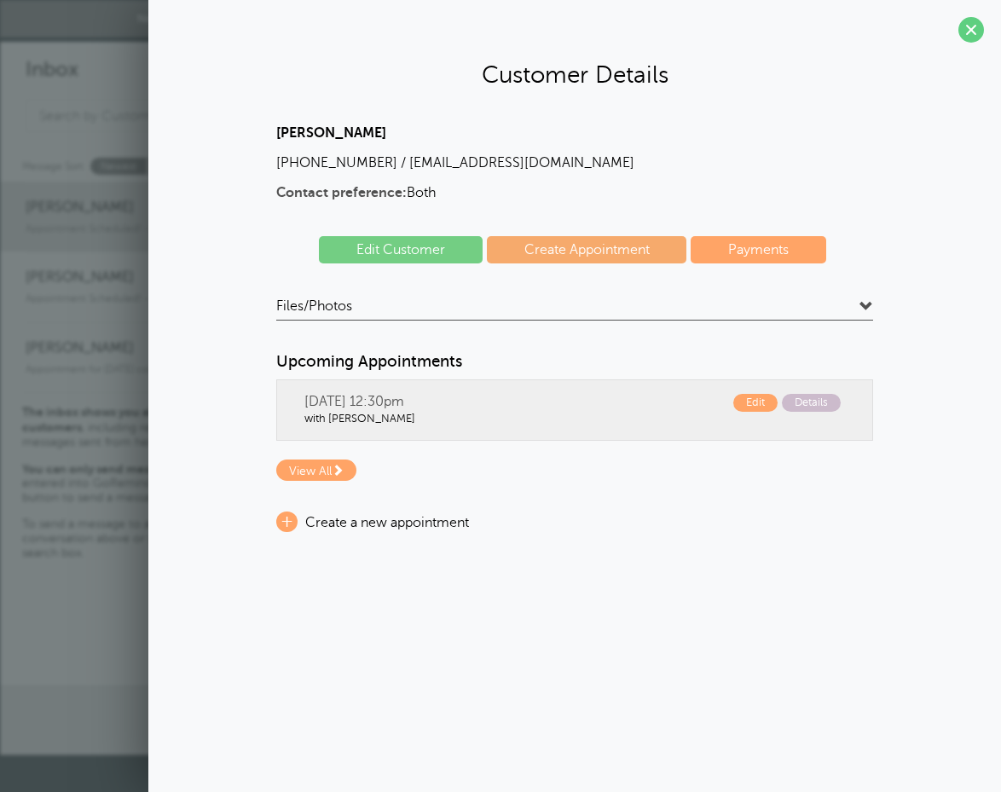
click at [530, 309] on h4 "Files/Photos" at bounding box center [574, 308] width 597 height 23
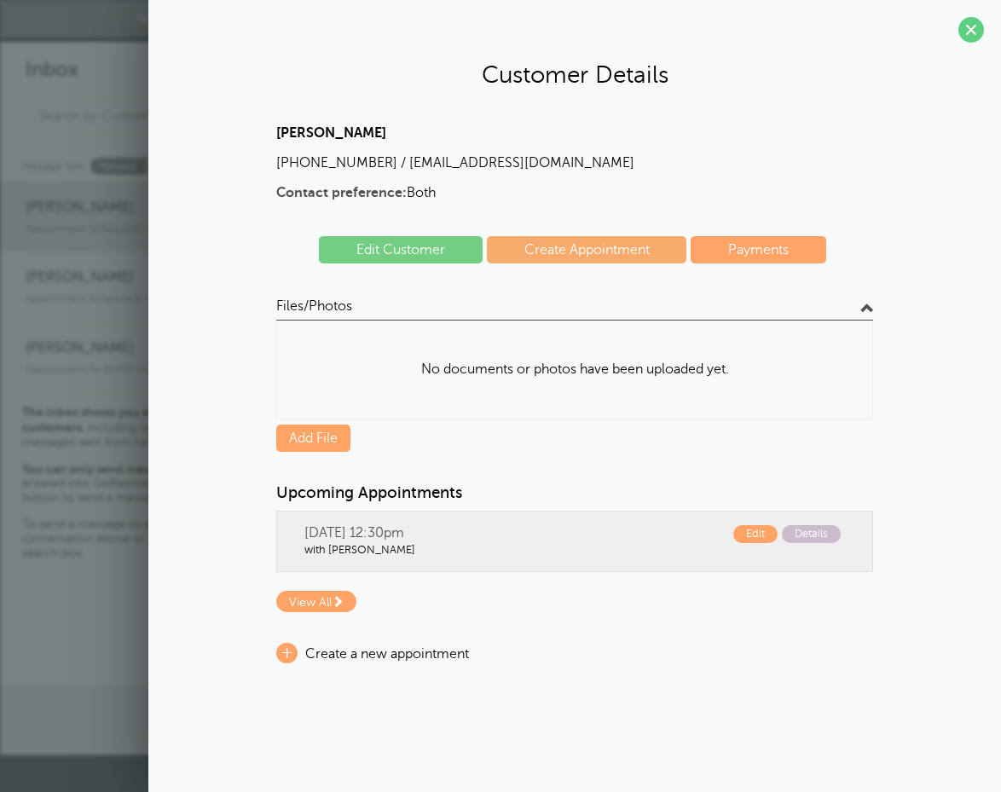
click at [955, 36] on section "Customer Details rebecca ward (678) 717-7793 / reward18@me.com Contact preferen…" at bounding box center [574, 351] width 852 height 703
click at [967, 32] on span at bounding box center [971, 30] width 26 height 26
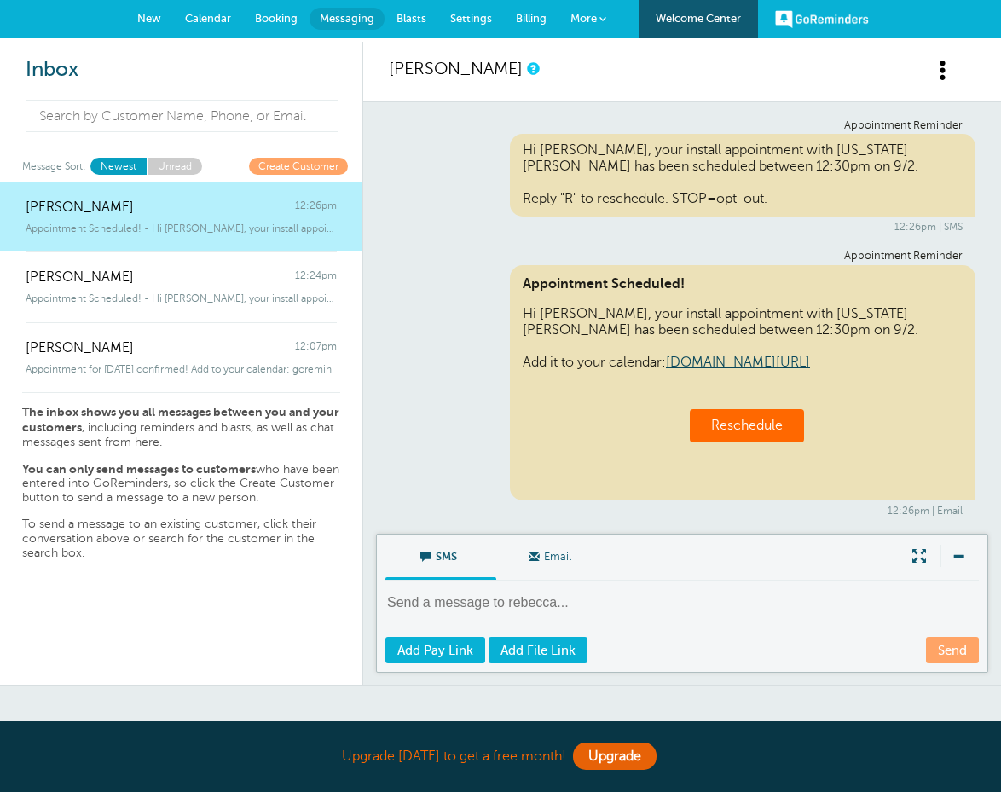
click at [592, 18] on span "More" at bounding box center [583, 18] width 26 height 13
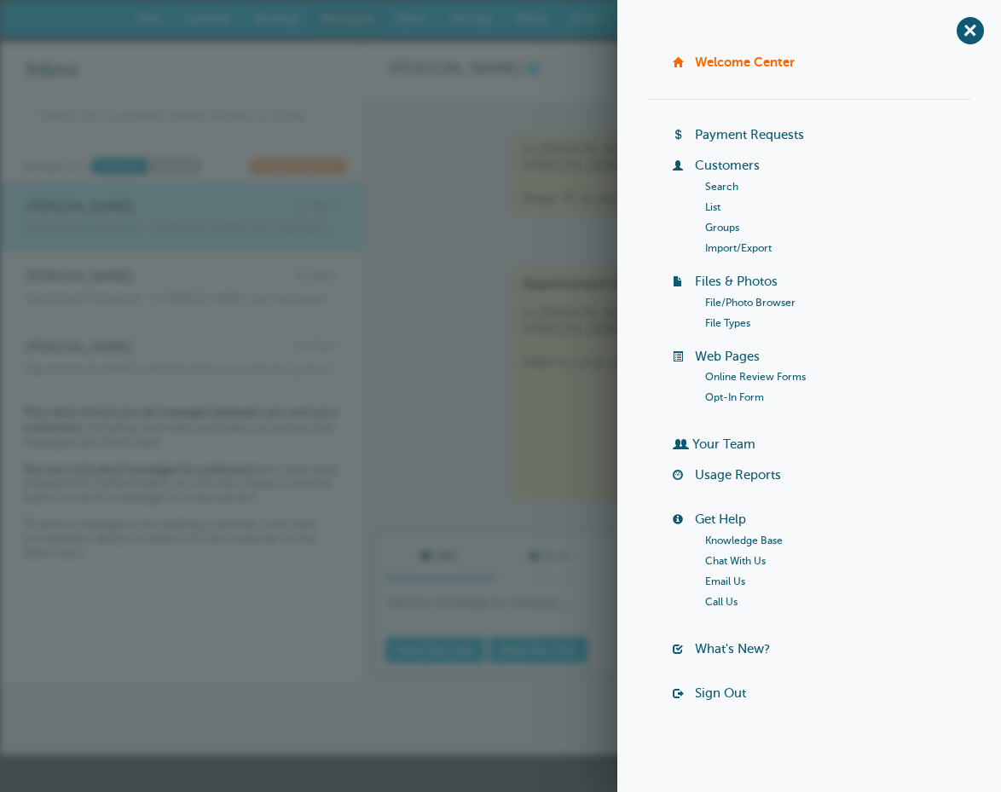
click at [530, 399] on div "Appointment Scheduled! Hi rebecca, your install appointment with Georgia Gutter…" at bounding box center [742, 382] width 465 height 235
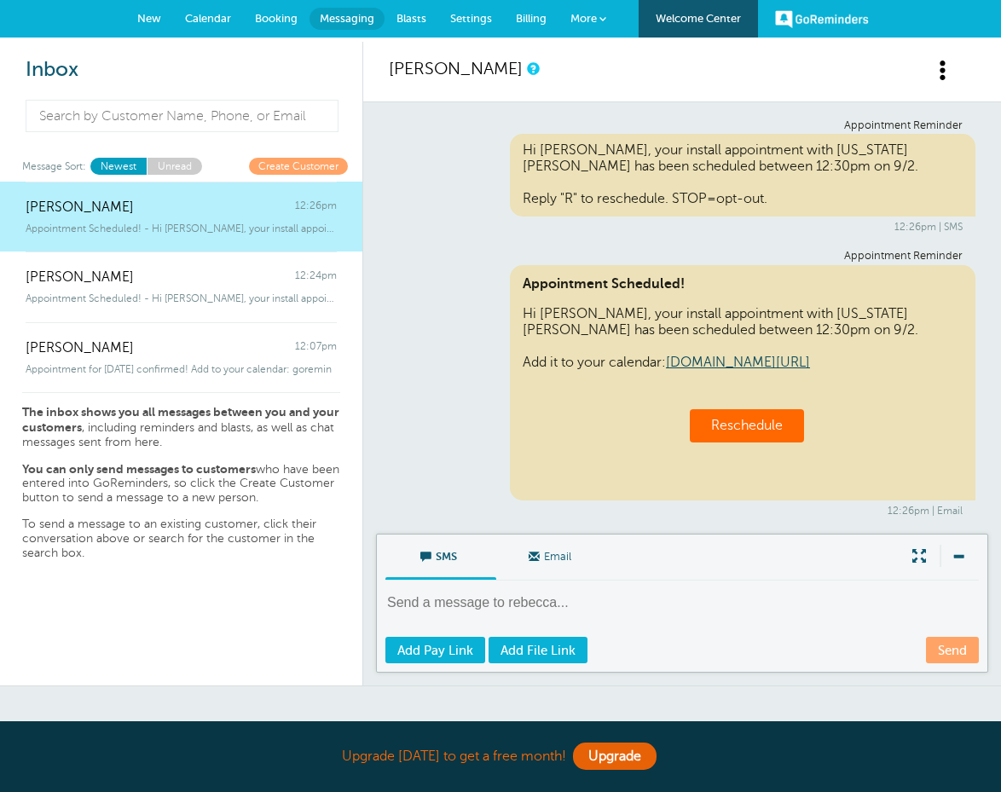
click at [840, 16] on link "GoReminders" at bounding box center [822, 19] width 94 height 38
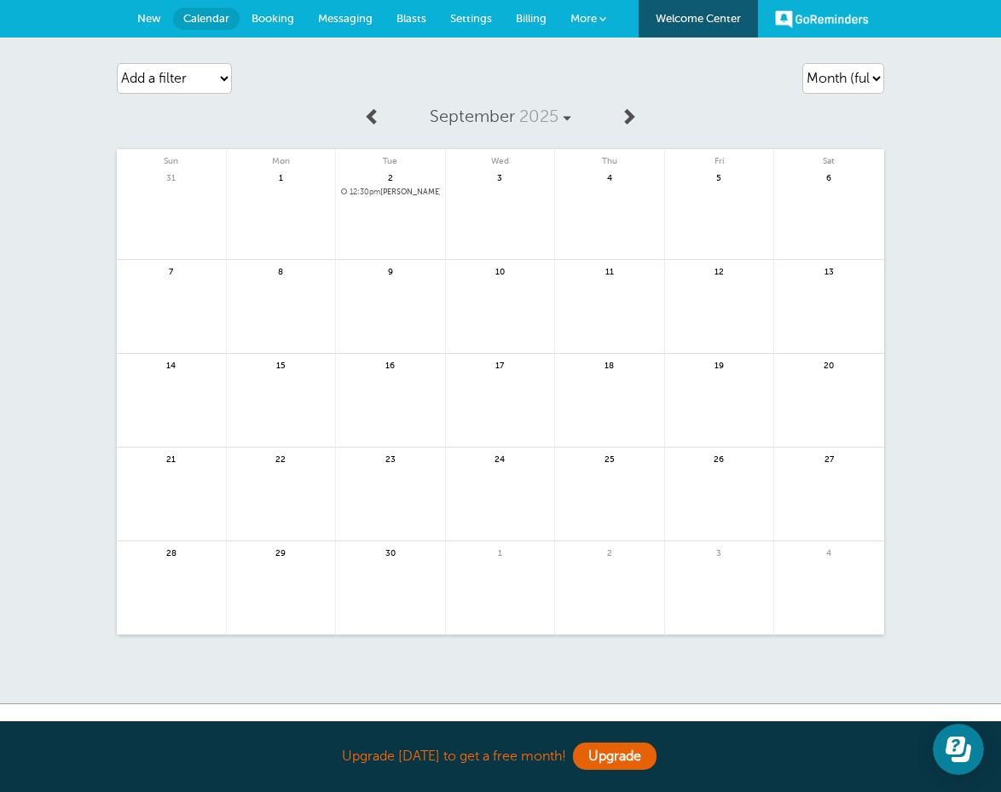
click at [143, 27] on link "New" at bounding box center [149, 19] width 48 height 38
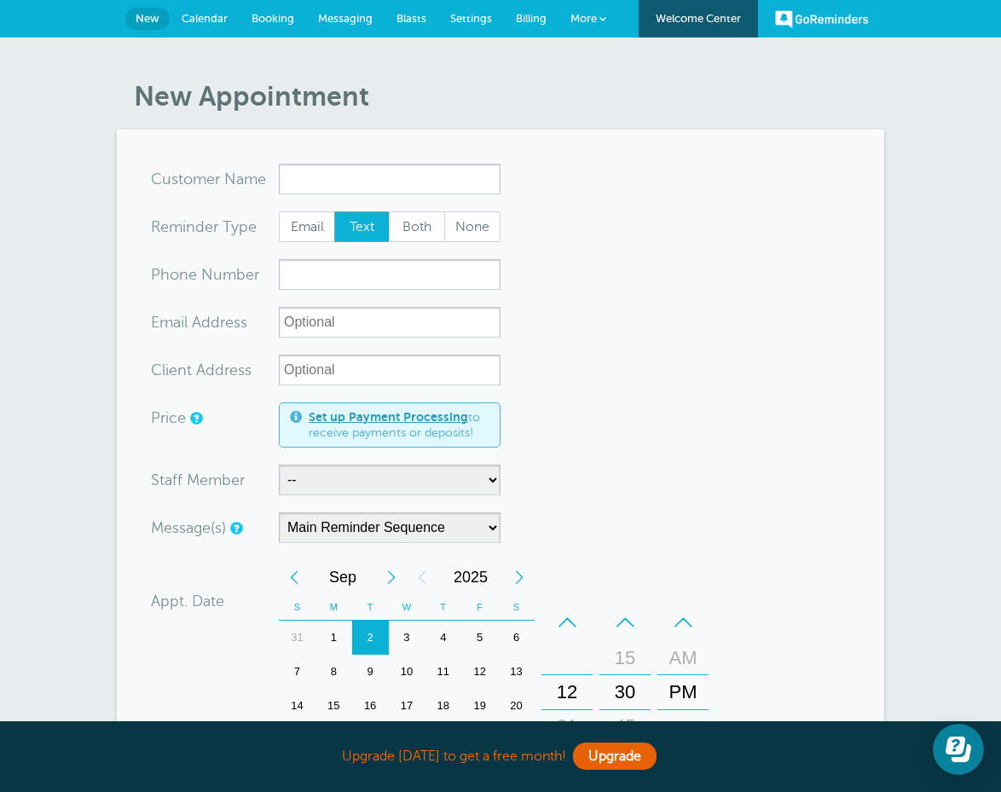
click at [472, 16] on span "Settings" at bounding box center [471, 18] width 42 height 13
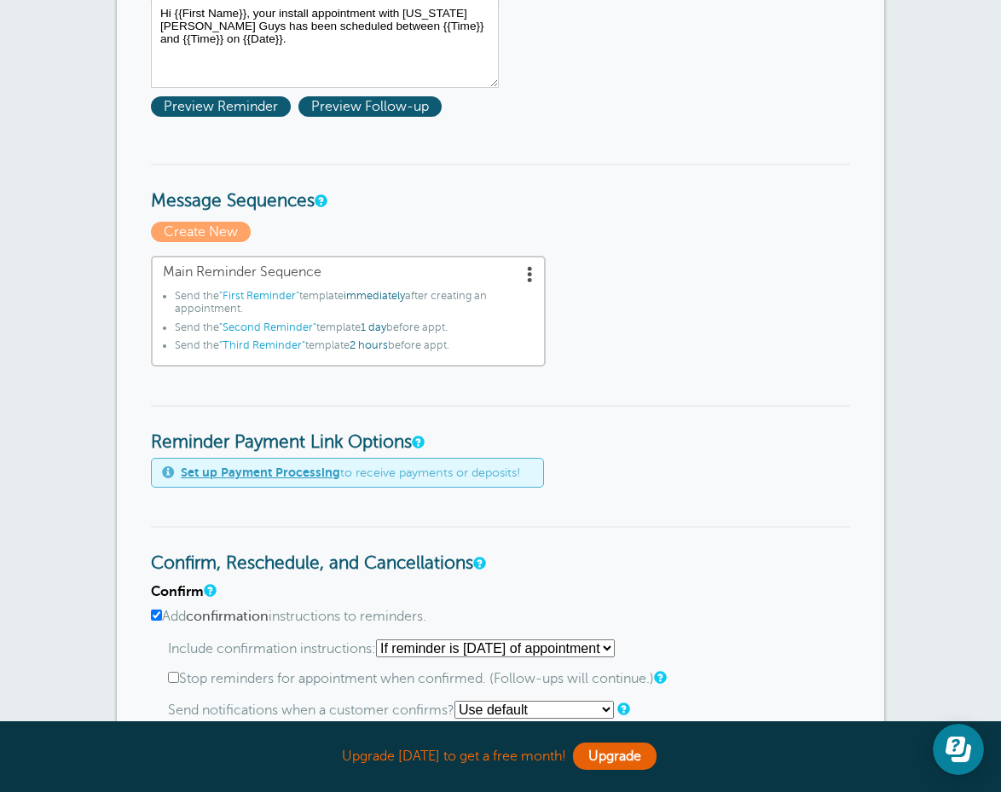
scroll to position [346, 0]
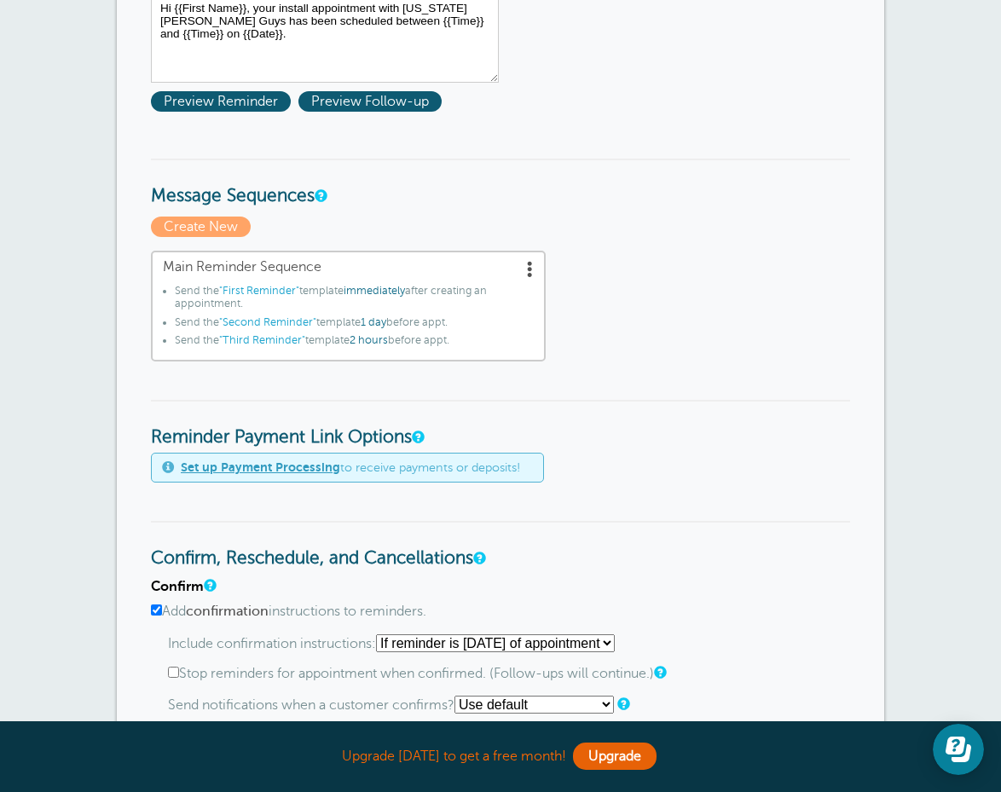
click at [537, 263] on span at bounding box center [530, 268] width 17 height 17
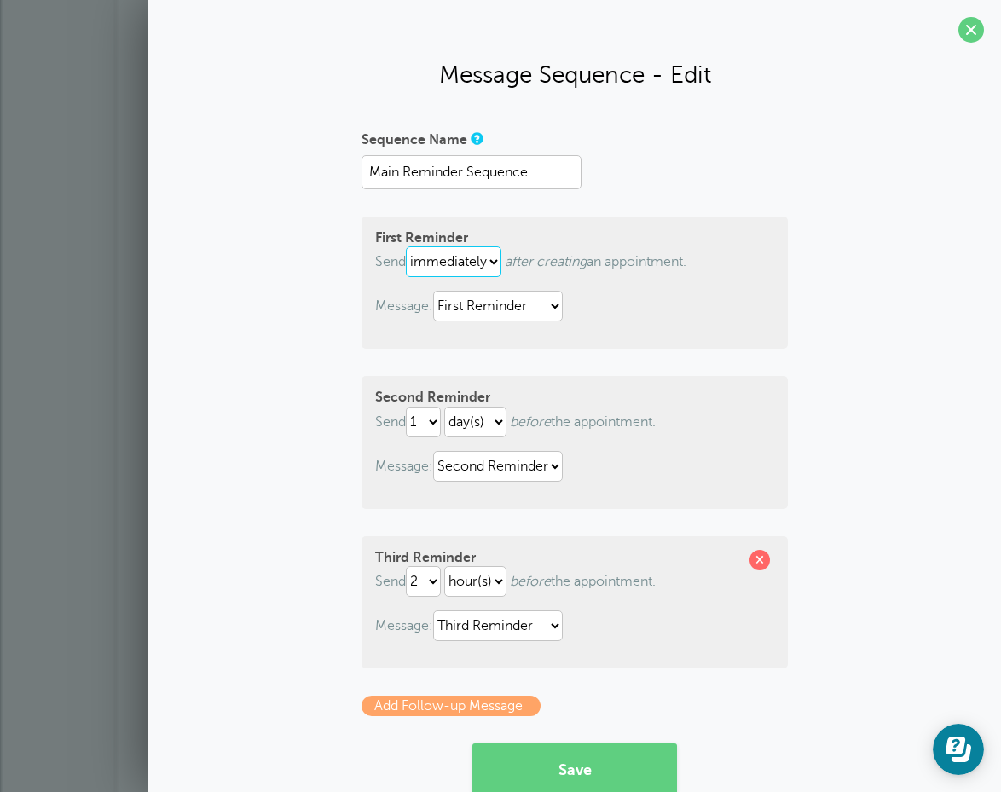
scroll to position [89, 0]
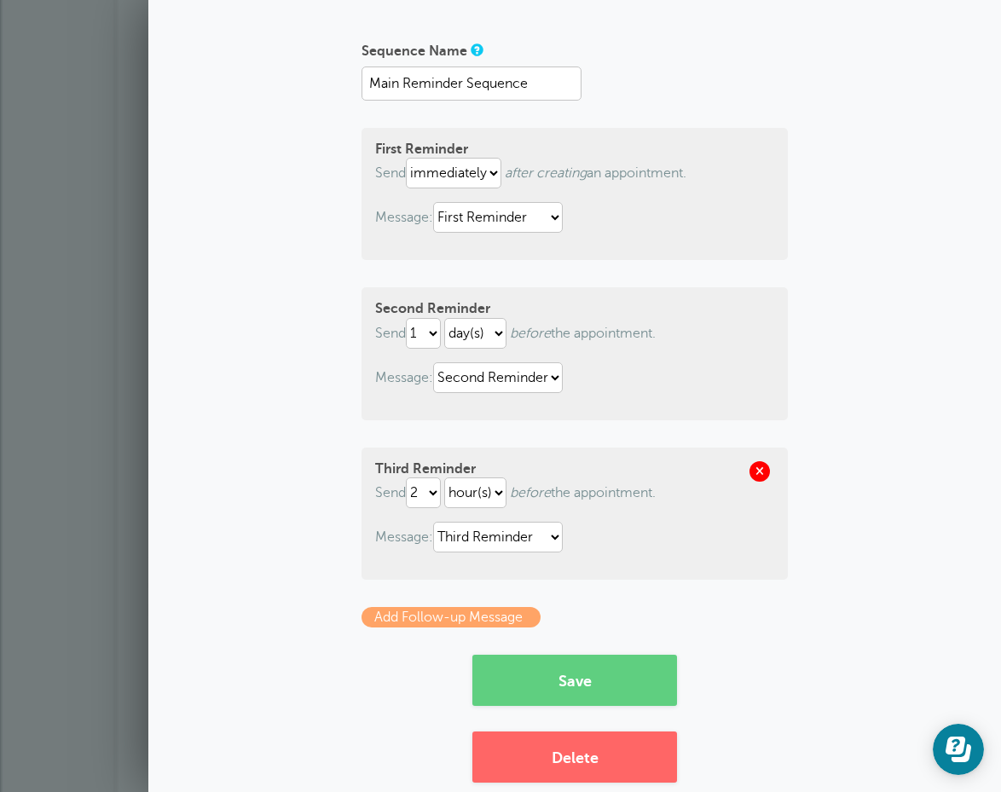
click at [763, 469] on span at bounding box center [759, 471] width 20 height 20
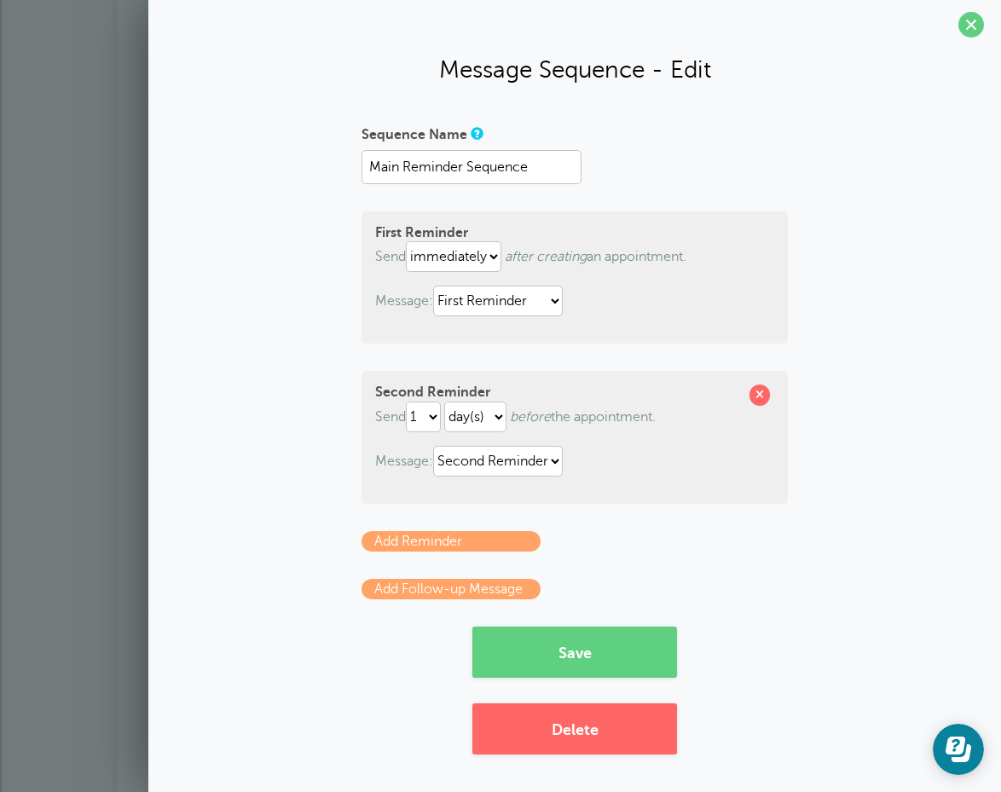
click at [456, 591] on link "Add Follow-up Message" at bounding box center [450, 589] width 179 height 20
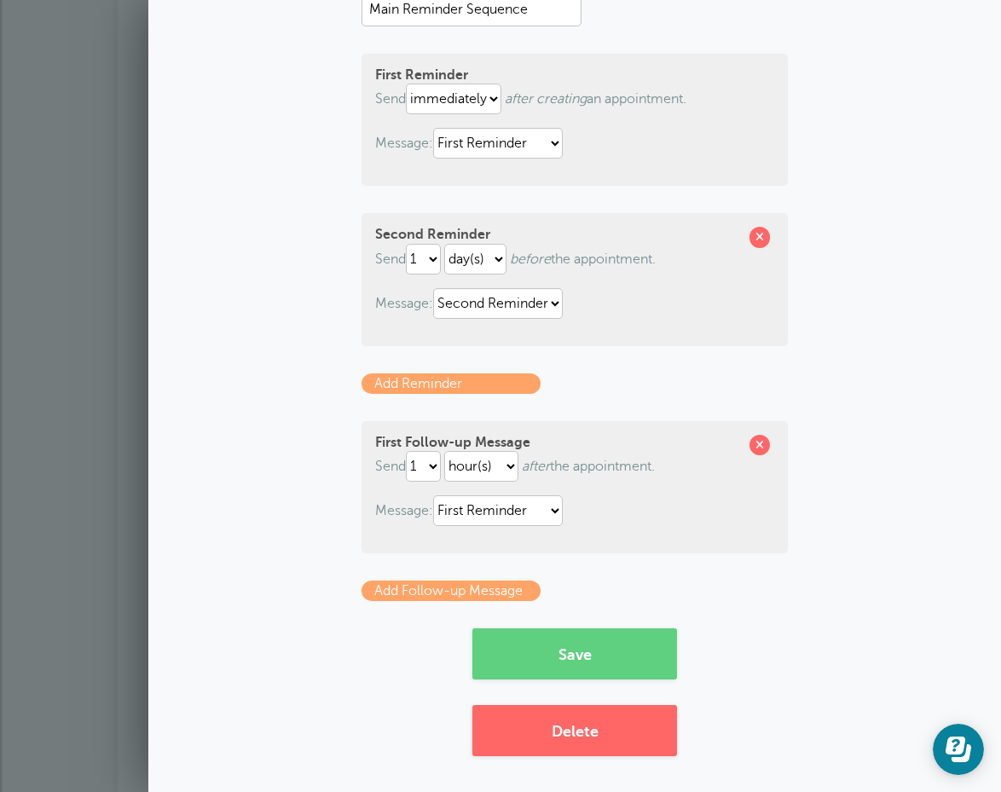
scroll to position [164, 0]
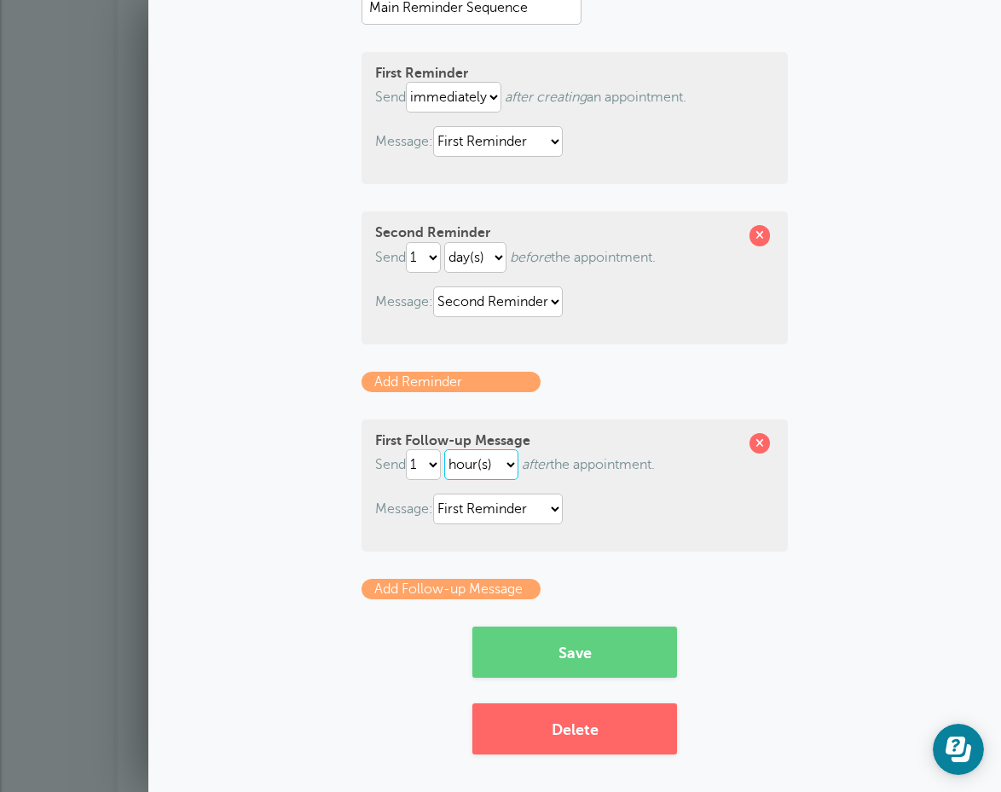
select select "DAY"
click at [586, 649] on button "Save" at bounding box center [574, 651] width 205 height 51
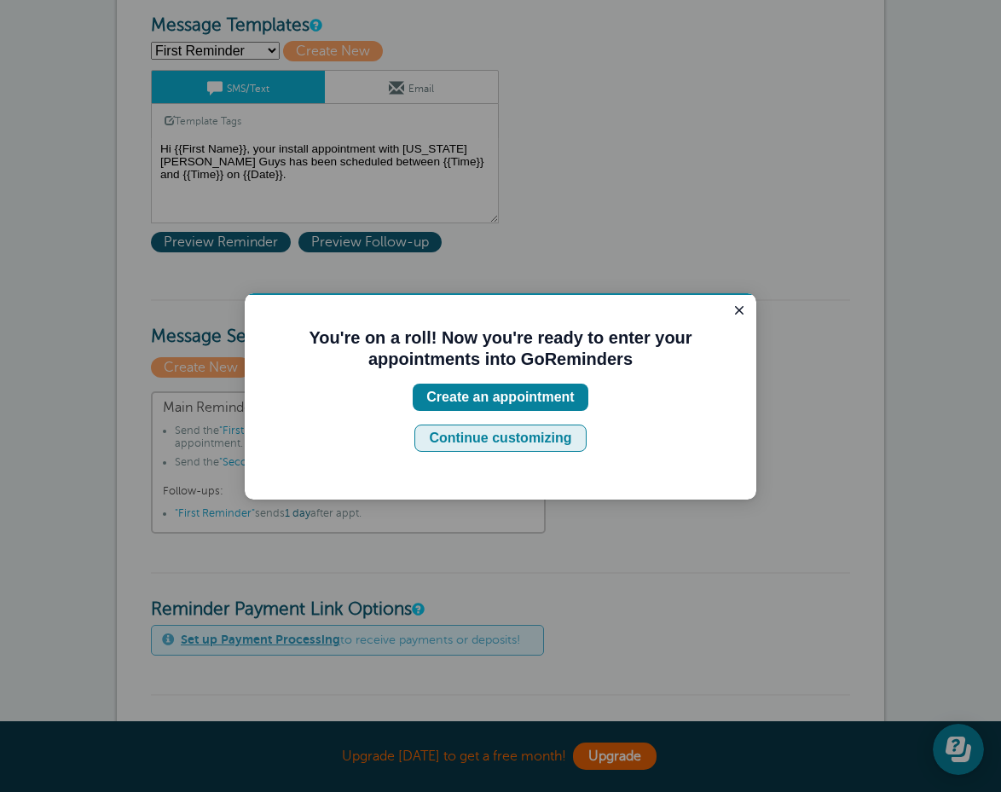
click at [513, 441] on div "Continue customizing" at bounding box center [500, 438] width 142 height 20
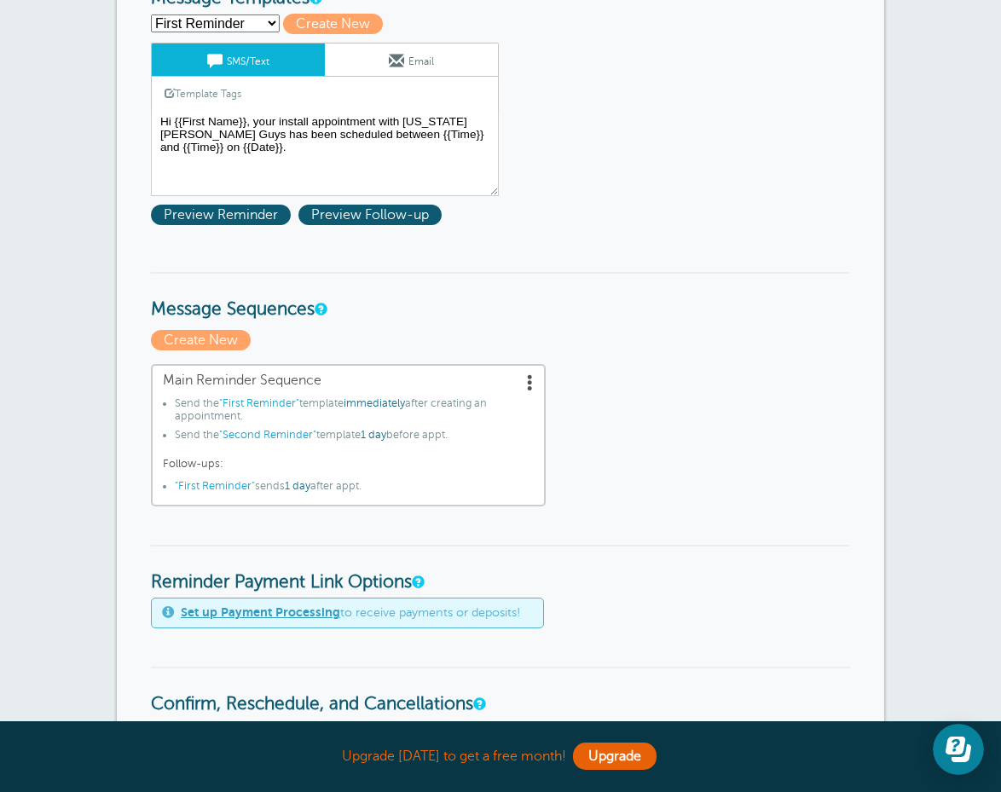
scroll to position [224, 0]
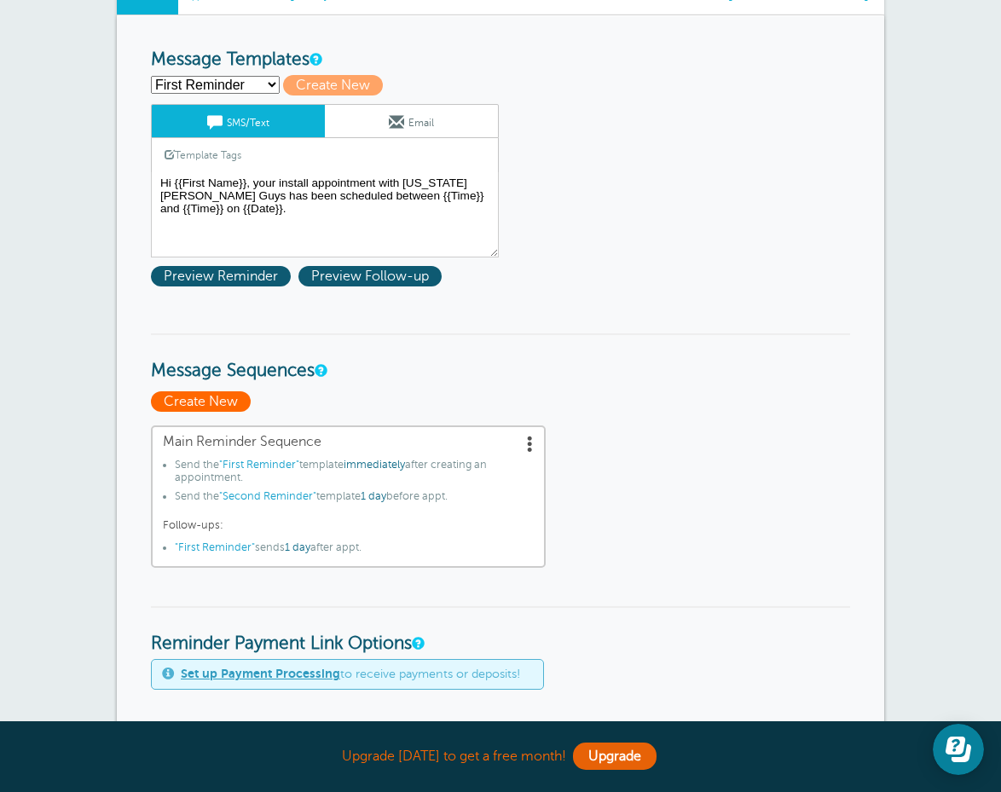
click at [197, 391] on span "Create New" at bounding box center [201, 401] width 100 height 20
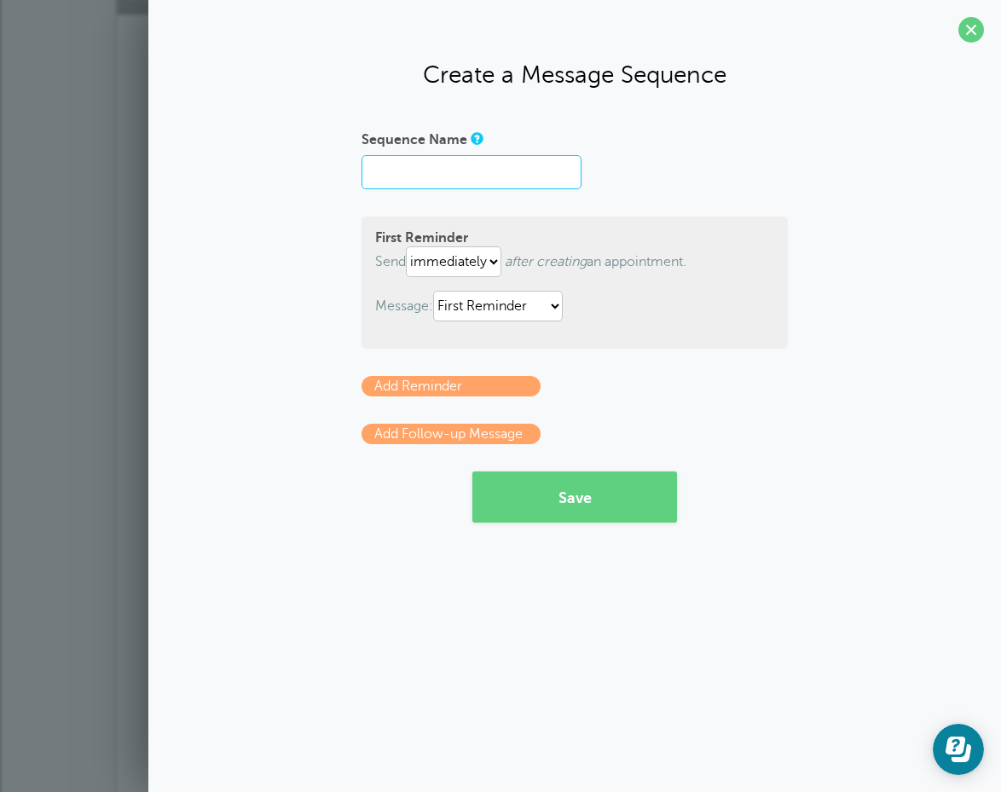
click at [482, 184] on input "Sequence Name" at bounding box center [471, 172] width 220 height 34
type input "Second"
select select "1"
select select "160272"
click at [568, 496] on button "Save" at bounding box center [574, 496] width 205 height 51
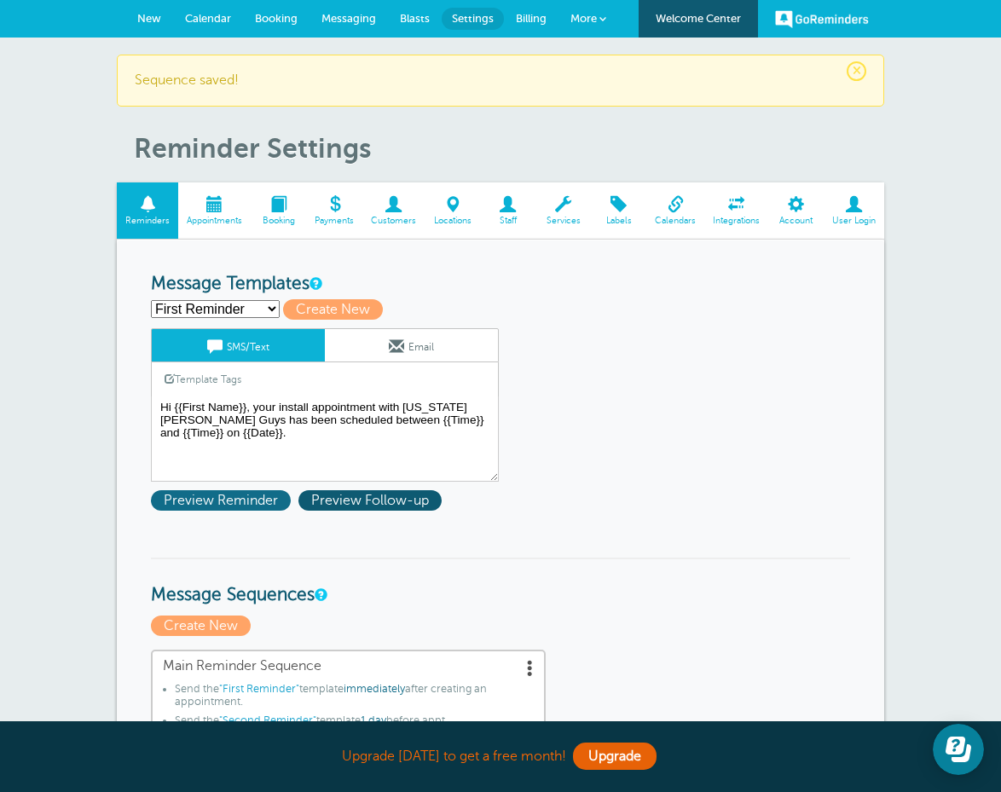
click at [233, 506] on span "Preview Reminder" at bounding box center [221, 500] width 140 height 20
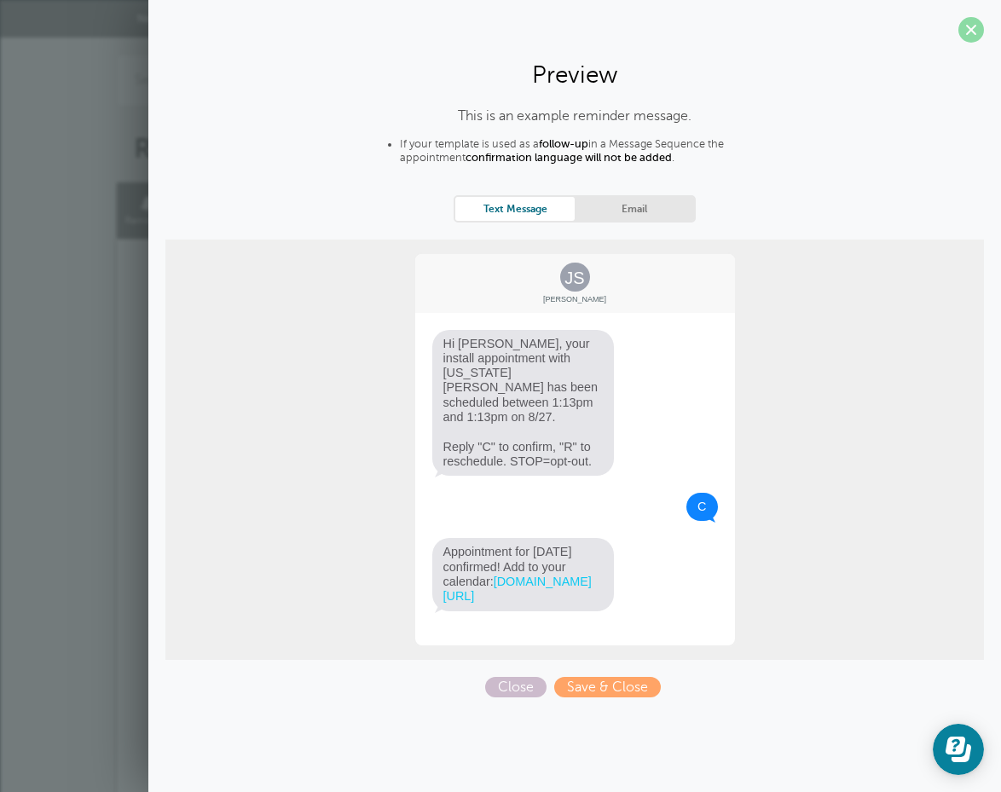
click at [968, 32] on span at bounding box center [971, 30] width 26 height 26
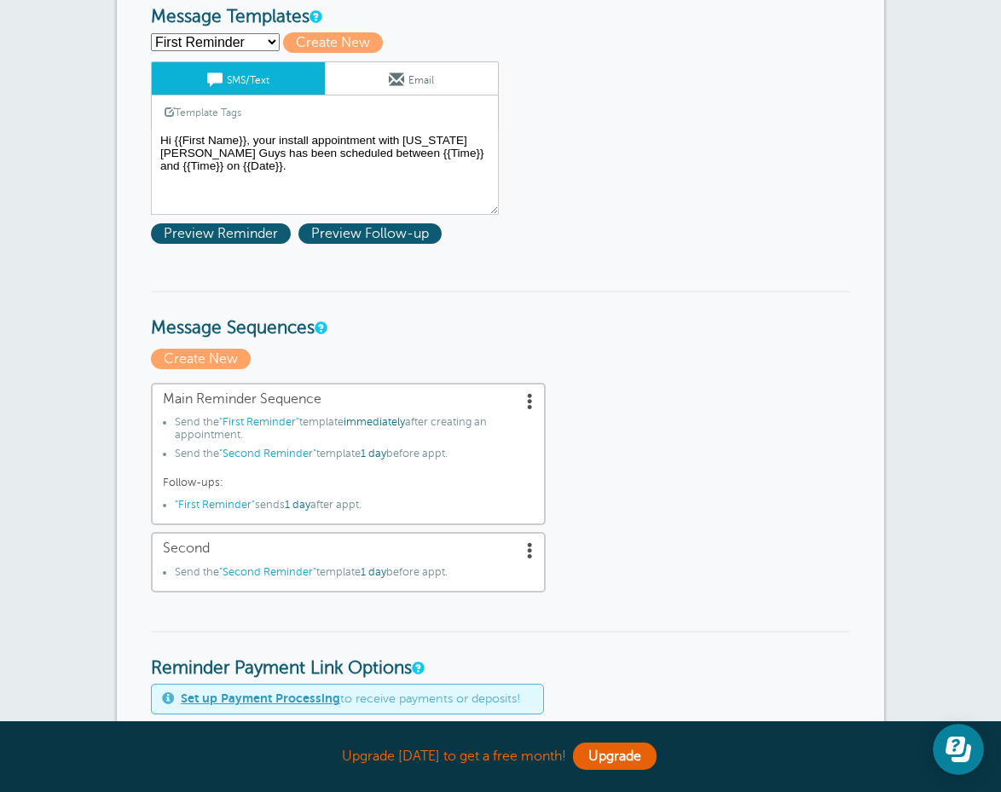
scroll to position [267, 0]
click at [532, 397] on span at bounding box center [530, 400] width 17 height 17
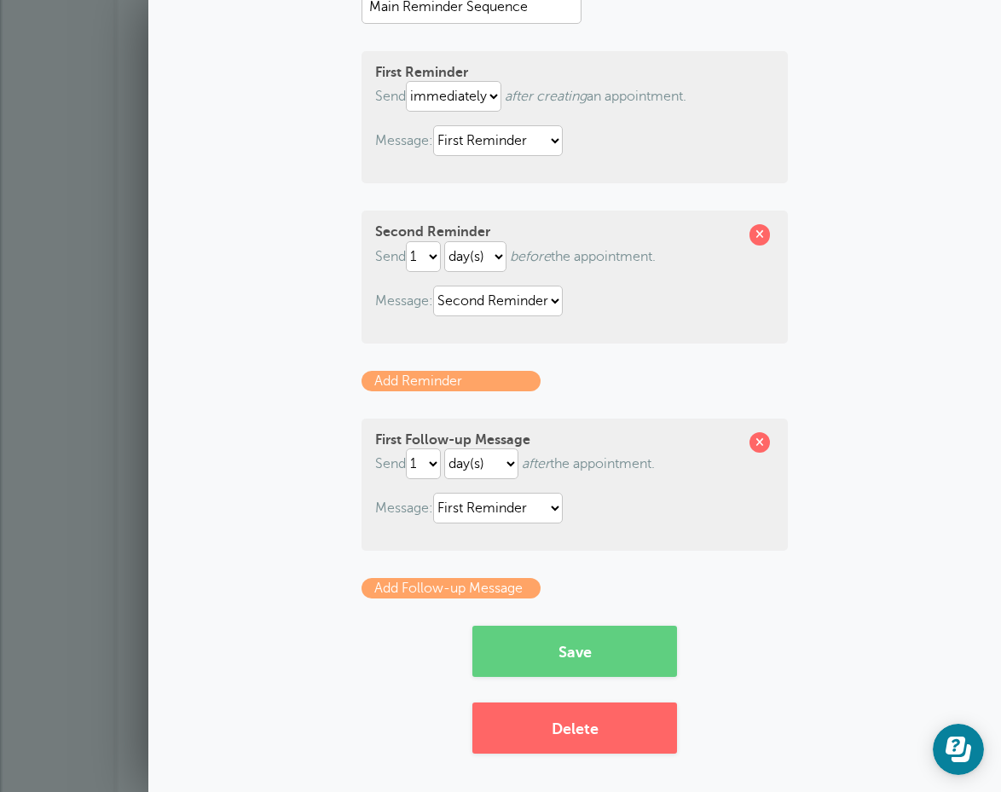
scroll to position [164, 0]
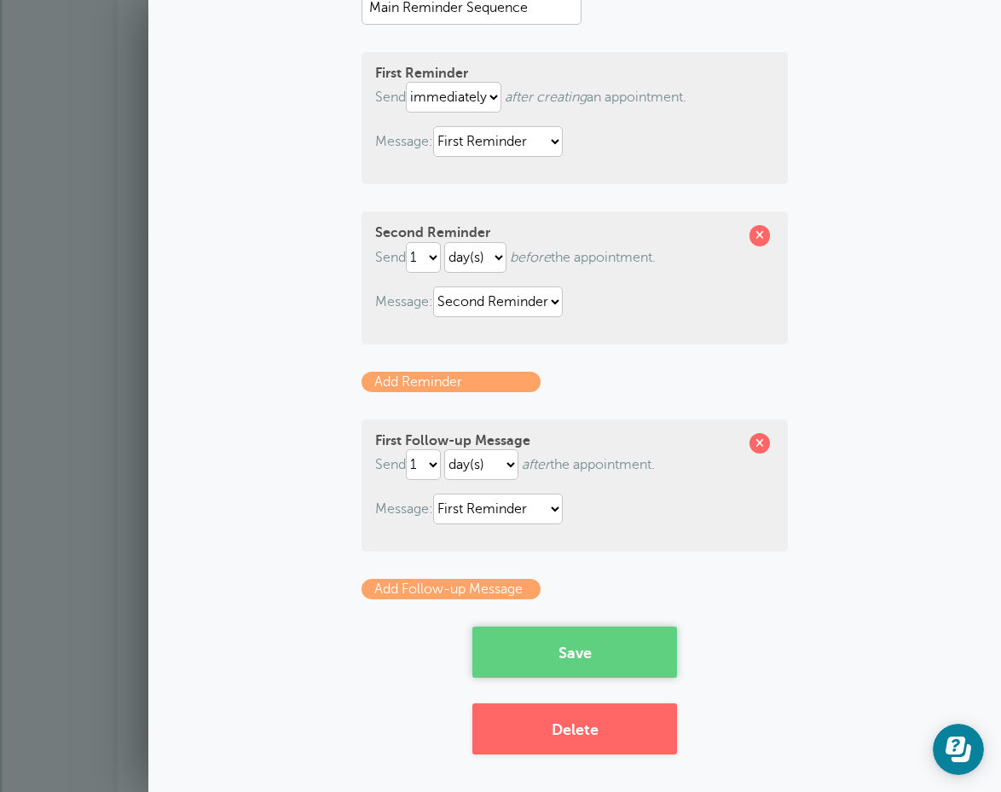
click at [552, 657] on button "Save" at bounding box center [574, 651] width 205 height 51
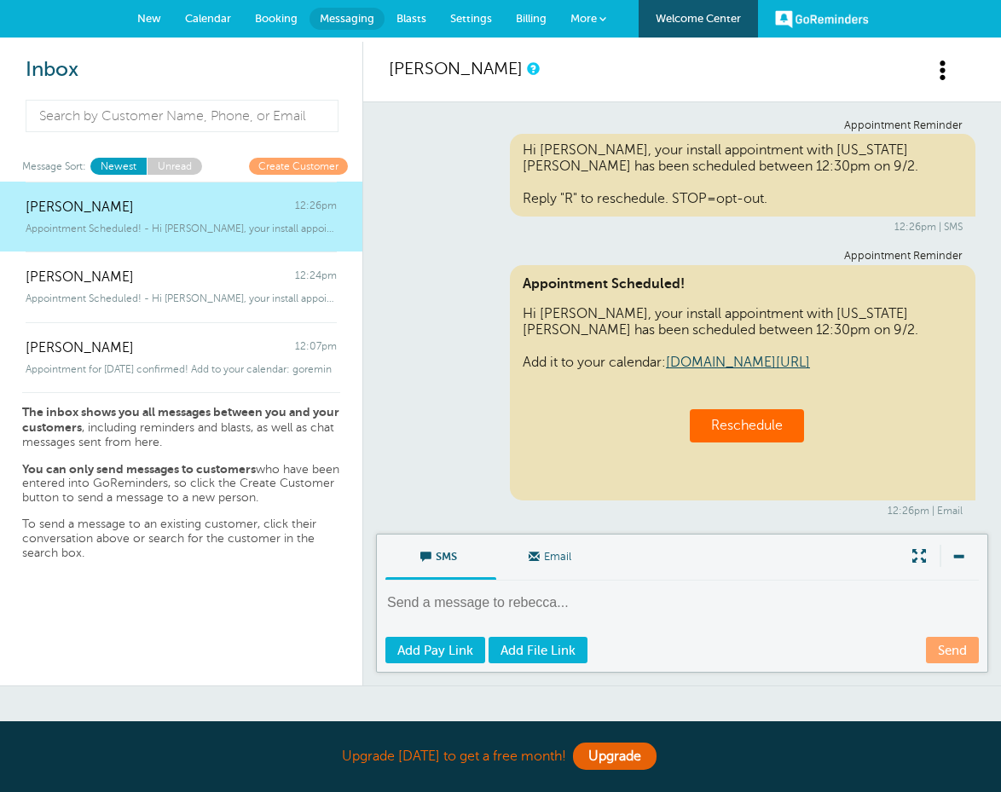
click at [296, 161] on link "Create Customer" at bounding box center [298, 166] width 99 height 16
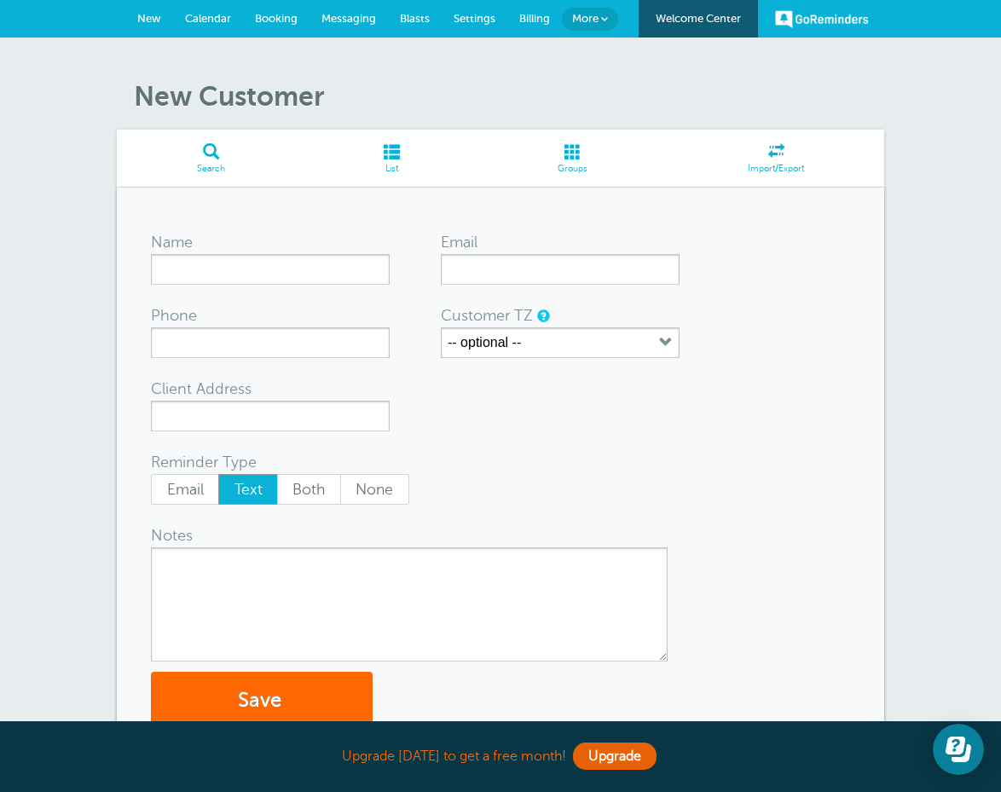
click at [488, 320] on label "Customer TZ" at bounding box center [487, 315] width 92 height 15
click at [488, 339] on label "-- optional --" at bounding box center [483, 342] width 73 height 15
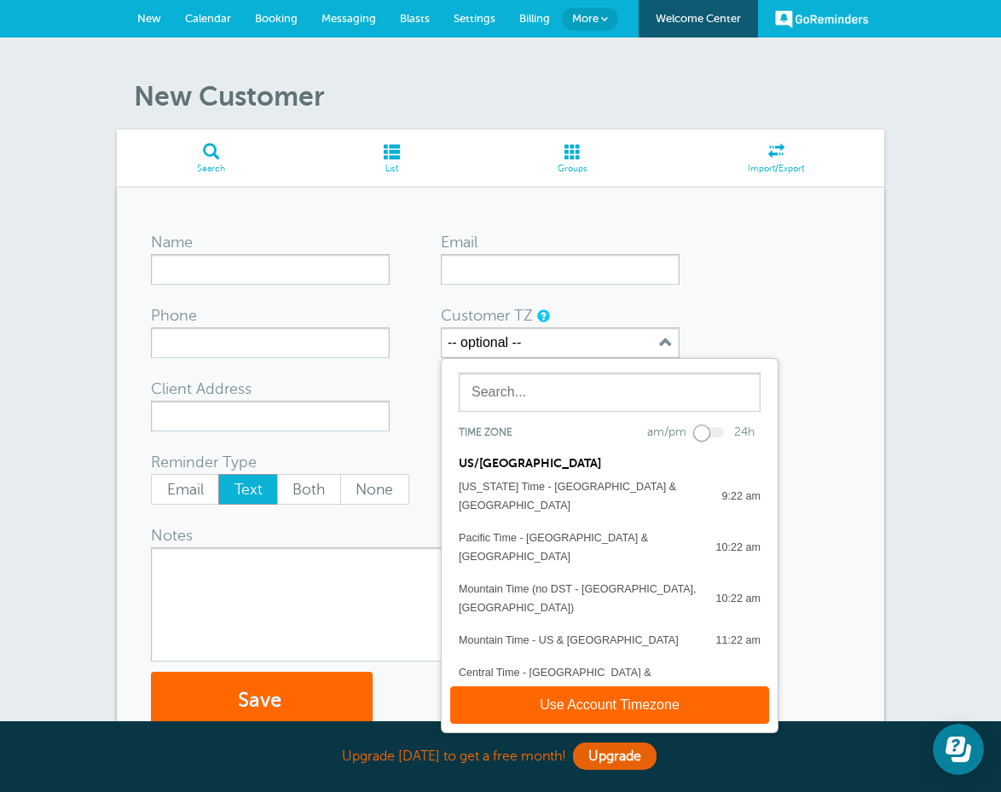
click at [753, 287] on form "Name Email Phone Customer TZ -- optional -- Time zone am/pm 24h US/CANADA Alask…" at bounding box center [500, 476] width 699 height 509
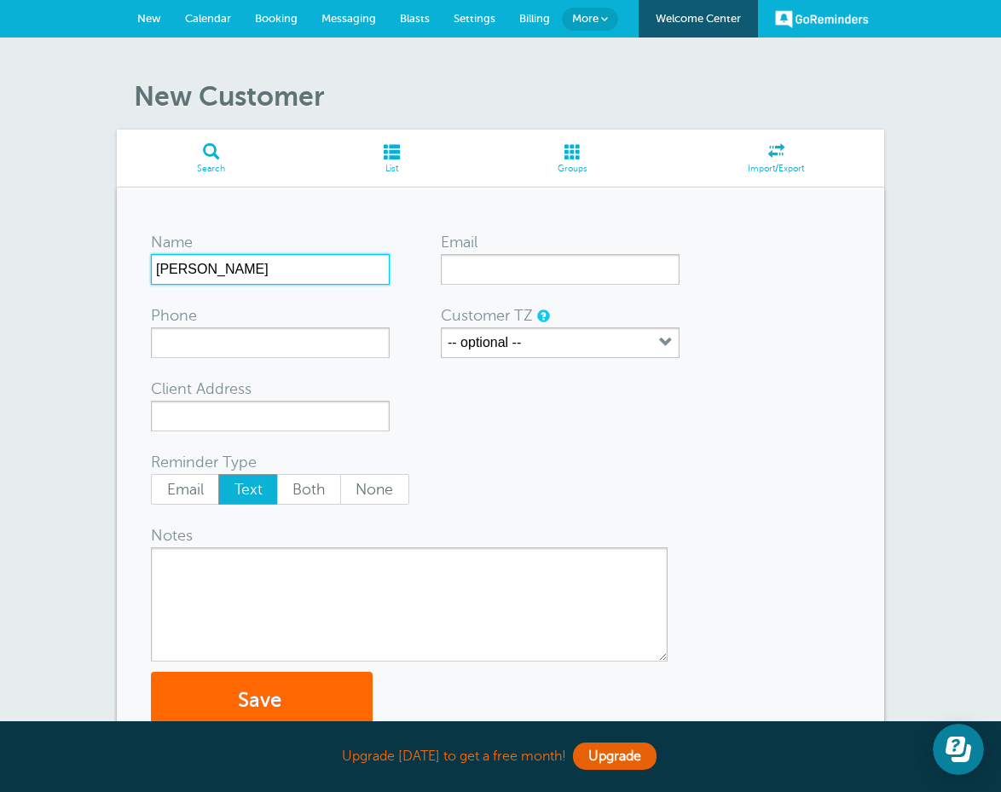
drag, startPoint x: 299, startPoint y: 268, endPoint x: 0, endPoint y: 222, distance: 302.7
click at [0, 222] on div "New Customer Search List Groups Import/Export Name Charlie Email Phone Customer…" at bounding box center [500, 436] width 1001 height 796
type input "Rebecca Ward"
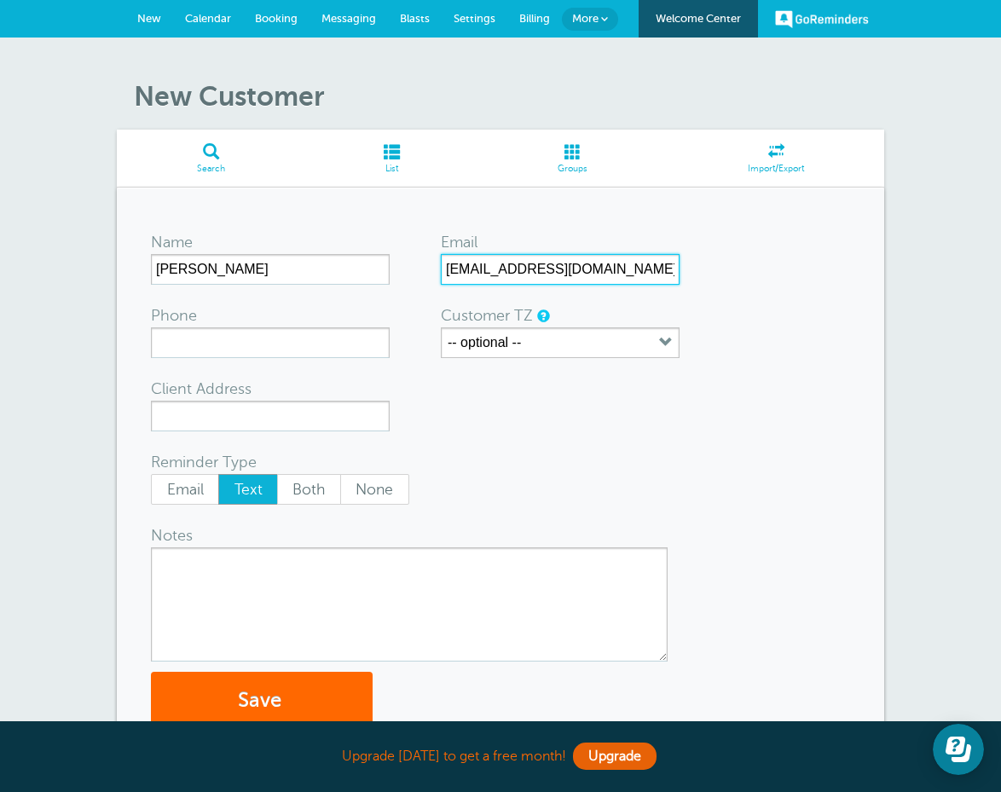
type input "reward18@me.com"
click at [267, 245] on div "Name" at bounding box center [215, 242] width 128 height 24
click at [349, 340] on input "Phone" at bounding box center [270, 342] width 239 height 31
click at [181, 261] on input "Rebecca Ward" at bounding box center [270, 269] width 239 height 31
click at [341, 349] on input "Phone" at bounding box center [270, 342] width 239 height 31
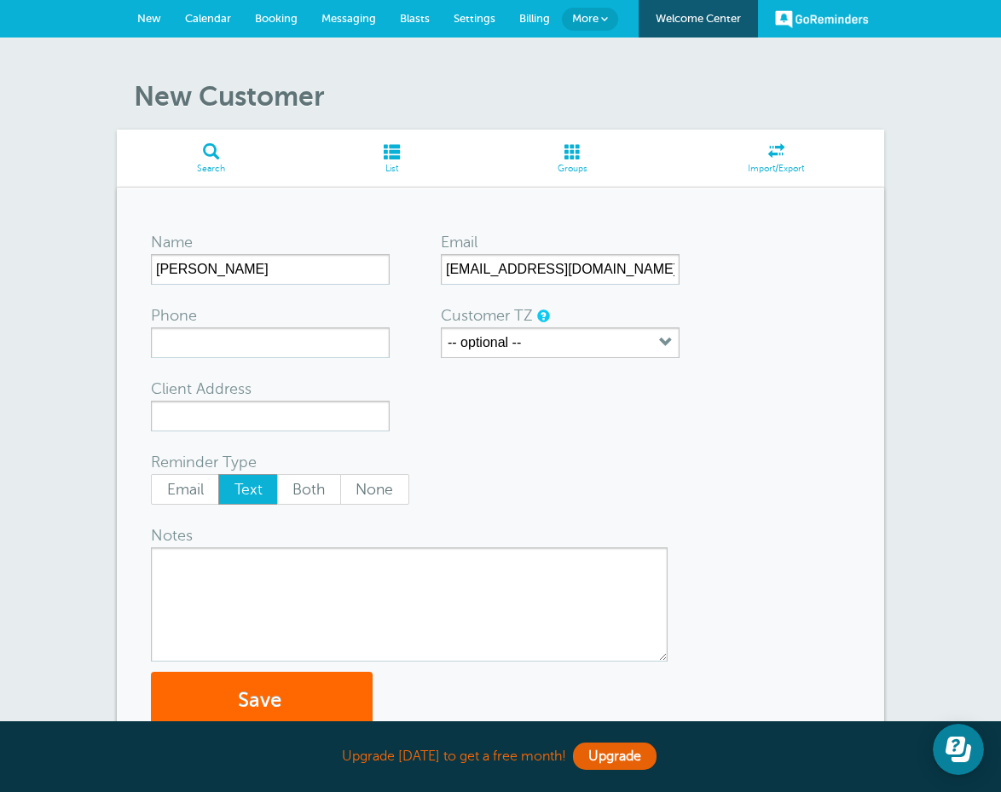
click at [332, 358] on form "Name Rebecca Ward Email reward18@me.com Phone Customer TZ -- optional -- Time z…" at bounding box center [500, 476] width 699 height 509
click at [278, 398] on div "Client Address" at bounding box center [215, 389] width 128 height 24
click at [308, 349] on input "Phone" at bounding box center [270, 342] width 239 height 31
type input "6787177793"
click at [205, 399] on div "Client Address" at bounding box center [215, 389] width 128 height 24
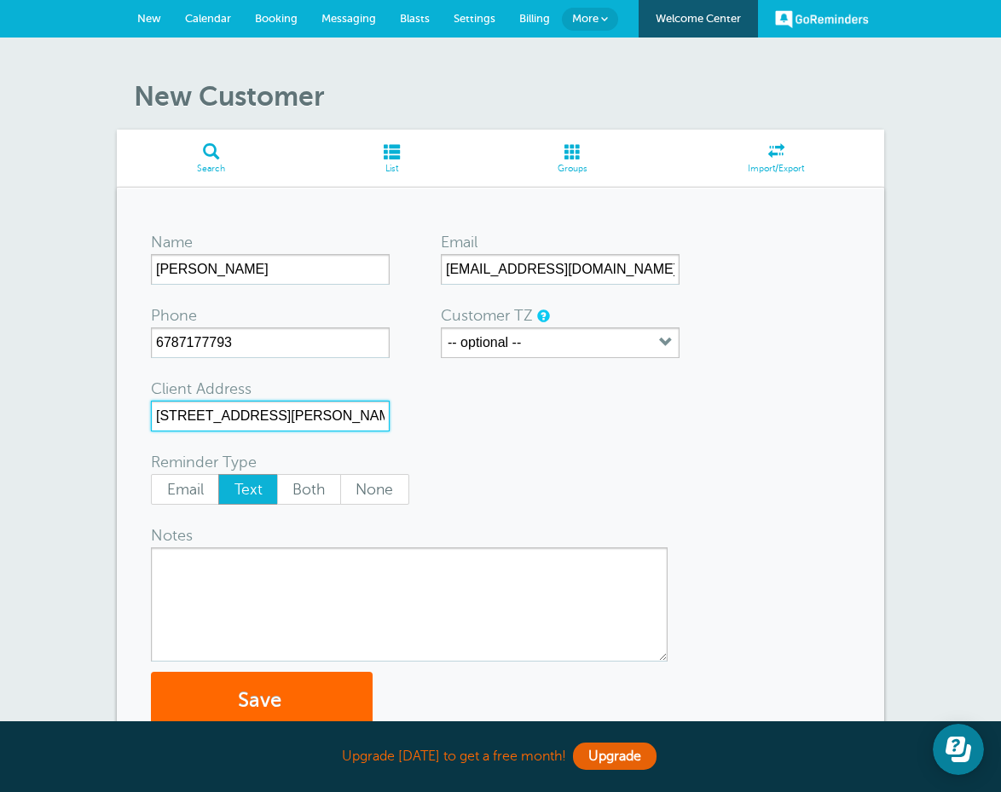
type input "1529 miller valley DR Bethlehem, GA 30620"
click at [228, 582] on textarea "Notes" at bounding box center [409, 604] width 516 height 114
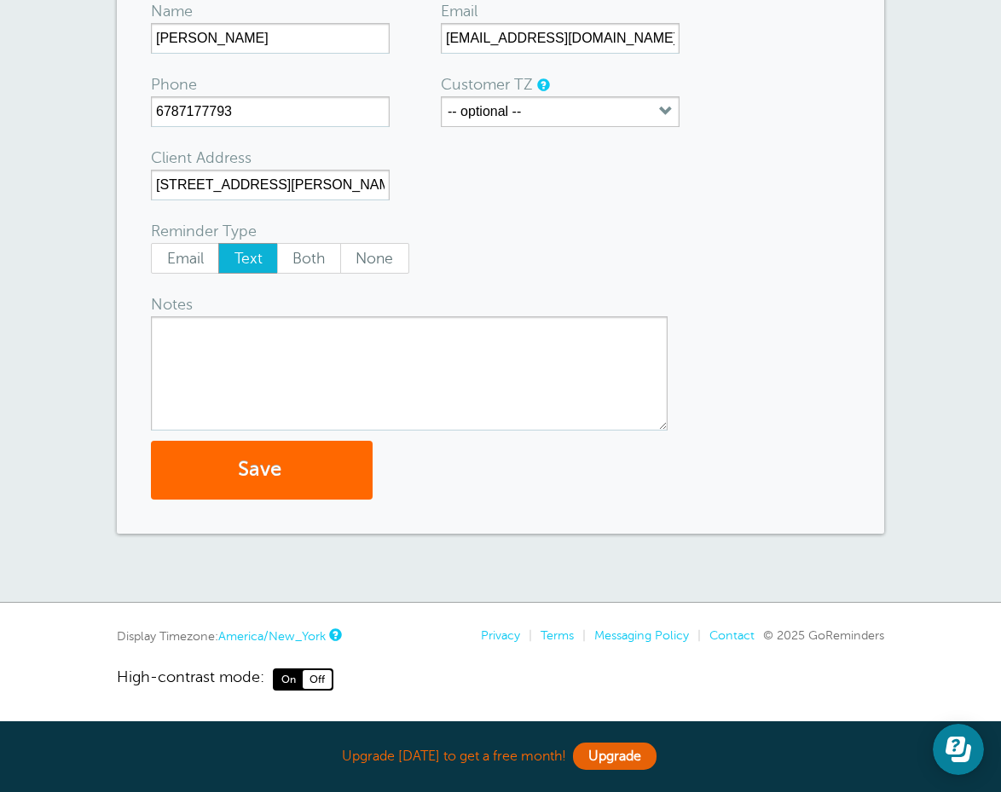
scroll to position [230, 0]
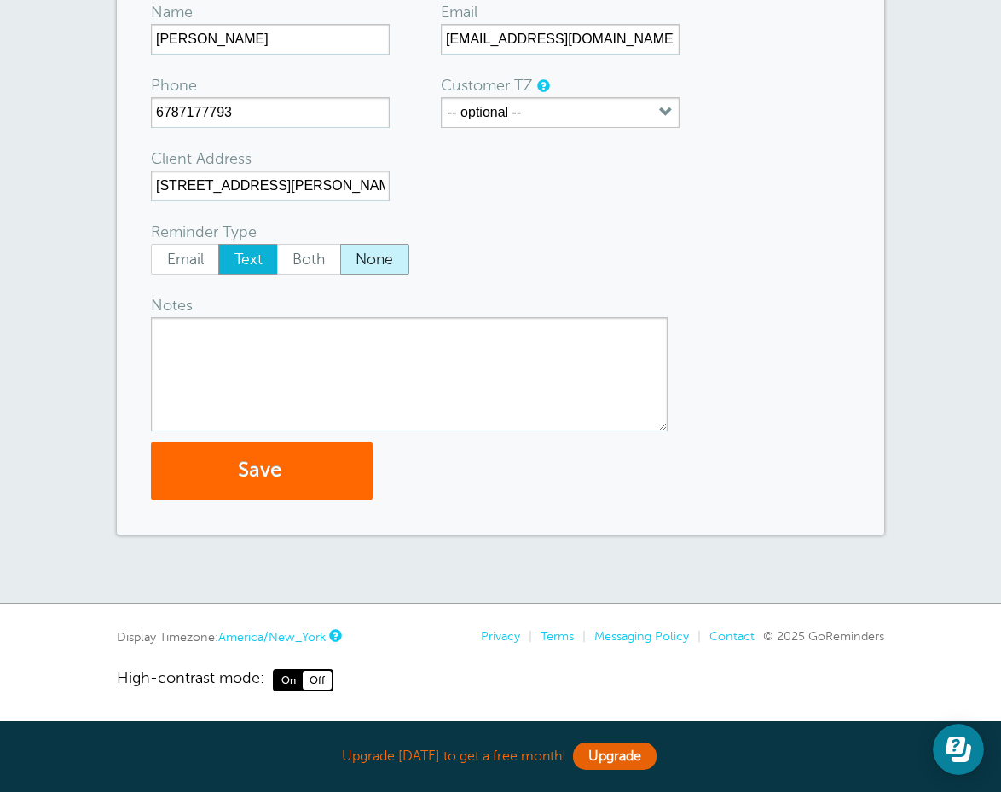
click at [385, 258] on span "None" at bounding box center [374, 259] width 67 height 29
click at [340, 244] on input "None" at bounding box center [339, 243] width 1 height 1
radio input "true"
click at [176, 370] on textarea "Notes" at bounding box center [409, 374] width 516 height 114
type textarea "Schedule flood light and down spout-"
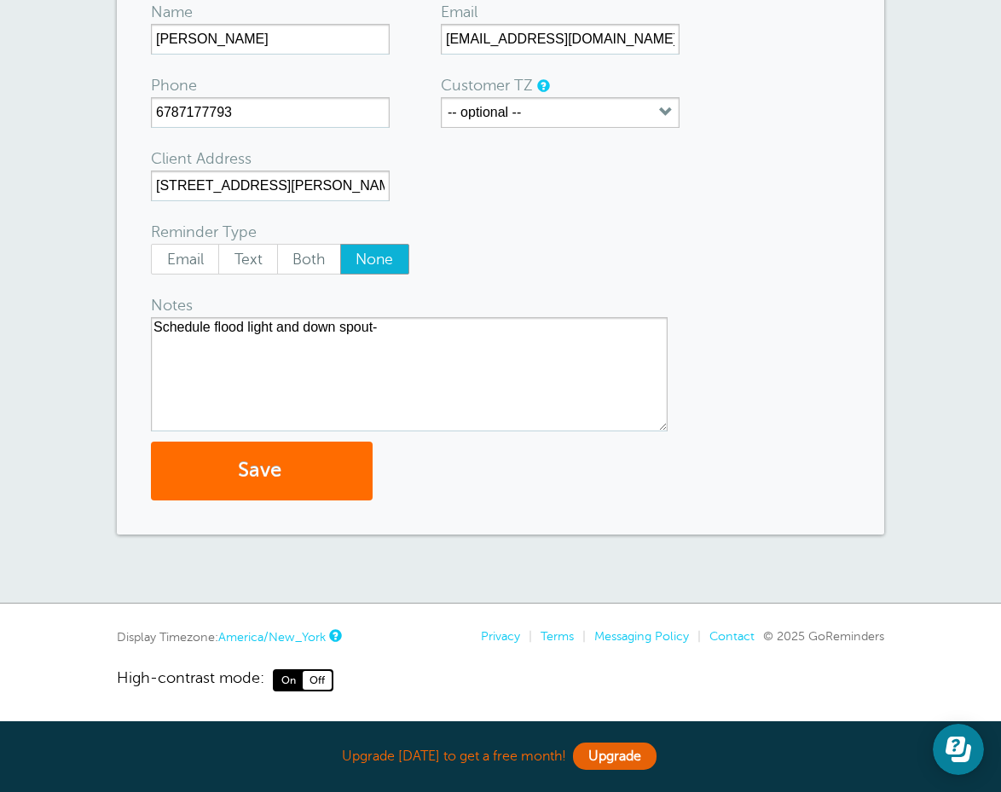
click at [243, 466] on button "Save" at bounding box center [262, 470] width 222 height 59
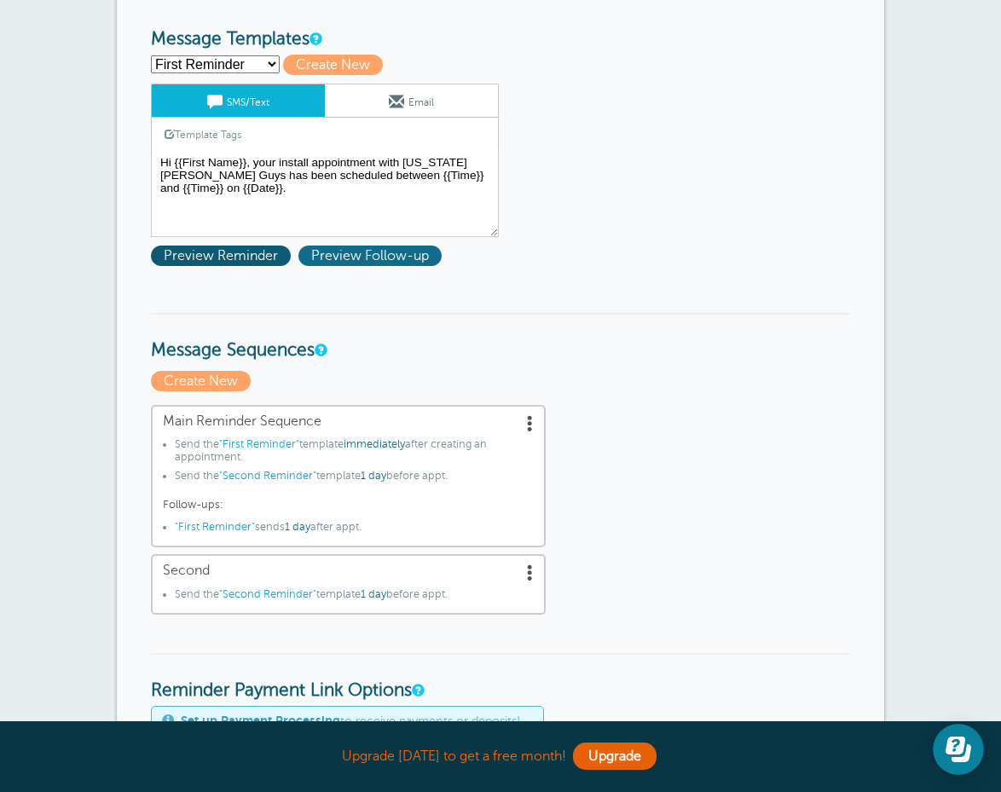
scroll to position [245, 0]
click at [377, 257] on span "Preview Follow-up" at bounding box center [369, 255] width 143 height 20
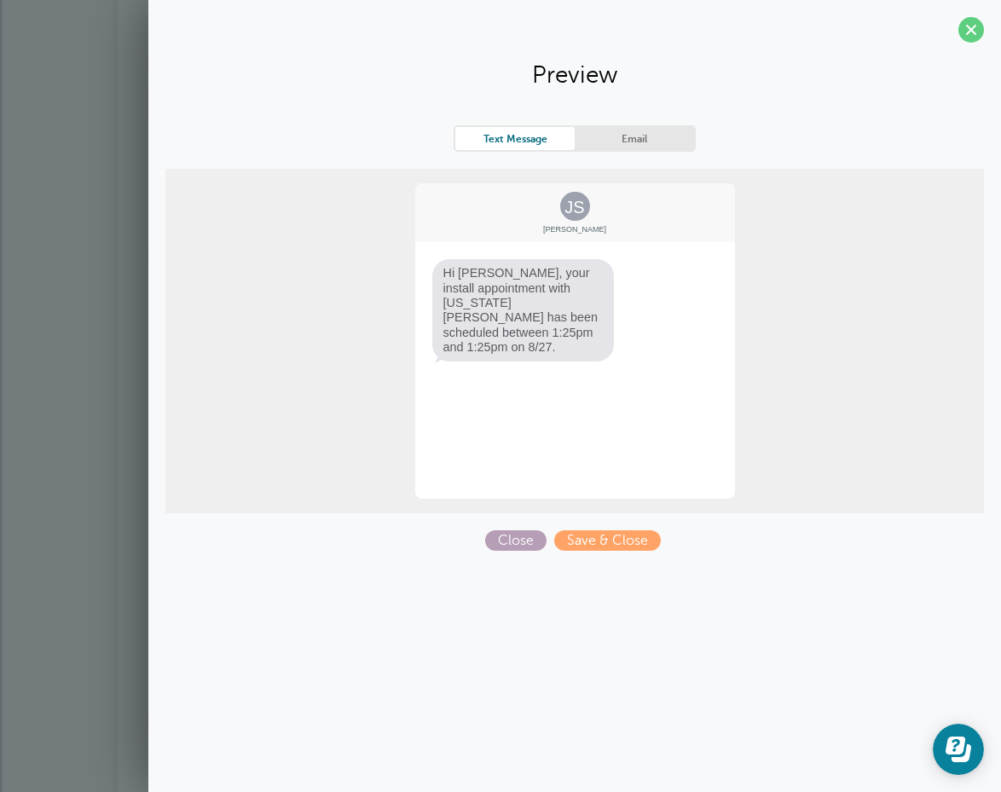
click at [520, 539] on span "Close" at bounding box center [515, 540] width 61 height 20
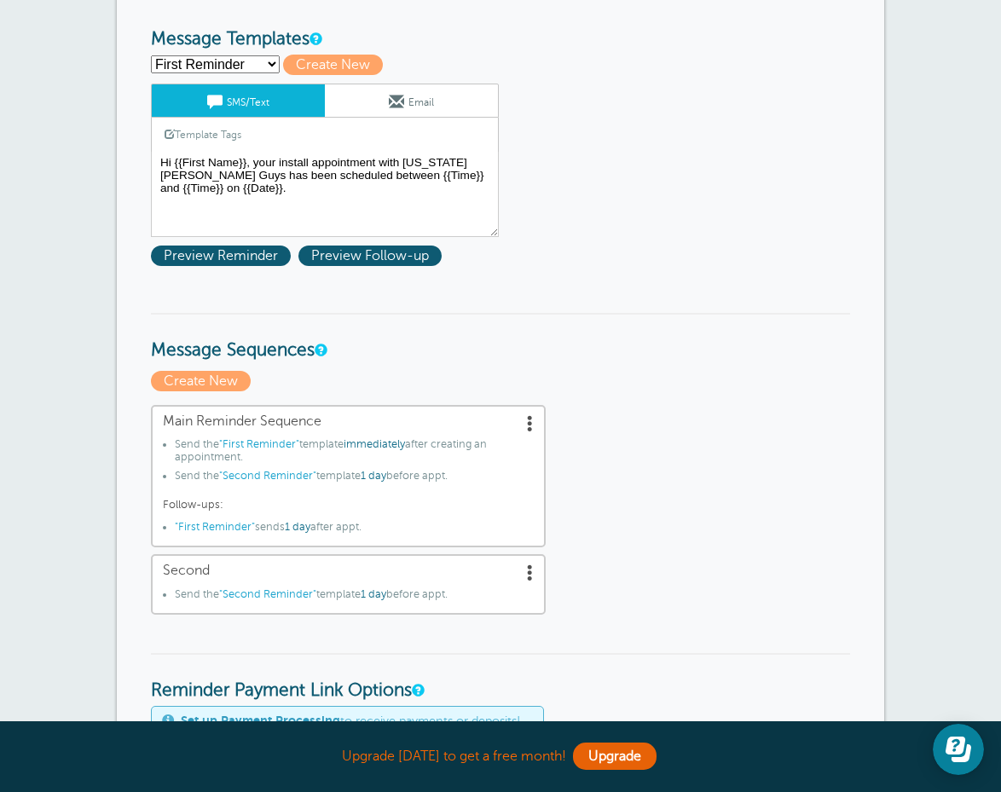
click at [226, 239] on div "First Reminder Save Cancel SMS/Text Email Template Tags Copy SMS Click to add a…" at bounding box center [347, 179] width 392 height 190
click at [226, 251] on span "Preview Reminder" at bounding box center [221, 255] width 140 height 20
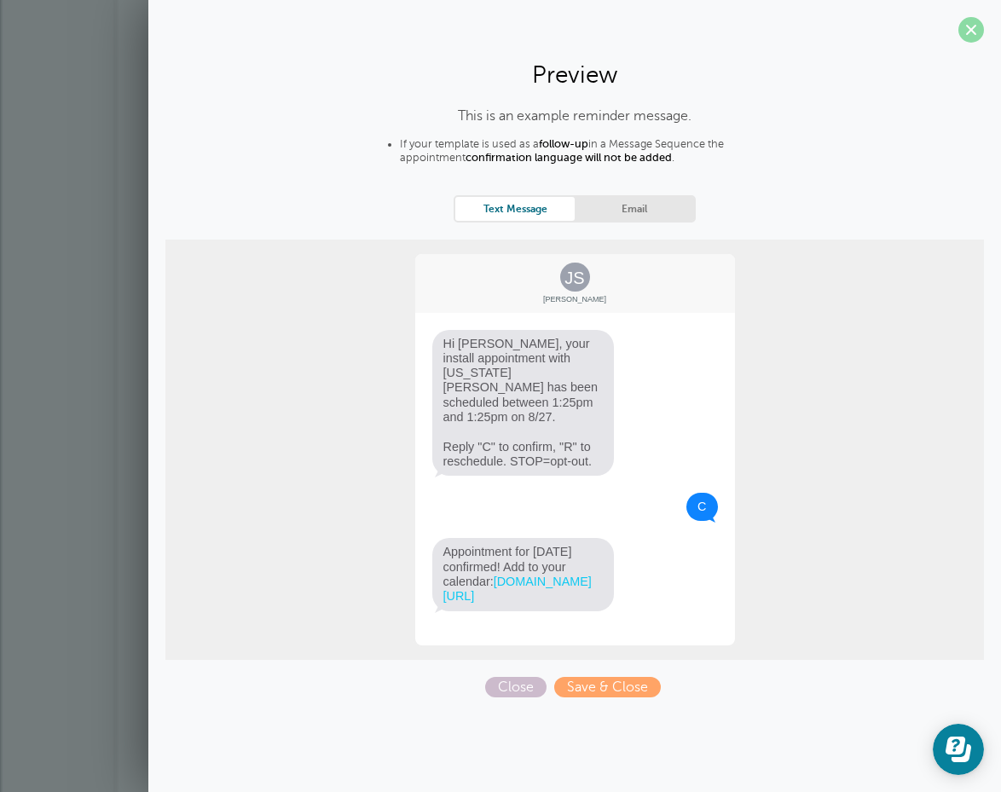
click at [972, 30] on span at bounding box center [971, 30] width 26 height 26
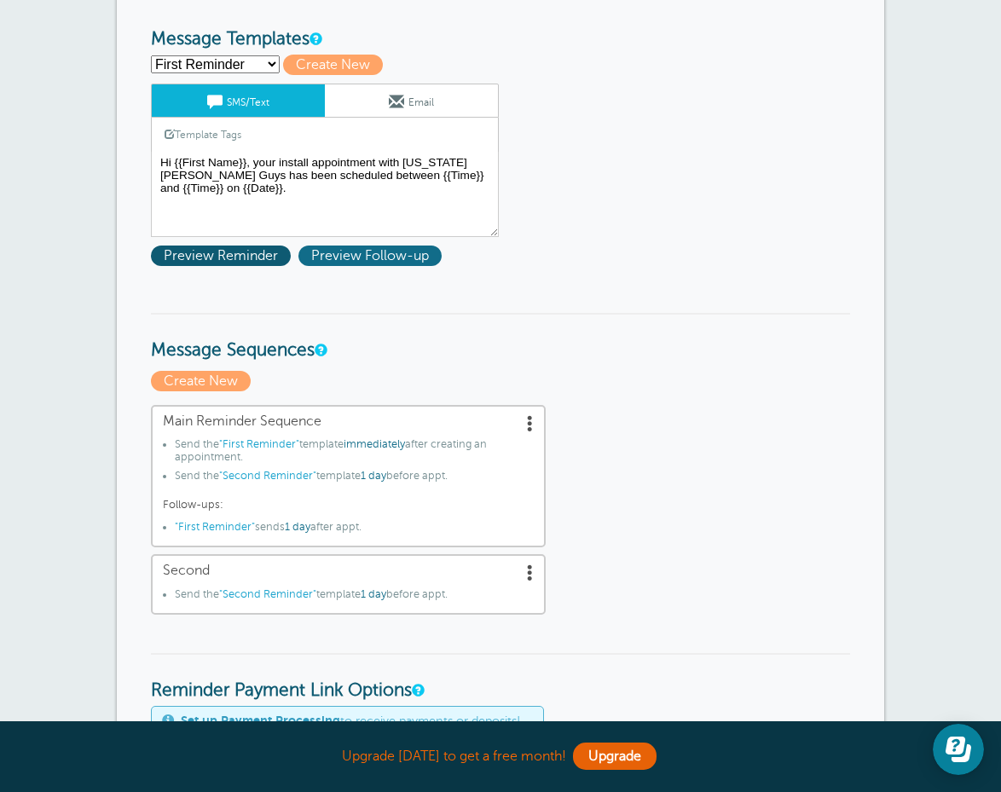
click at [386, 258] on span "Preview Follow-up" at bounding box center [369, 255] width 143 height 20
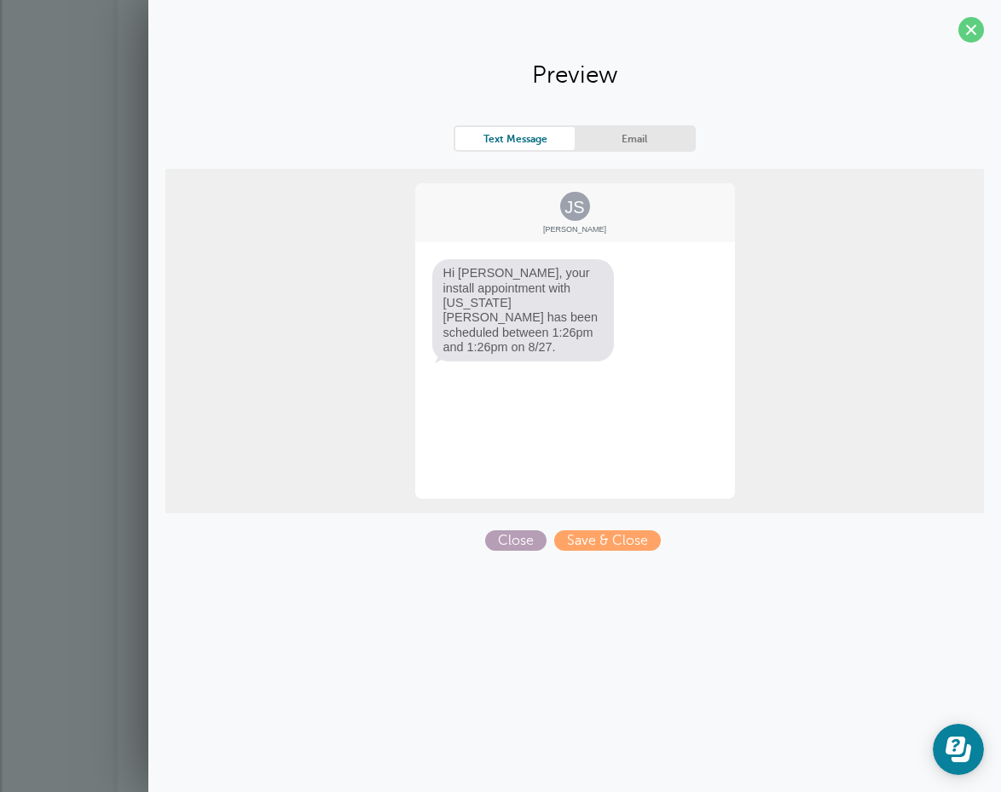
click at [542, 536] on span "Close" at bounding box center [515, 540] width 61 height 20
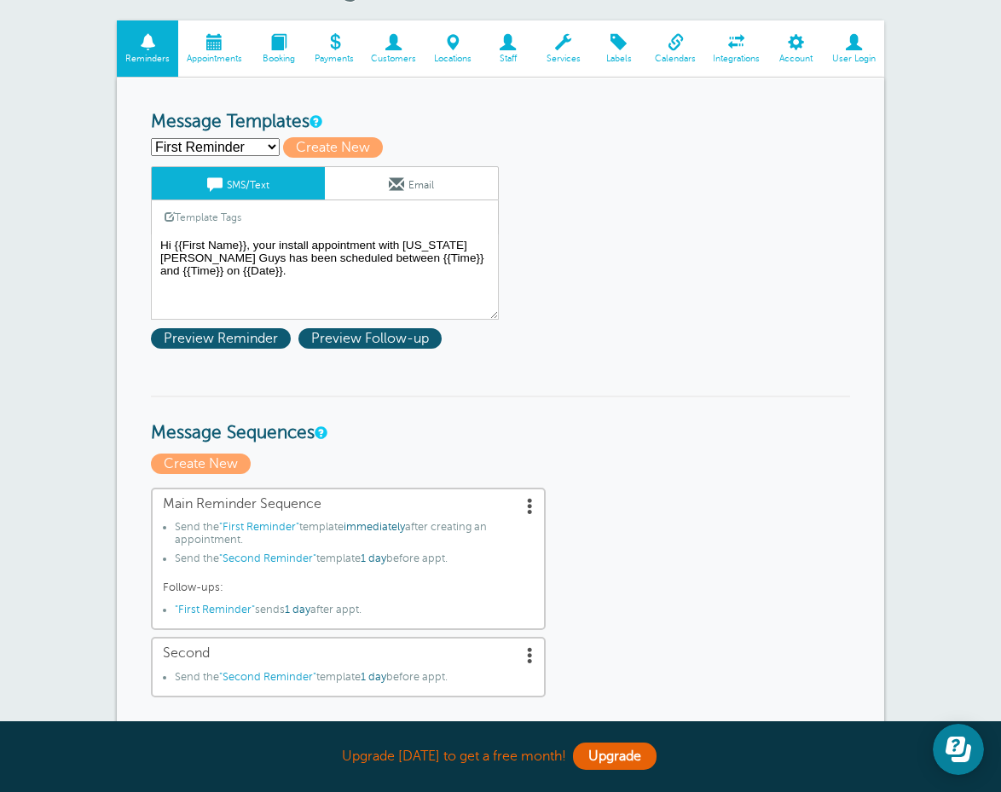
scroll to position [159, 0]
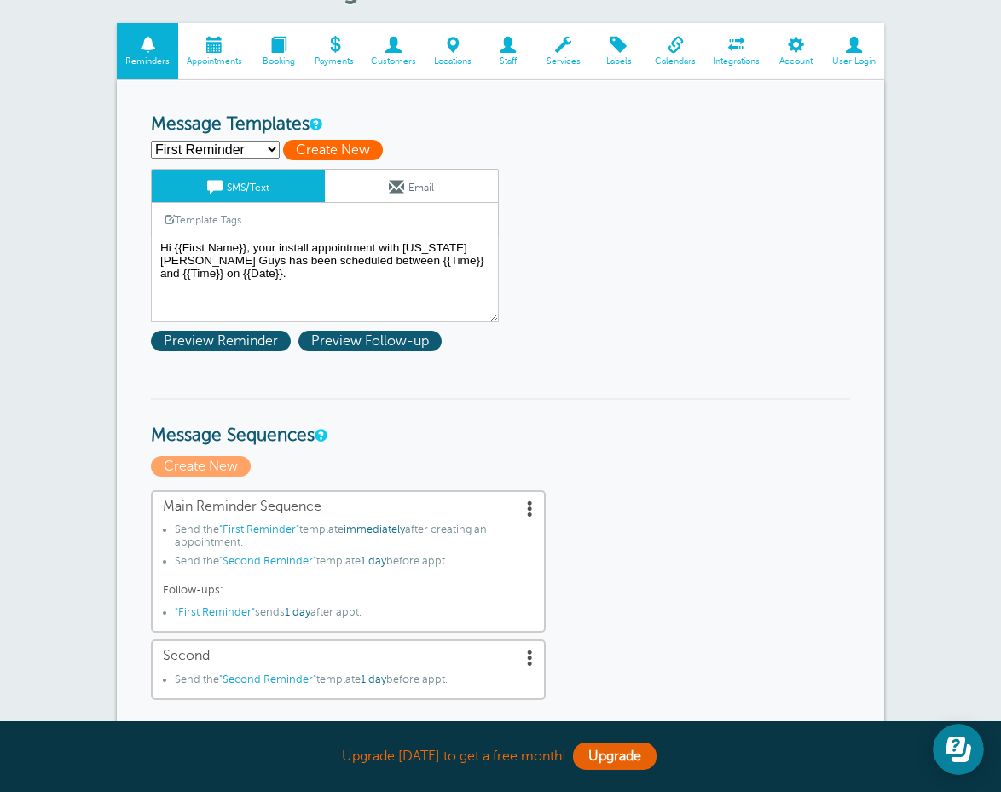
click at [319, 147] on span "Create New" at bounding box center [333, 150] width 100 height 20
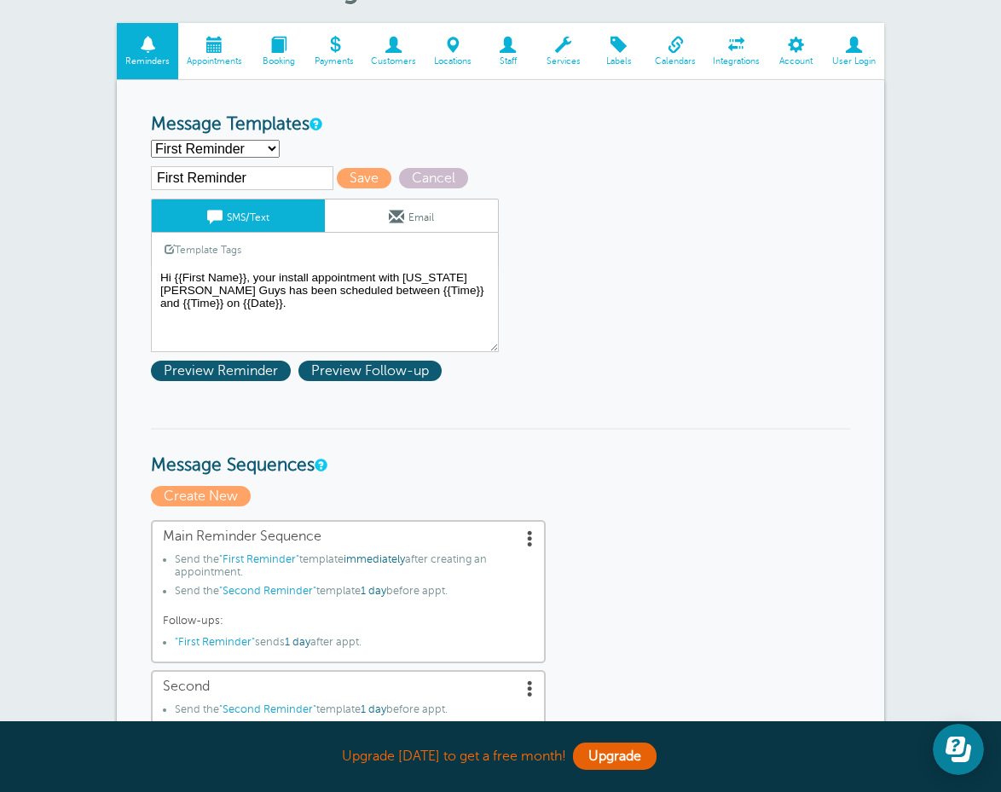
select select
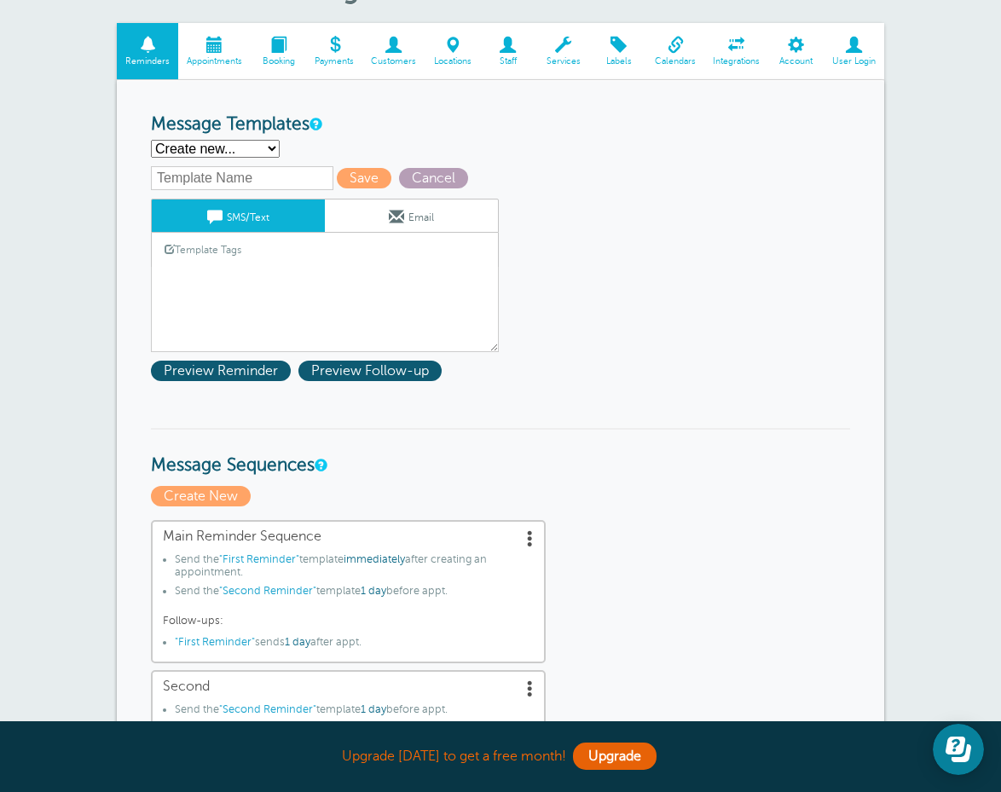
click at [413, 176] on span "Cancel" at bounding box center [433, 178] width 69 height 20
select select "160270"
type textarea "Hi {{First Name}}, your install appointment with Georgia Gutter Guys has been s…"
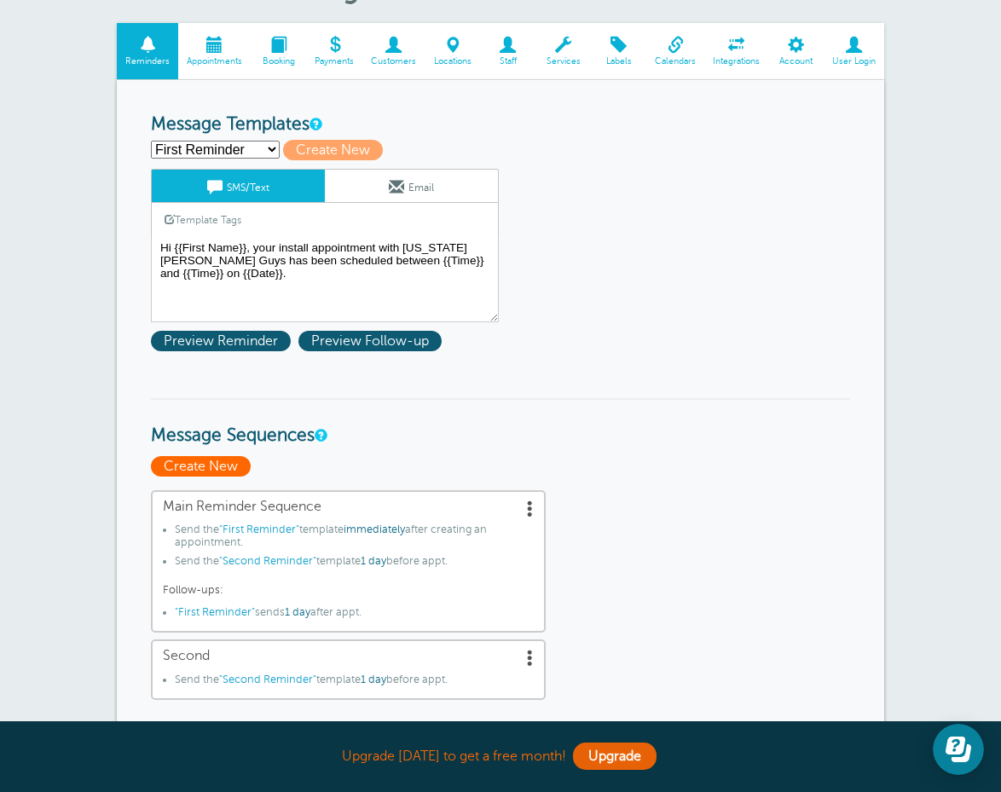
click at [213, 464] on span "Create New" at bounding box center [201, 466] width 100 height 20
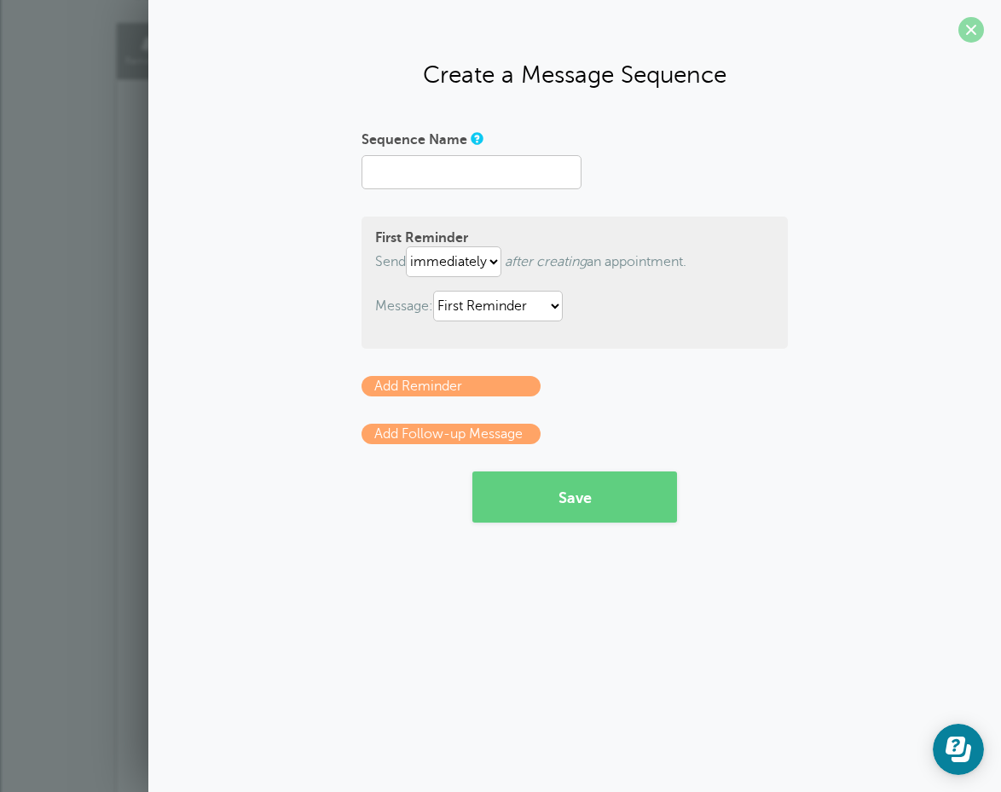
click at [972, 32] on span at bounding box center [971, 30] width 26 height 26
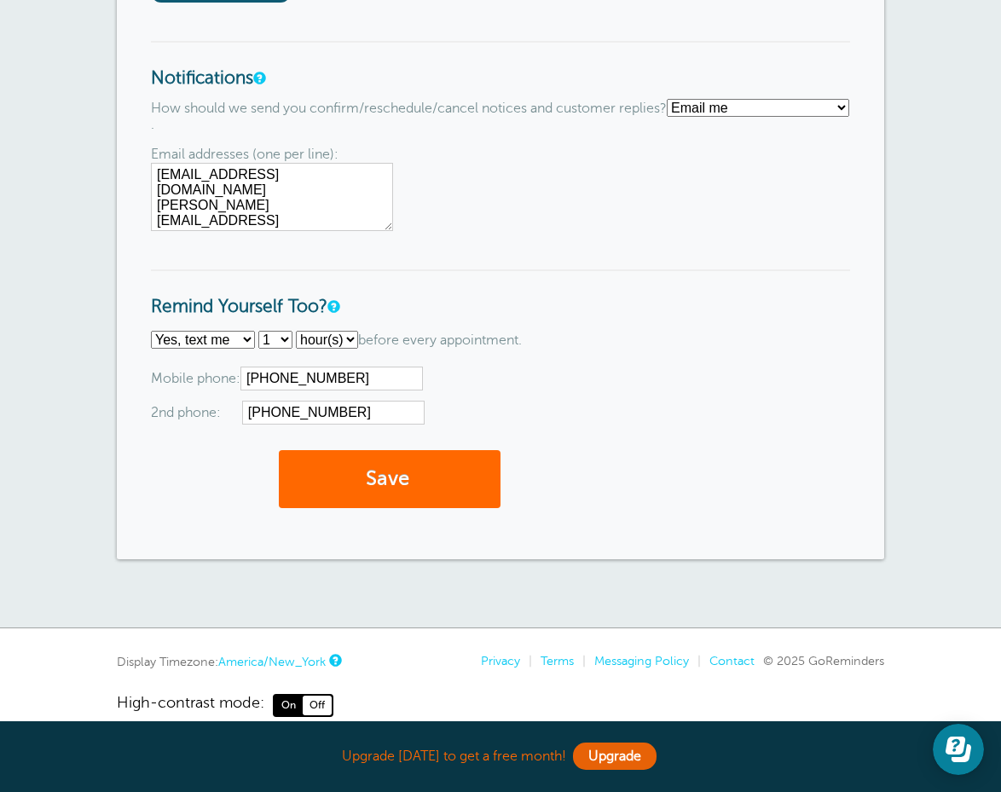
scroll to position [1593, 0]
click at [355, 470] on button "Save" at bounding box center [390, 480] width 222 height 59
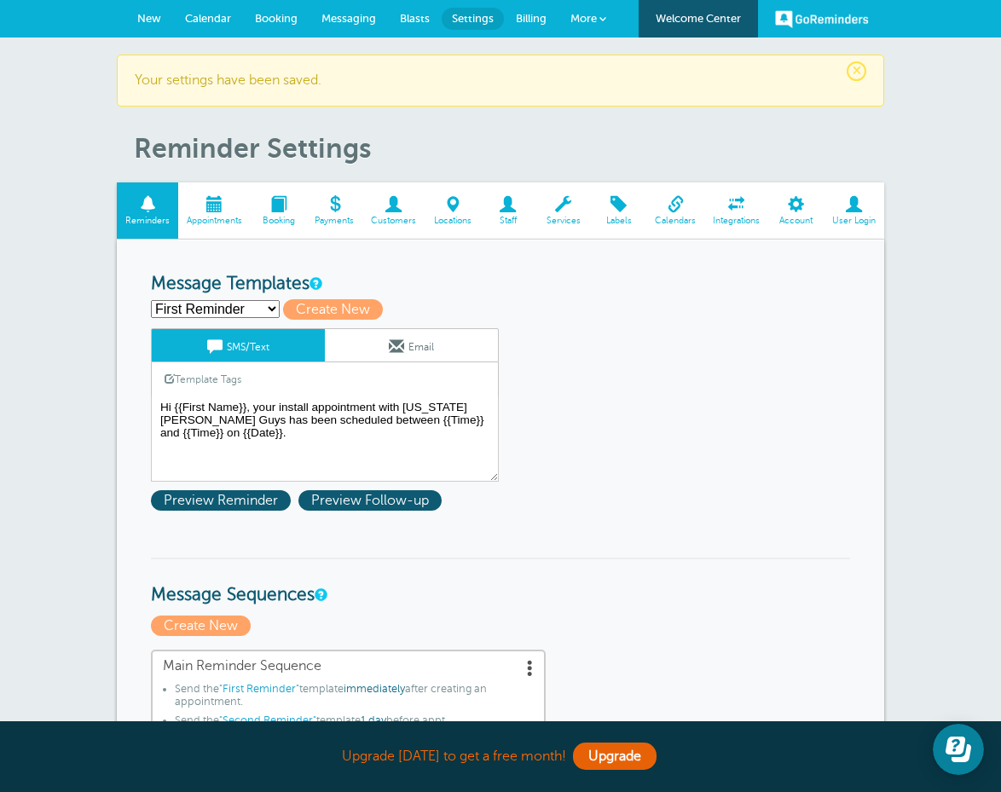
click at [208, 201] on span at bounding box center [214, 204] width 72 height 16
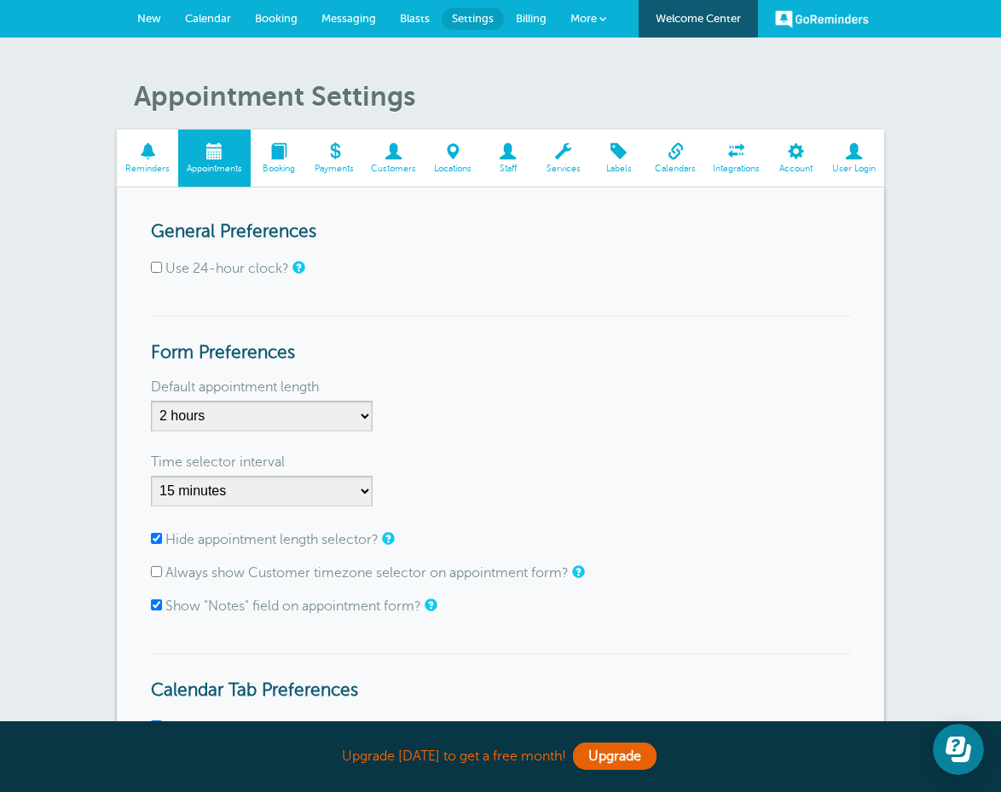
click at [350, 9] on link "Messaging" at bounding box center [348, 19] width 78 height 38
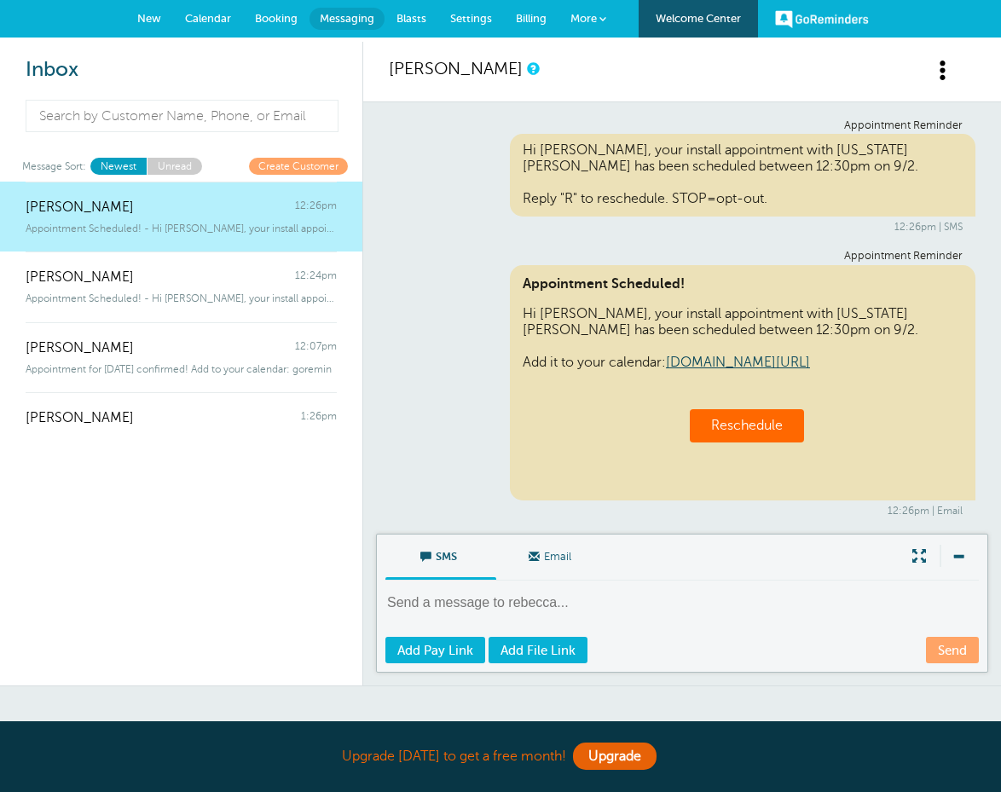
click at [138, 15] on span "New" at bounding box center [149, 18] width 24 height 13
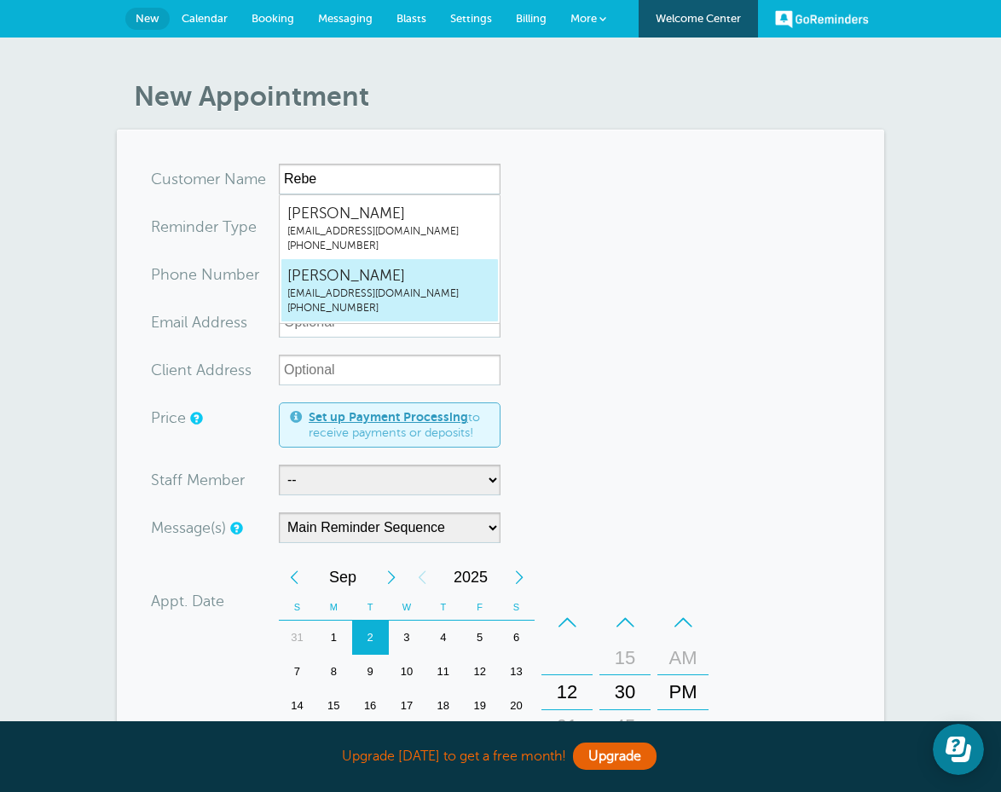
click at [367, 303] on span "[PHONE_NUMBER]" at bounding box center [389, 308] width 205 height 14
type input "RebeccaWardreward18@me.com6787177793"
type input "Rebecca Ward"
radio input "false"
radio input "true"
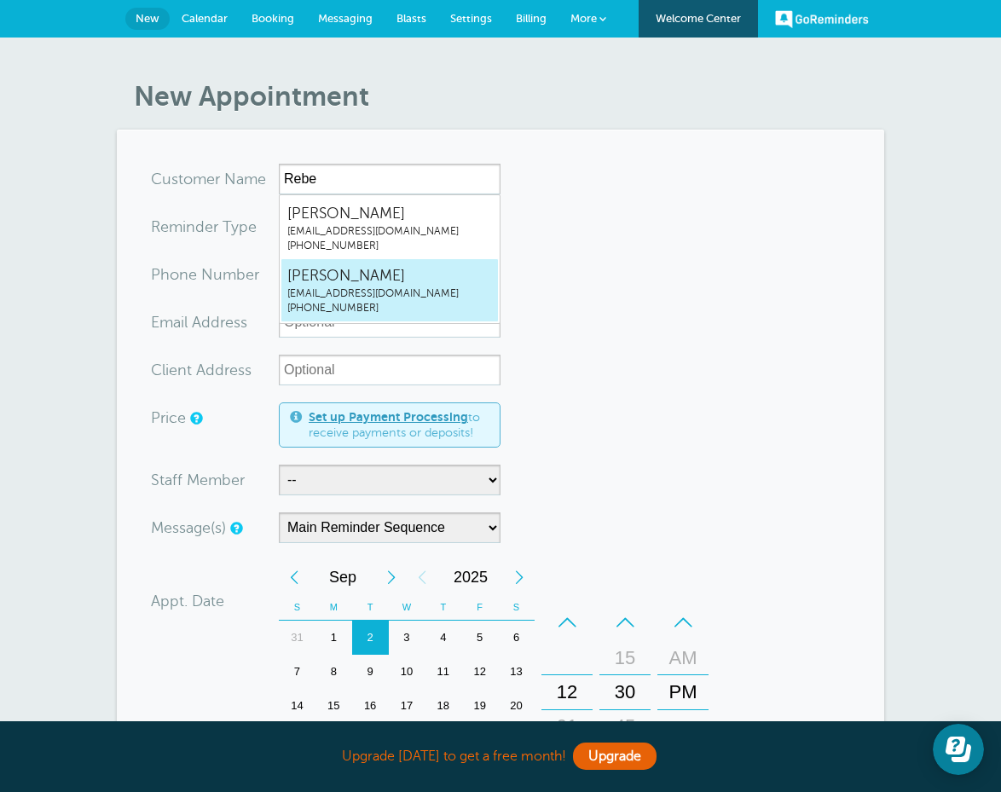
type input "[PHONE_NUMBER]"
type input "reward18@me.com"
type input "1529 miller valley DR Bethlehem, GA 30620"
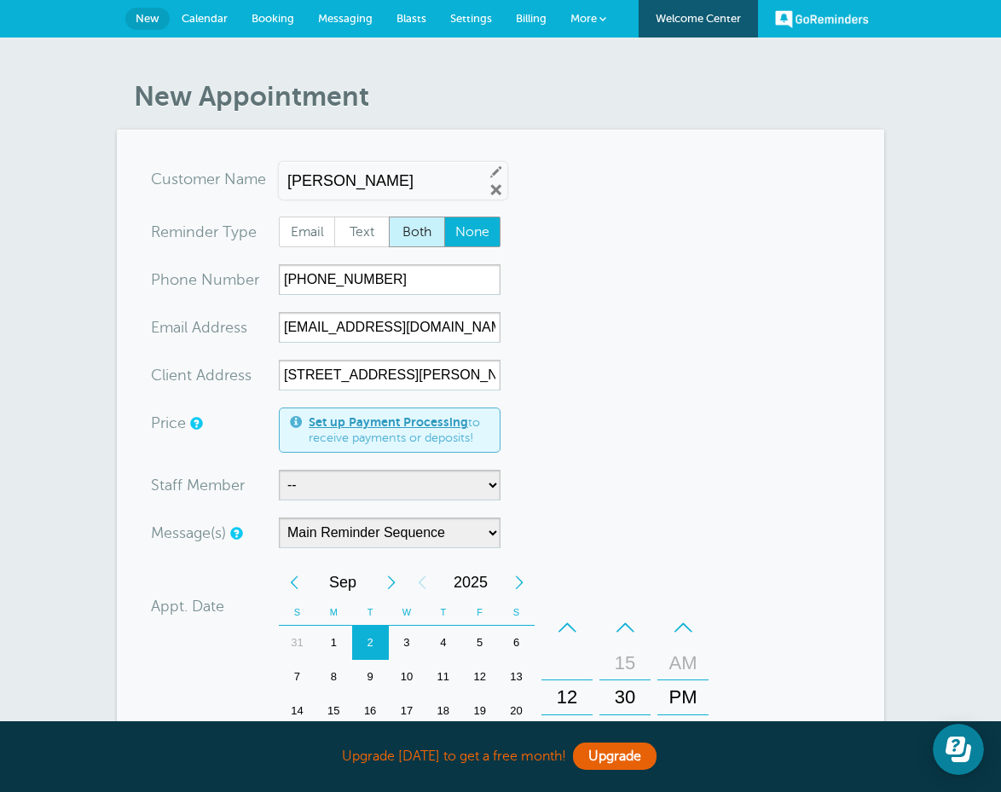
click at [417, 227] on span "Both" at bounding box center [416, 231] width 55 height 29
click at [389, 216] on input "Both" at bounding box center [388, 216] width 1 height 1
radio input "true"
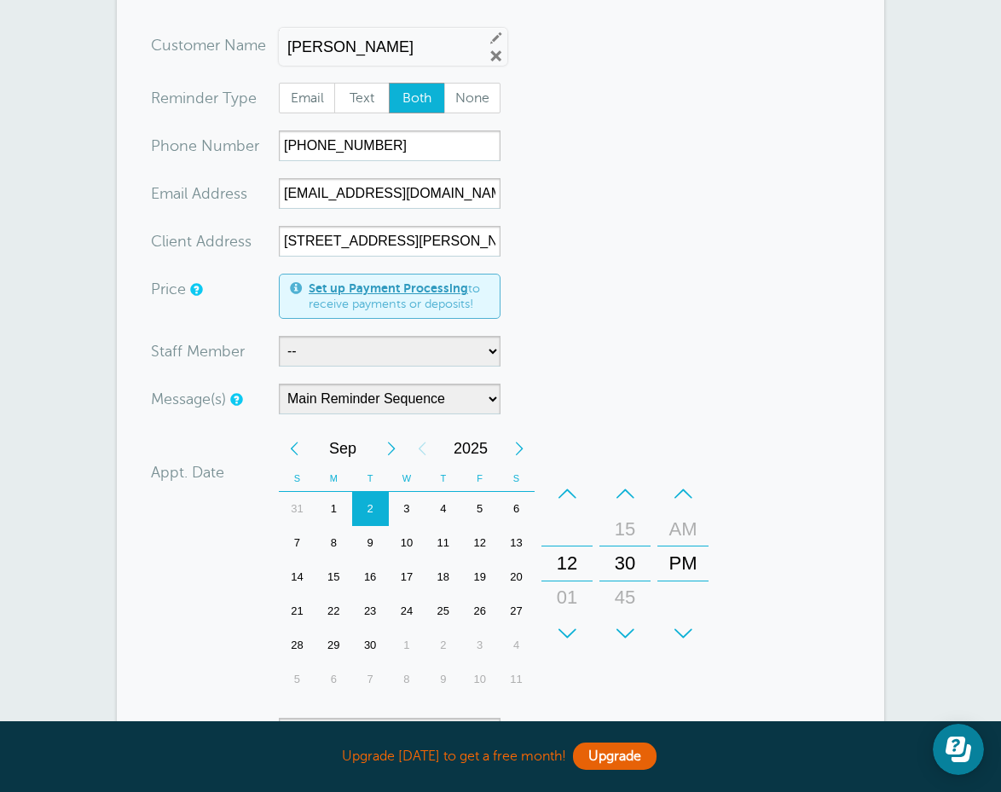
scroll to position [136, 0]
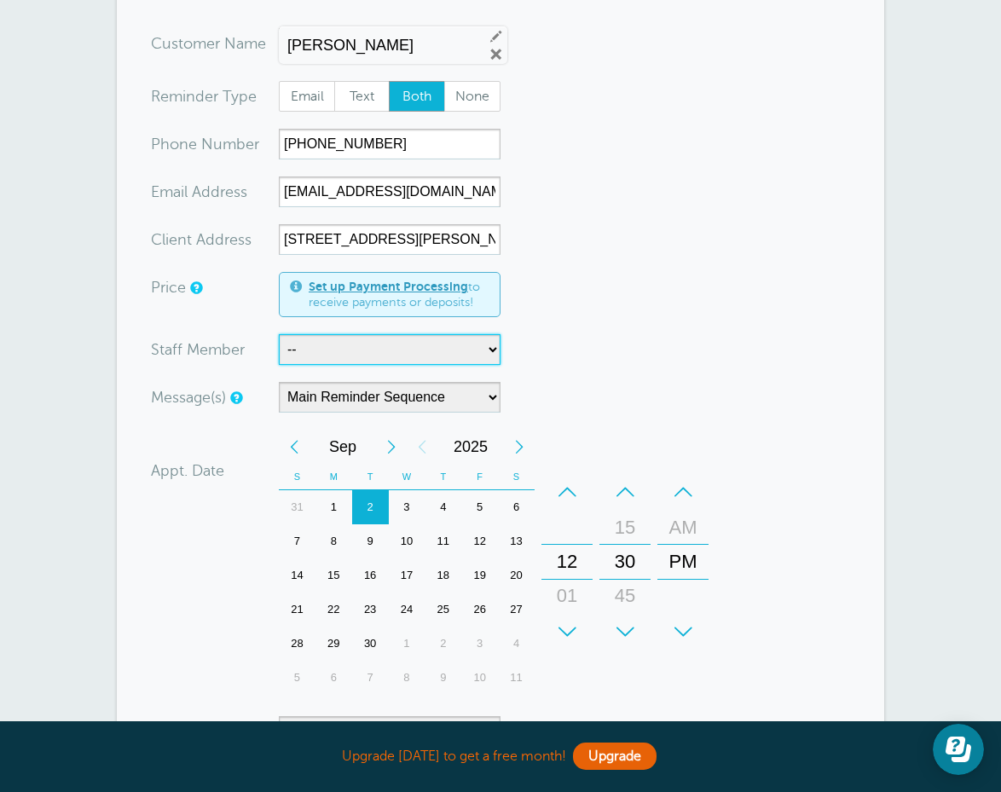
select select "21491"
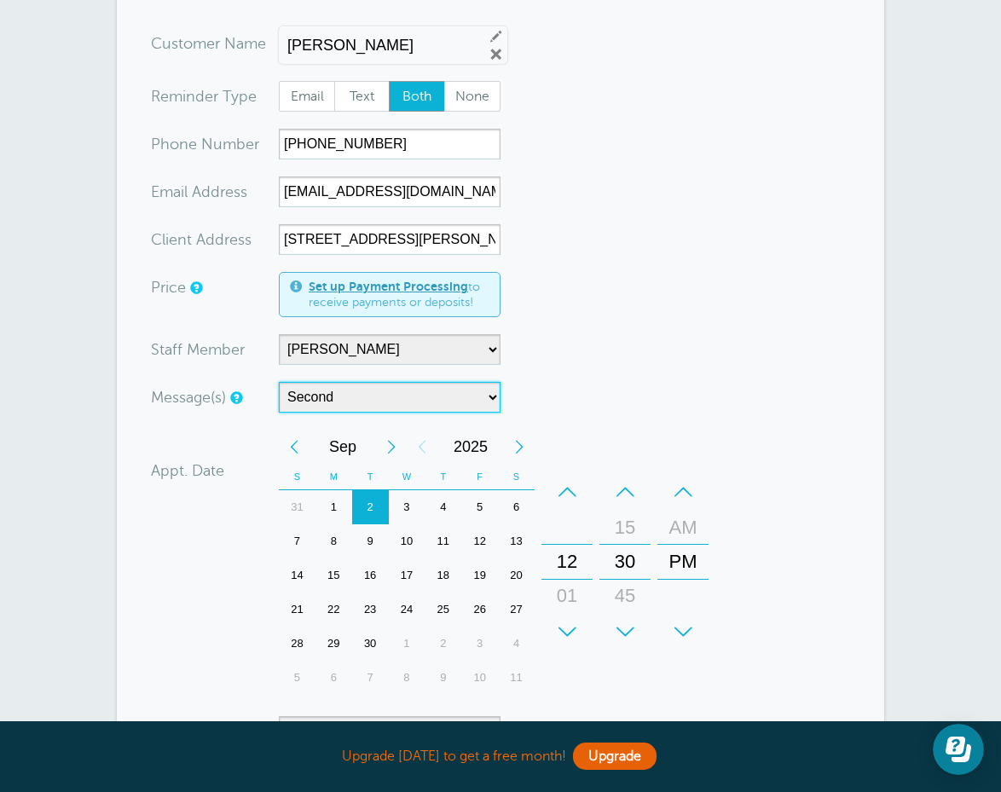
select select "160271"
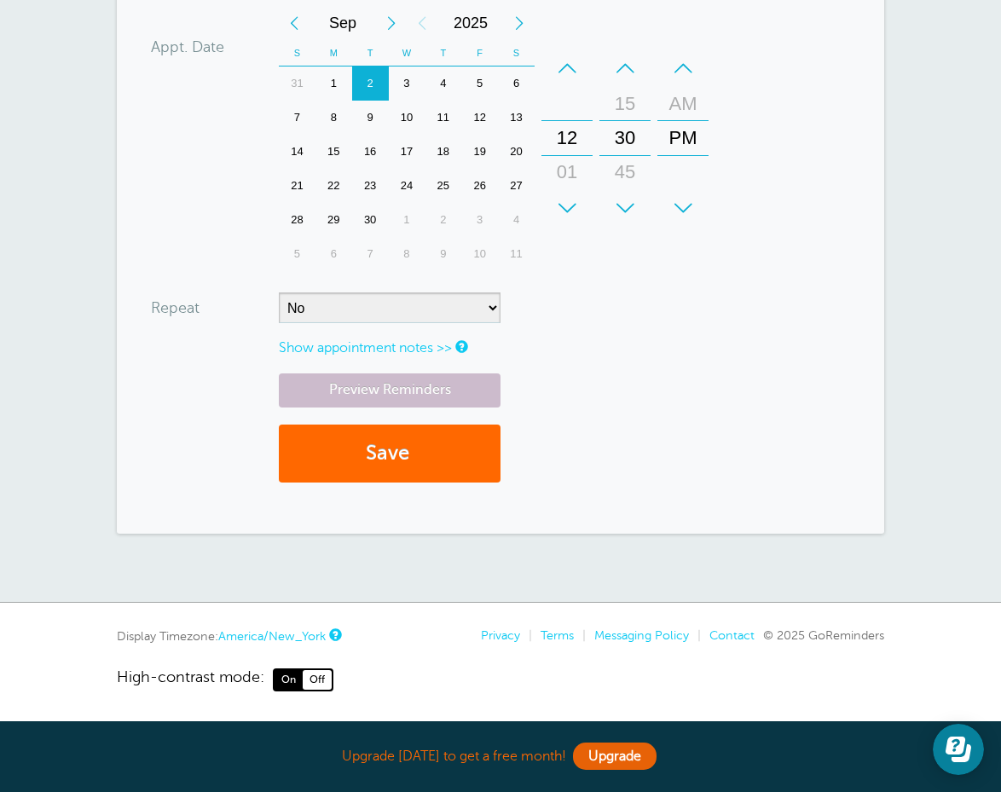
scroll to position [558, 0]
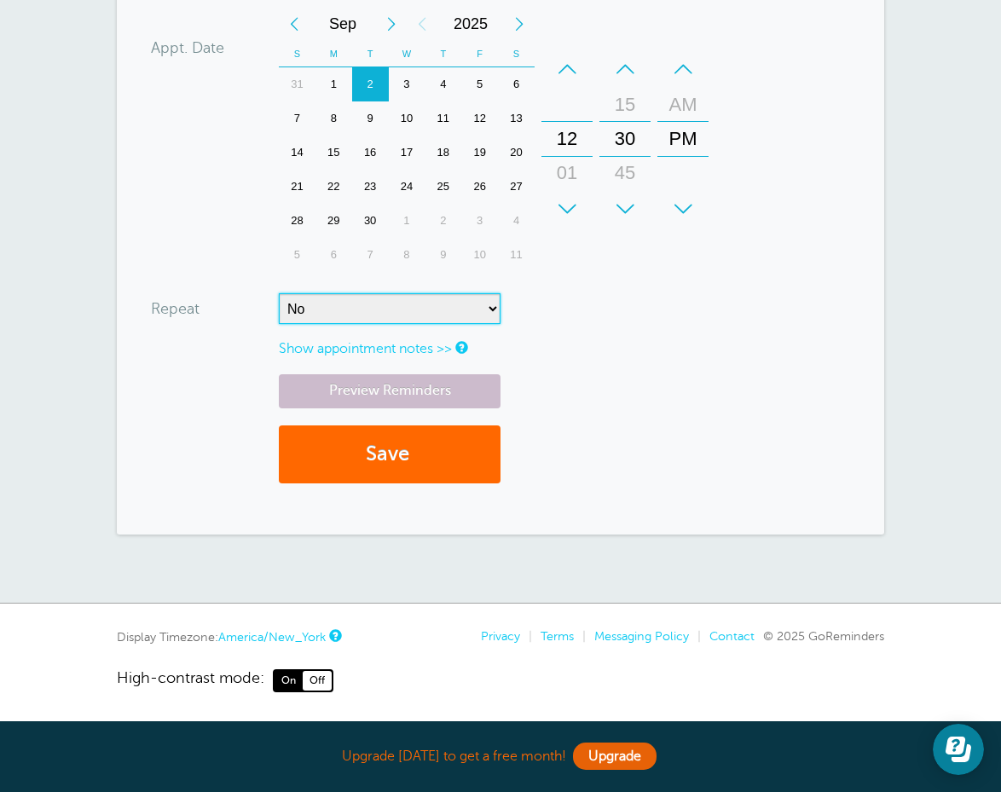
click at [291, 24] on div "Previous Month" at bounding box center [294, 24] width 31 height 34
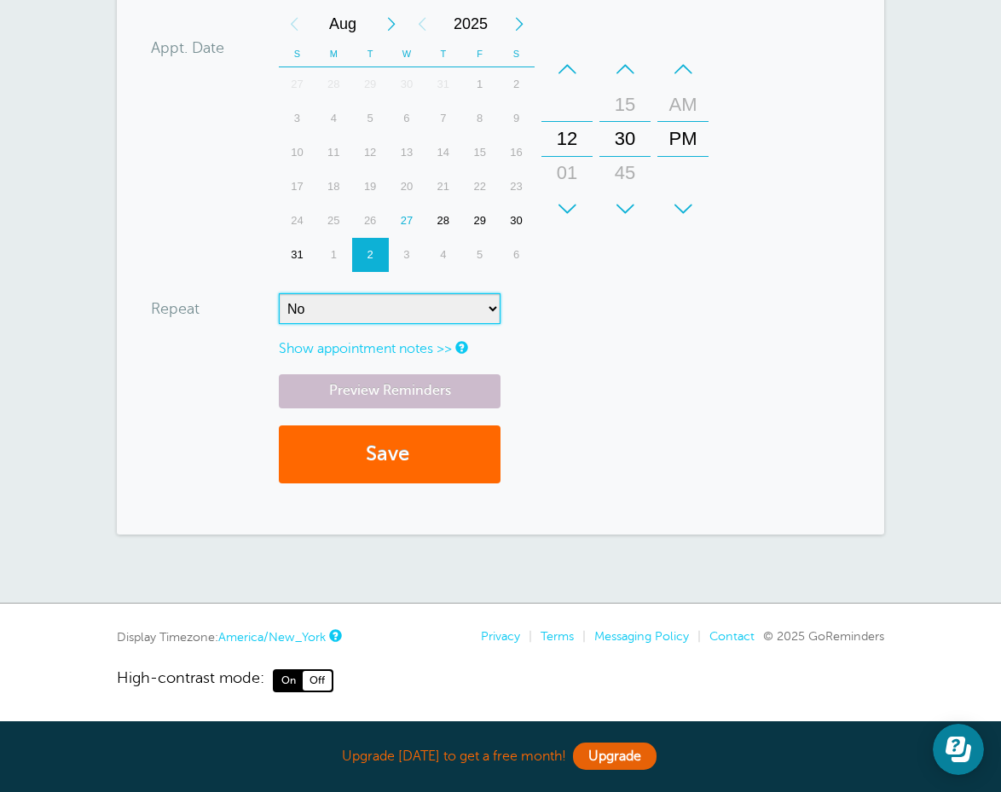
click at [407, 215] on div "27" at bounding box center [407, 221] width 37 height 34
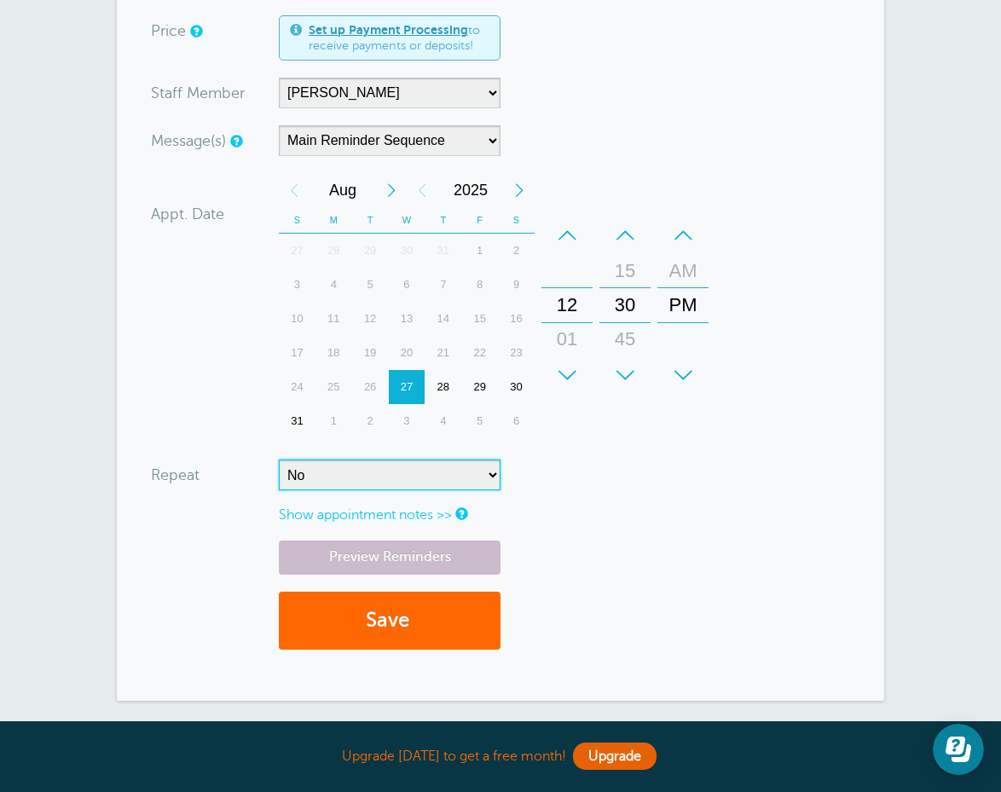
scroll to position [389, 0]
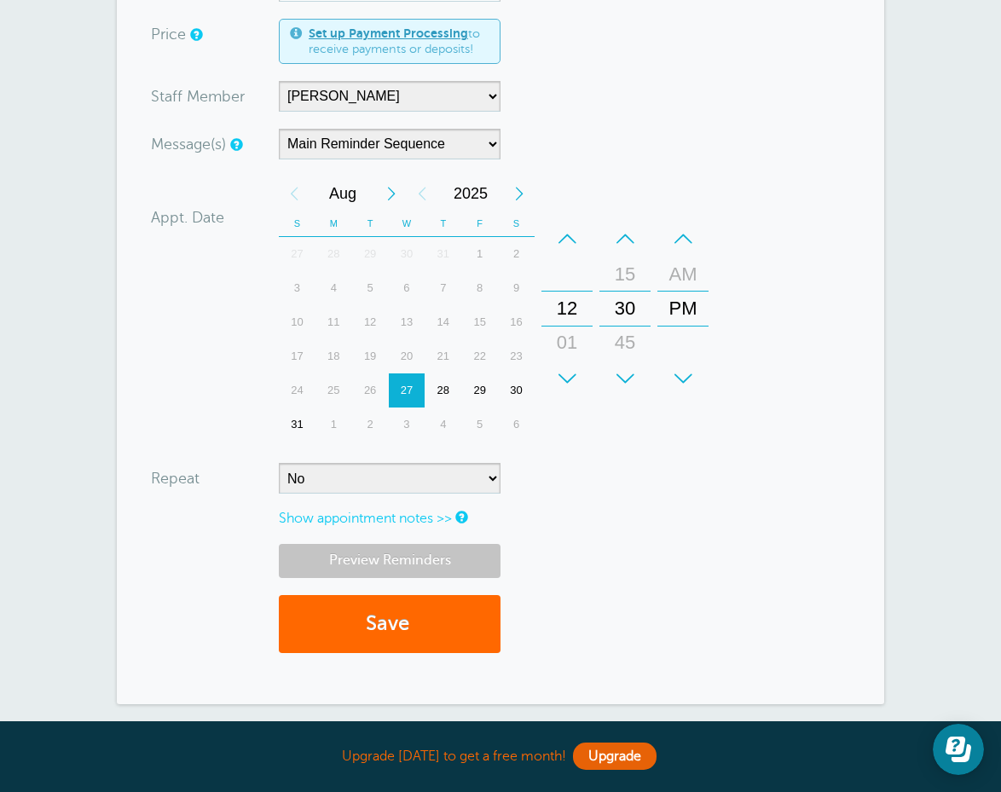
click at [362, 566] on link "Preview Reminders" at bounding box center [390, 560] width 222 height 33
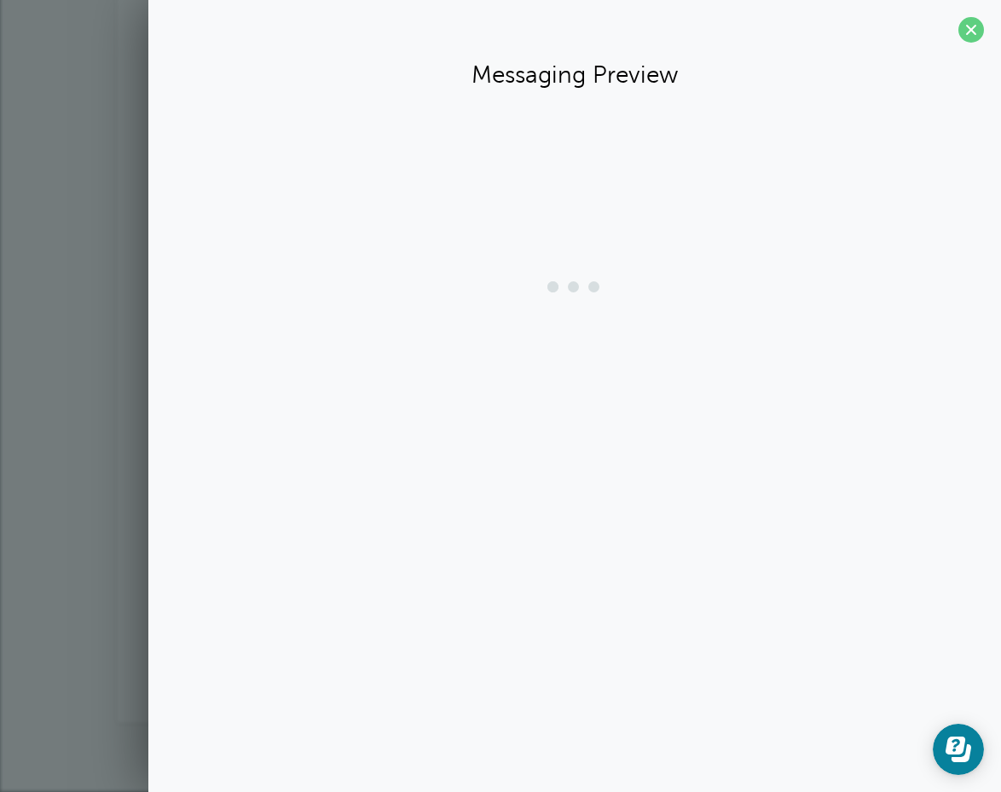
scroll to position [368, 0]
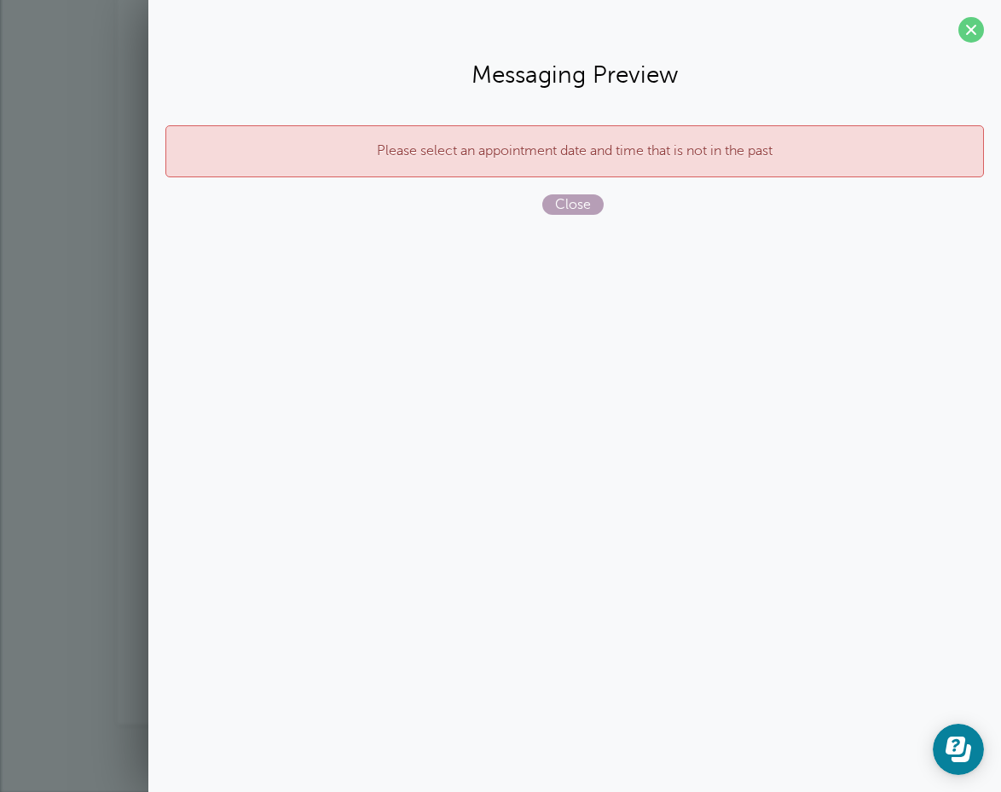
click at [575, 206] on span "Close" at bounding box center [572, 204] width 61 height 20
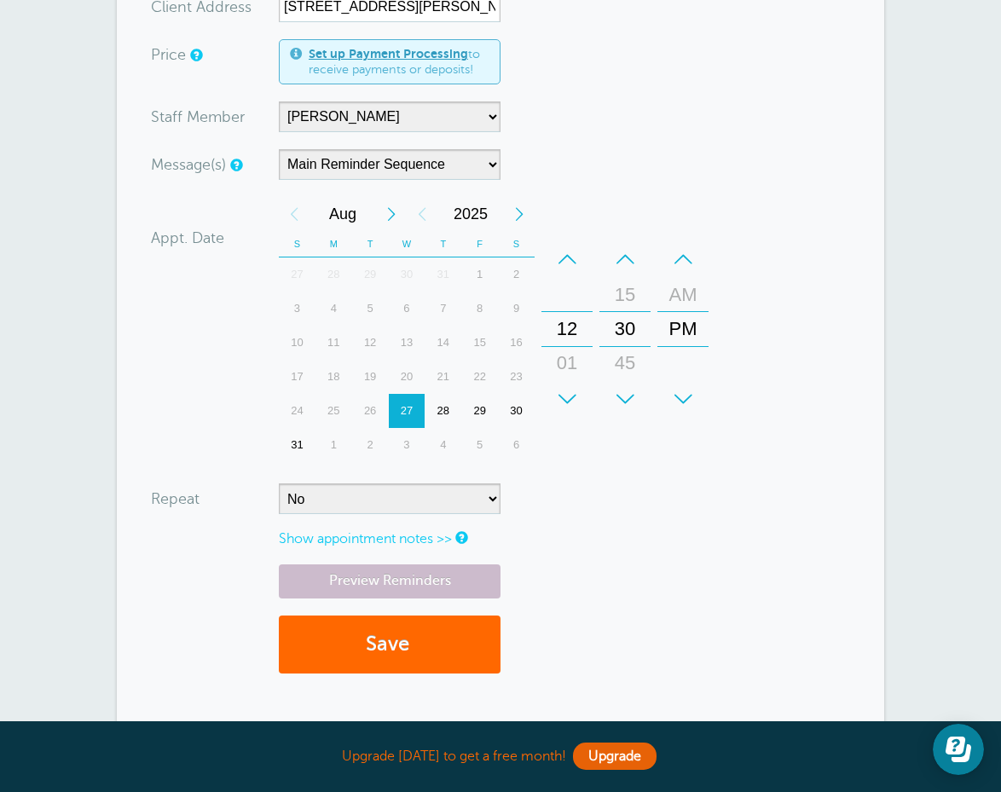
click at [571, 368] on div "01" at bounding box center [566, 363] width 41 height 34
click at [438, 412] on div "28" at bounding box center [442, 411] width 37 height 34
click at [632, 290] on div "15" at bounding box center [624, 295] width 41 height 34
click at [349, 589] on link "Preview Reminders" at bounding box center [390, 580] width 222 height 33
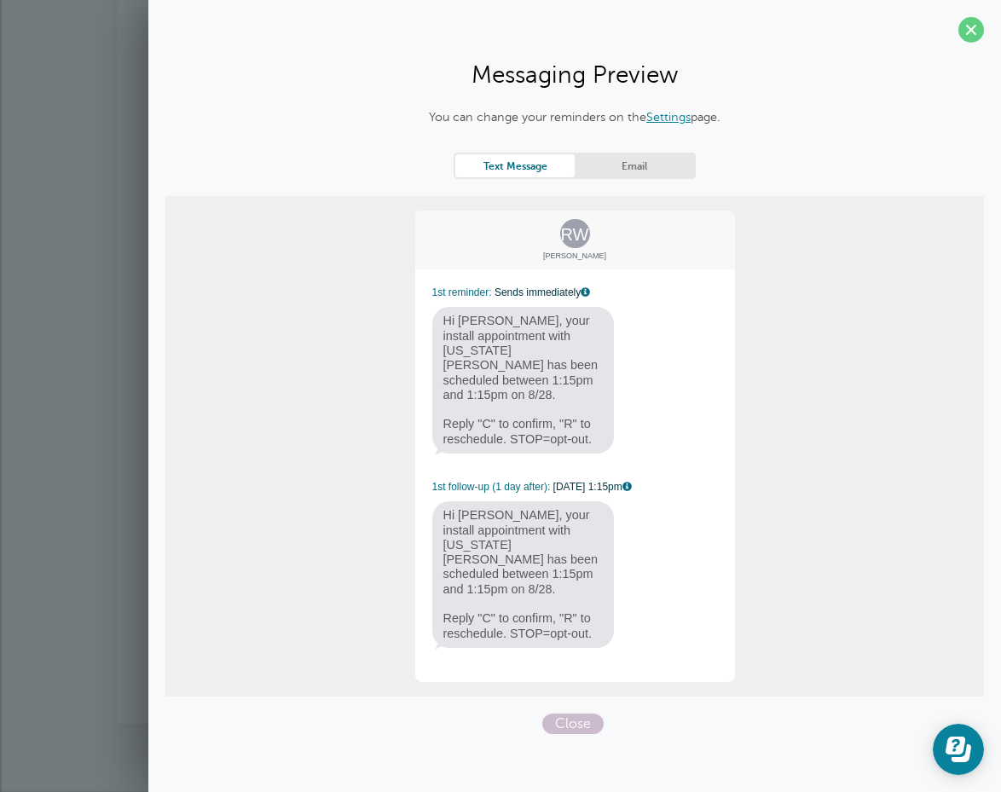
click at [529, 371] on span "Hi Rebecca, your install appointment with Georgia Gutter Guys has been schedule…" at bounding box center [523, 380] width 182 height 147
click at [476, 376] on span "Hi Rebecca, your install appointment with Georgia Gutter Guys has been schedule…" at bounding box center [523, 380] width 182 height 147
click at [669, 117] on link "Settings" at bounding box center [668, 117] width 44 height 14
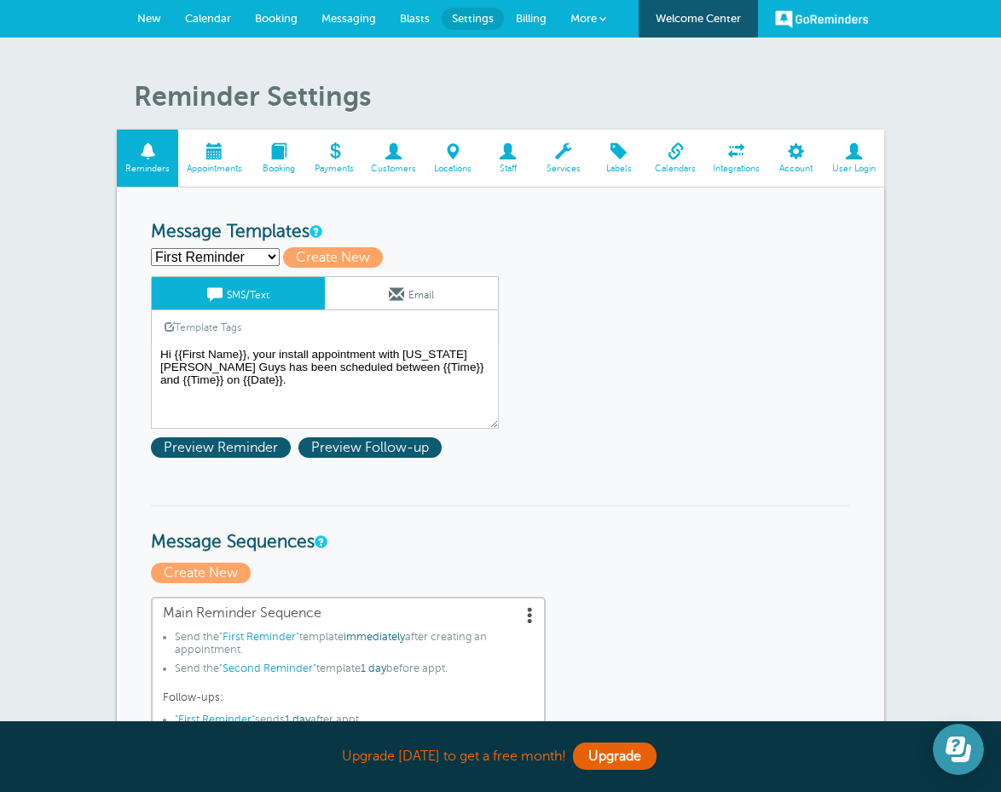
click at [964, 744] on icon "Open Learn | Contact Us" at bounding box center [955, 745] width 20 height 18
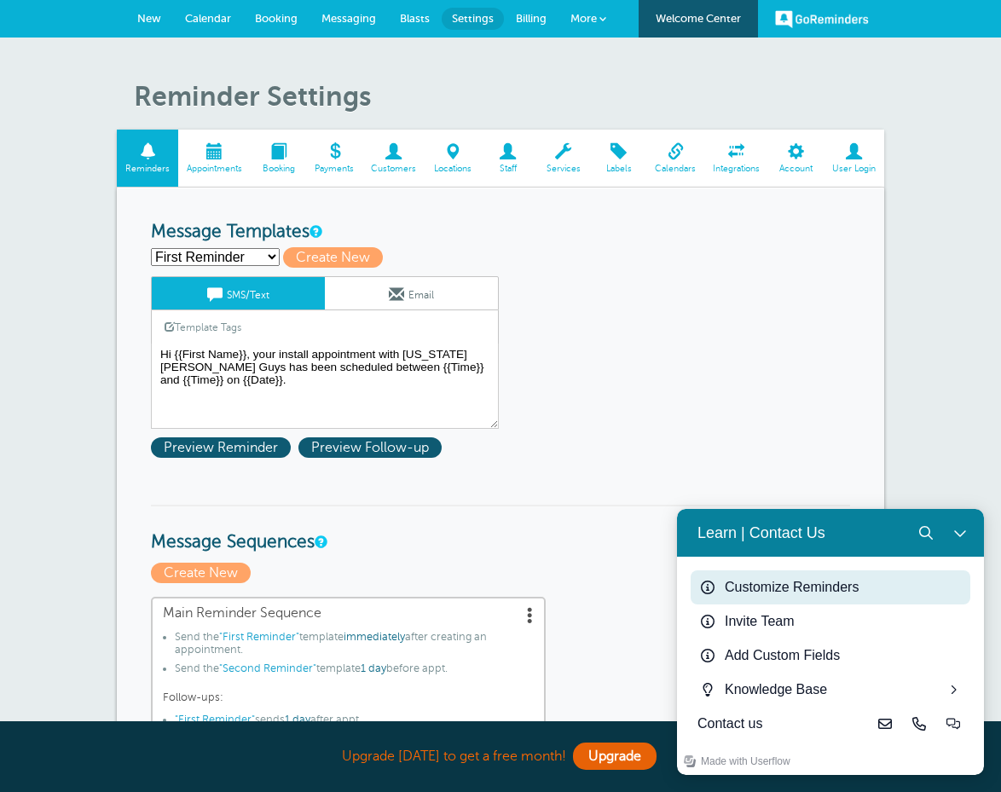
click at [705, 590] on icon "Learn | Contact Us" at bounding box center [708, 587] width 14 height 14
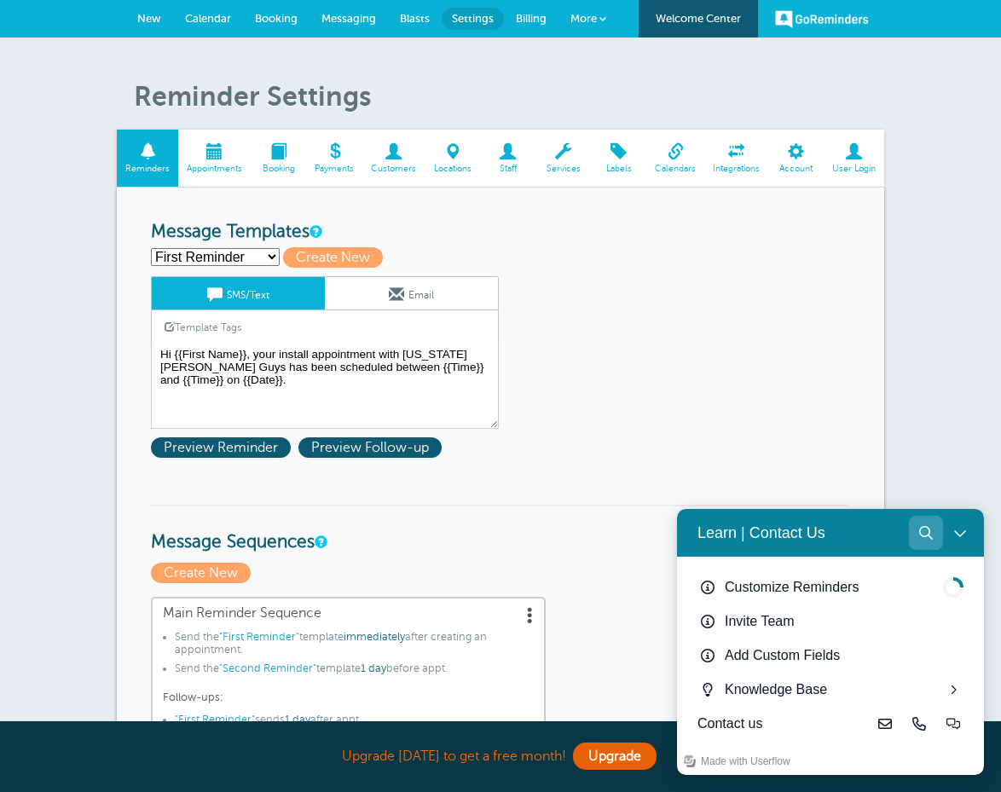
click at [920, 525] on button "Search" at bounding box center [926, 533] width 34 height 34
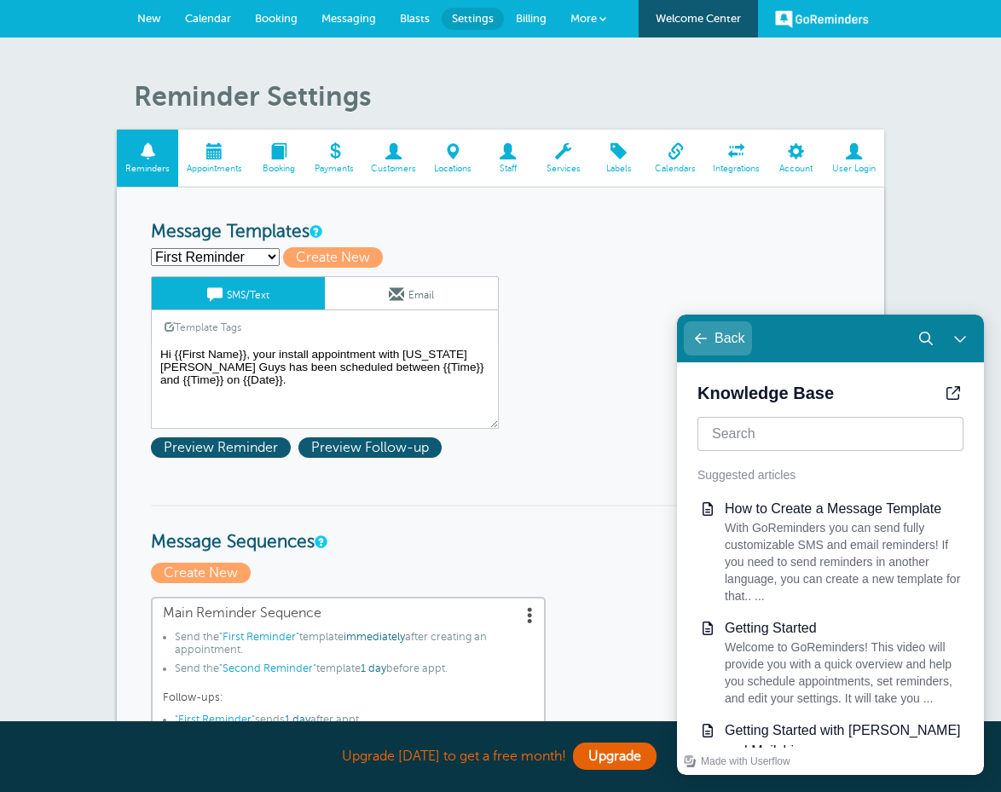
click at [701, 342] on icon "Learn | Contact Us" at bounding box center [701, 339] width 14 height 14
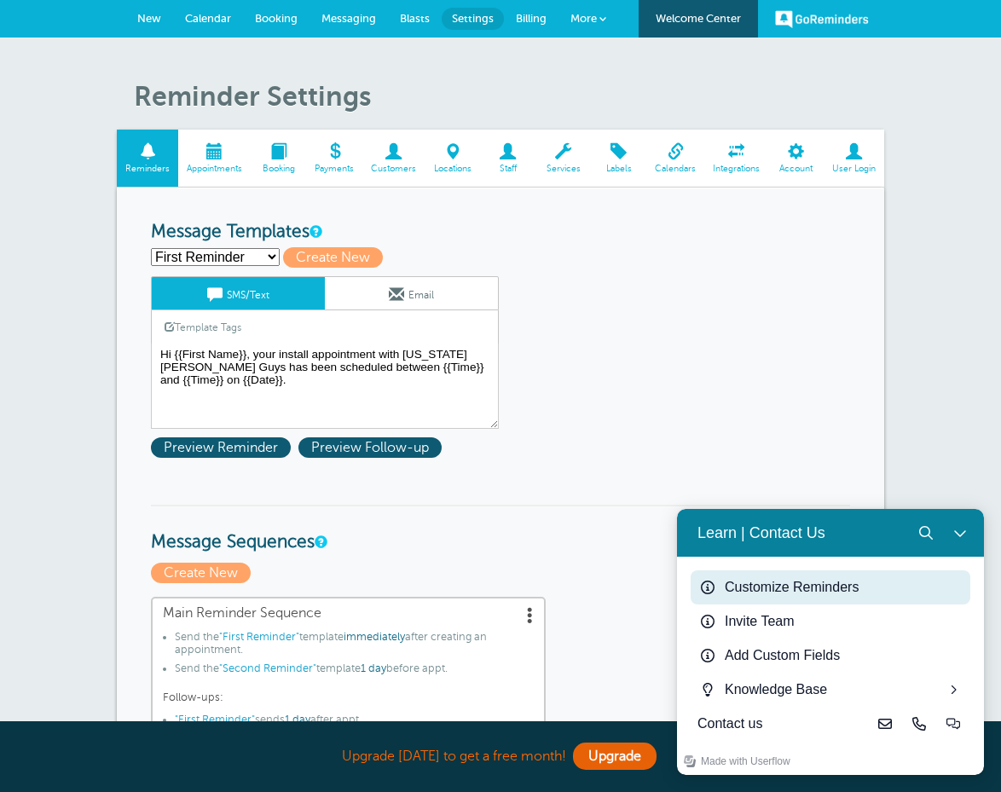
click at [728, 585] on div "Customize Reminders" at bounding box center [843, 587] width 239 height 20
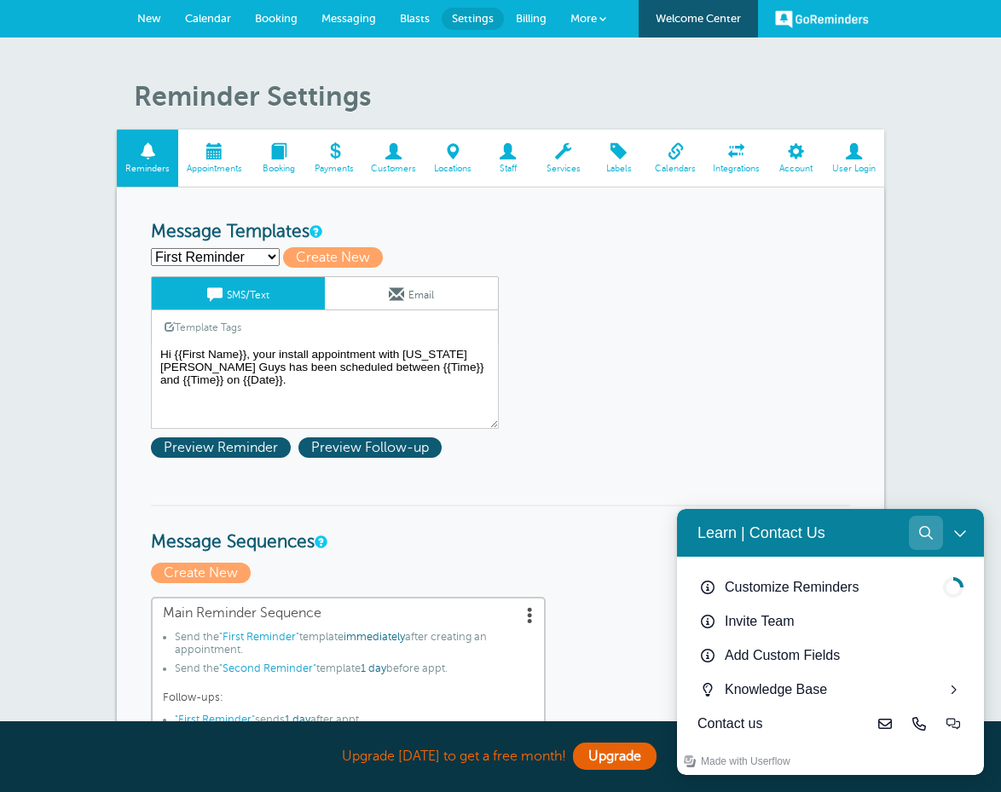
click at [917, 536] on button "Search" at bounding box center [926, 533] width 34 height 34
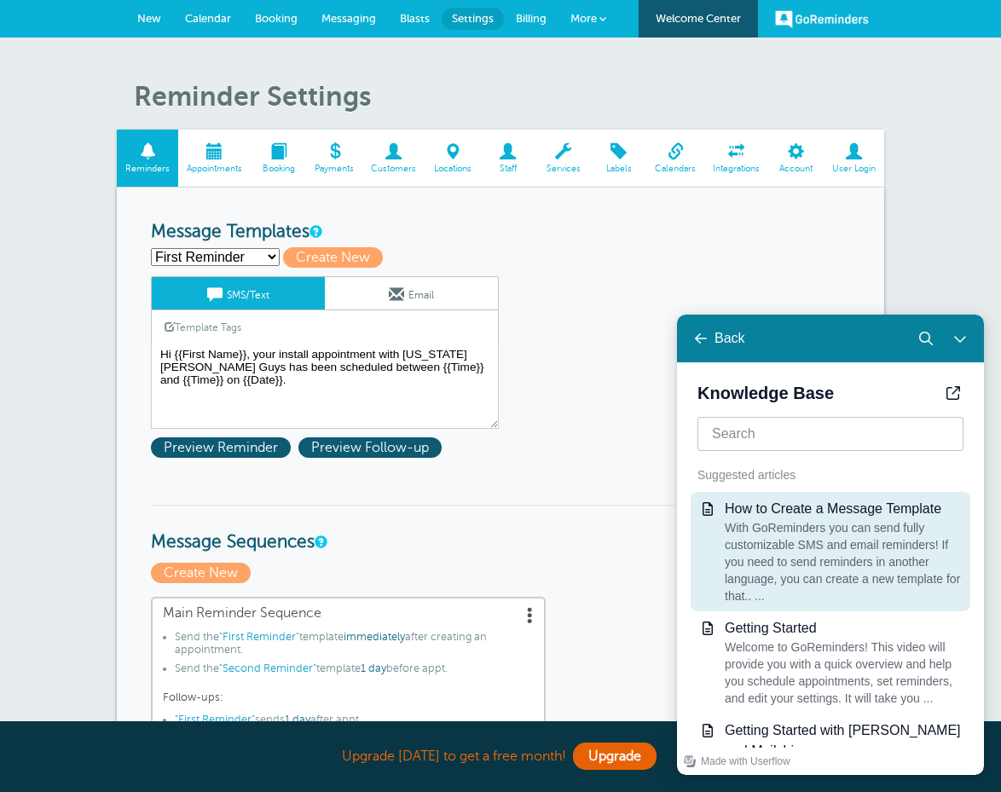
click at [773, 518] on div "How to Create a Message Template With GoReminders you can send fully customizab…" at bounding box center [843, 552] width 239 height 106
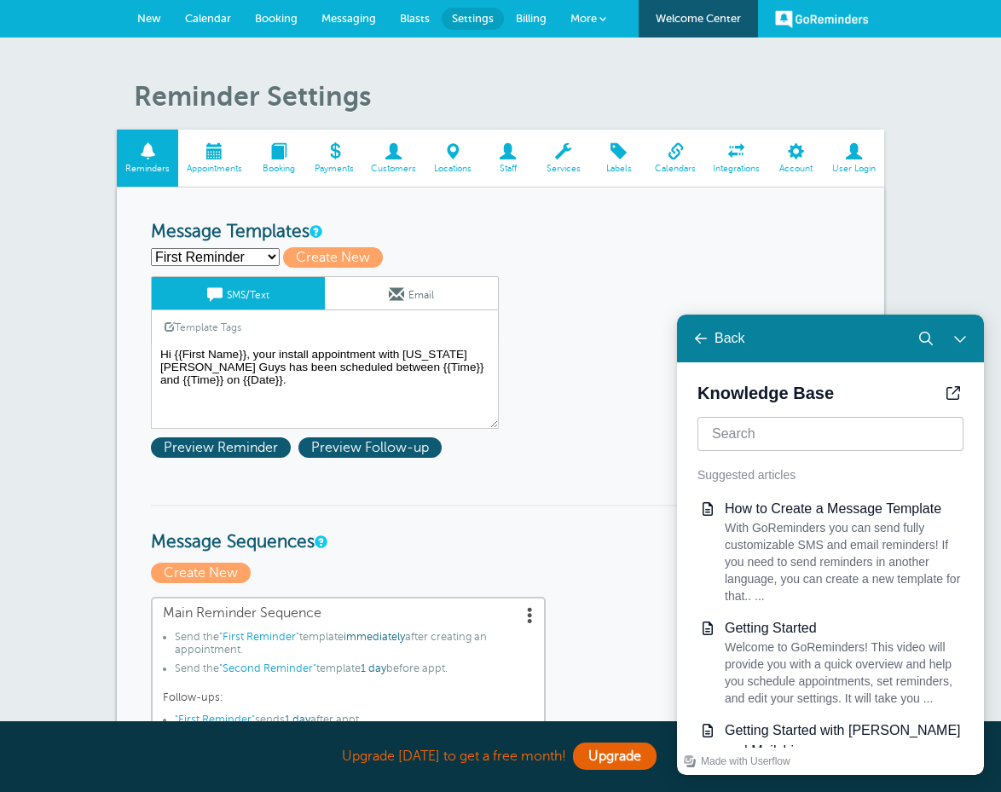
click at [170, 324] on span at bounding box center [169, 326] width 10 height 10
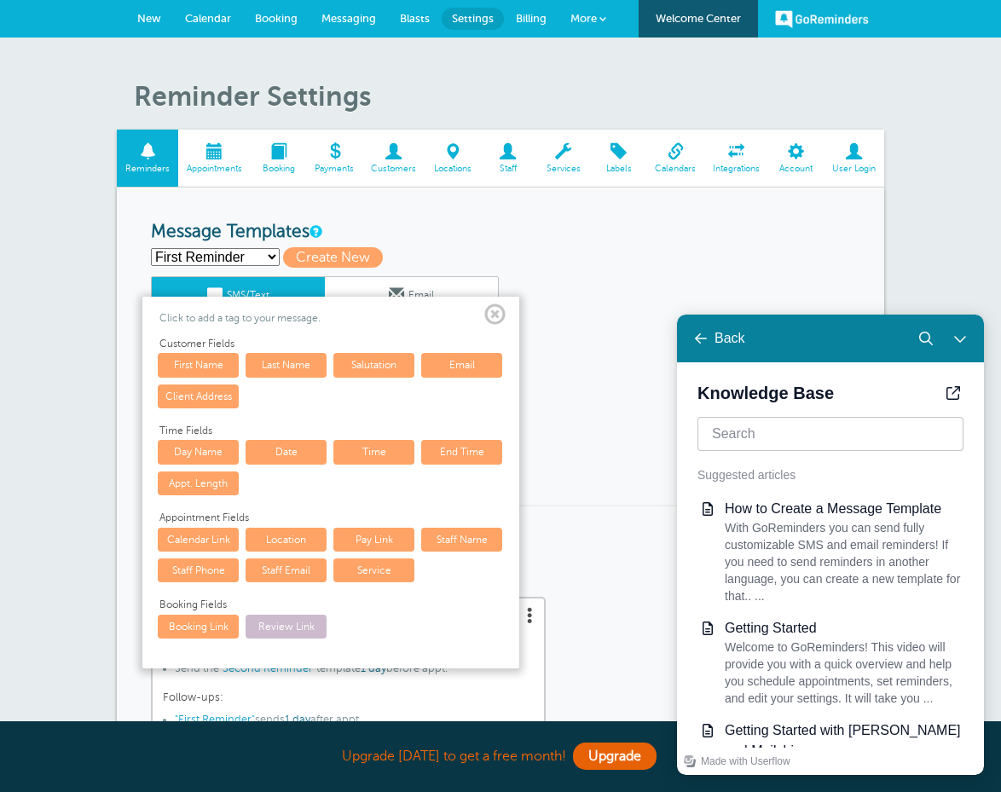
click at [454, 443] on link "End Time" at bounding box center [461, 452] width 81 height 24
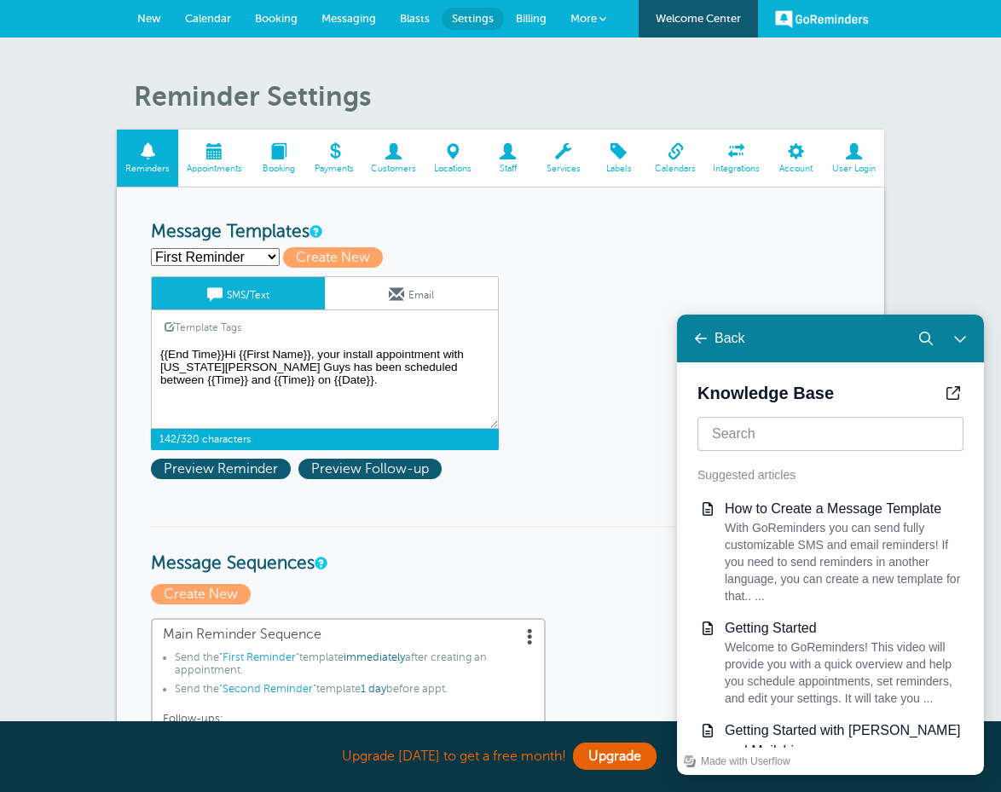
drag, startPoint x: 203, startPoint y: 381, endPoint x: 157, endPoint y: 378, distance: 46.1
click at [157, 378] on textarea "Hi {{First Name}}, your install appointment with Georgia Gutter Guys has been s…" at bounding box center [325, 385] width 348 height 85
drag, startPoint x: 224, startPoint y: 351, endPoint x: 112, endPoint y: 339, distance: 113.1
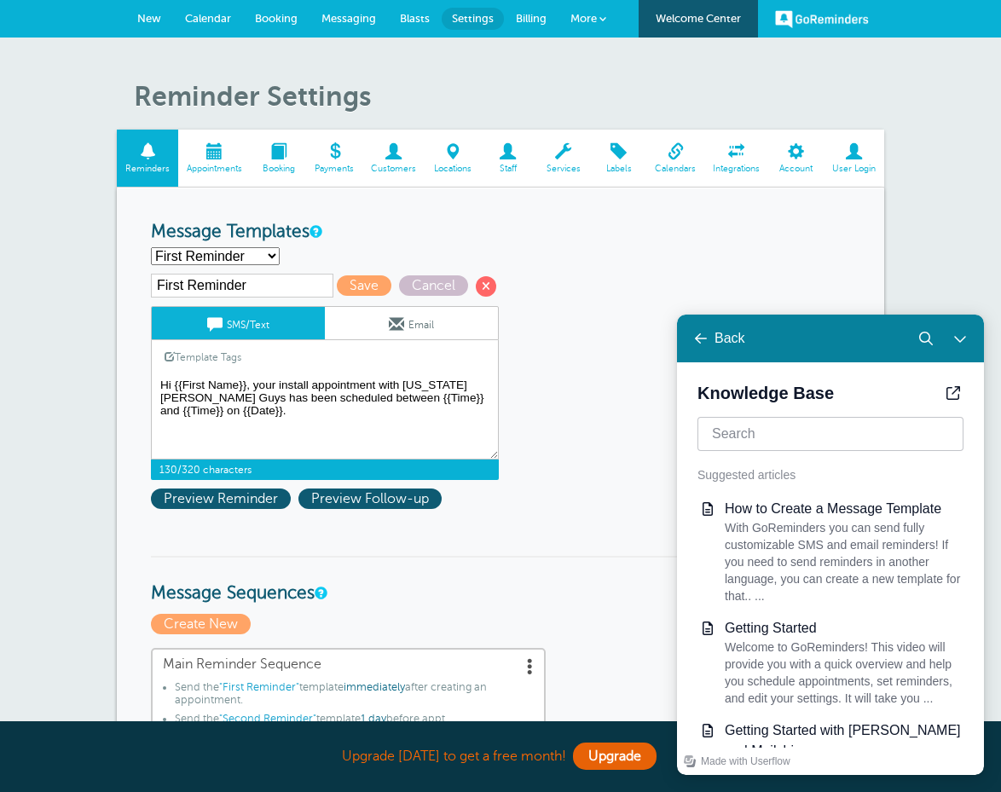
drag, startPoint x: 453, startPoint y: 395, endPoint x: 411, endPoint y: 397, distance: 41.8
click at [411, 397] on textarea "Hi {{First Name}}, your install appointment with Georgia Gutter Guys has been s…" at bounding box center [325, 416] width 348 height 85
click at [194, 352] on link "Template Tags" at bounding box center [203, 356] width 102 height 33
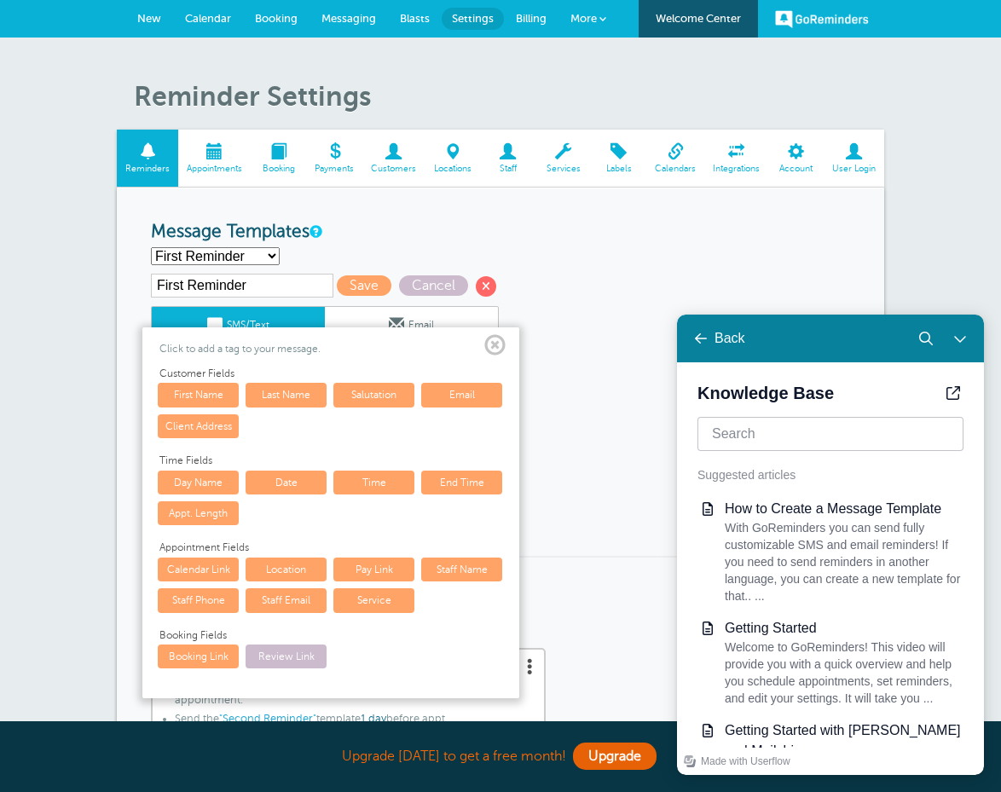
click at [470, 481] on link "End Time" at bounding box center [461, 482] width 81 height 24
type textarea "Hi {{First Name}}, your install appointment with [US_STATE][PERSON_NAME] Guys h…"
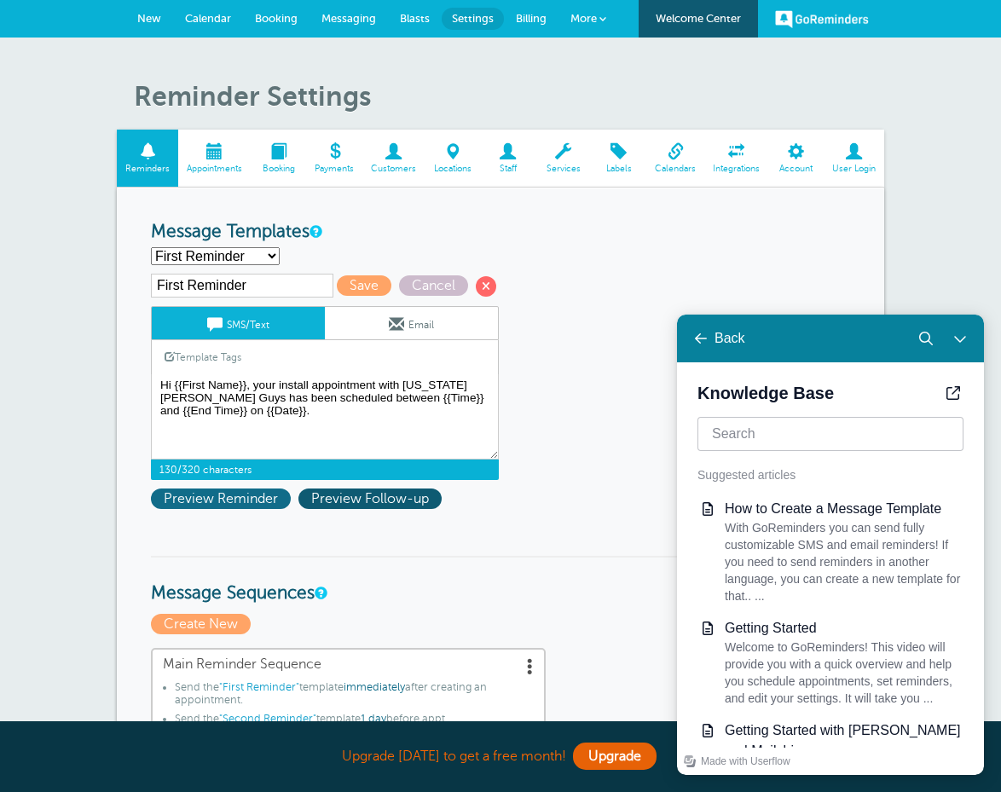
click at [226, 493] on span "Preview Reminder" at bounding box center [221, 498] width 140 height 20
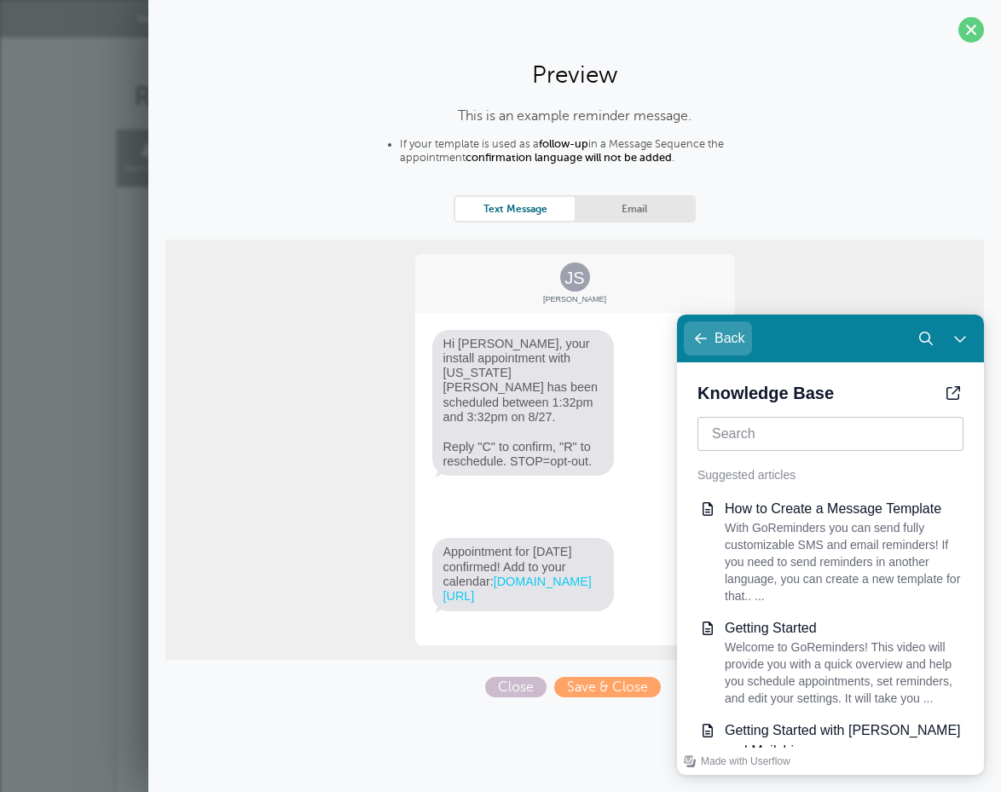
click at [692, 337] on div "Learn | Contact Us" at bounding box center [700, 338] width 20 height 20
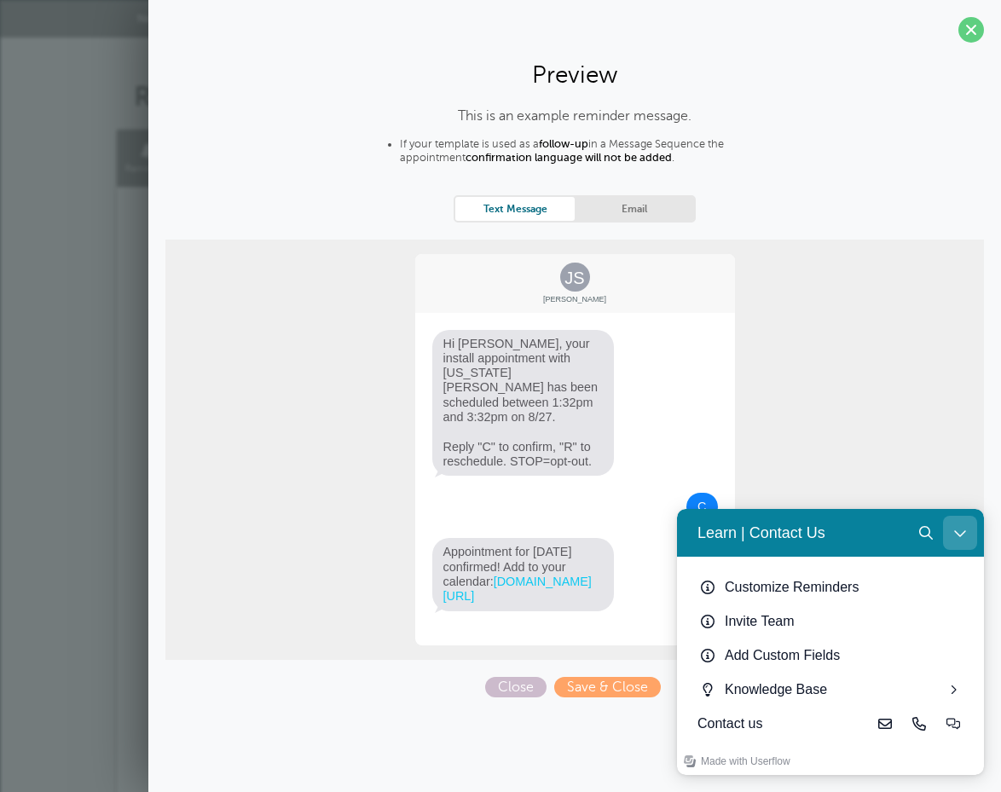
click at [967, 532] on button "Close Learn | Contact Us" at bounding box center [960, 533] width 34 height 34
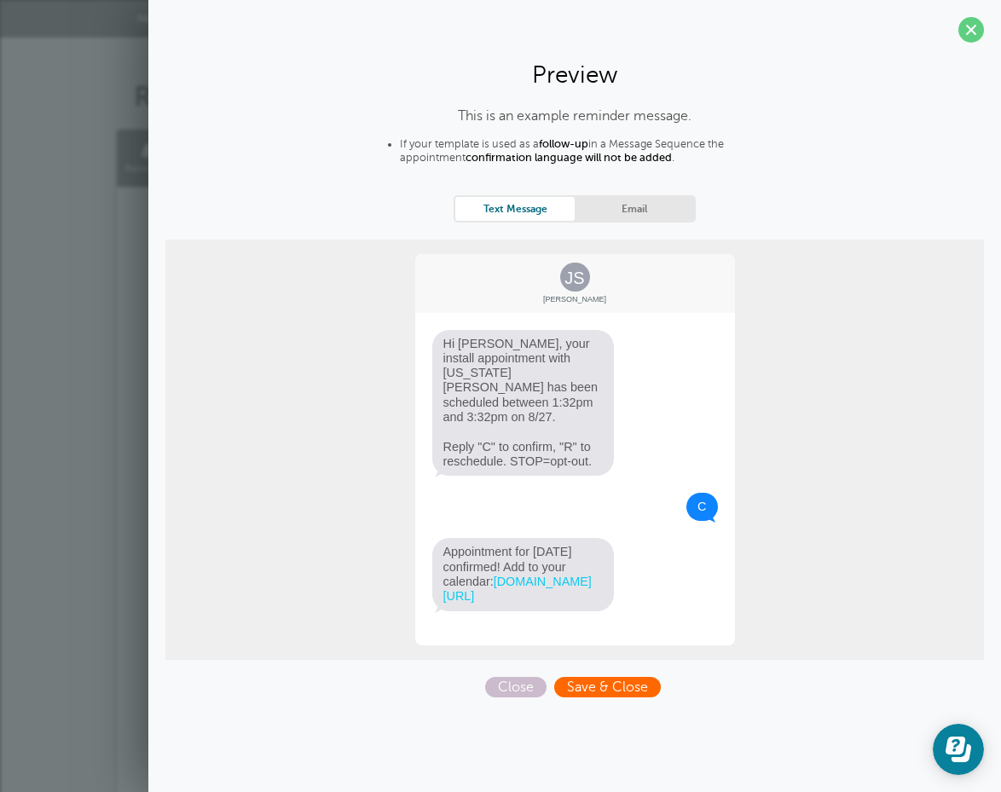
click at [615, 683] on span "Save & Close" at bounding box center [607, 687] width 107 height 20
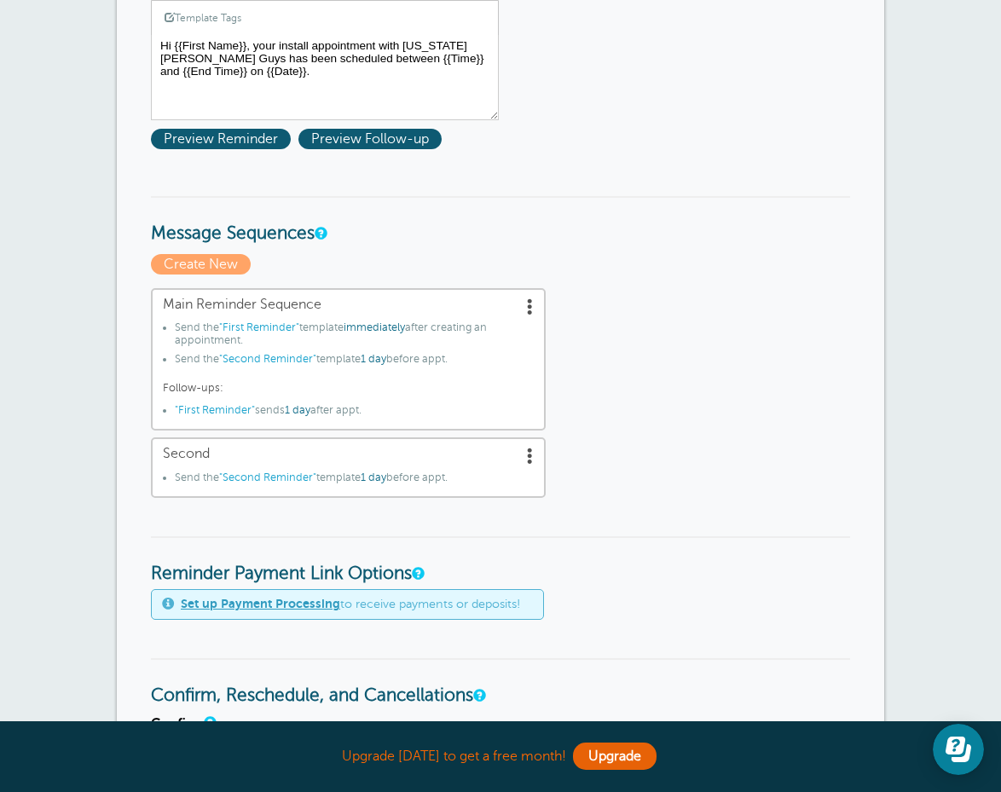
scroll to position [361, 0]
click at [223, 412] on span ""First Reminder"" at bounding box center [215, 410] width 80 height 12
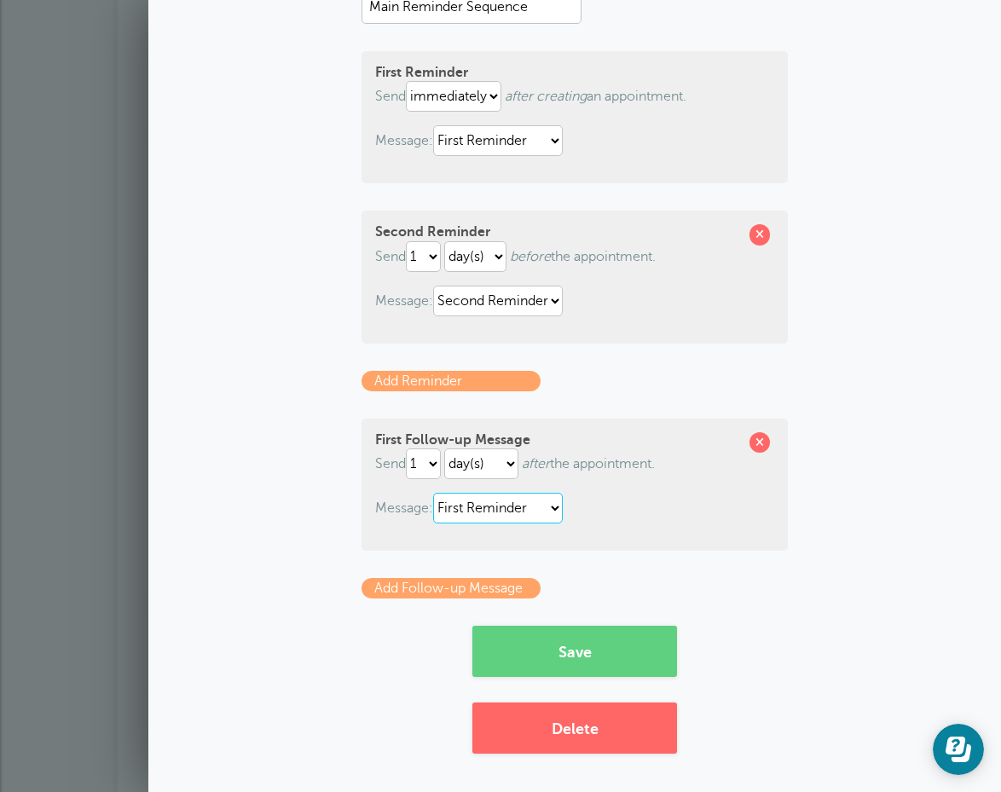
scroll to position [164, 0]
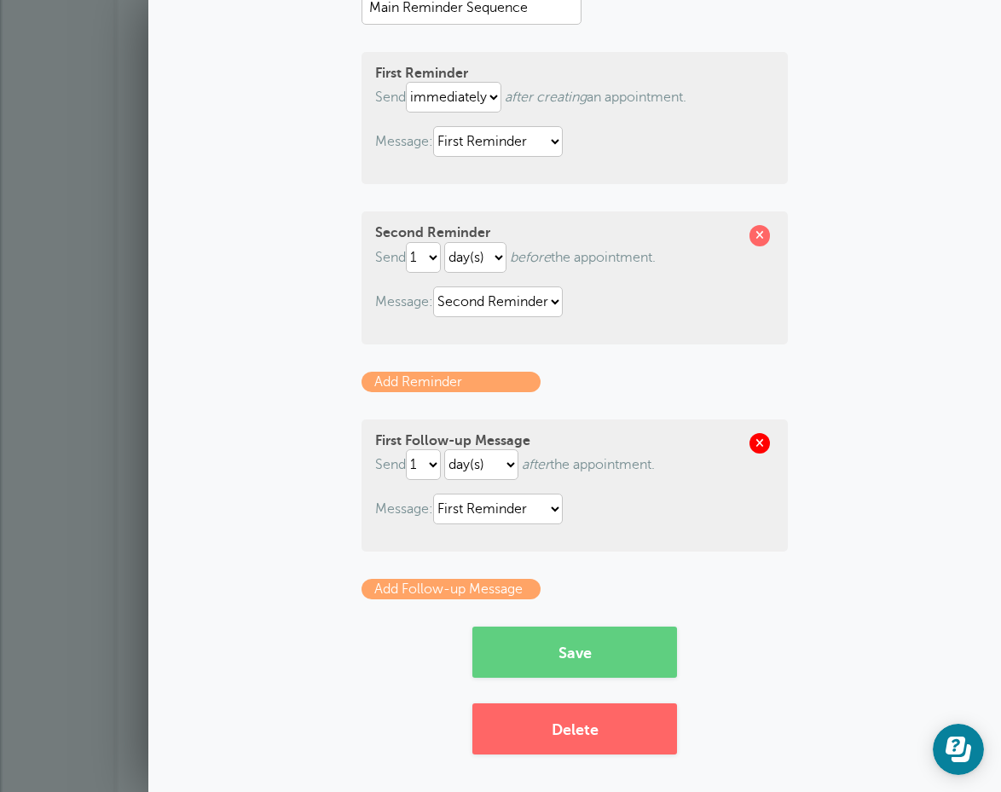
click at [764, 445] on span at bounding box center [759, 443] width 20 height 20
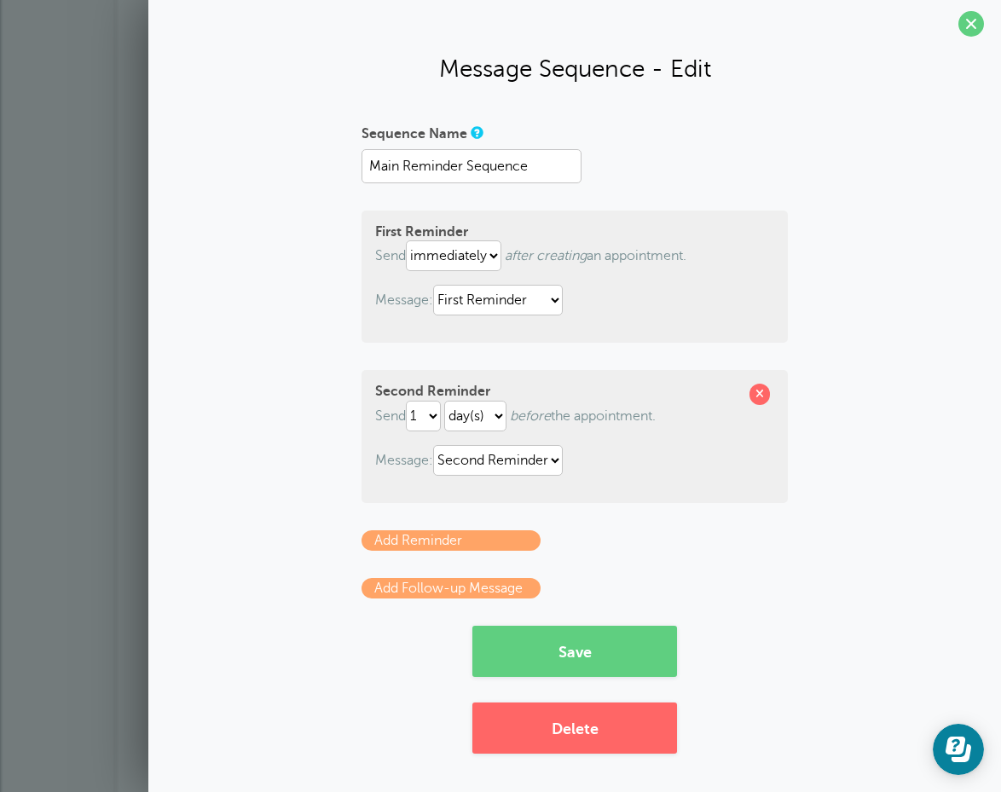
scroll to position [5, 0]
click at [427, 591] on link "Add Follow-up Message" at bounding box center [450, 589] width 179 height 20
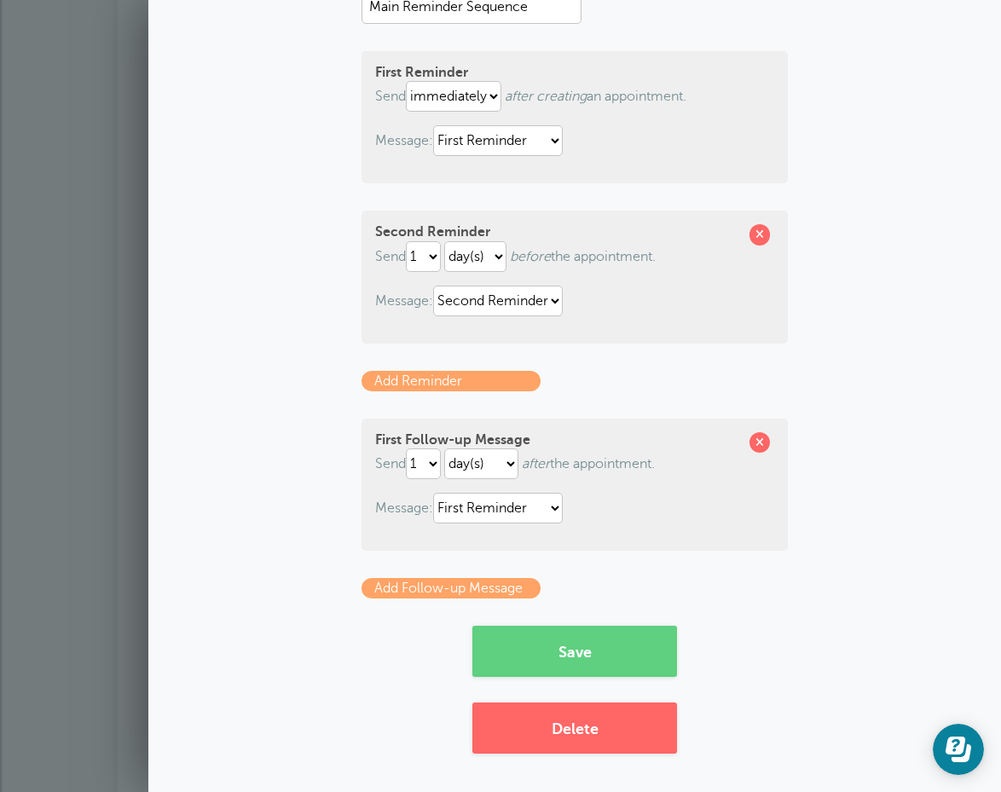
scroll to position [164, 0]
click at [453, 591] on link "Add Follow-up Message" at bounding box center [450, 589] width 179 height 20
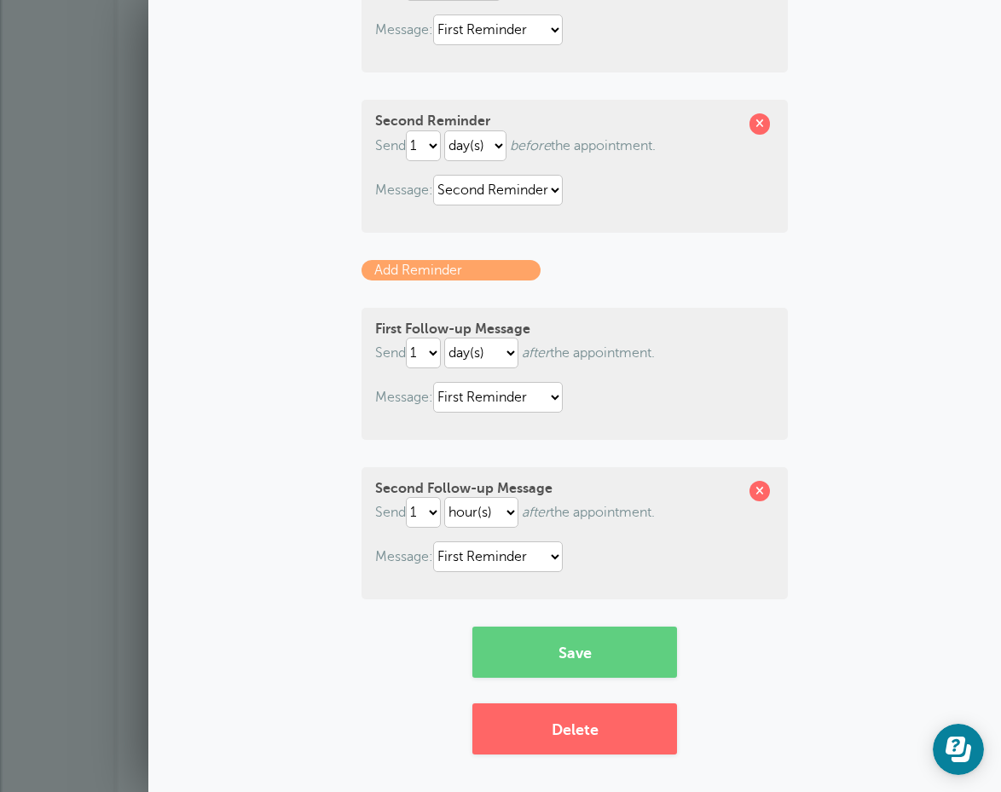
scroll to position [274, 0]
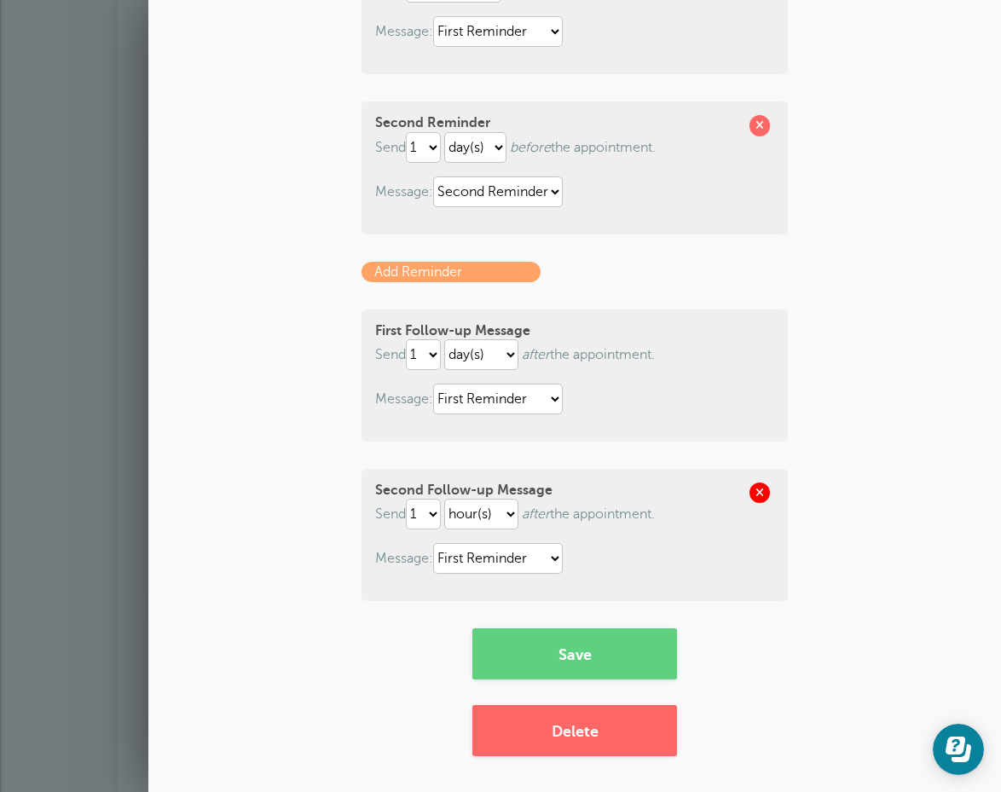
click at [765, 493] on span at bounding box center [759, 492] width 20 height 20
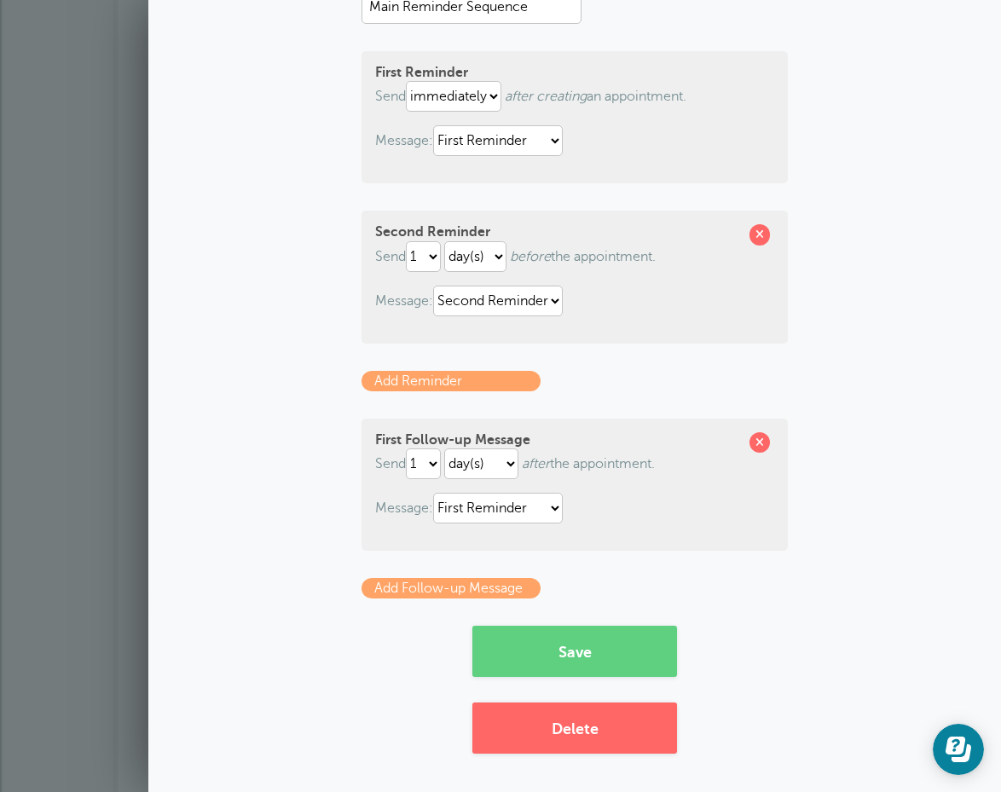
scroll to position [164, 0]
click at [407, 589] on link "Add Follow-up Message" at bounding box center [450, 589] width 179 height 20
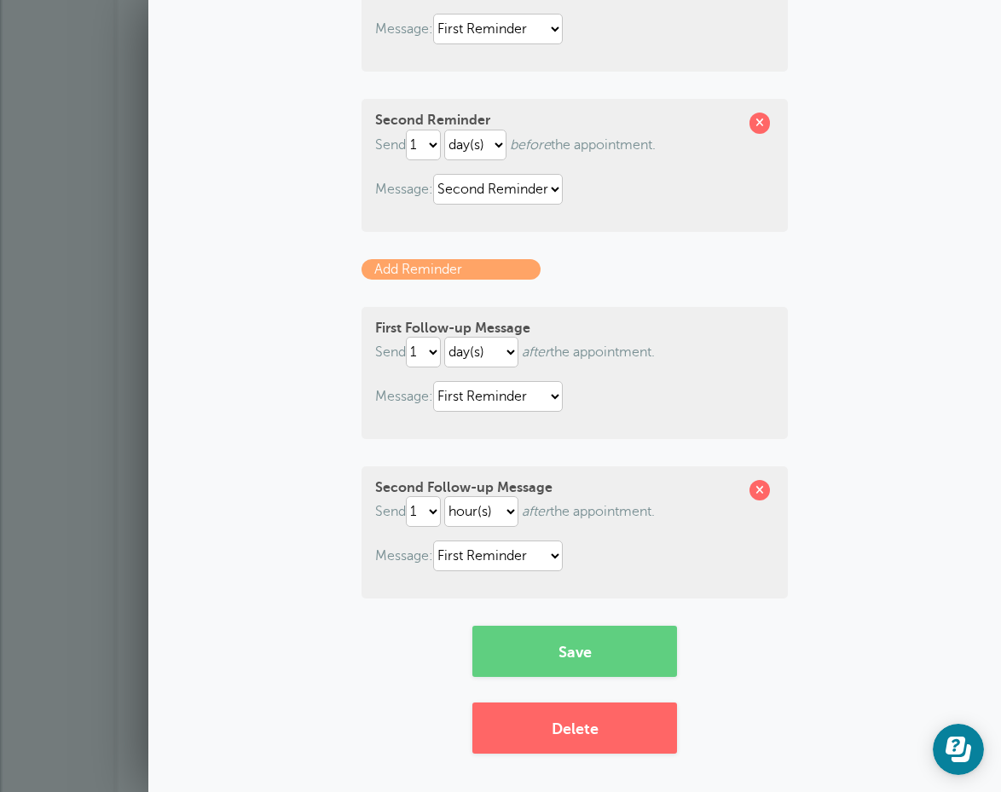
scroll to position [276, 0]
click at [761, 492] on span at bounding box center [759, 491] width 20 height 20
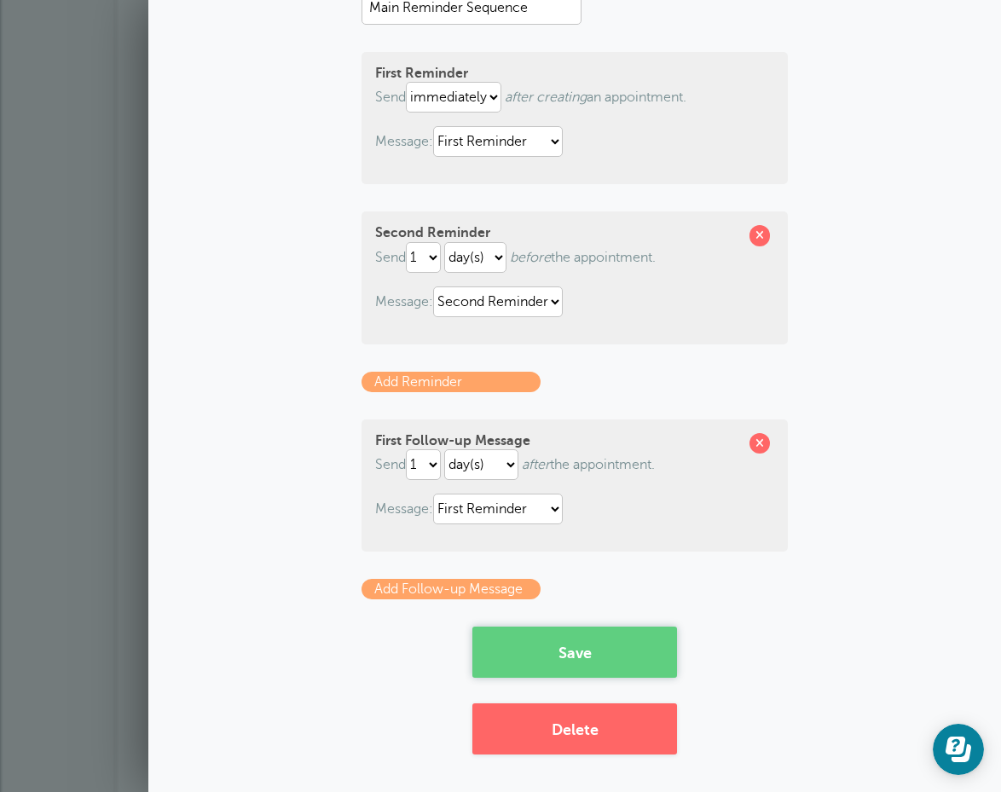
click at [532, 651] on button "Save" at bounding box center [574, 651] width 205 height 51
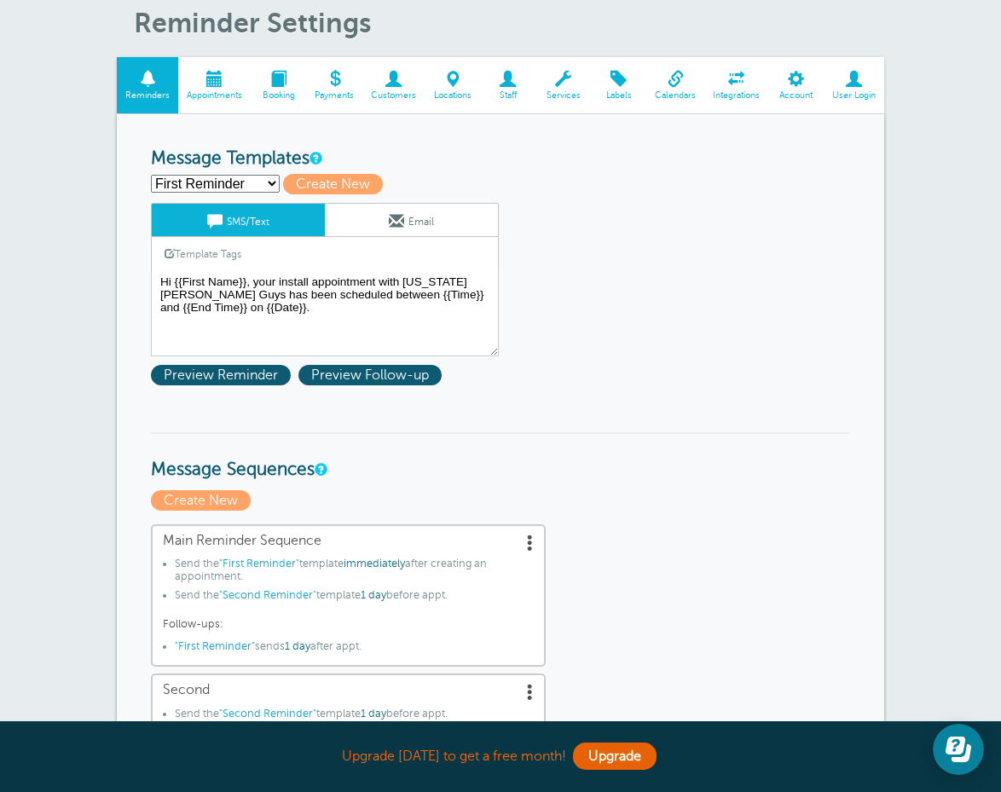
scroll to position [123, 0]
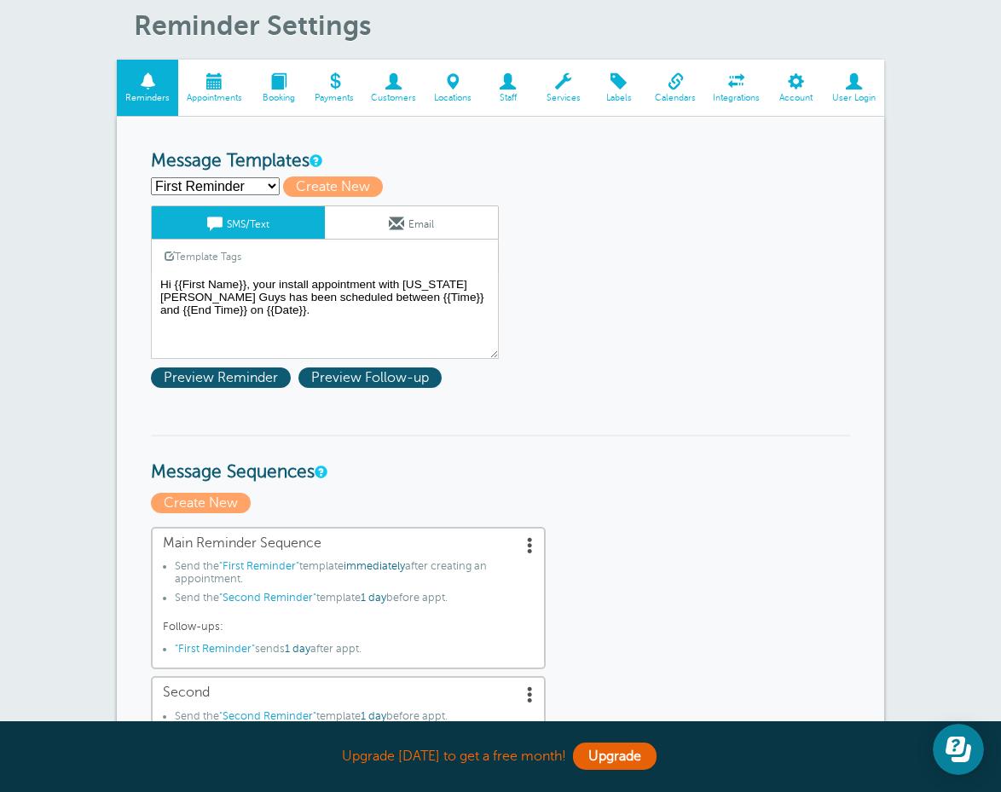
click at [378, 385] on div "First Reminder Save Cancel SMS/Text Email Template Tags Copy SMS Click to add a…" at bounding box center [347, 300] width 392 height 190
click at [376, 381] on span "Preview Follow-up" at bounding box center [369, 377] width 143 height 20
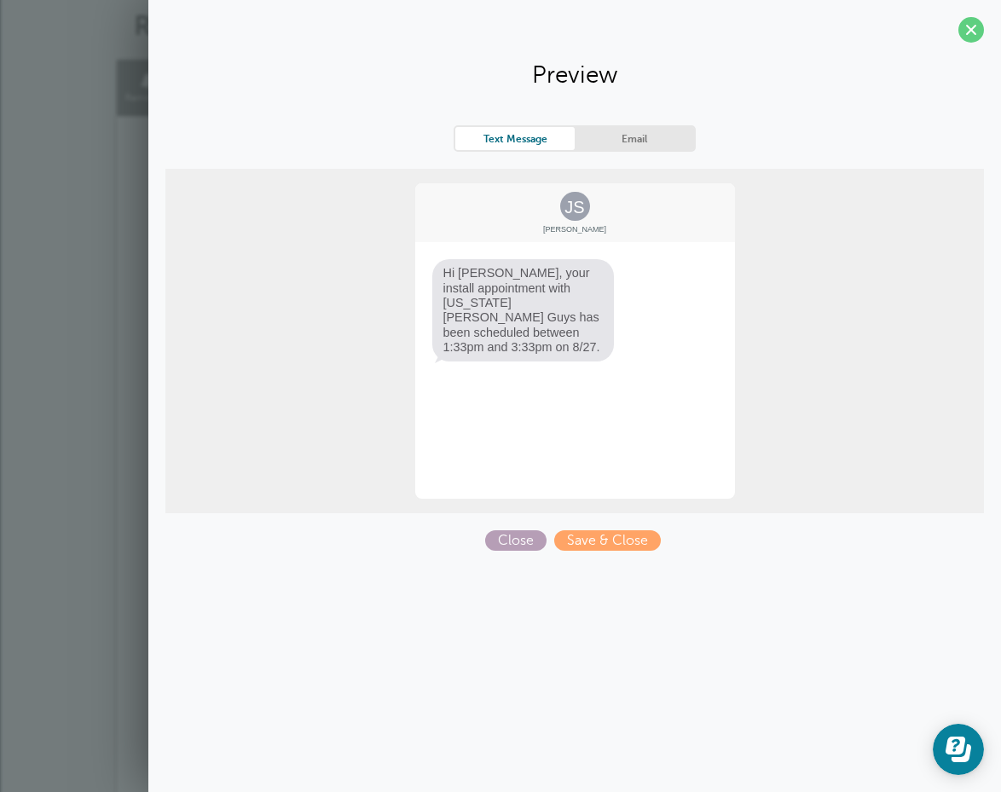
click at [522, 545] on span "Close" at bounding box center [515, 540] width 61 height 20
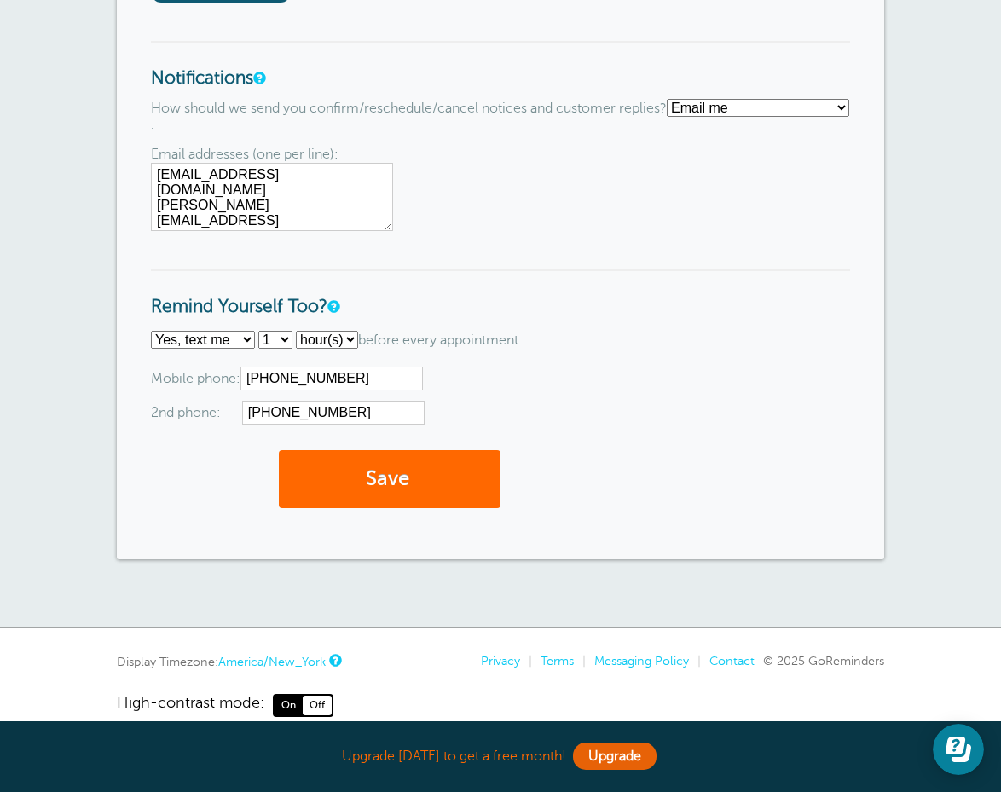
scroll to position [1593, 0]
